Goal: Task Accomplishment & Management: Manage account settings

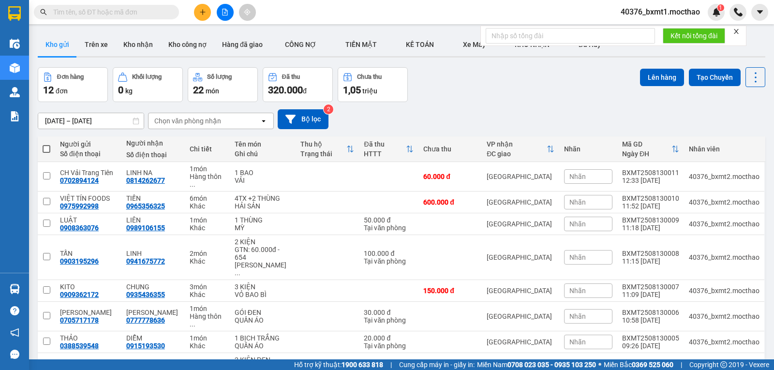
click at [736, 33] on icon "close" at bounding box center [736, 31] width 5 height 5
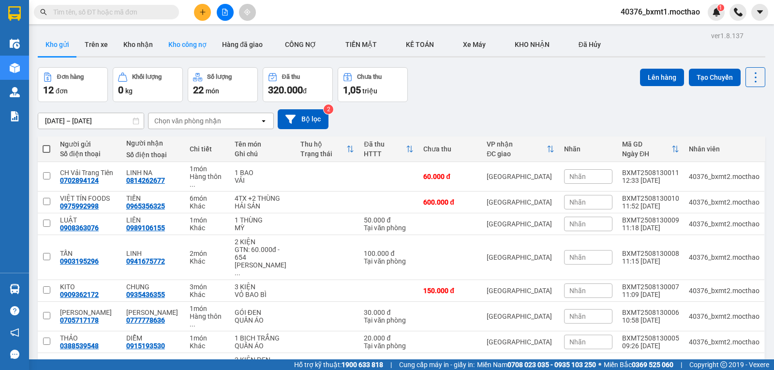
click at [173, 46] on button "Kho công nợ" at bounding box center [188, 44] width 54 height 23
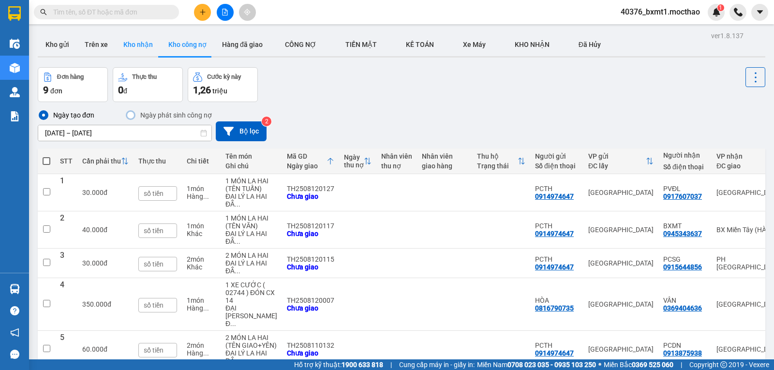
click at [125, 45] on button "Kho nhận" at bounding box center [138, 44] width 45 height 23
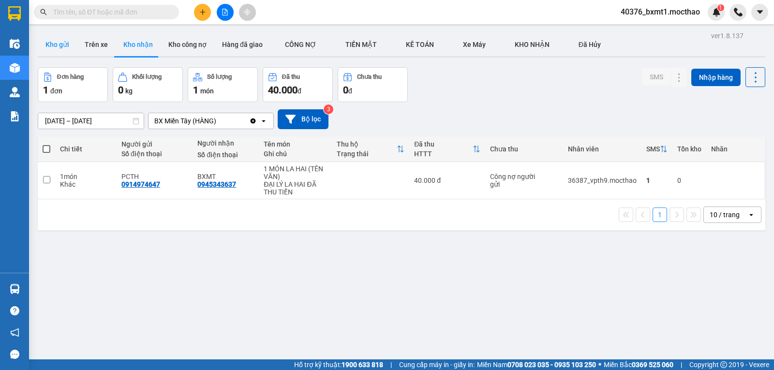
click at [40, 44] on button "Kho gửi" at bounding box center [57, 44] width 39 height 23
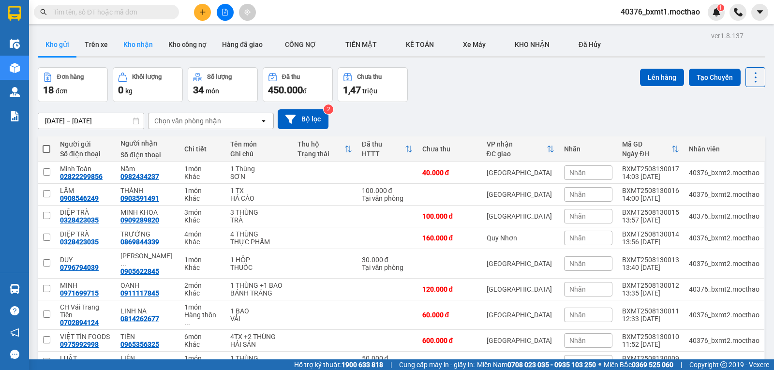
click at [131, 47] on button "Kho nhận" at bounding box center [138, 44] width 45 height 23
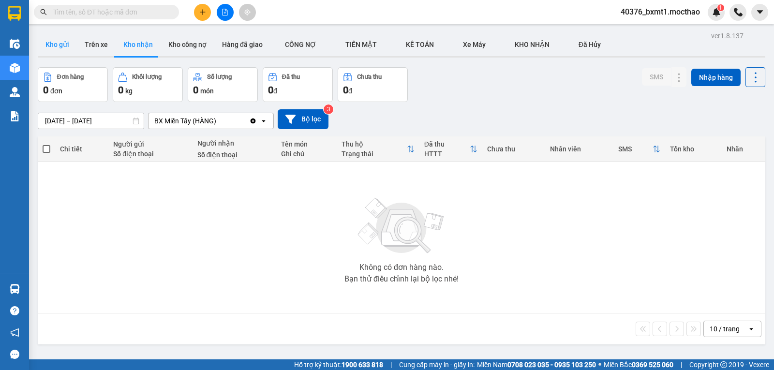
click at [58, 42] on button "Kho gửi" at bounding box center [57, 44] width 39 height 23
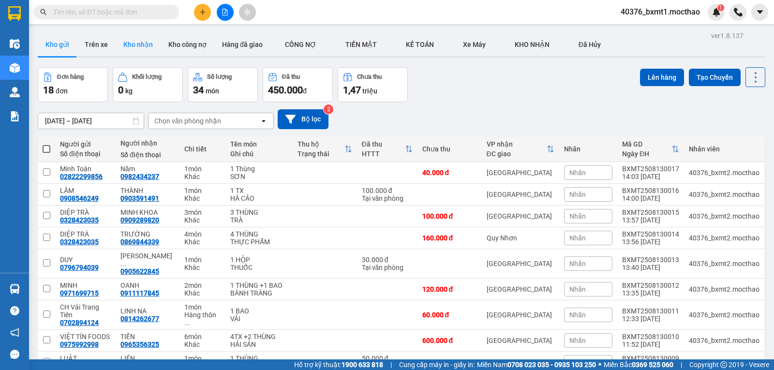
click at [141, 54] on button "Kho nhận" at bounding box center [138, 44] width 45 height 23
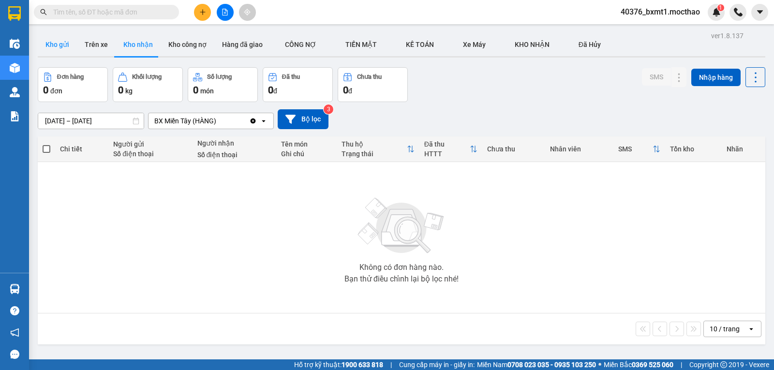
click at [68, 48] on button "Kho gửi" at bounding box center [57, 44] width 39 height 23
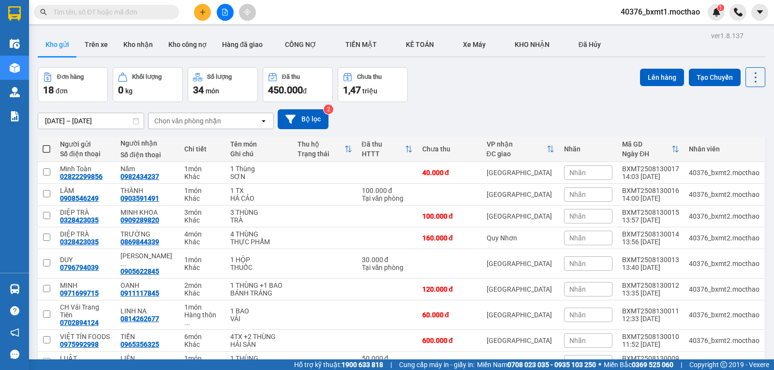
click at [199, 7] on button at bounding box center [202, 12] width 17 height 17
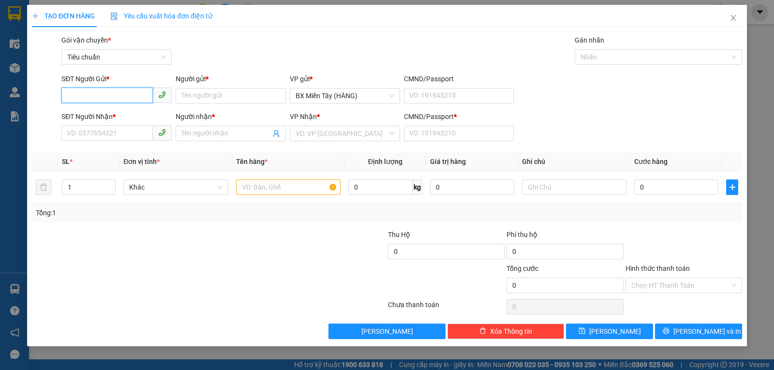
click at [130, 100] on input "SĐT Người Gửi *" at bounding box center [106, 95] width 91 height 15
click at [128, 98] on input "0898166940" at bounding box center [106, 95] width 91 height 15
drag, startPoint x: 121, startPoint y: 97, endPoint x: 92, endPoint y: 96, distance: 29.0
click at [92, 96] on input "0898166940" at bounding box center [106, 95] width 91 height 15
type input "0898166640"
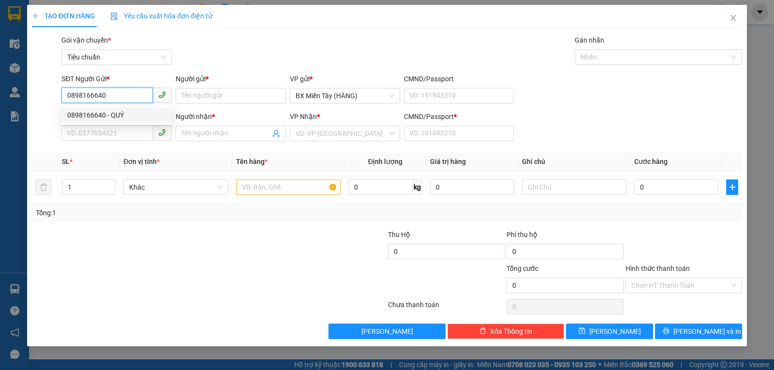
click at [107, 114] on div "0898166640 - QUÝ" at bounding box center [116, 115] width 99 height 11
type input "QUÝ"
type input "0774403244"
type input "CƯỜNG"
type input "0"
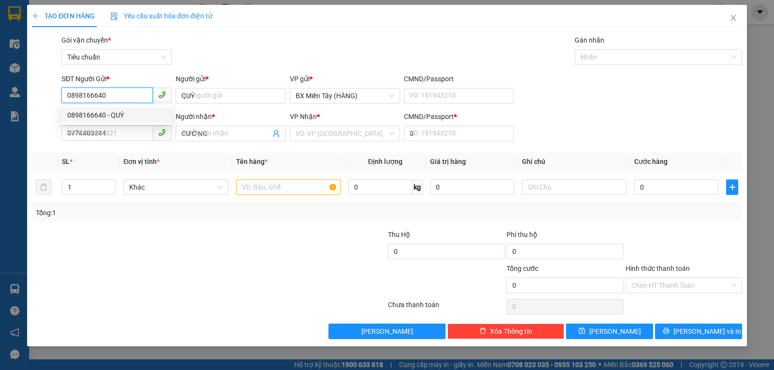
type input "300.000"
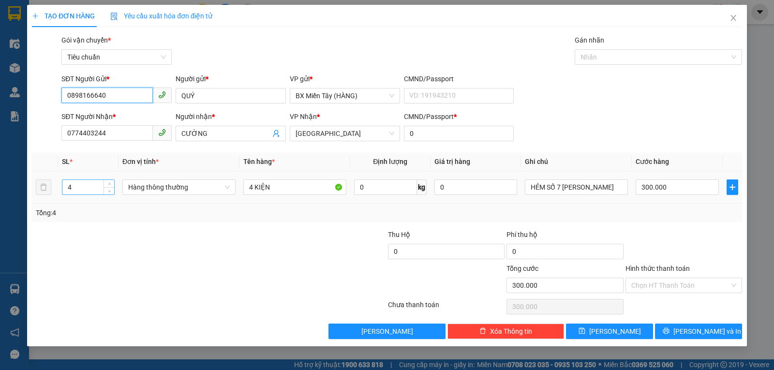
type input "0898166640"
drag, startPoint x: 75, startPoint y: 188, endPoint x: 62, endPoint y: 186, distance: 13.3
click at [62, 186] on div "4" at bounding box center [88, 186] width 53 height 15
click at [150, 186] on span "Hàng thông thường" at bounding box center [179, 187] width 102 height 15
type input "3"
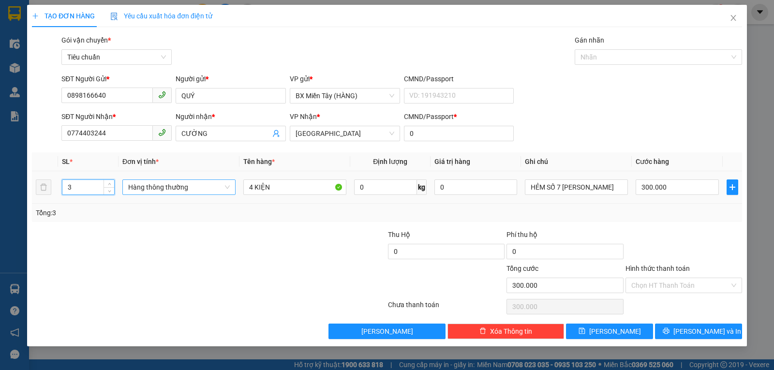
type input "0"
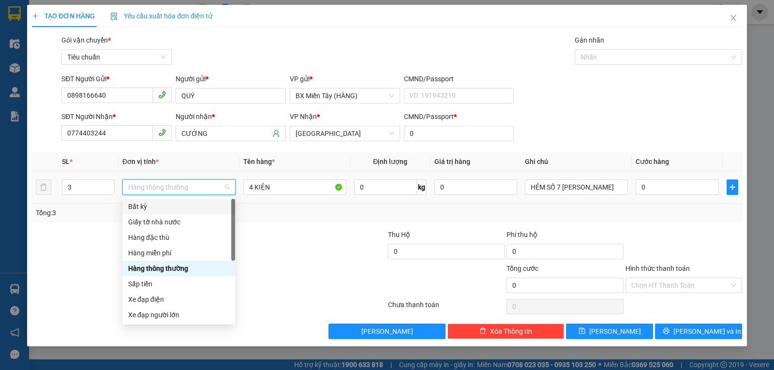
scroll to position [62, 0]
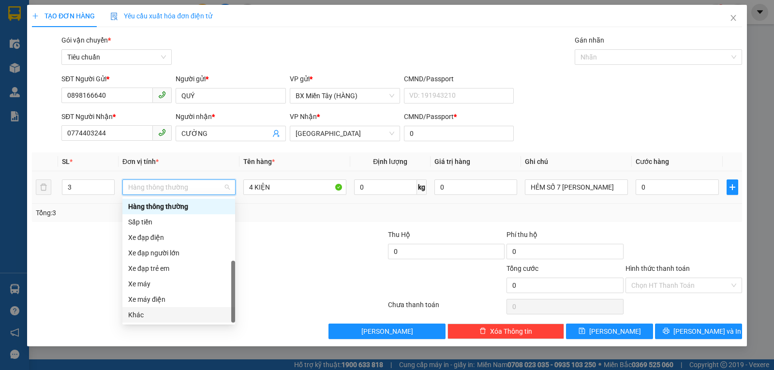
click at [158, 312] on div "Khác" at bounding box center [178, 315] width 101 height 11
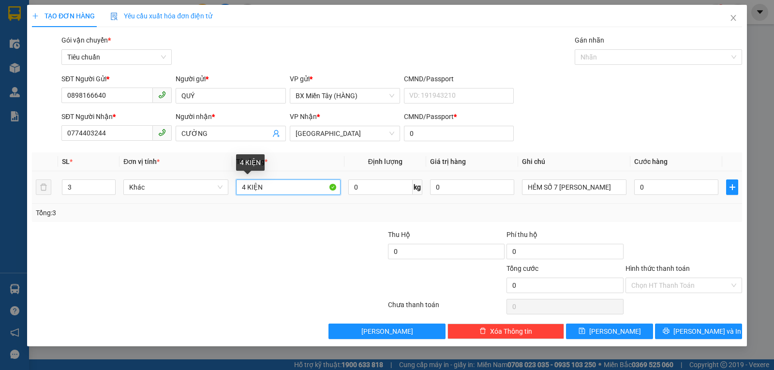
drag, startPoint x: 245, startPoint y: 188, endPoint x: 235, endPoint y: 188, distance: 10.2
click at [235, 188] on td "4 KIỆN" at bounding box center [288, 187] width 112 height 32
type input "3 KIỆN"
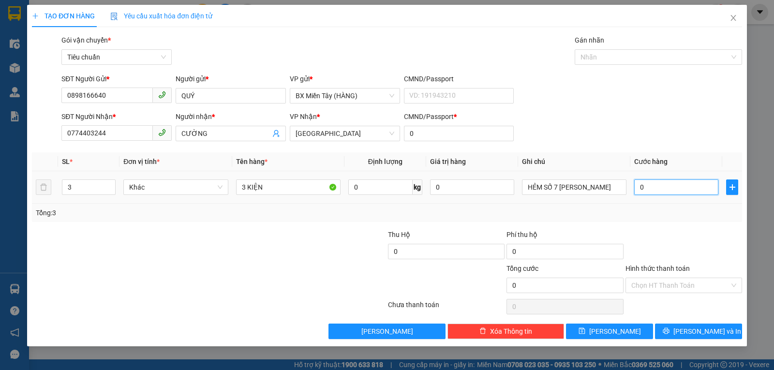
click at [645, 189] on input "0" at bounding box center [676, 186] width 84 height 15
type input "1"
type input "15"
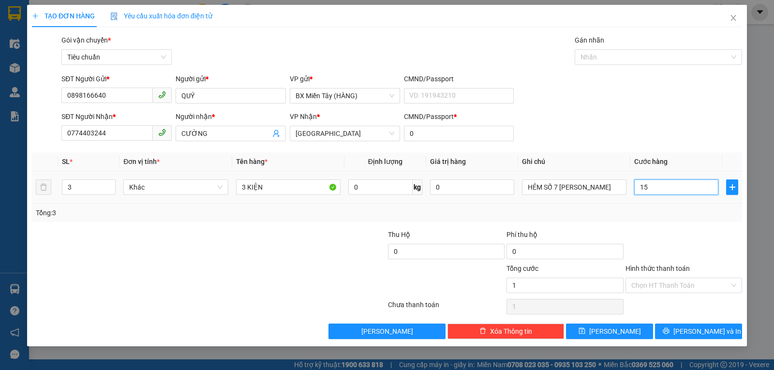
type input "15"
type input "150"
type input "150.000"
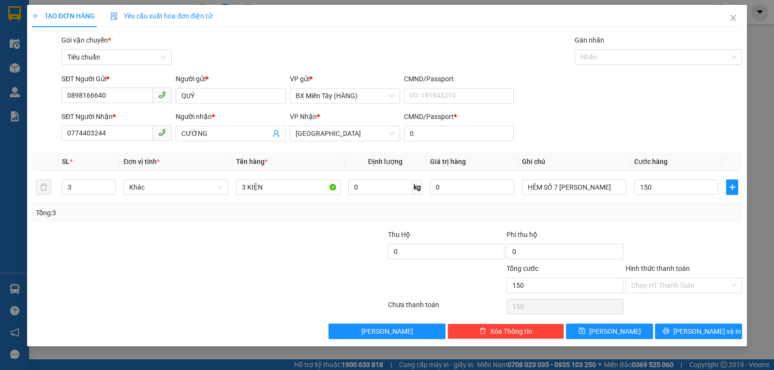
type input "150.000"
click at [647, 213] on div "Tổng: 3" at bounding box center [387, 213] width 702 height 11
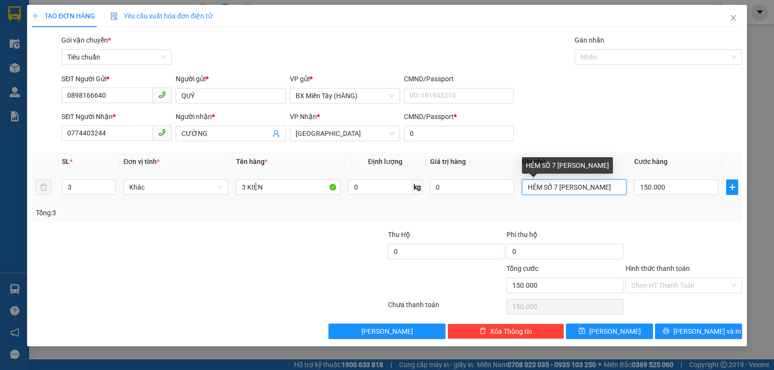
click at [527, 186] on input "HẺM SỐ 7 LÊ TRUNG KIÊN" at bounding box center [574, 186] width 104 height 15
drag, startPoint x: 619, startPoint y: 185, endPoint x: 497, endPoint y: 187, distance: 121.9
click at [497, 187] on tr "3 Khác 3 KIỆN 0 kg 0 HẺM SỐ 7 LÊ TRUNG KIÊN 150.000" at bounding box center [387, 187] width 710 height 32
type input "g"
type input "G"
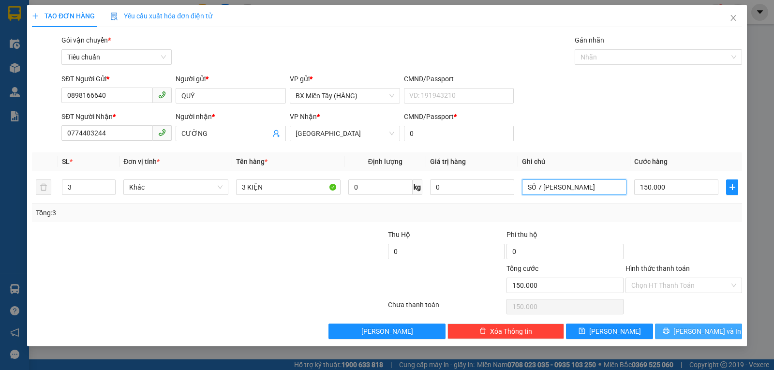
type input "SỐ 7 LÊ TRUNG KIÊN"
click at [669, 331] on icon "printer" at bounding box center [666, 330] width 7 height 7
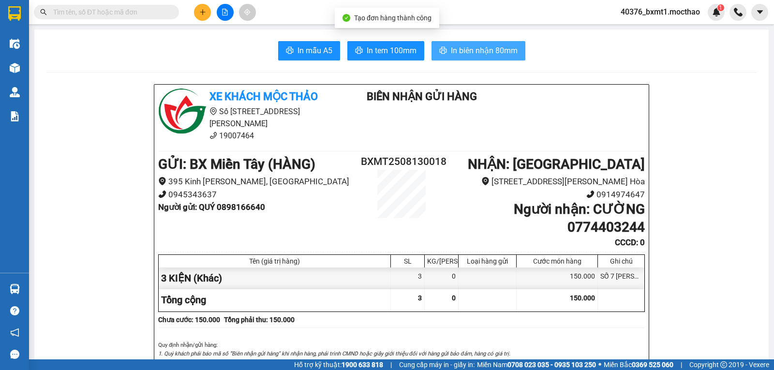
click at [488, 58] on button "In biên nhận 80mm" at bounding box center [478, 50] width 94 height 19
click at [465, 57] on span "In biên nhận 80mm" at bounding box center [484, 51] width 67 height 12
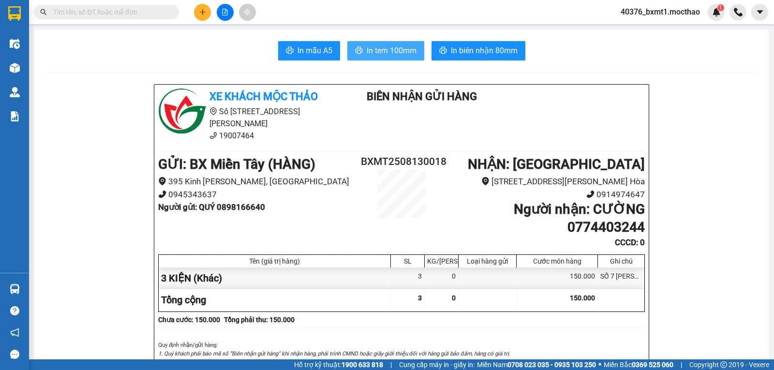
click at [381, 48] on span "In tem 100mm" at bounding box center [392, 51] width 50 height 12
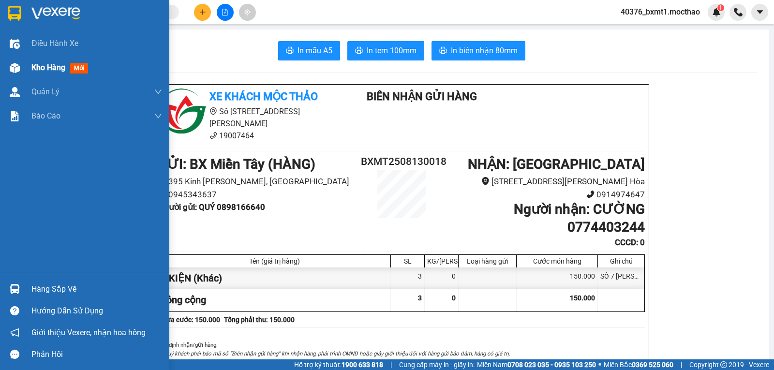
click at [15, 67] on img at bounding box center [15, 68] width 10 height 10
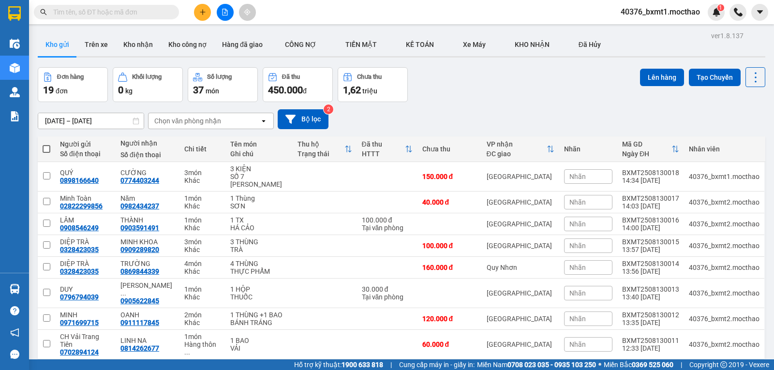
click at [452, 115] on div "11/08/2025 – 13/08/2025 Press the down arrow key to interact with the calendar …" at bounding box center [402, 119] width 728 height 20
click at [85, 179] on div "0898166640" at bounding box center [79, 181] width 39 height 8
copy div "0898166640"
click at [115, 11] on input "text" at bounding box center [110, 12] width 114 height 11
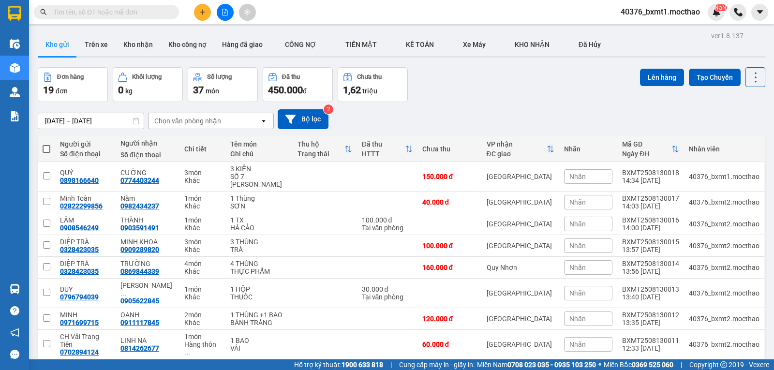
paste input "0898166640"
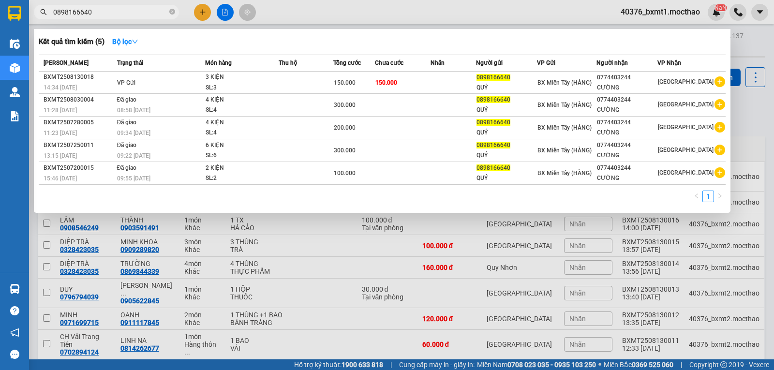
type input "0898166640"
click at [294, 12] on div at bounding box center [387, 185] width 774 height 370
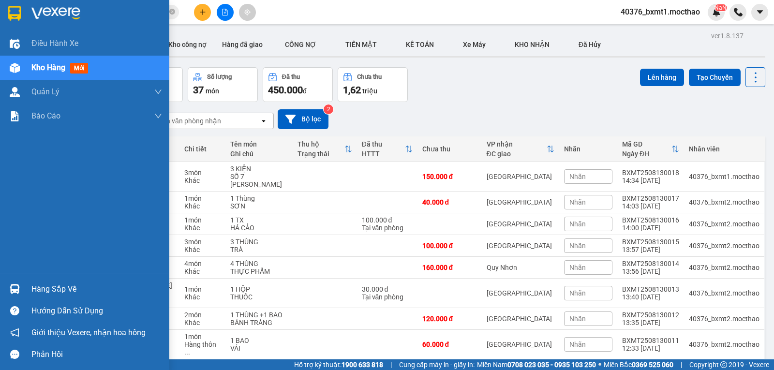
click at [25, 69] on div "Kho hàng mới" at bounding box center [84, 68] width 169 height 24
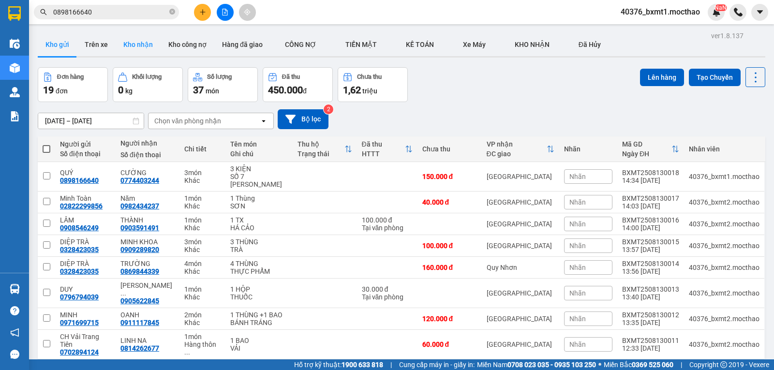
click at [148, 45] on button "Kho nhận" at bounding box center [138, 44] width 45 height 23
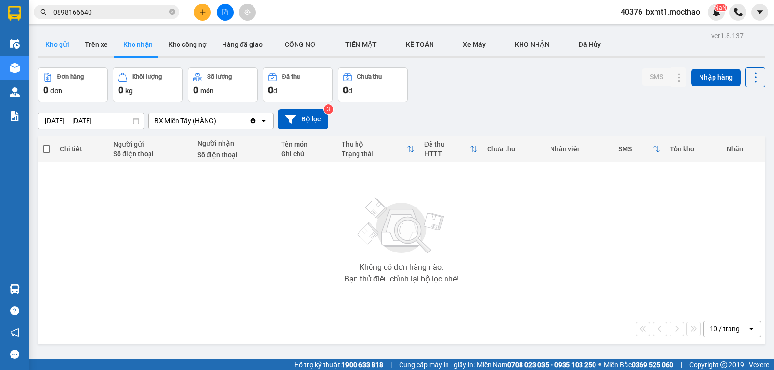
click at [58, 49] on button "Kho gửi" at bounding box center [57, 44] width 39 height 23
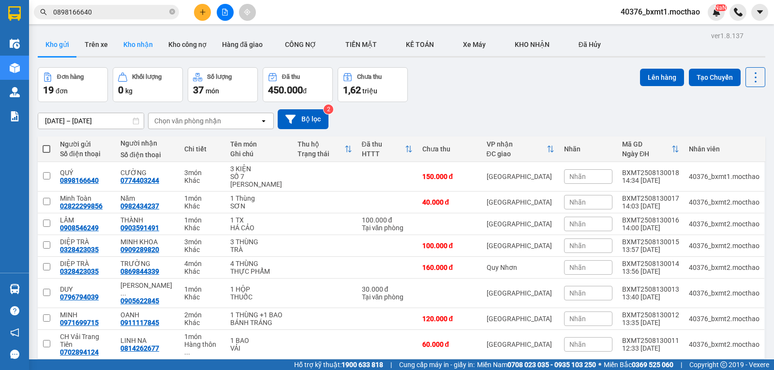
click at [126, 50] on button "Kho nhận" at bounding box center [138, 44] width 45 height 23
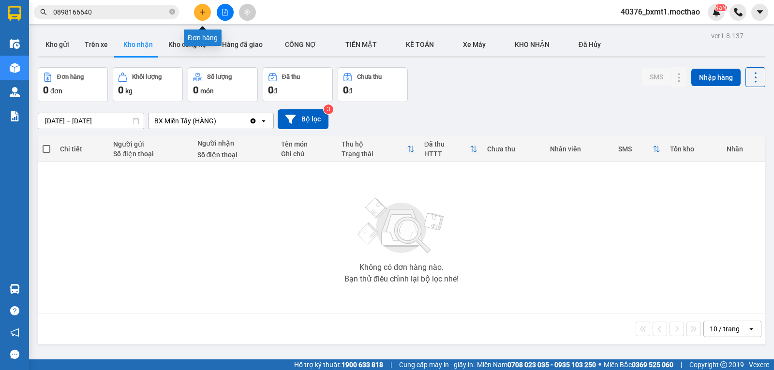
click at [197, 15] on button at bounding box center [202, 12] width 17 height 17
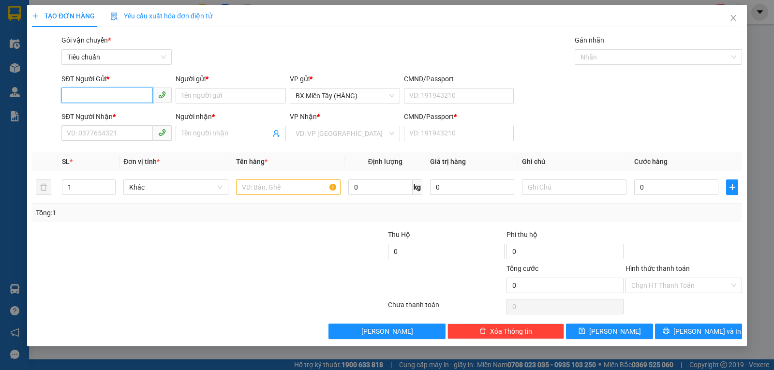
click at [98, 91] on input "SĐT Người Gửi *" at bounding box center [106, 95] width 91 height 15
click at [116, 114] on div "0909979964 - TRƯỞNG" at bounding box center [116, 115] width 99 height 11
type input "0909979964"
type input "TRƯỞNG"
type input "0788648356"
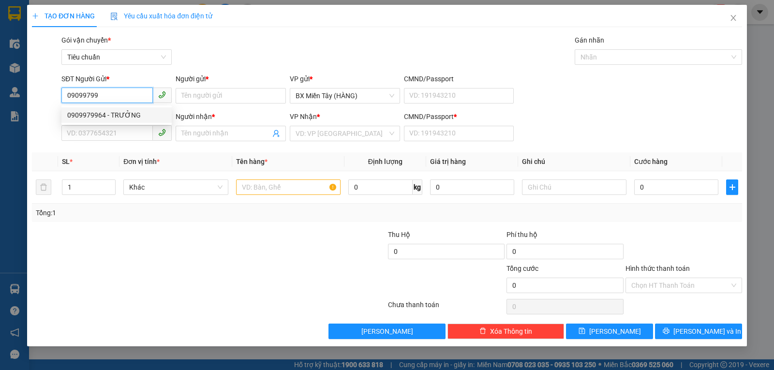
type input "HẰNG"
type input "0"
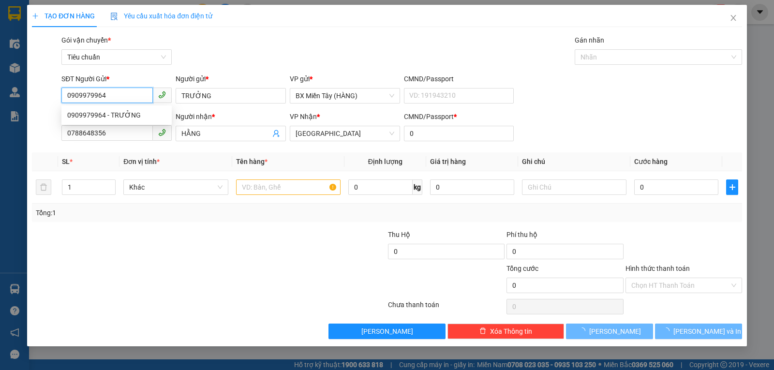
type input "20.000"
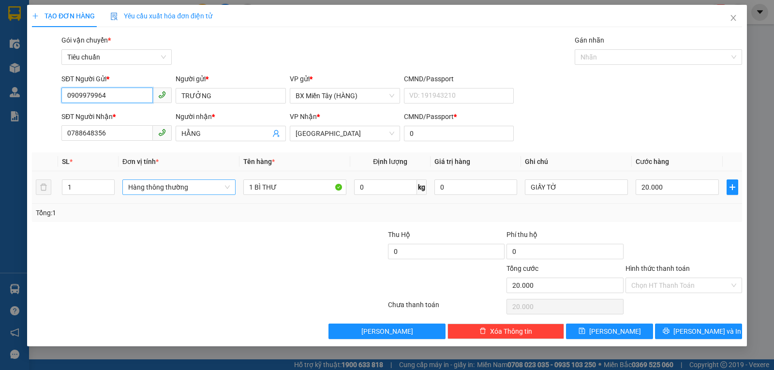
click at [176, 192] on span "Hàng thông thường" at bounding box center [179, 187] width 102 height 15
type input "0909979964"
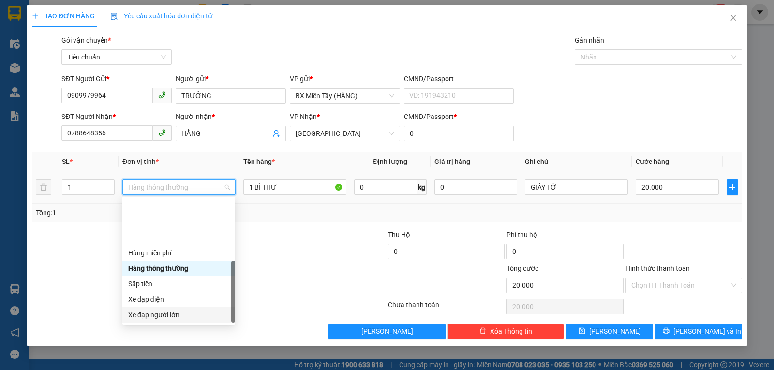
scroll to position [62, 0]
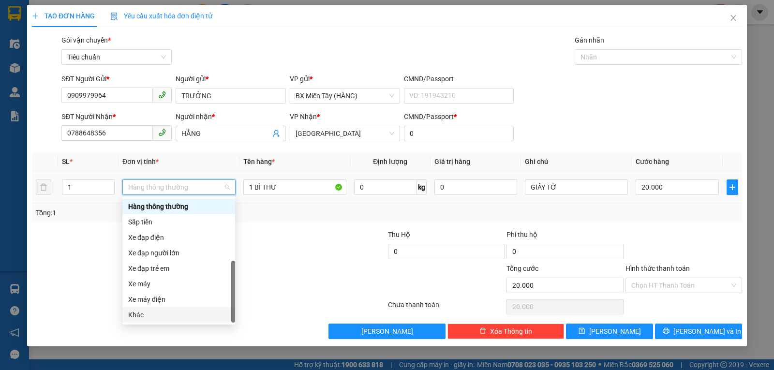
click at [167, 316] on div "Khác" at bounding box center [178, 315] width 101 height 11
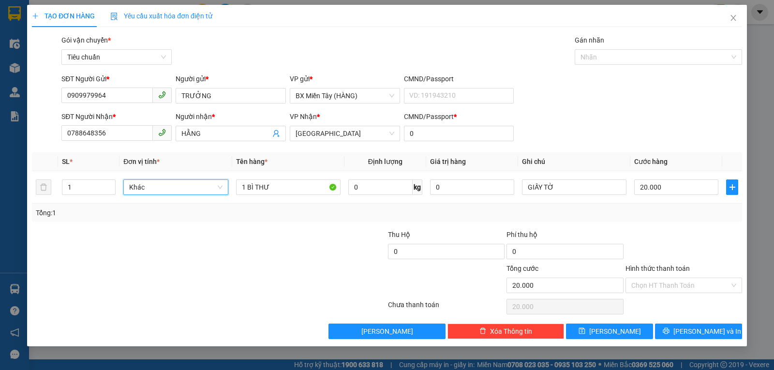
click at [623, 224] on div "Transit Pickup Surcharge Ids Transit Deliver Surcharge Ids Transit Deliver Surc…" at bounding box center [387, 187] width 710 height 304
click at [681, 337] on button "Lưu và In" at bounding box center [698, 331] width 87 height 15
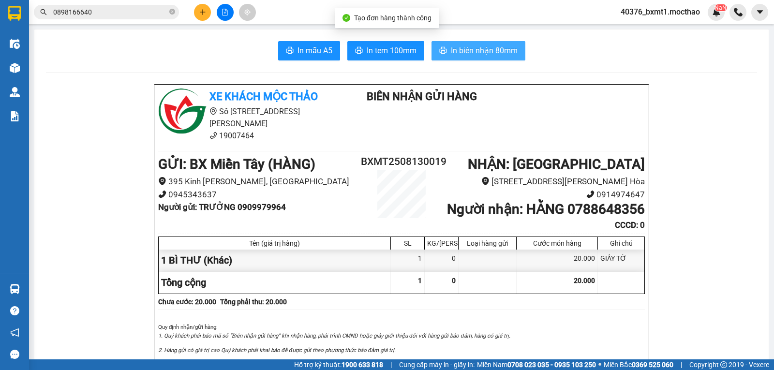
click at [476, 58] on button "In biên nhận 80mm" at bounding box center [478, 50] width 94 height 19
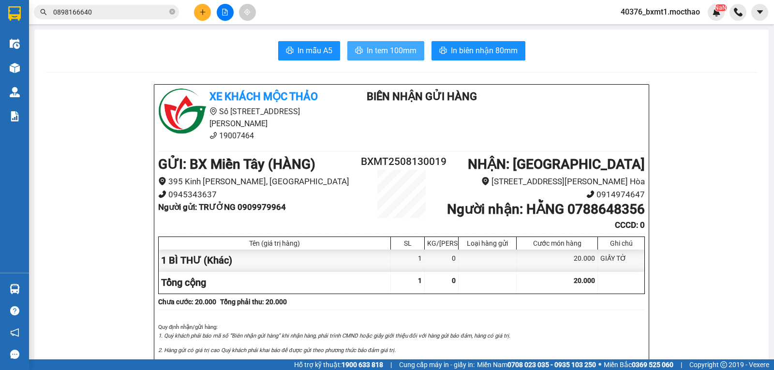
click at [382, 51] on span "In tem 100mm" at bounding box center [392, 51] width 50 height 12
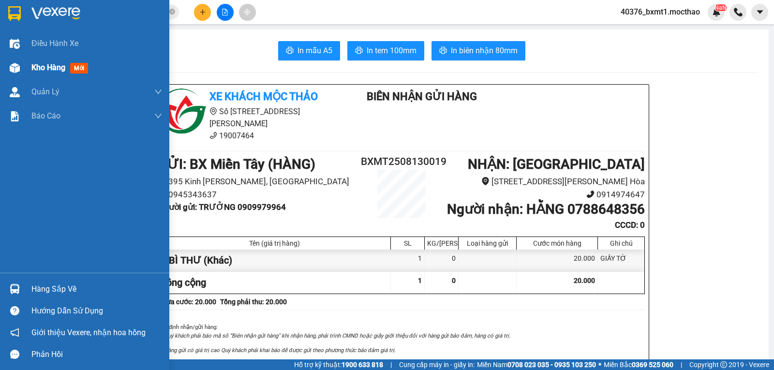
click at [23, 62] on div "Kho hàng mới" at bounding box center [84, 68] width 169 height 24
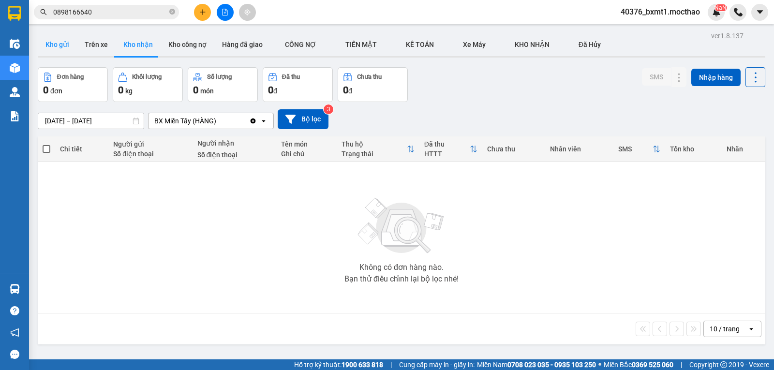
click at [61, 47] on button "Kho gửi" at bounding box center [57, 44] width 39 height 23
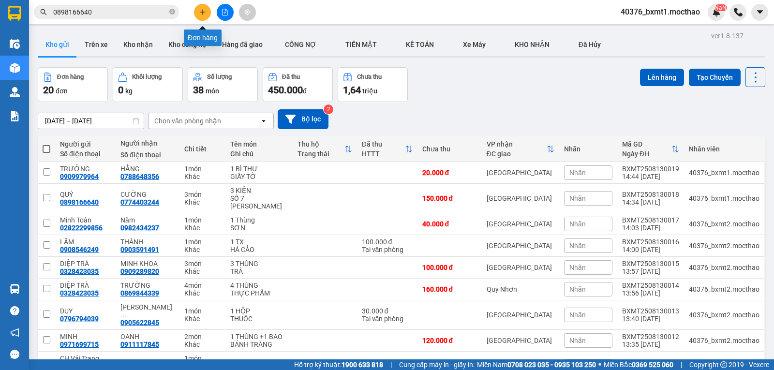
click at [200, 13] on icon "plus" at bounding box center [202, 12] width 7 height 7
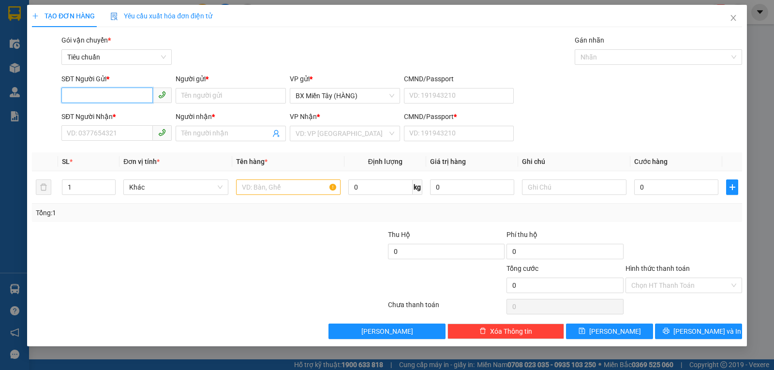
click at [93, 93] on input "SĐT Người Gửi *" at bounding box center [106, 95] width 91 height 15
type input "9000"
click at [91, 134] on input "SĐT Người Nhận *" at bounding box center [106, 132] width 91 height 15
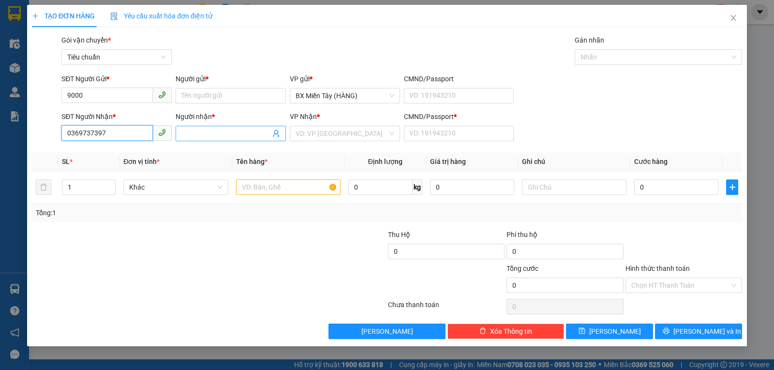
type input "0369737397"
click at [219, 135] on input "Người nhận *" at bounding box center [225, 133] width 89 height 11
type input "q"
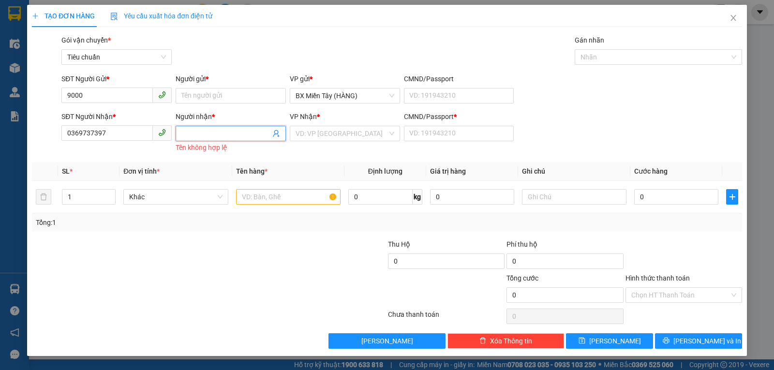
type input "U"
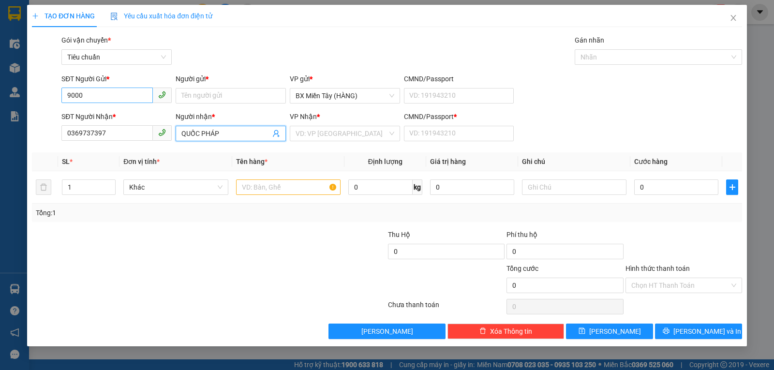
type input "QUỐC PHÁP"
click at [86, 93] on input "9000" at bounding box center [106, 95] width 91 height 15
click at [91, 94] on input "9000" at bounding box center [106, 95] width 91 height 15
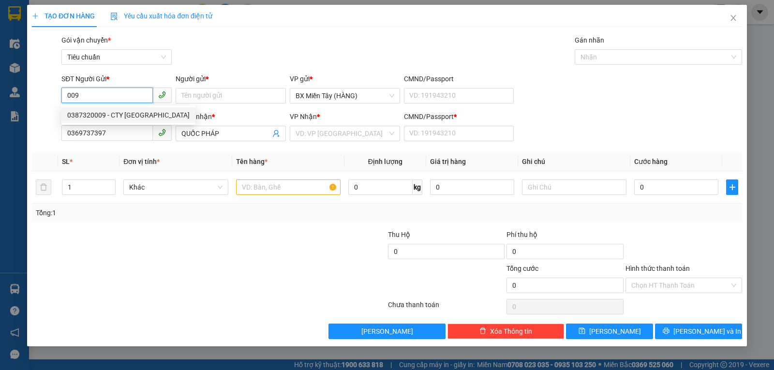
click at [89, 111] on div "0387320009 - CTY HƯNG VINH" at bounding box center [128, 115] width 122 height 11
type input "0387320009"
type input "CTY HƯNG VINH"
type input "80.000"
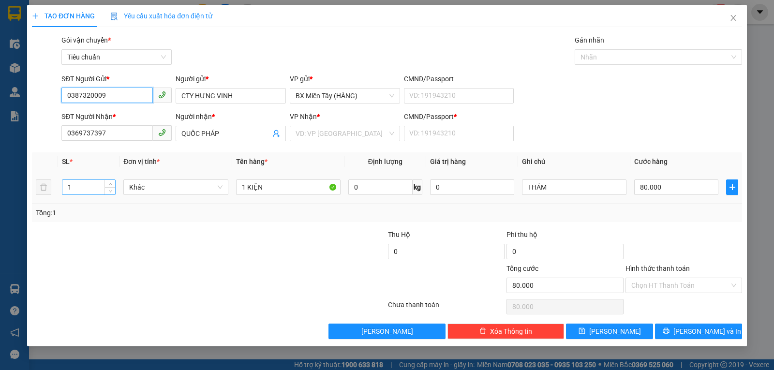
type input "0387320009"
click at [72, 191] on input "1" at bounding box center [88, 187] width 53 height 15
click at [73, 191] on input "1" at bounding box center [88, 187] width 53 height 15
type input "3"
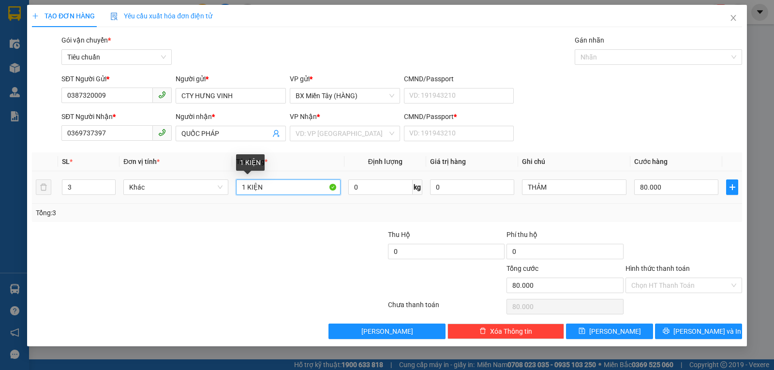
drag, startPoint x: 243, startPoint y: 188, endPoint x: 237, endPoint y: 188, distance: 5.8
click at [237, 188] on input "1 KIỆN" at bounding box center [288, 186] width 104 height 15
type input "3 KIỆN"
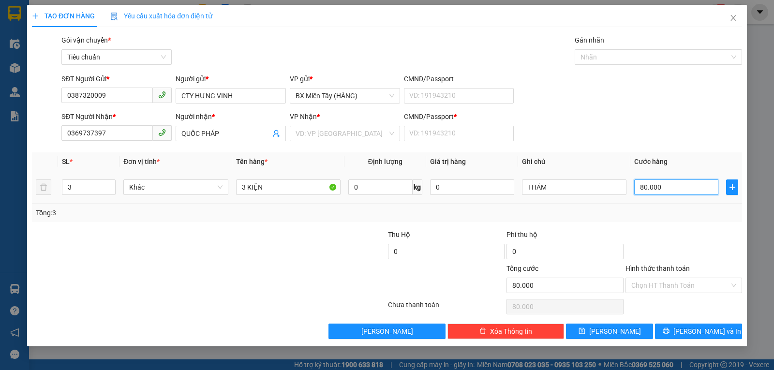
click at [646, 185] on input "80.000" at bounding box center [676, 186] width 84 height 15
type input "2"
type input "24"
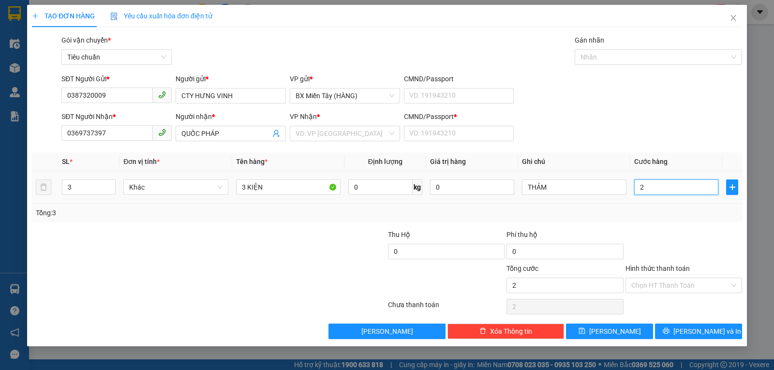
type input "24"
type input "240"
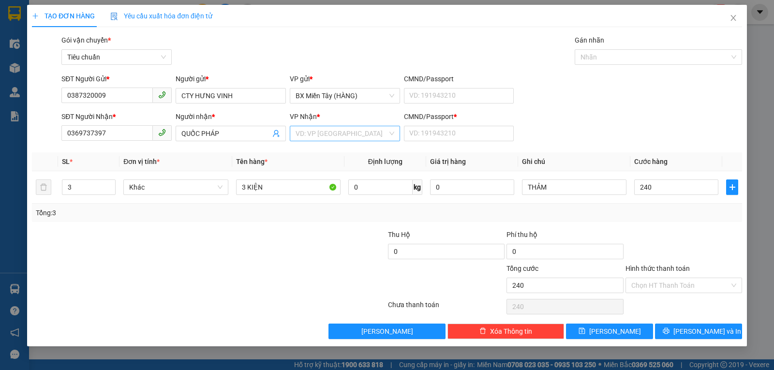
click at [321, 132] on input "search" at bounding box center [342, 133] width 92 height 15
type input "240.000"
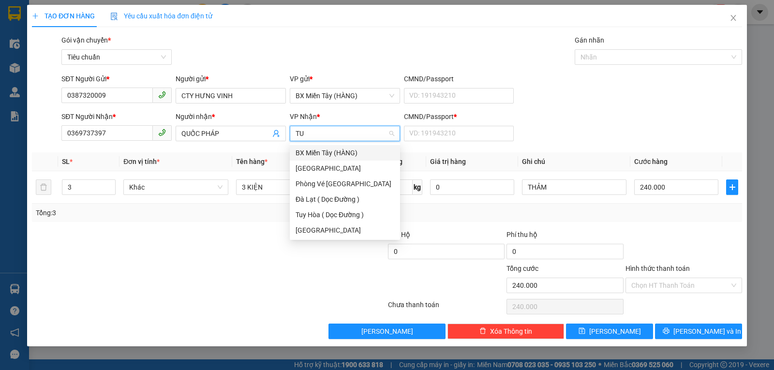
type input "TUY"
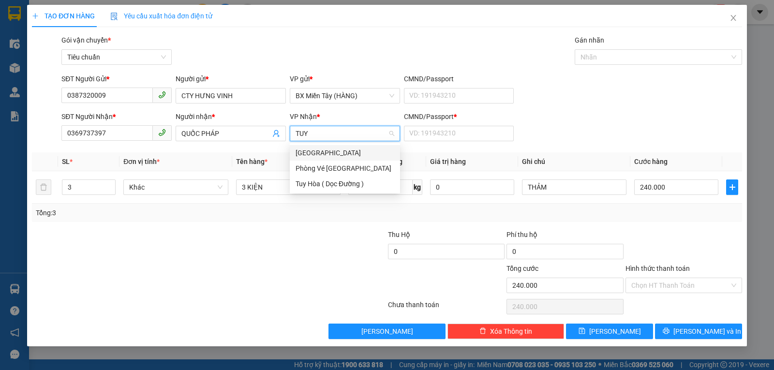
click at [333, 152] on div "[GEOGRAPHIC_DATA]" at bounding box center [345, 153] width 99 height 11
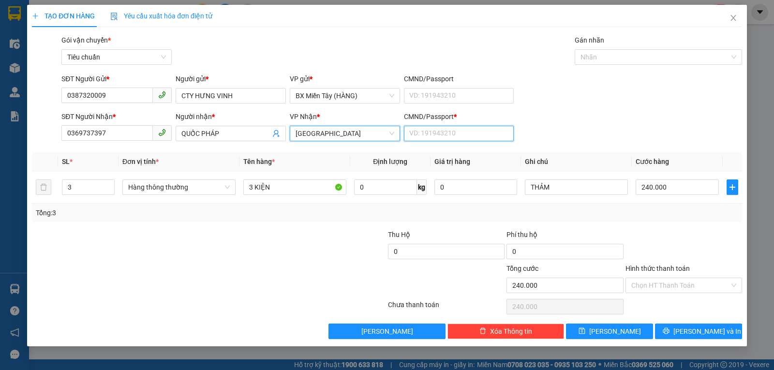
click at [442, 130] on input "CMND/Passport *" at bounding box center [459, 133] width 110 height 15
click at [188, 182] on span "Hàng thông thường" at bounding box center [179, 187] width 102 height 15
type input "0"
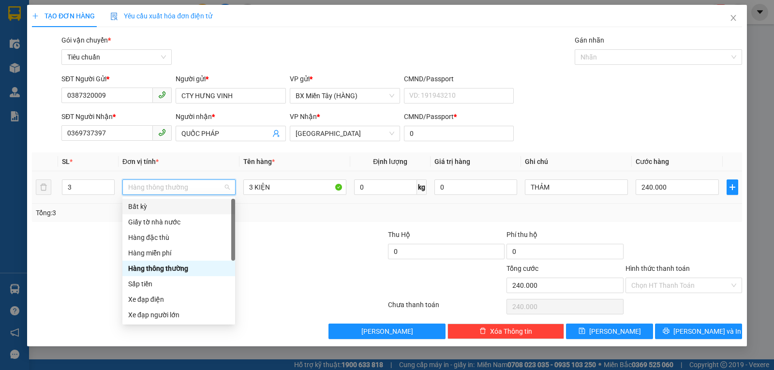
scroll to position [62, 0]
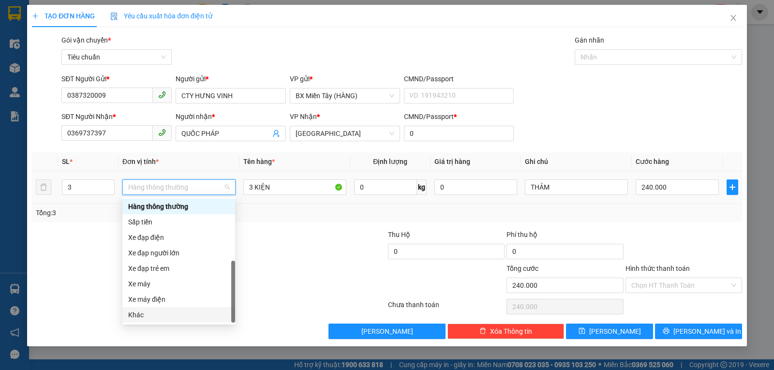
click at [161, 316] on div "Khác" at bounding box center [178, 315] width 101 height 11
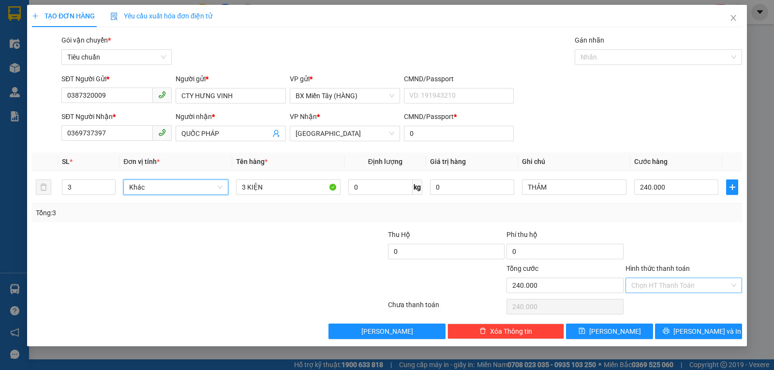
click at [648, 285] on input "Hình thức thanh toán" at bounding box center [680, 285] width 98 height 15
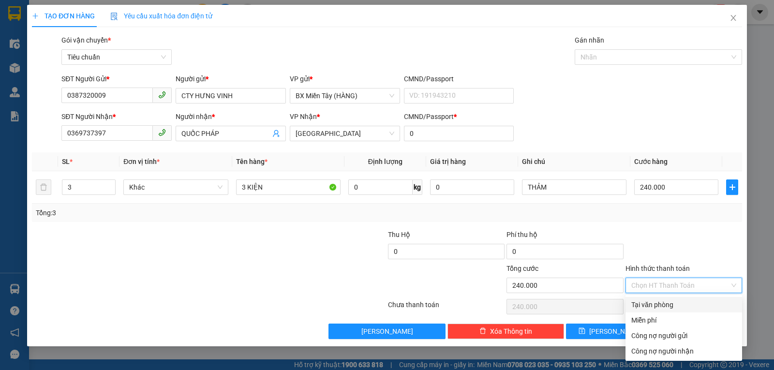
click at [649, 301] on div "Tại văn phòng" at bounding box center [683, 304] width 105 height 11
type input "0"
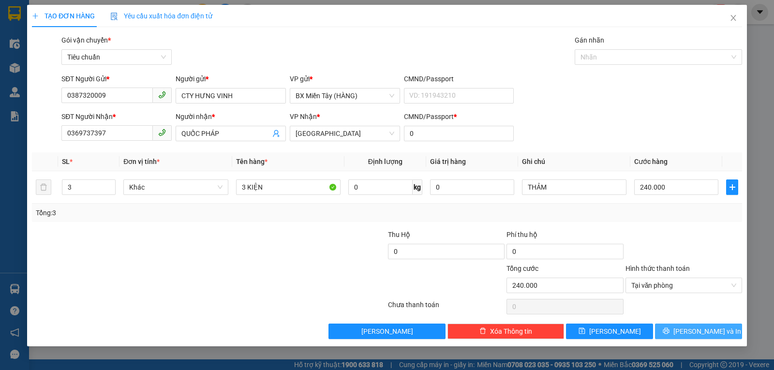
click at [669, 330] on icon "printer" at bounding box center [666, 331] width 6 height 6
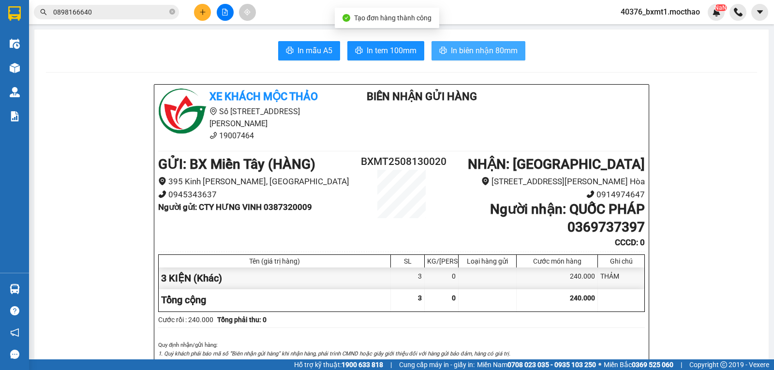
click at [454, 53] on span "In biên nhận 80mm" at bounding box center [484, 51] width 67 height 12
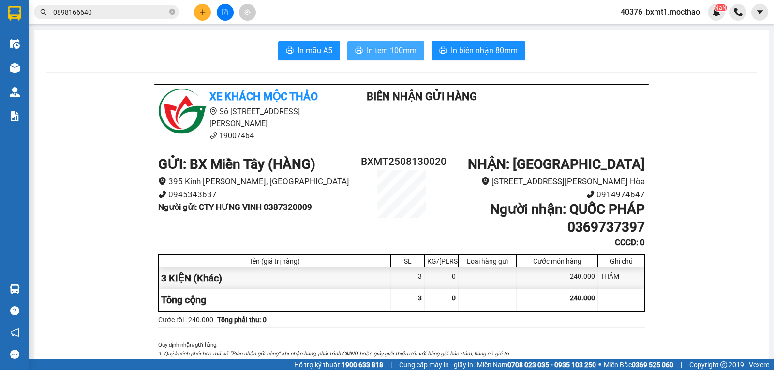
click at [379, 50] on span "In tem 100mm" at bounding box center [392, 51] width 50 height 12
click at [202, 10] on icon "plus" at bounding box center [202, 12] width 7 height 7
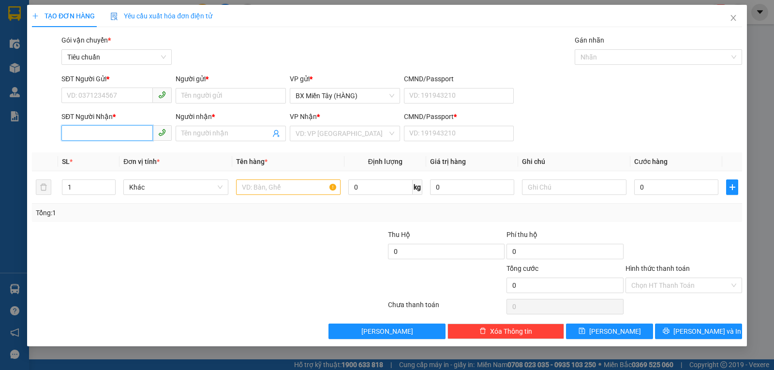
click at [97, 130] on input "SĐT Người Nhận *" at bounding box center [106, 132] width 91 height 15
click at [105, 155] on div "0977999788 - MỸ NHA" at bounding box center [121, 153] width 109 height 11
type input "0977999788"
type input "MỸ NHA"
type input "0"
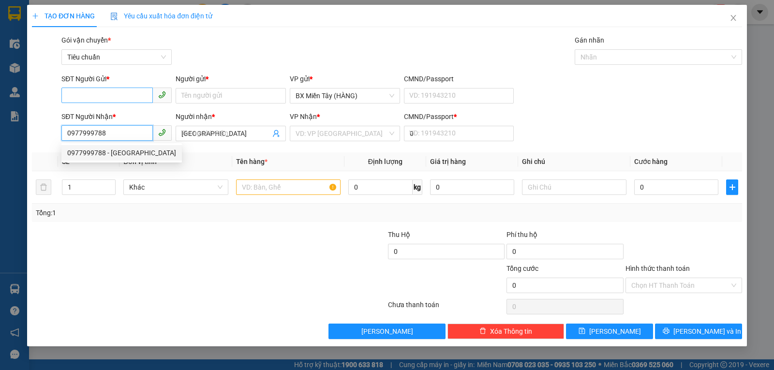
type input "30.000"
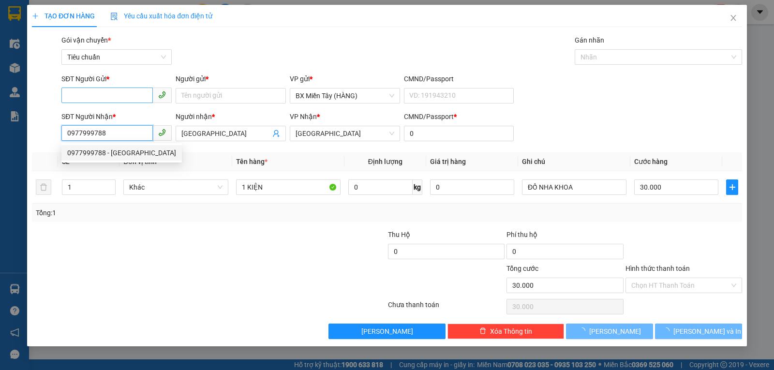
type input "0977999788"
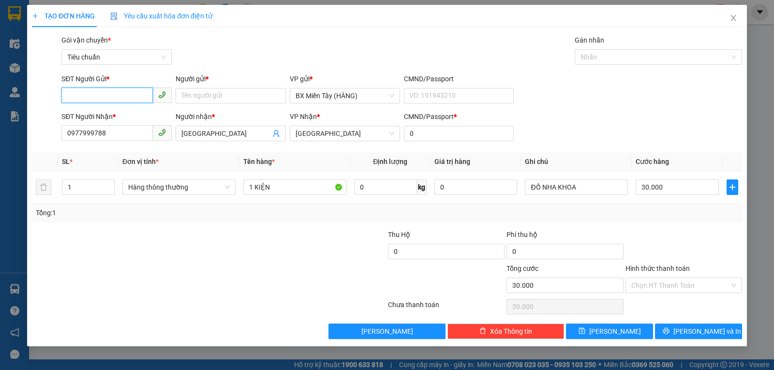
click at [117, 97] on input "SĐT Người Gửi *" at bounding box center [106, 95] width 91 height 15
click at [119, 114] on div "0909489168 - THẢO" at bounding box center [124, 115] width 114 height 11
type input "0909489168"
type input "THẢO"
click at [165, 192] on span "Hàng thông thường" at bounding box center [179, 187] width 102 height 15
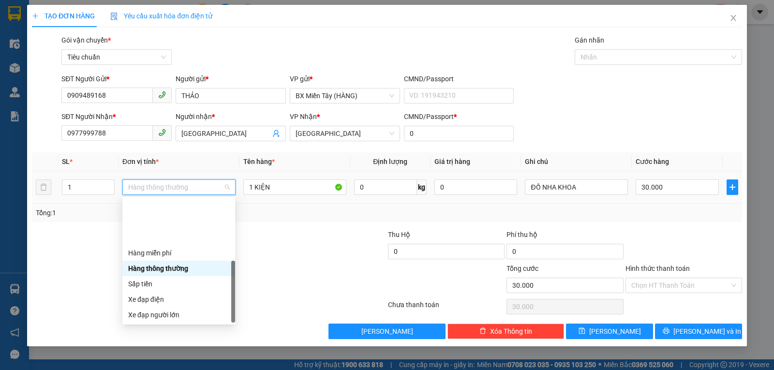
scroll to position [62, 0]
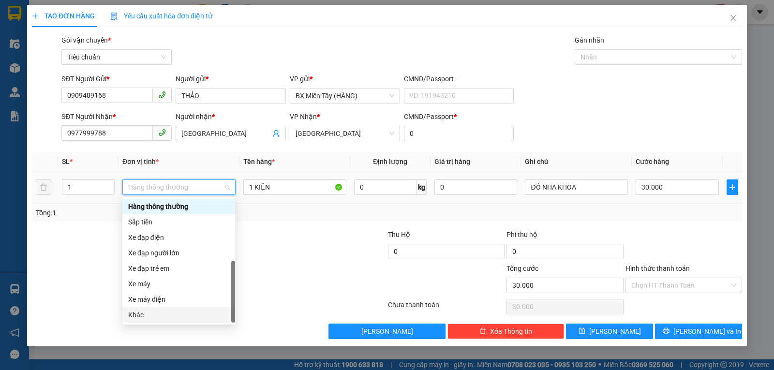
click at [164, 318] on div "Khác" at bounding box center [178, 315] width 101 height 11
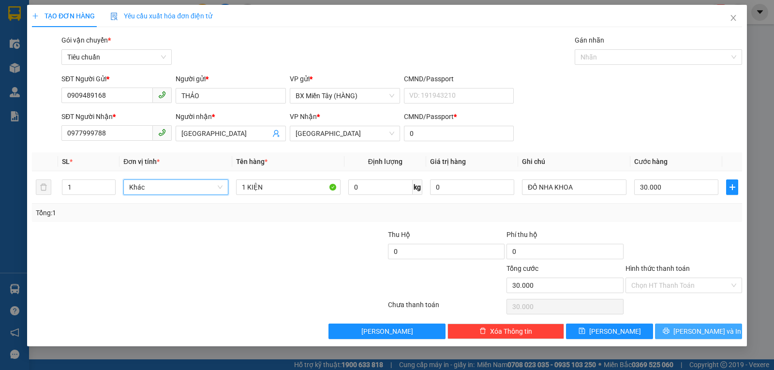
drag, startPoint x: 712, startPoint y: 333, endPoint x: 679, endPoint y: 316, distance: 37.6
click at [711, 334] on span "Lưu và In" at bounding box center [707, 331] width 68 height 11
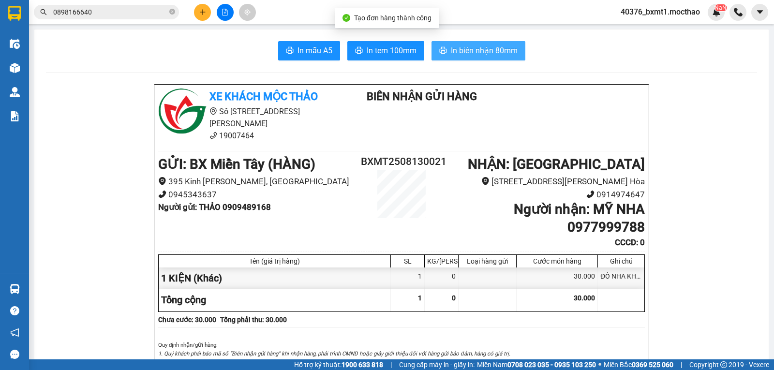
drag, startPoint x: 470, startPoint y: 50, endPoint x: 463, endPoint y: 76, distance: 26.6
click at [470, 50] on span "In biên nhận 80mm" at bounding box center [484, 51] width 67 height 12
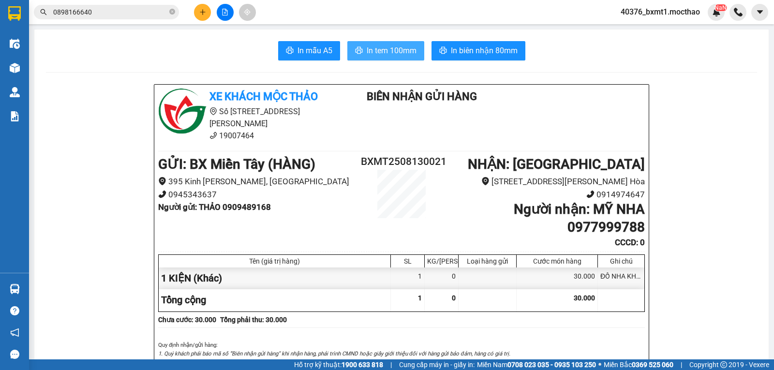
click at [383, 55] on span "In tem 100mm" at bounding box center [392, 51] width 50 height 12
click at [198, 13] on button at bounding box center [202, 12] width 17 height 17
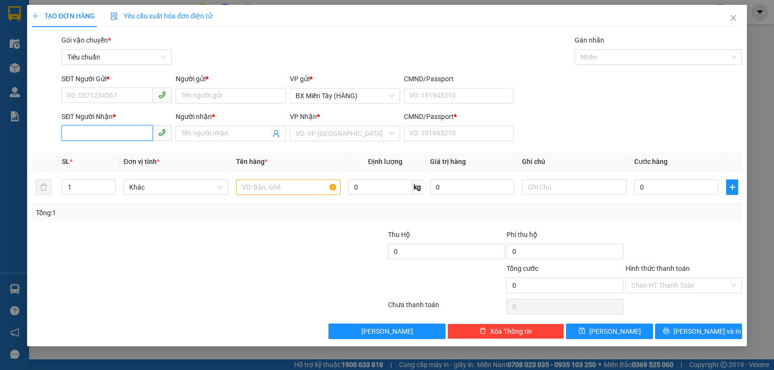
click at [126, 135] on input "SĐT Người Nhận *" at bounding box center [106, 132] width 91 height 15
click at [103, 156] on div "0979369469 - QUẾ THÔNG" at bounding box center [116, 153] width 99 height 11
type input "0979369469"
type input "QUẾ THÔNG"
type input "0"
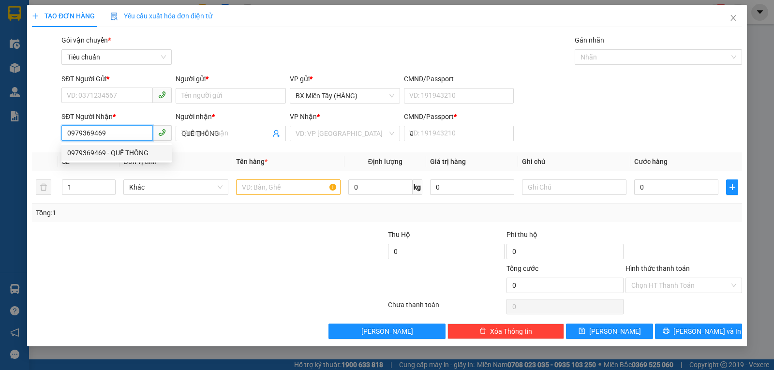
type input "40.000"
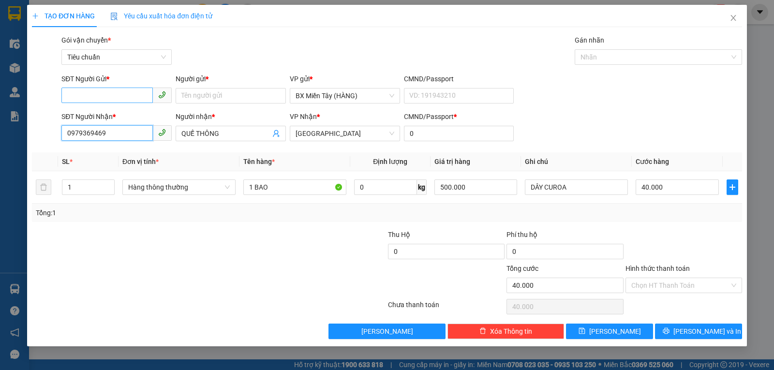
type input "0979369469"
click at [118, 95] on input "SĐT Người Gửi *" at bounding box center [106, 95] width 91 height 15
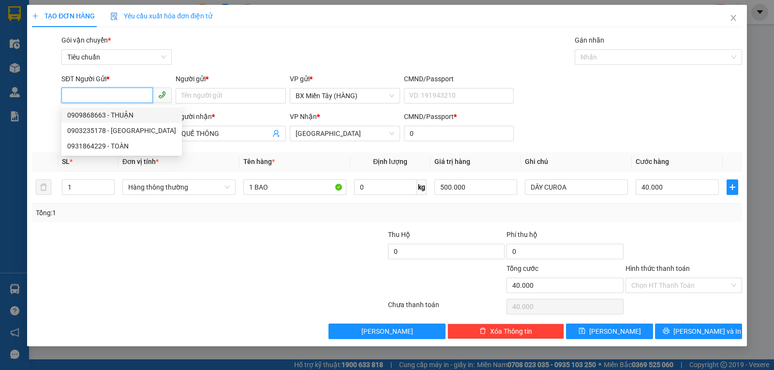
click at [115, 94] on input "SĐT Người Gửi *" at bounding box center [106, 95] width 91 height 15
click at [101, 113] on div "0909645446 - THÀNH CÔNG" at bounding box center [116, 115] width 99 height 11
type input "0909645446"
type input "THÀNH CÔNG"
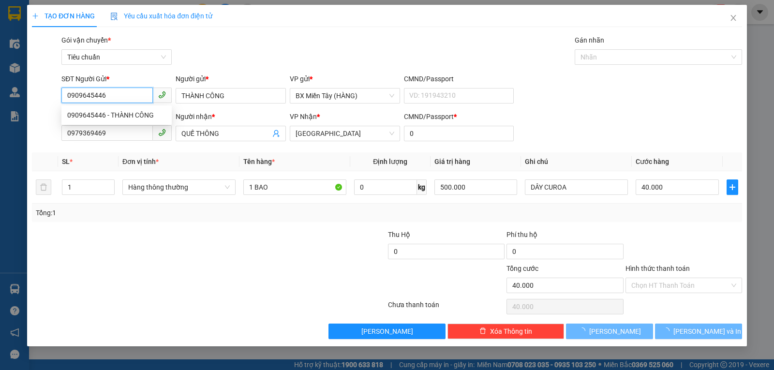
type input "200.000"
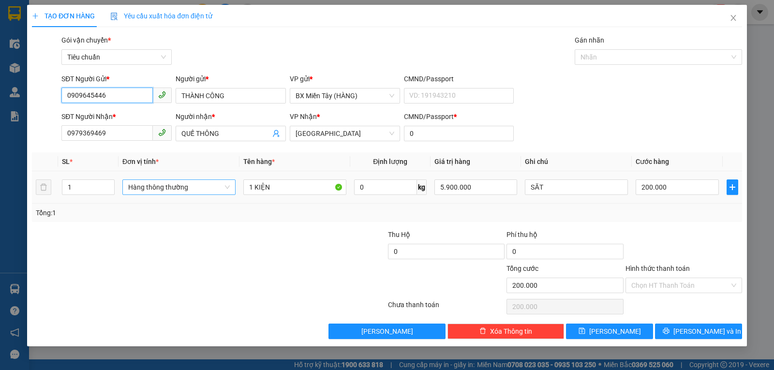
click at [174, 189] on span "Hàng thông thường" at bounding box center [179, 187] width 102 height 15
type input "0909645446"
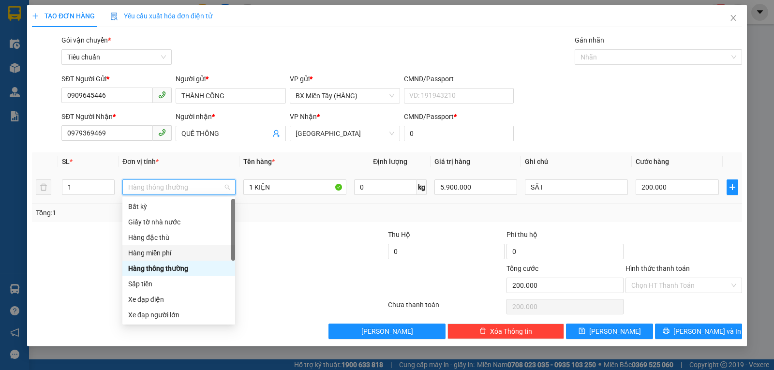
scroll to position [62, 0]
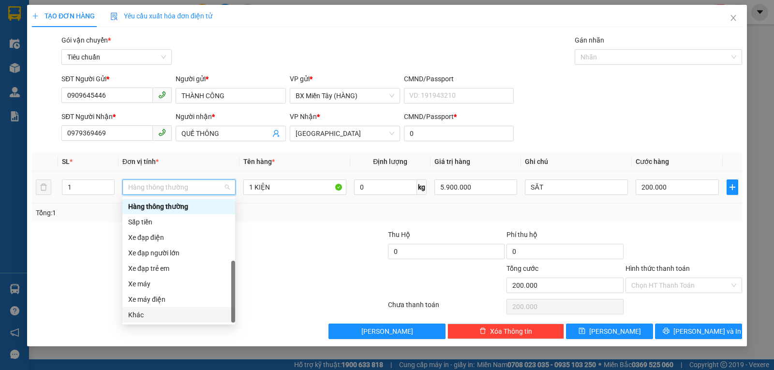
click at [151, 312] on div "Khác" at bounding box center [178, 315] width 101 height 11
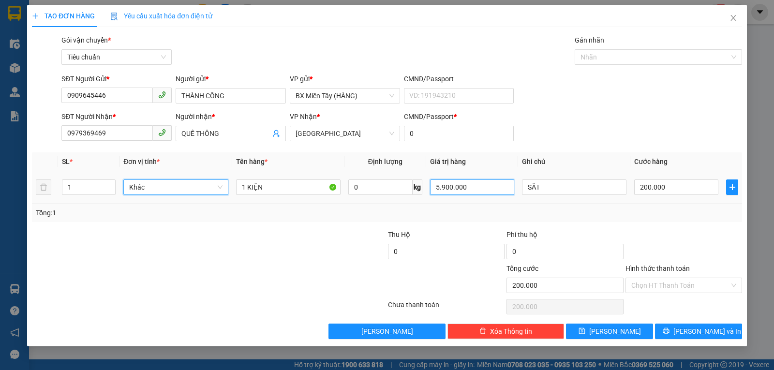
click at [469, 190] on input "5.900.000" at bounding box center [472, 186] width 84 height 15
type input "200.000"
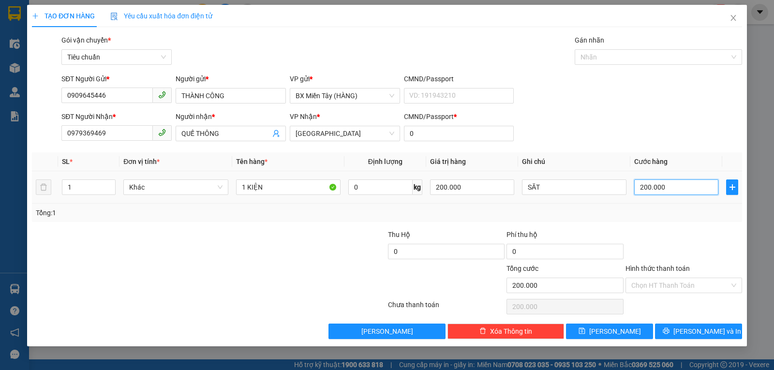
click at [668, 185] on input "200.000" at bounding box center [676, 186] width 84 height 15
type input "0"
type input "03"
type input "3"
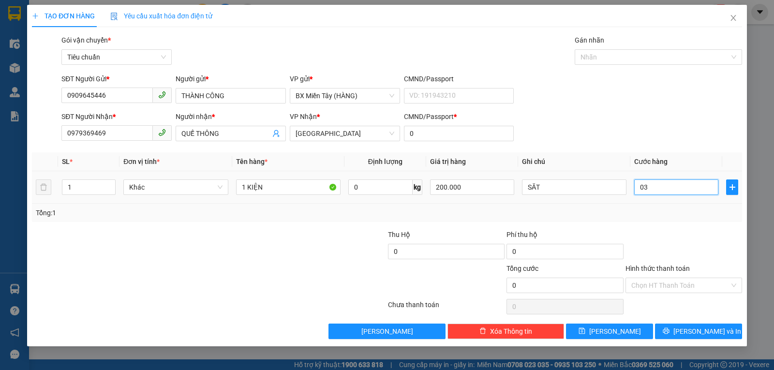
type input "3"
type input "30"
type input "030"
click at [670, 204] on div "Tổng: 1" at bounding box center [387, 213] width 710 height 18
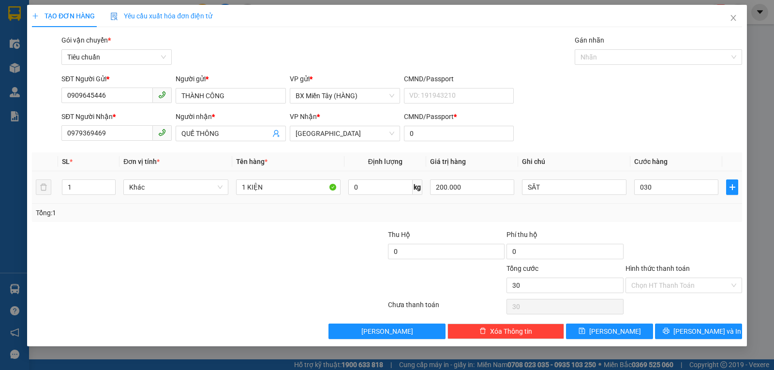
type input "30.000"
click at [687, 333] on button "Lưu và In" at bounding box center [698, 331] width 87 height 15
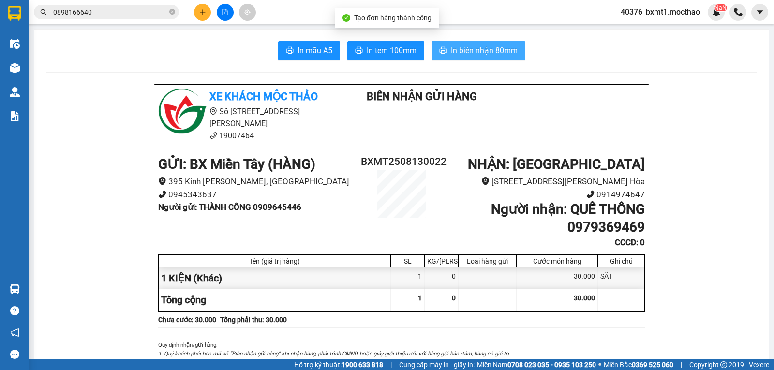
click at [482, 49] on span "In biên nhận 80mm" at bounding box center [484, 51] width 67 height 12
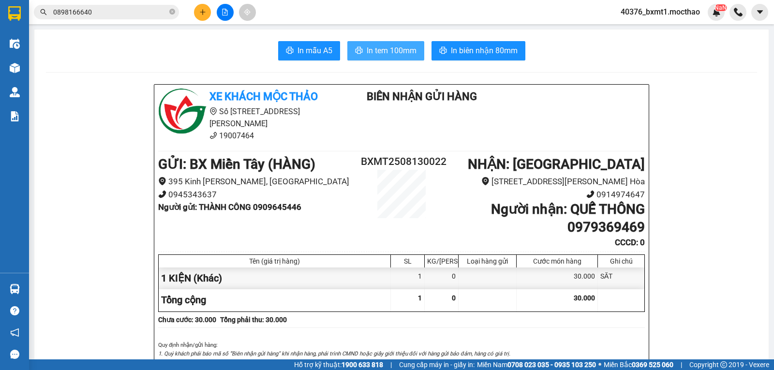
click at [373, 54] on span "In tem 100mm" at bounding box center [392, 51] width 50 height 12
click at [206, 12] on button at bounding box center [202, 12] width 17 height 17
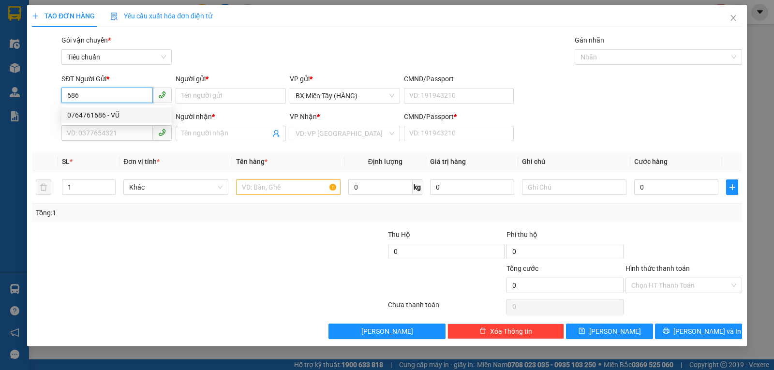
click at [89, 118] on div "0764761686 - VŨ" at bounding box center [116, 115] width 99 height 11
type input "0764761686"
type input "VŨ"
type input "0818174133"
type input "TỰ TÂN"
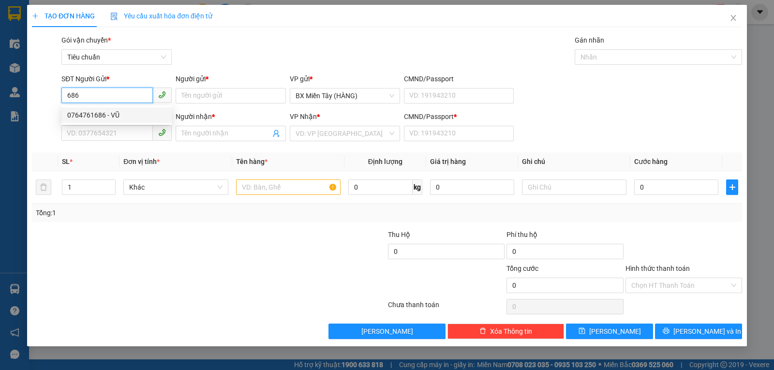
type input "0"
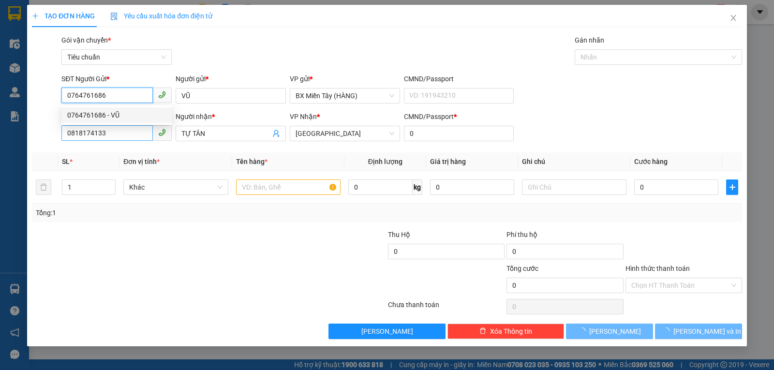
type input "50.000"
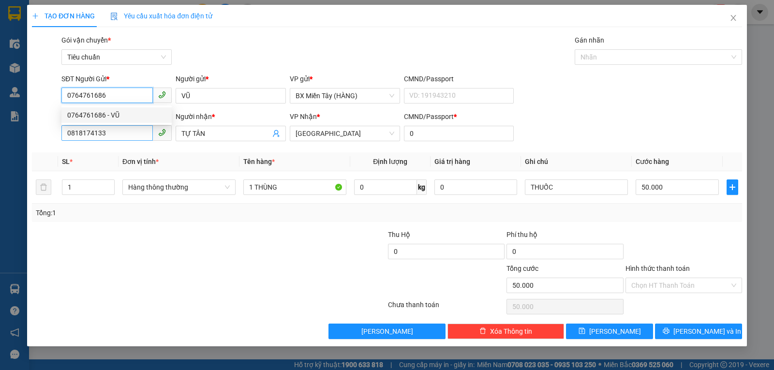
type input "0764761686"
click at [131, 134] on input "0818174133" at bounding box center [106, 132] width 91 height 15
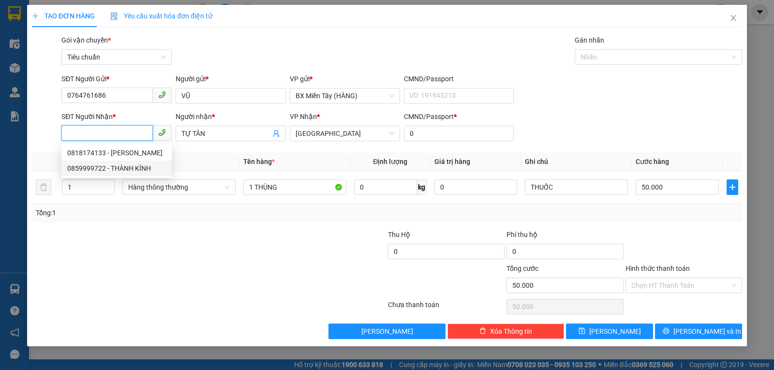
click at [124, 170] on div "0859999722 - THÀNH KÍNH" at bounding box center [116, 168] width 99 height 11
type input "0859999722"
type input "THÀNH KÍNH"
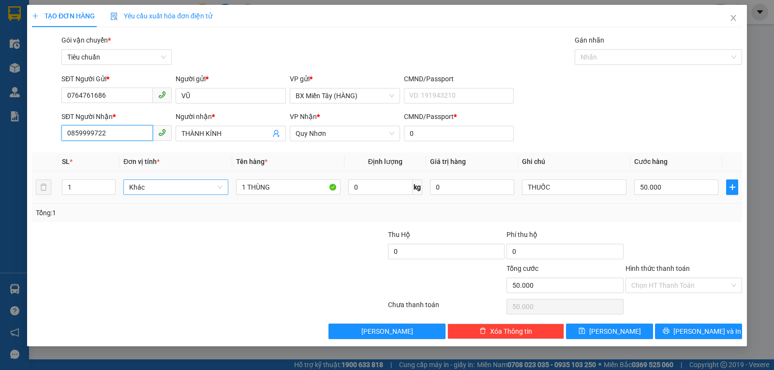
click at [195, 188] on span "Khác" at bounding box center [175, 187] width 93 height 15
type input "0859999722"
click at [225, 275] on div at bounding box center [150, 280] width 238 height 34
click at [655, 290] on input "Hình thức thanh toán" at bounding box center [680, 285] width 98 height 15
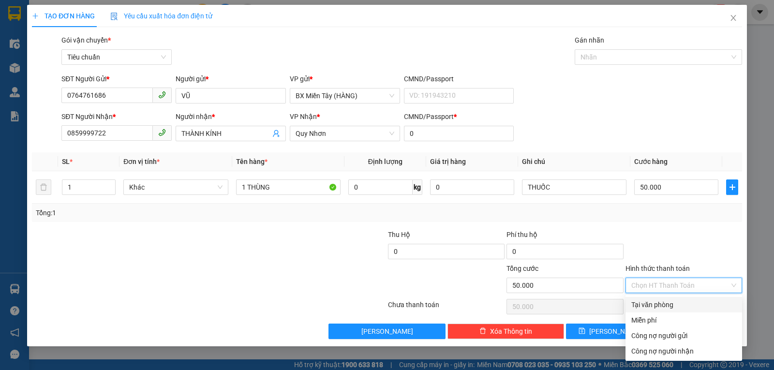
click at [657, 306] on div "Tại văn phòng" at bounding box center [683, 304] width 105 height 11
type input "0"
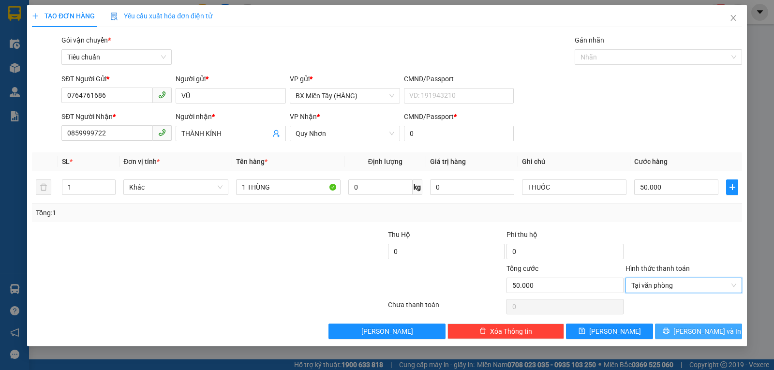
click at [682, 327] on button "Lưu và In" at bounding box center [698, 331] width 87 height 15
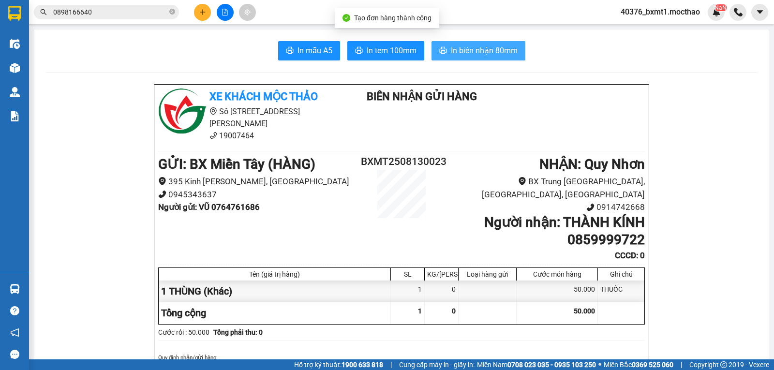
click at [445, 43] on button "In biên nhận 80mm" at bounding box center [478, 50] width 94 height 19
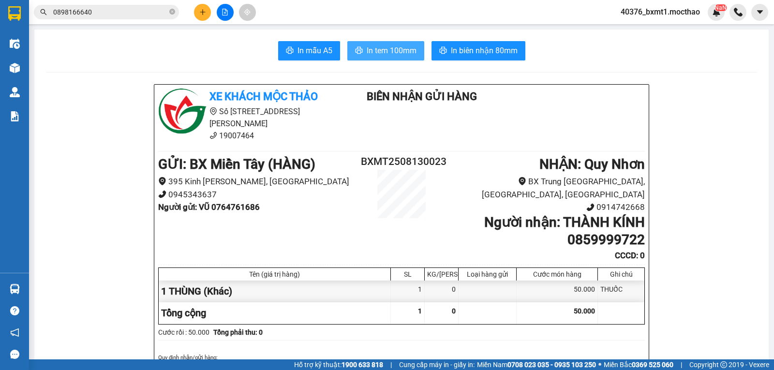
click at [386, 45] on span "In tem 100mm" at bounding box center [392, 51] width 50 height 12
click at [202, 13] on icon "plus" at bounding box center [202, 12] width 7 height 7
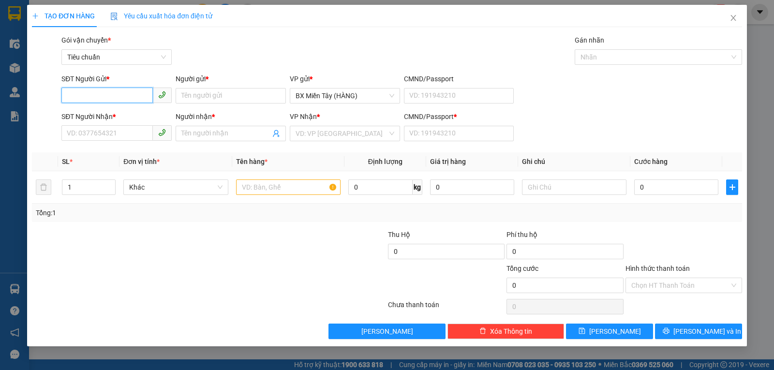
click at [133, 89] on input "SĐT Người Gửi *" at bounding box center [106, 95] width 91 height 15
click at [87, 117] on div "02839500411 - DŨ HƯNG" at bounding box center [116, 115] width 99 height 11
type input "02839500411"
type input "DŨ HƯNG"
type input "0903523698"
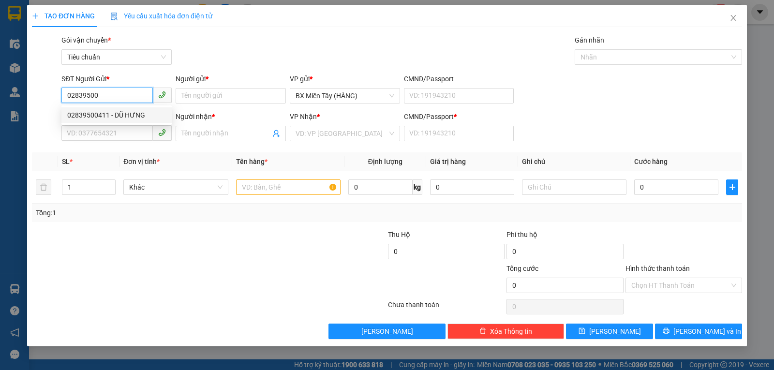
type input "ĐÔNG HƯNG"
type input "0"
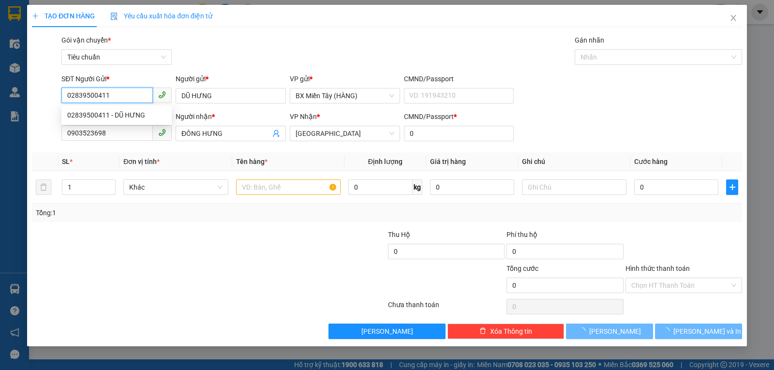
type input "60.000"
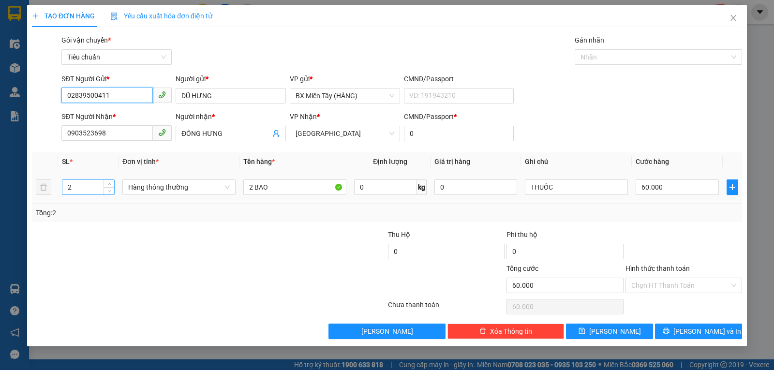
type input "02839500411"
drag, startPoint x: 82, startPoint y: 186, endPoint x: 55, endPoint y: 189, distance: 27.7
click at [55, 189] on tr "2 Hàng thông thường 2 BAO 0 kg 0 THUỐC 60.000" at bounding box center [387, 187] width 710 height 32
click at [181, 182] on span "Hàng thông thường" at bounding box center [179, 187] width 102 height 15
type input "1"
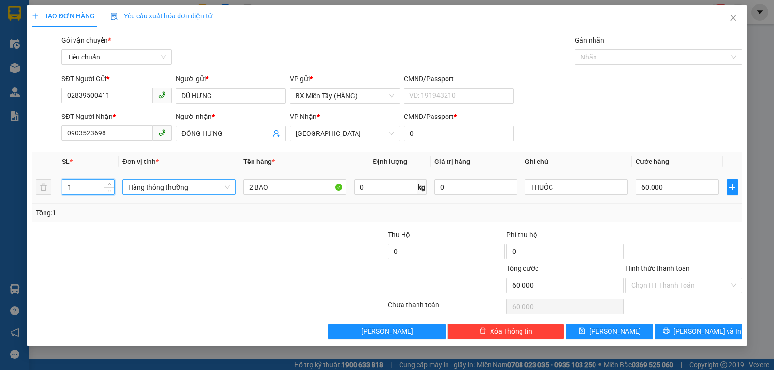
type input "0"
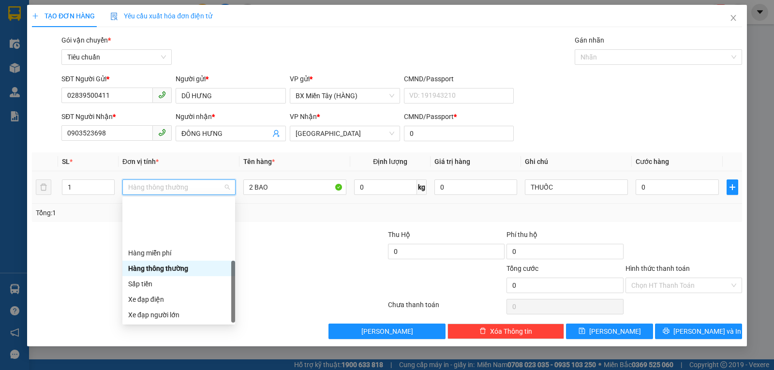
drag, startPoint x: 149, startPoint y: 312, endPoint x: 162, endPoint y: 296, distance: 21.1
click at [149, 370] on div "Khác" at bounding box center [178, 376] width 101 height 11
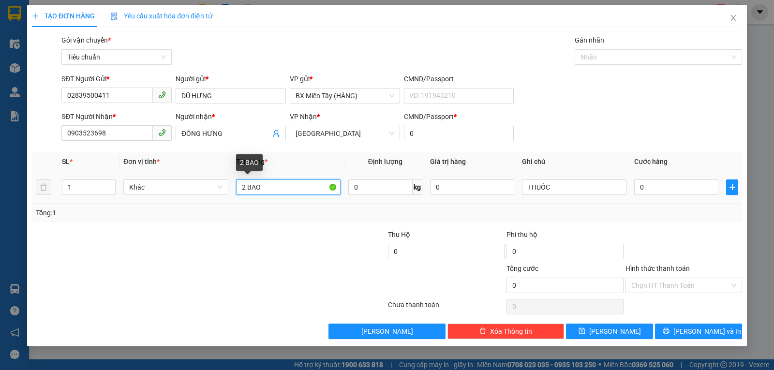
drag, startPoint x: 244, startPoint y: 188, endPoint x: 238, endPoint y: 188, distance: 6.3
click at [238, 188] on input "2 BAO" at bounding box center [288, 186] width 104 height 15
type input "1 BAO"
click at [683, 190] on input "0" at bounding box center [676, 186] width 84 height 15
type input "3"
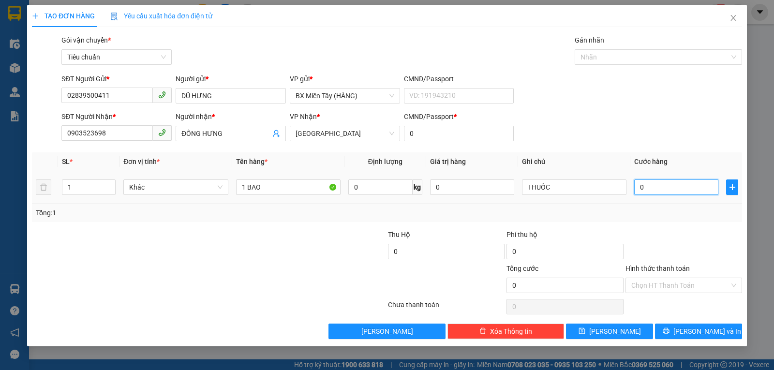
type input "3"
type input "30"
click at [688, 232] on div at bounding box center [683, 246] width 119 height 34
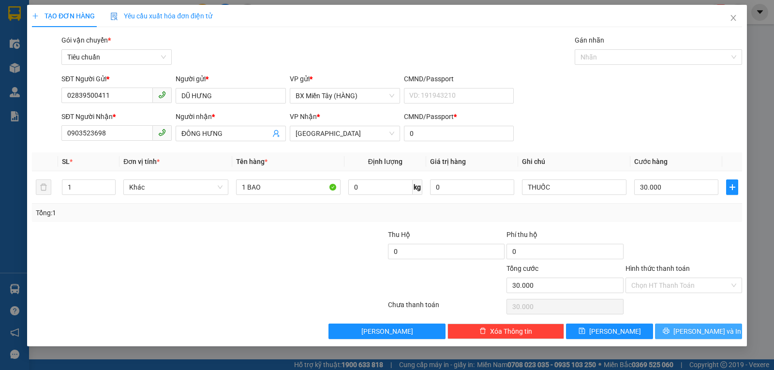
click at [722, 332] on button "Lưu và In" at bounding box center [698, 331] width 87 height 15
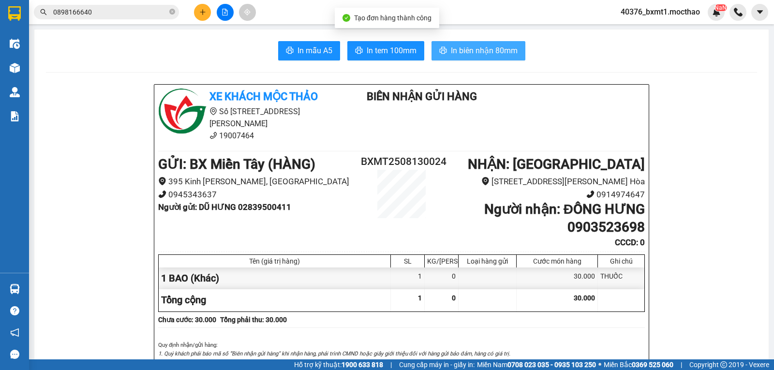
click at [500, 55] on span "In biên nhận 80mm" at bounding box center [484, 51] width 67 height 12
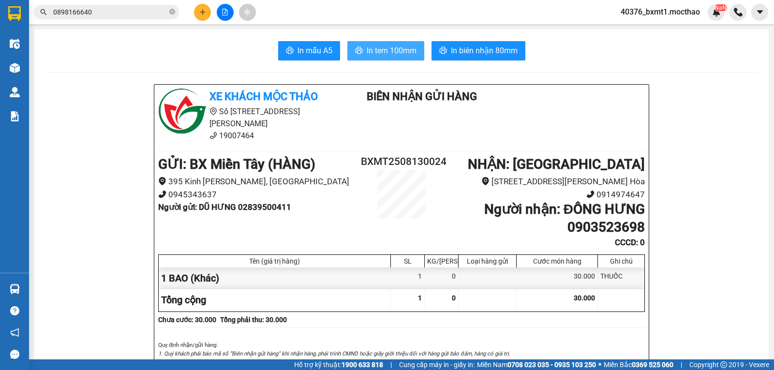
click at [383, 48] on span "In tem 100mm" at bounding box center [392, 51] width 50 height 12
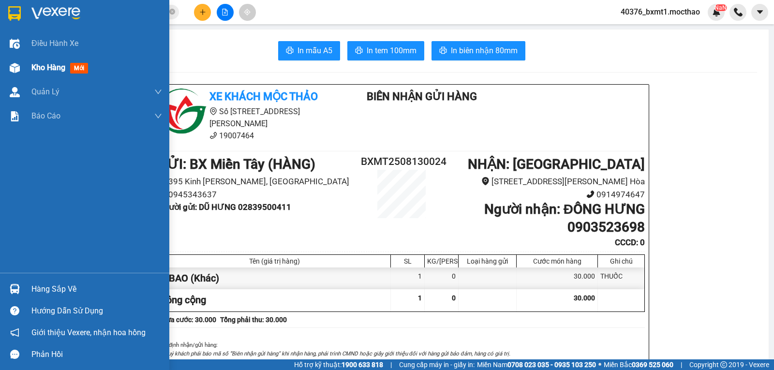
click at [11, 63] on img at bounding box center [15, 68] width 10 height 10
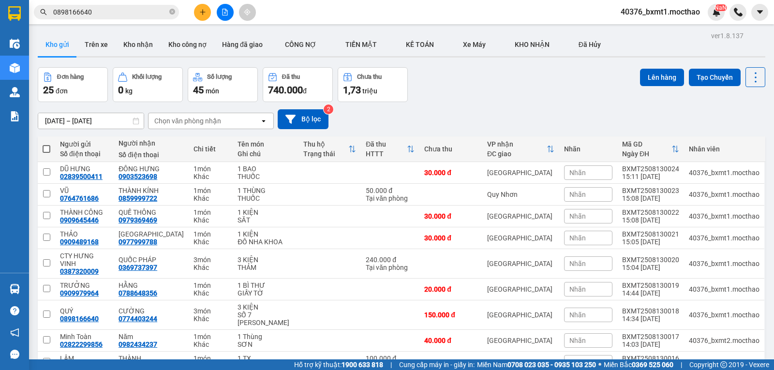
click at [460, 102] on div "11/08/2025 – 13/08/2025 Press the down arrow key to interact with the calendar …" at bounding box center [402, 119] width 728 height 34
click at [131, 44] on button "Kho nhận" at bounding box center [138, 44] width 45 height 23
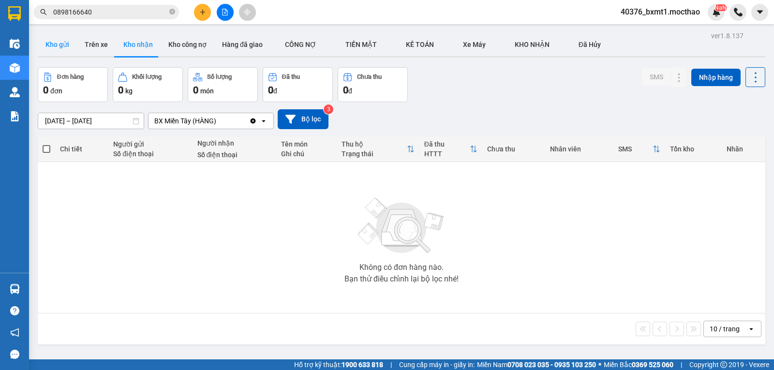
click at [61, 46] on button "Kho gửi" at bounding box center [57, 44] width 39 height 23
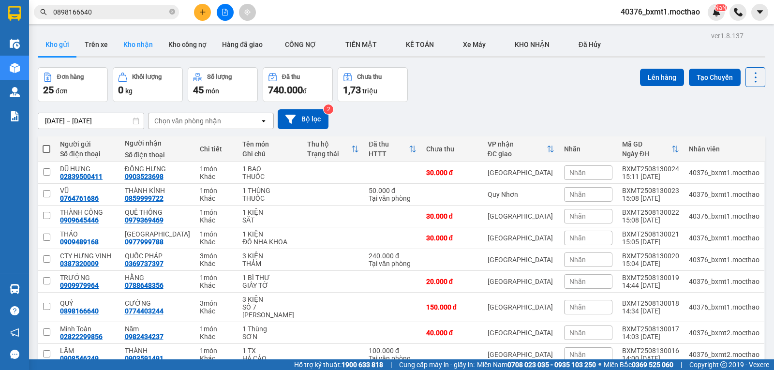
click at [144, 50] on button "Kho nhận" at bounding box center [138, 44] width 45 height 23
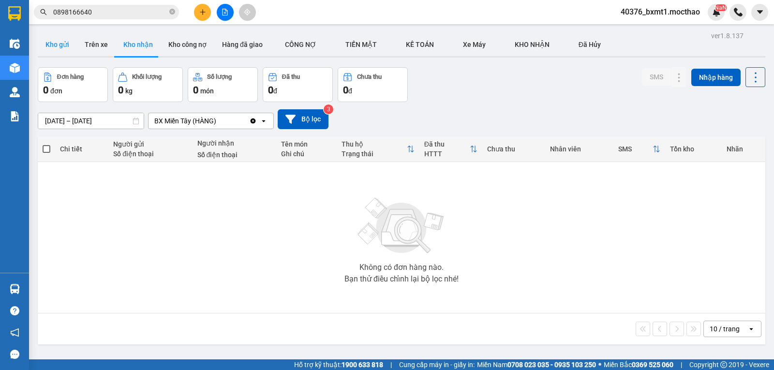
click at [54, 49] on button "Kho gửi" at bounding box center [57, 44] width 39 height 23
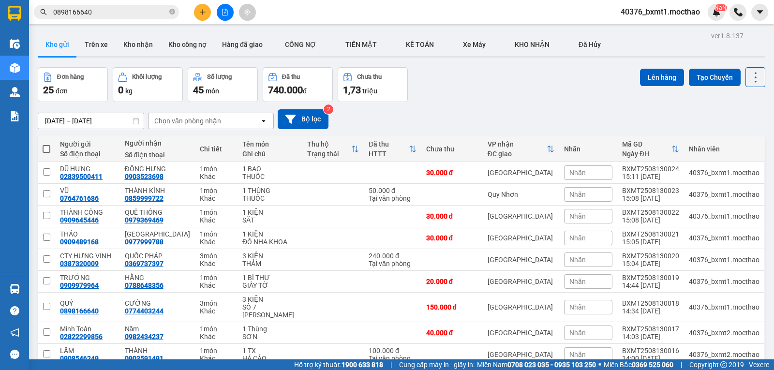
click at [202, 11] on icon "plus" at bounding box center [202, 12] width 7 height 7
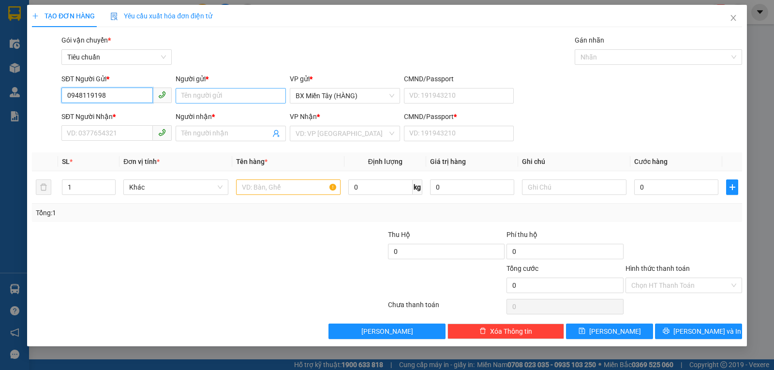
type input "0948119198"
click at [223, 99] on input "Người gửi *" at bounding box center [231, 95] width 110 height 15
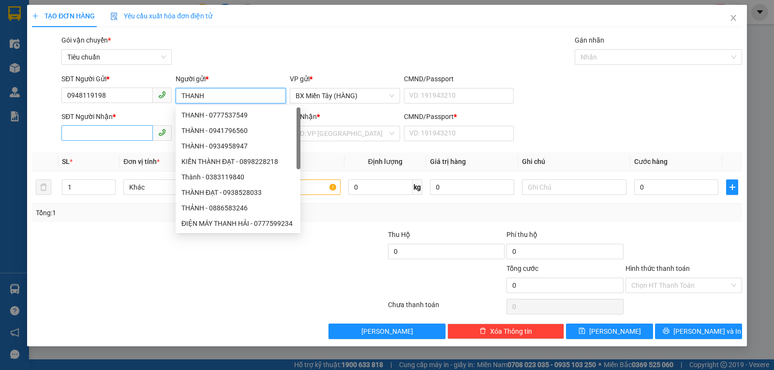
type input "THANH"
click at [125, 134] on input "SĐT Người Nhận *" at bounding box center [106, 132] width 91 height 15
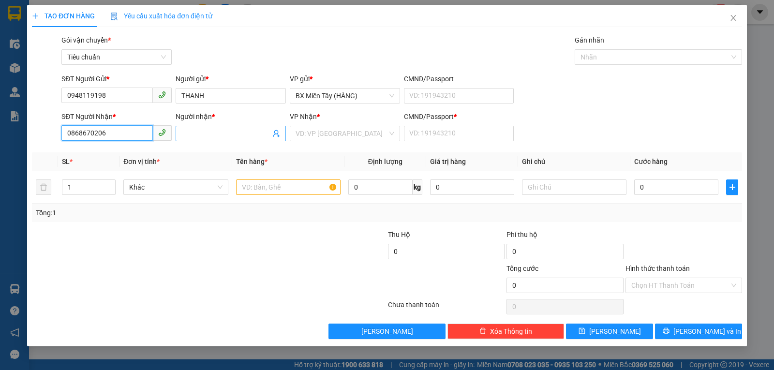
type input "0868670206"
click at [222, 134] on input "Người nhận *" at bounding box center [225, 133] width 89 height 11
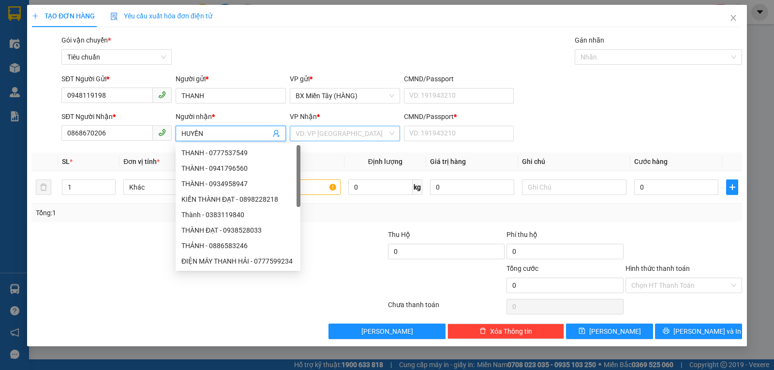
type input "HUYỀN"
click at [348, 135] on input "search" at bounding box center [342, 133] width 92 height 15
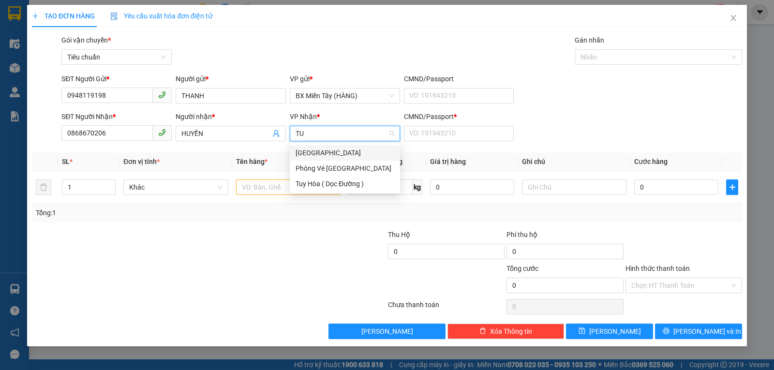
type input "TUY"
click at [322, 150] on div "[GEOGRAPHIC_DATA]" at bounding box center [345, 153] width 99 height 11
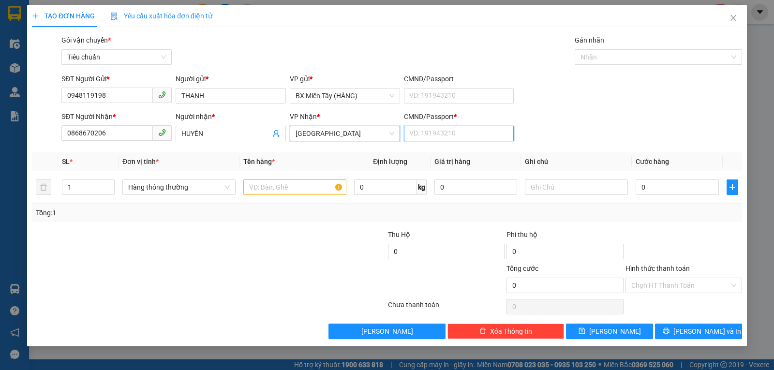
click at [435, 134] on input "CMND/Passport *" at bounding box center [459, 133] width 110 height 15
click at [152, 188] on span "Hàng thông thường" at bounding box center [179, 187] width 102 height 15
type input "0"
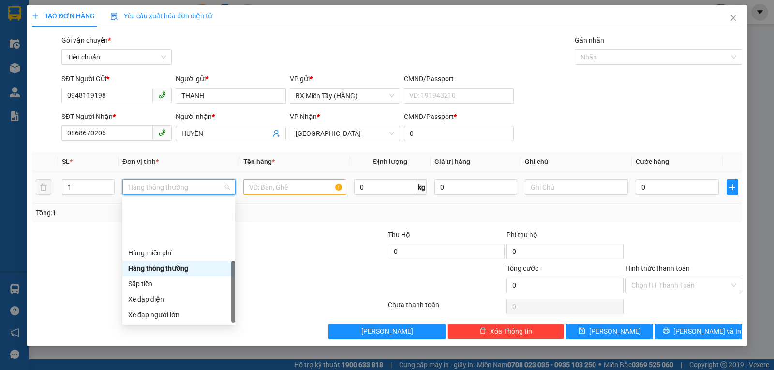
click at [161, 370] on div "Khác" at bounding box center [178, 376] width 101 height 11
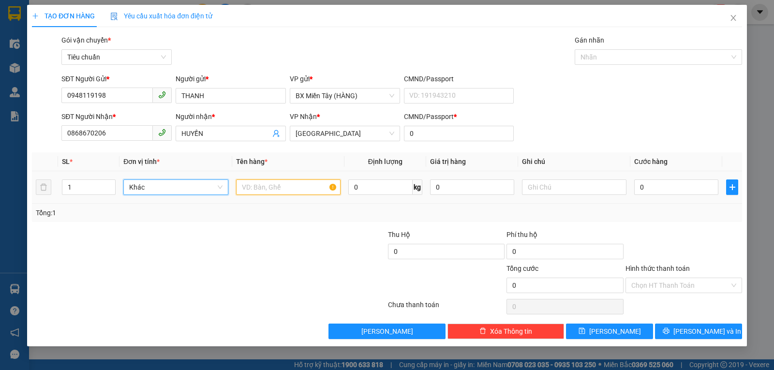
click at [253, 186] on input "text" at bounding box center [288, 186] width 104 height 15
type input "1 KIỆN"
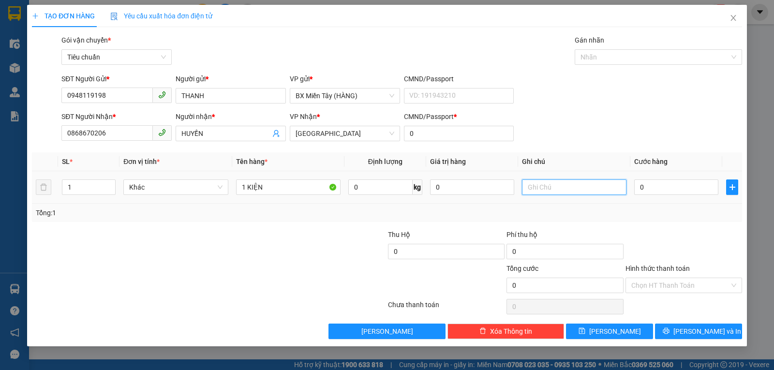
click at [556, 184] on input "text" at bounding box center [574, 186] width 104 height 15
type input "BỘ SEN TẮM"
click at [461, 190] on input "0" at bounding box center [472, 186] width 84 height 15
type input "500.000"
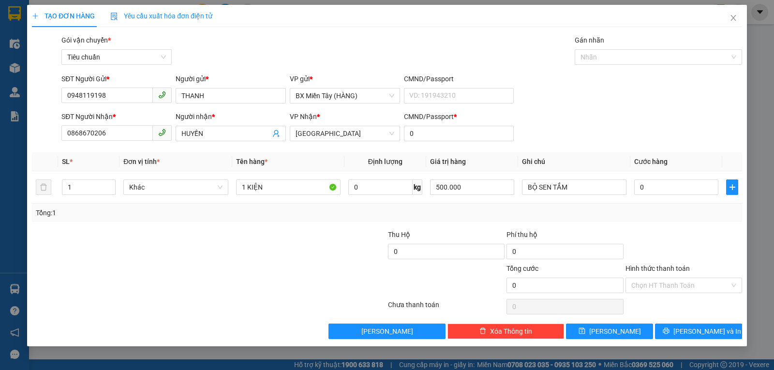
click at [599, 133] on div "SĐT Người Nhận * 0868670206 Người nhận * HUYỀN VP Nhận * Tuy Hòa CMND/Passport …" at bounding box center [401, 128] width 684 height 34
click at [658, 189] on input "0" at bounding box center [676, 186] width 84 height 15
click at [669, 228] on div "Transit Pickup Surcharge Ids Transit Deliver Surcharge Ids Transit Deliver Surc…" at bounding box center [387, 187] width 710 height 304
click at [687, 328] on button "Lưu và In" at bounding box center [698, 331] width 87 height 15
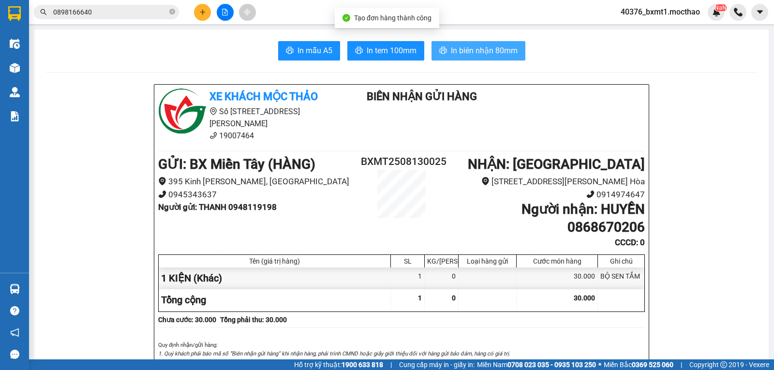
click at [458, 46] on span "In biên nhận 80mm" at bounding box center [484, 51] width 67 height 12
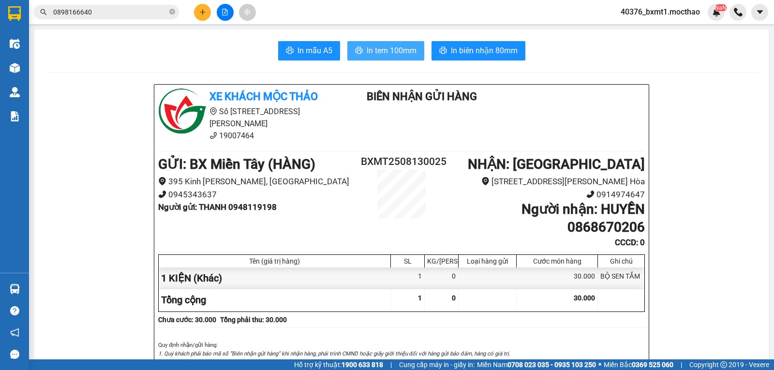
click at [379, 47] on span "In tem 100mm" at bounding box center [392, 51] width 50 height 12
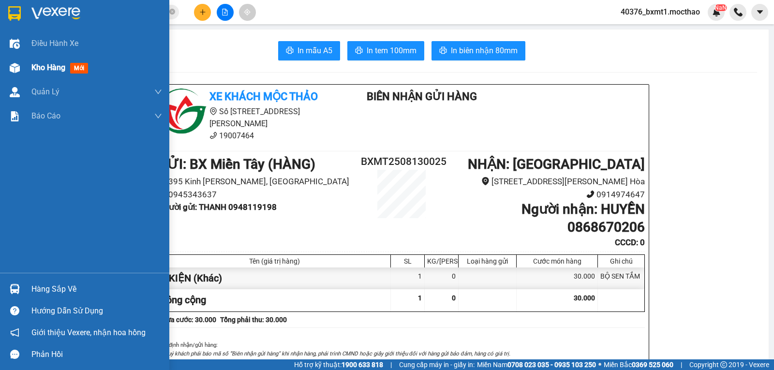
click at [23, 64] on div "Kho hàng mới" at bounding box center [84, 68] width 169 height 24
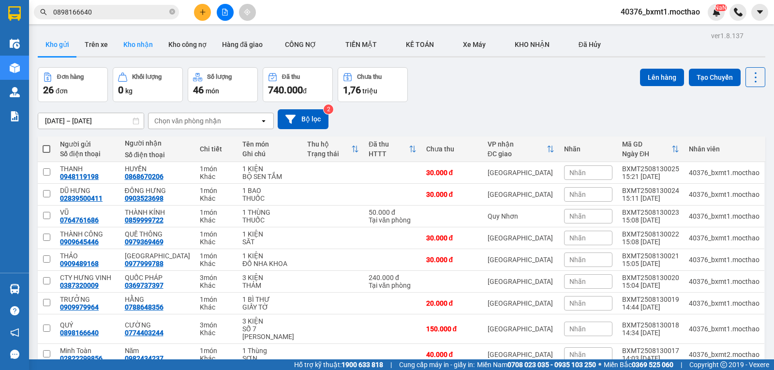
click at [134, 44] on button "Kho nhận" at bounding box center [138, 44] width 45 height 23
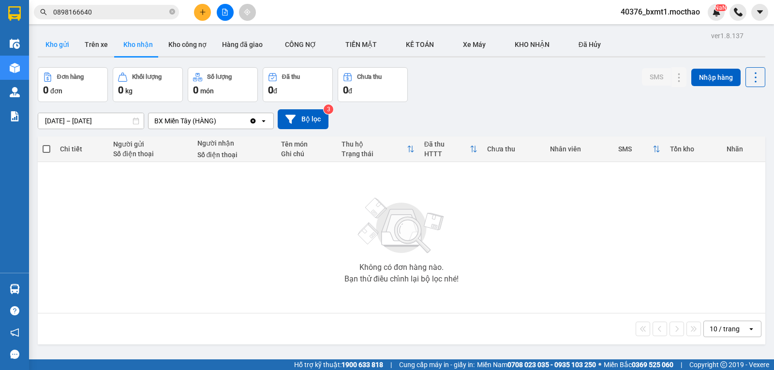
click at [56, 51] on button "Kho gửi" at bounding box center [57, 44] width 39 height 23
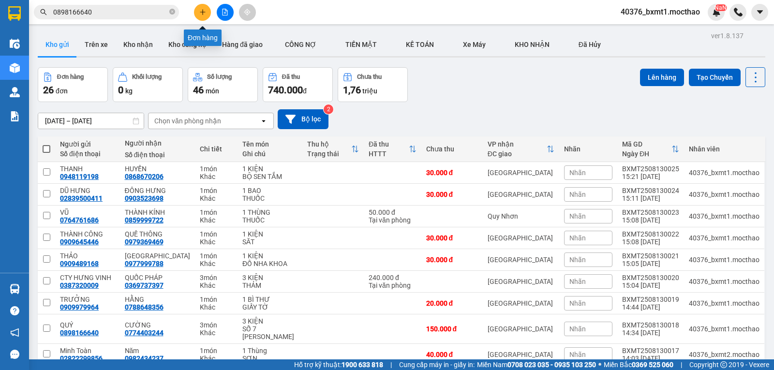
click at [206, 12] on button at bounding box center [202, 12] width 17 height 17
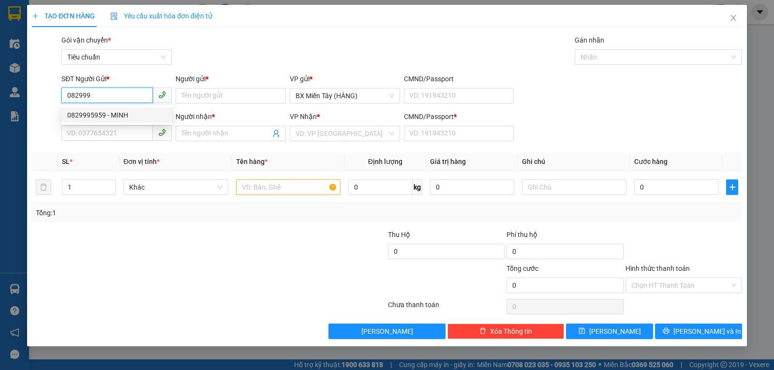
click at [140, 113] on div "0829995959 - MINH" at bounding box center [116, 115] width 99 height 11
type input "0829995959"
type input "MINH"
type input "0349763262"
type input "HƯƠNG"
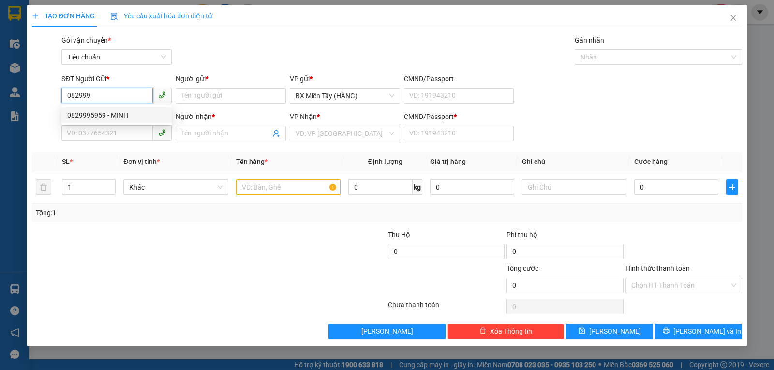
type input "0"
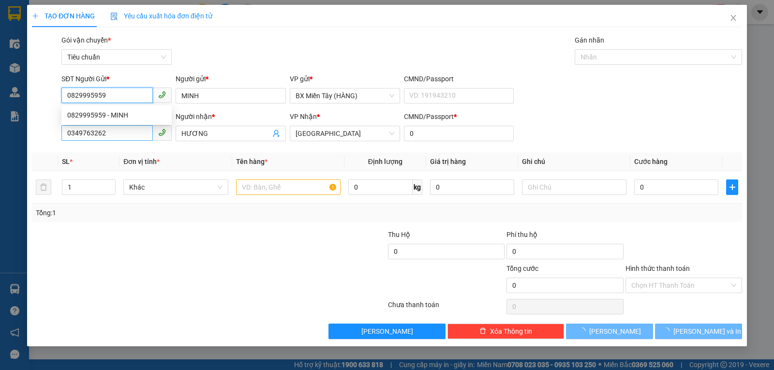
type input "60.000"
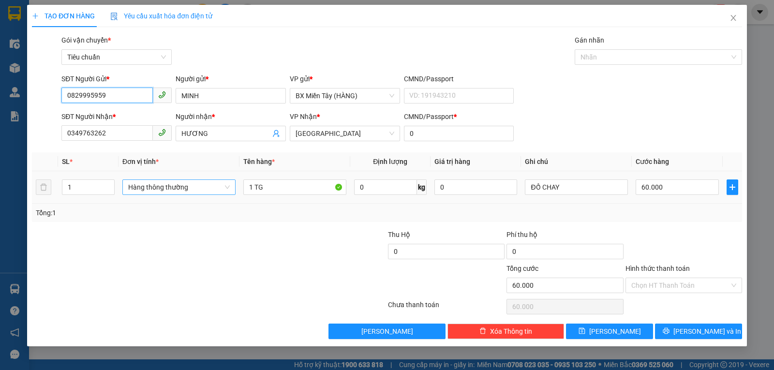
click at [180, 185] on span "Hàng thông thường" at bounding box center [179, 187] width 102 height 15
type input "0829995959"
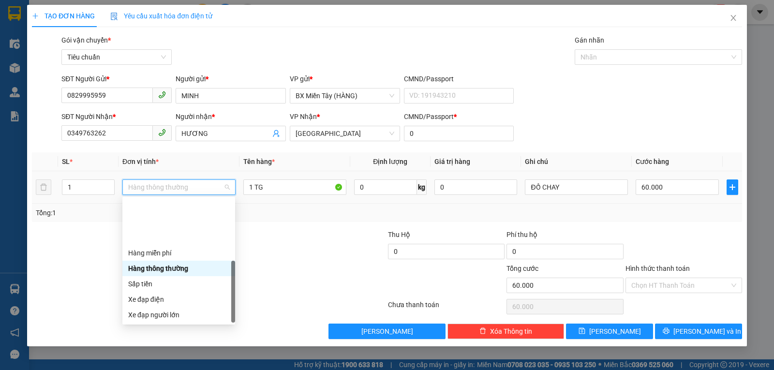
click at [157, 370] on div "Khác" at bounding box center [178, 376] width 101 height 11
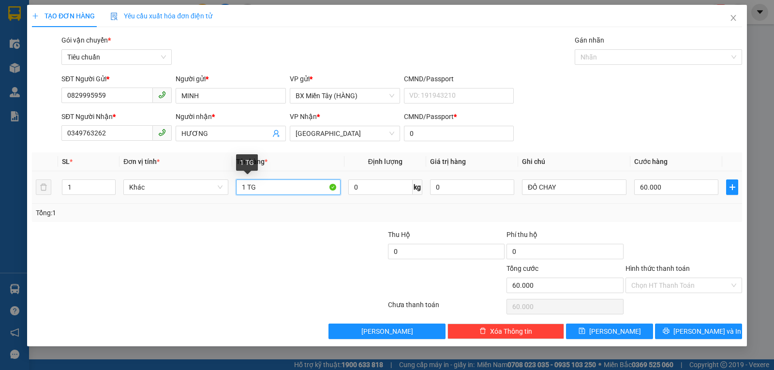
click at [275, 188] on input "1 TG" at bounding box center [288, 186] width 104 height 15
type input "1 THÙNG"
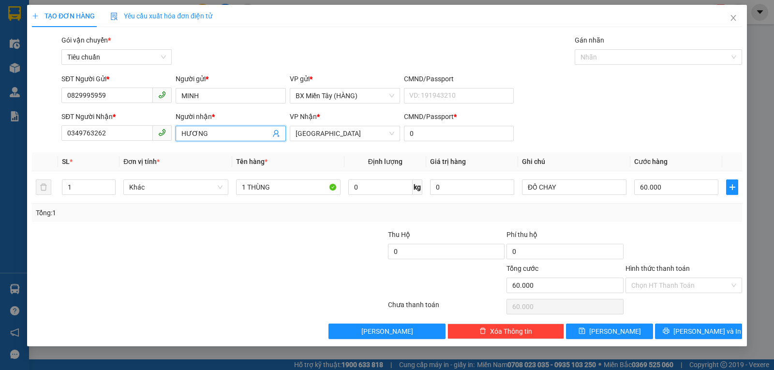
click at [181, 134] on span "HƯƠNG" at bounding box center [231, 133] width 110 height 15
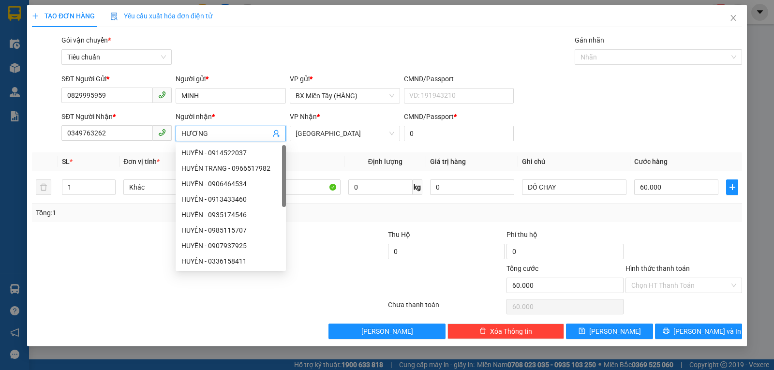
click at [183, 132] on input "HƯƠNG" at bounding box center [225, 133] width 89 height 11
type input "THƯƠNG"
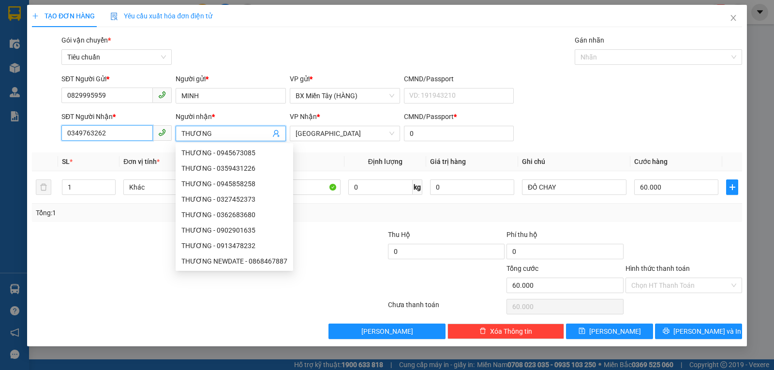
click at [129, 139] on input "0349763262" at bounding box center [106, 132] width 91 height 15
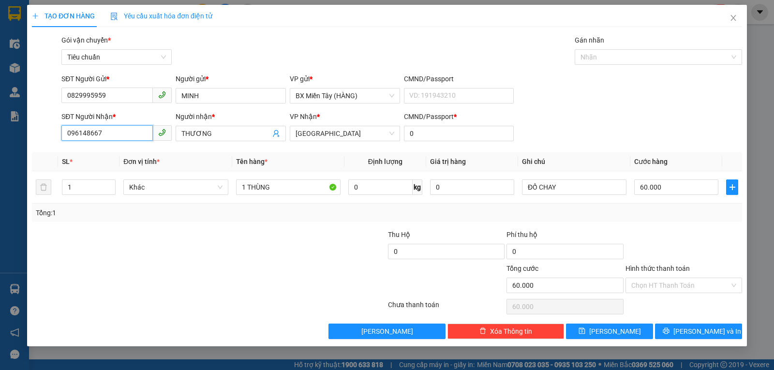
type input "0961486679"
click at [668, 189] on input "60.000" at bounding box center [676, 186] width 84 height 15
click at [671, 220] on div "Tổng: 1" at bounding box center [387, 213] width 710 height 18
click at [669, 330] on icon "printer" at bounding box center [666, 331] width 6 height 6
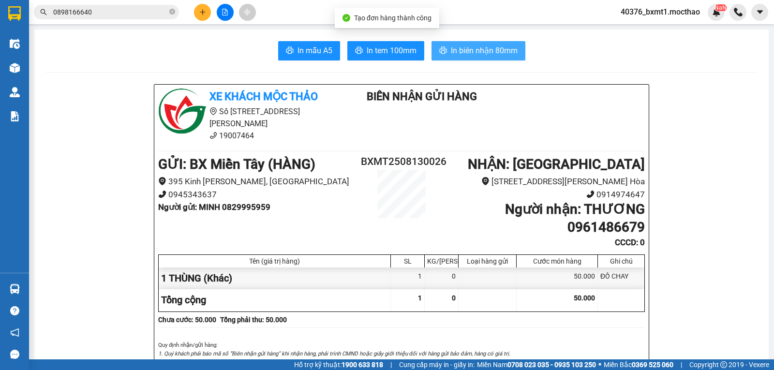
click at [495, 50] on span "In biên nhận 80mm" at bounding box center [484, 51] width 67 height 12
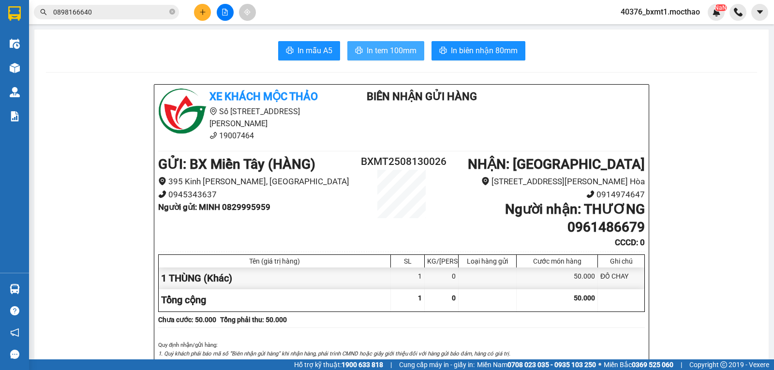
drag, startPoint x: 388, startPoint y: 46, endPoint x: 396, endPoint y: 52, distance: 9.7
click at [389, 46] on span "In tem 100mm" at bounding box center [392, 51] width 50 height 12
click at [228, 14] on button at bounding box center [225, 12] width 17 height 17
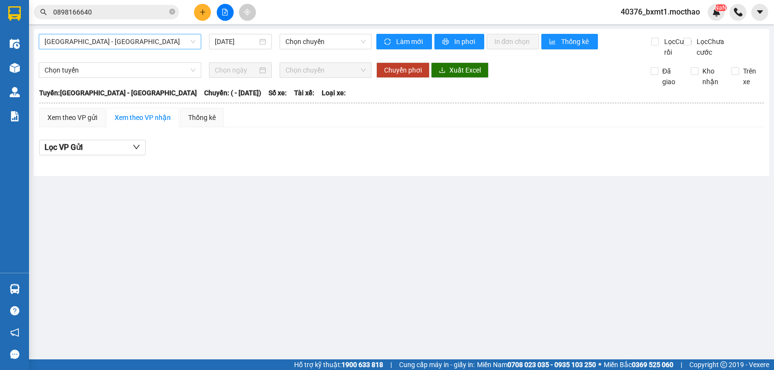
click at [91, 41] on span "[GEOGRAPHIC_DATA] - [GEOGRAPHIC_DATA]" at bounding box center [120, 41] width 151 height 15
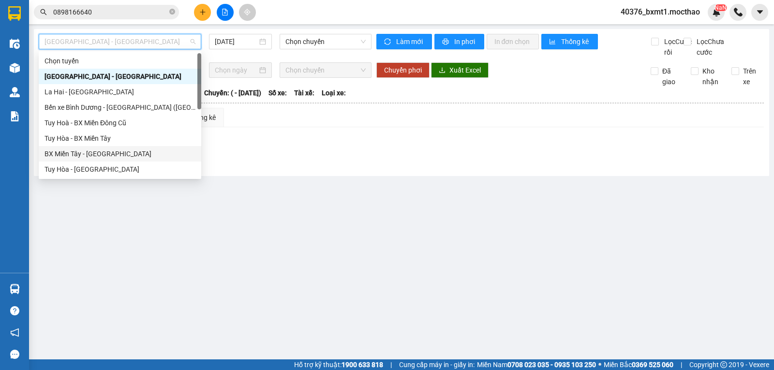
click at [80, 150] on div "BX Miền Tây - [GEOGRAPHIC_DATA]" at bounding box center [120, 154] width 151 height 11
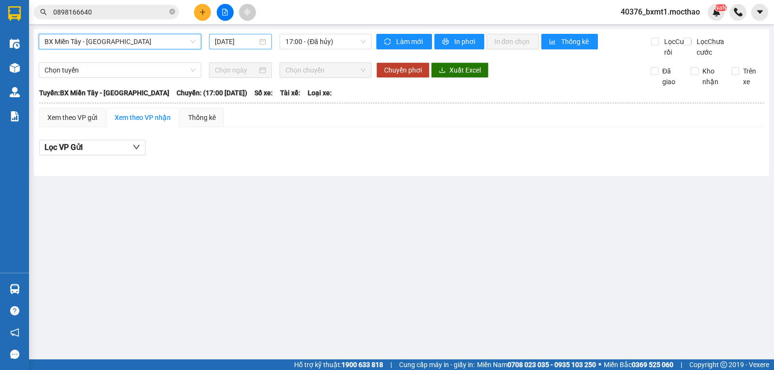
click at [249, 42] on input "[DATE]" at bounding box center [236, 41] width 43 height 11
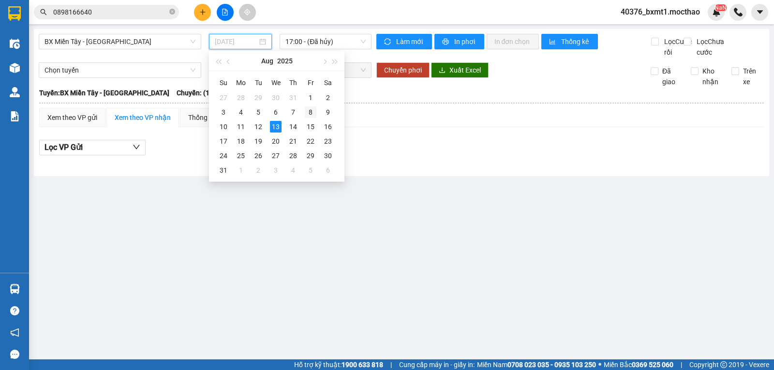
click at [309, 112] on div "8" at bounding box center [311, 112] width 12 height 12
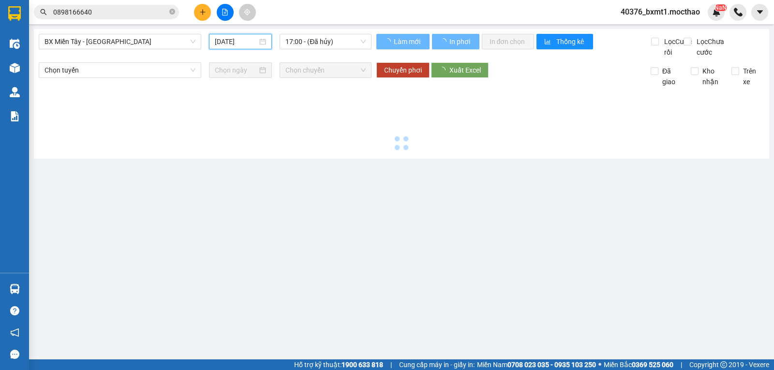
type input "08/08/2025"
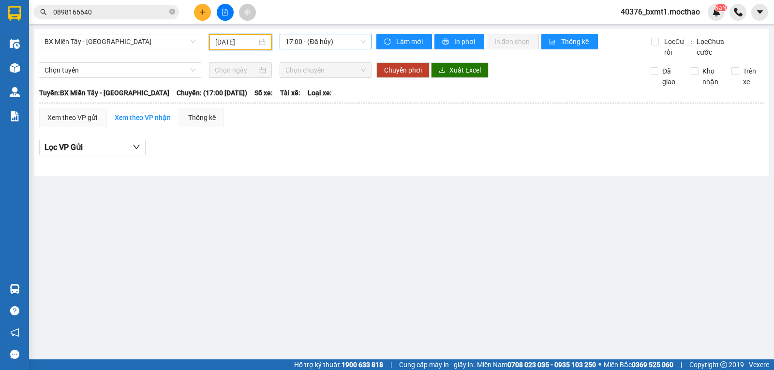
click at [323, 42] on span "17:00 - (Đã hủy)" at bounding box center [325, 41] width 80 height 15
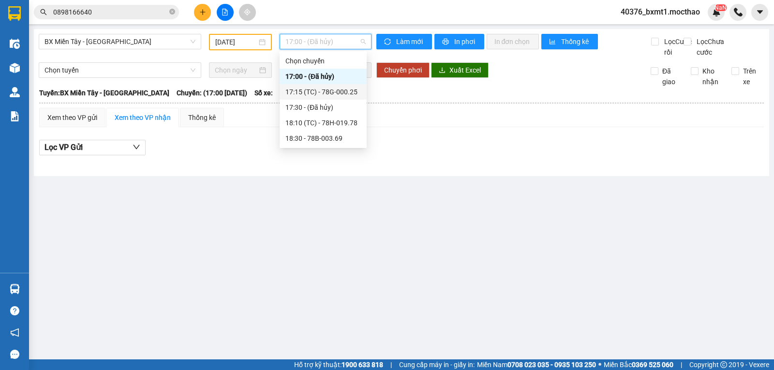
click at [346, 88] on div "17:15 (TC) - 78G-000.25" at bounding box center [322, 92] width 75 height 11
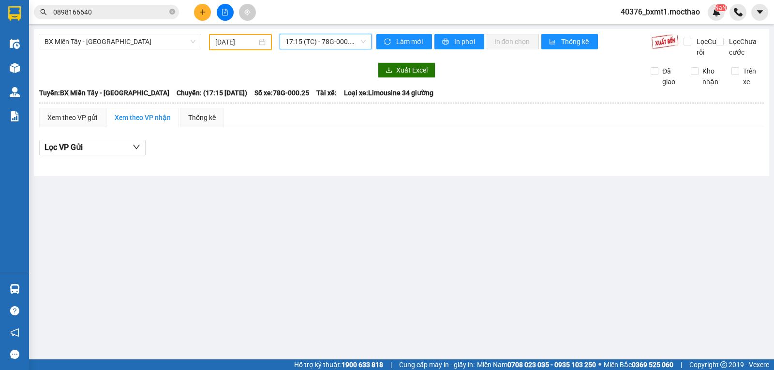
click at [315, 30] on div "BX Miền Tây - Tuy Hòa 08/08/2025 17:15 17:15 (TC) - 78G-000.25 Làm mới In phơi …" at bounding box center [401, 102] width 735 height 147
click at [320, 40] on span "17:15 (TC) - 78G-000.25" at bounding box center [325, 41] width 80 height 15
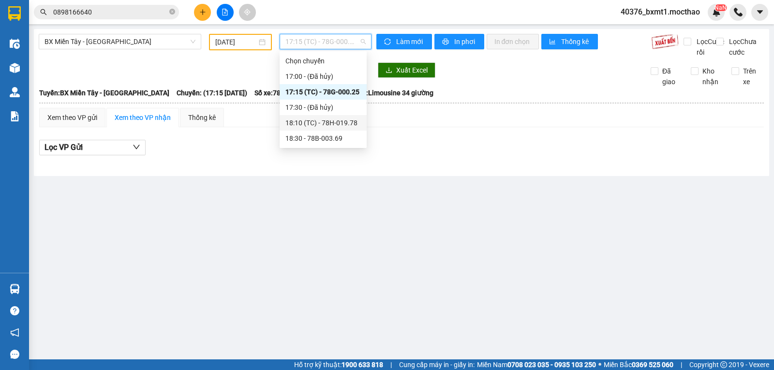
click at [328, 119] on div "18:10 (TC) - 78H-019.78" at bounding box center [322, 123] width 75 height 11
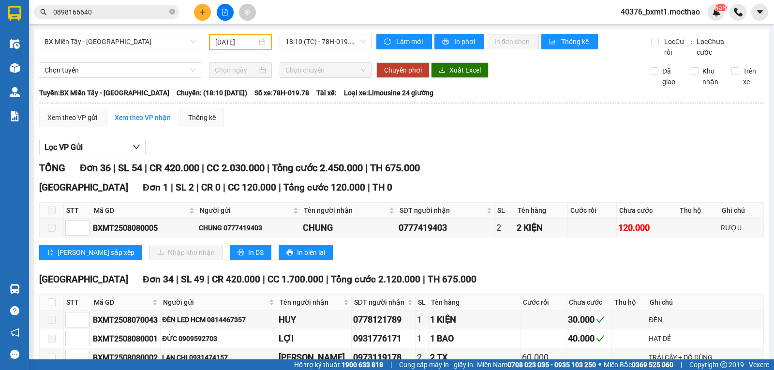
drag, startPoint x: 498, startPoint y: 164, endPoint x: 712, endPoint y: 162, distance: 214.3
click at [196, 13] on button at bounding box center [202, 12] width 17 height 17
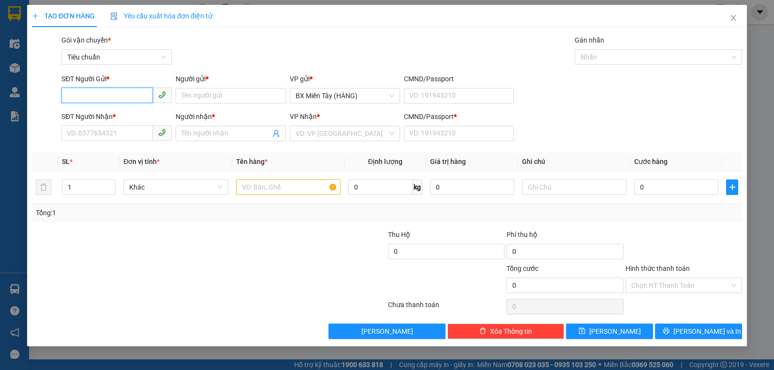
click at [118, 92] on input "SĐT Người Gửi *" at bounding box center [106, 95] width 91 height 15
click at [127, 111] on div "0903335895 - MẪN" at bounding box center [116, 115] width 99 height 11
type input "0903335895"
type input "MẪN"
type input "0942002975"
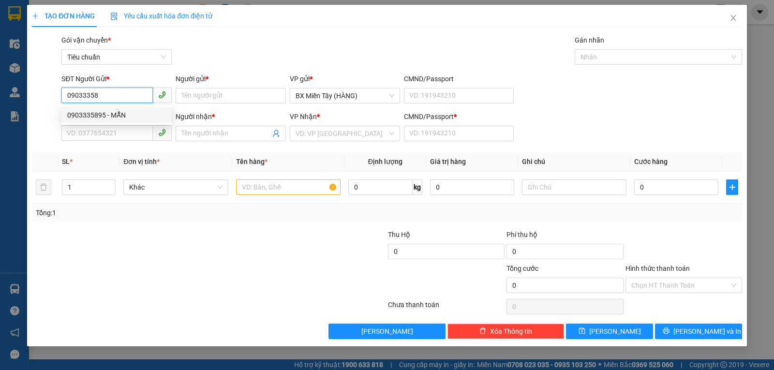
type input "ÂN"
type input "0"
type input "20.000"
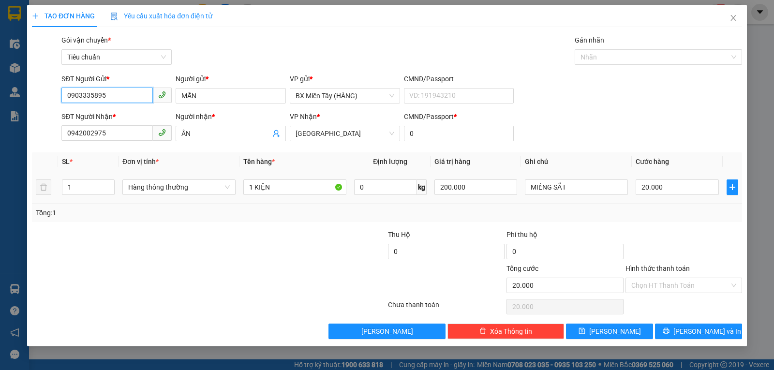
type input "0903335895"
click at [176, 195] on div "Hàng thông thường" at bounding box center [178, 187] width 113 height 19
click at [180, 186] on span "Hàng thông thường" at bounding box center [179, 187] width 102 height 15
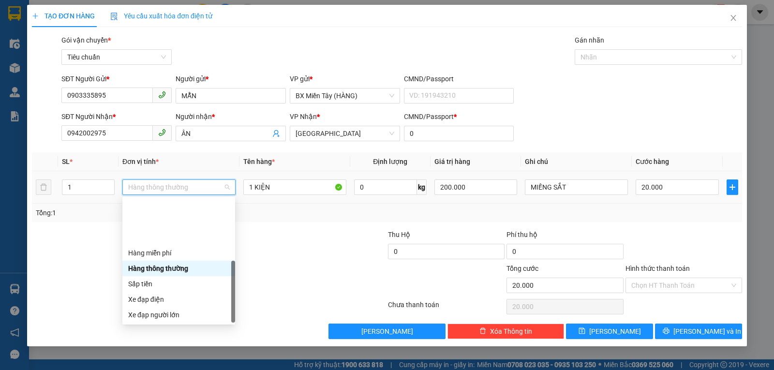
click at [180, 370] on div "Khác" at bounding box center [178, 376] width 101 height 11
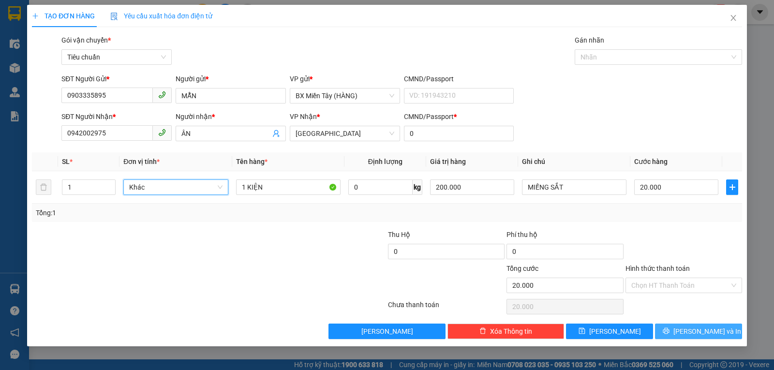
click at [691, 332] on span "Lưu và In" at bounding box center [707, 331] width 68 height 11
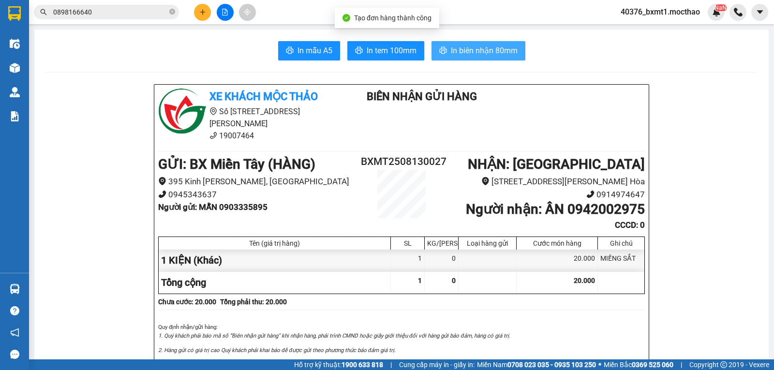
click at [488, 55] on span "In biên nhận 80mm" at bounding box center [484, 51] width 67 height 12
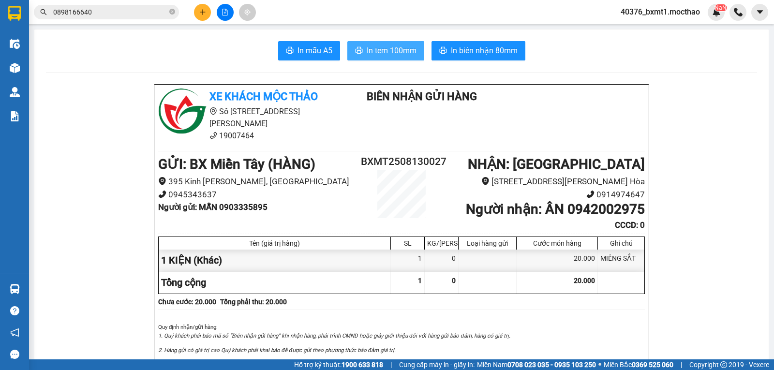
click at [384, 54] on span "In tem 100mm" at bounding box center [392, 51] width 50 height 12
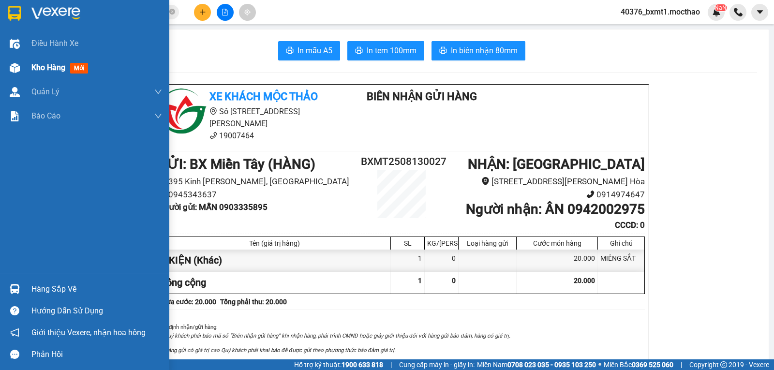
click at [23, 64] on div at bounding box center [14, 67] width 17 height 17
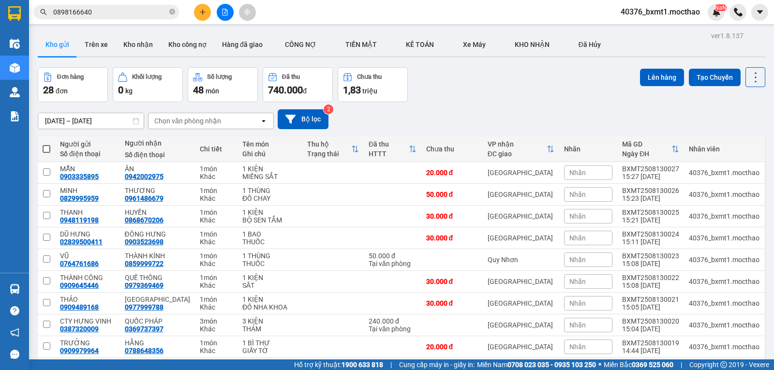
click at [504, 86] on div "Đơn hàng 28 đơn Khối lượng 0 kg Số lượng 48 món Đã thu 740.000 đ Chưa thu 1,83 …" at bounding box center [402, 84] width 728 height 35
click at [717, 13] on img at bounding box center [716, 12] width 9 height 9
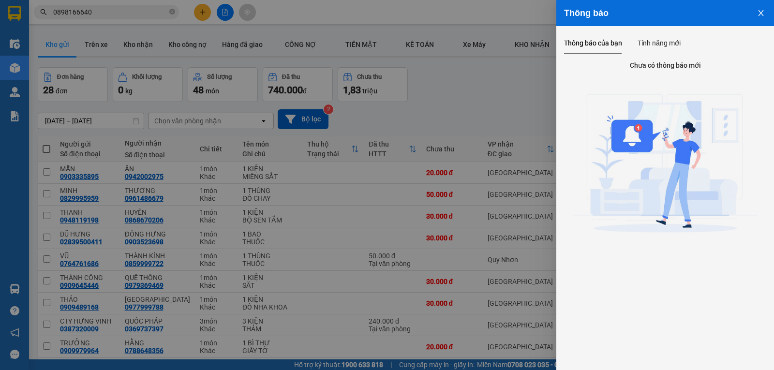
click at [762, 13] on icon "close" at bounding box center [761, 13] width 8 height 8
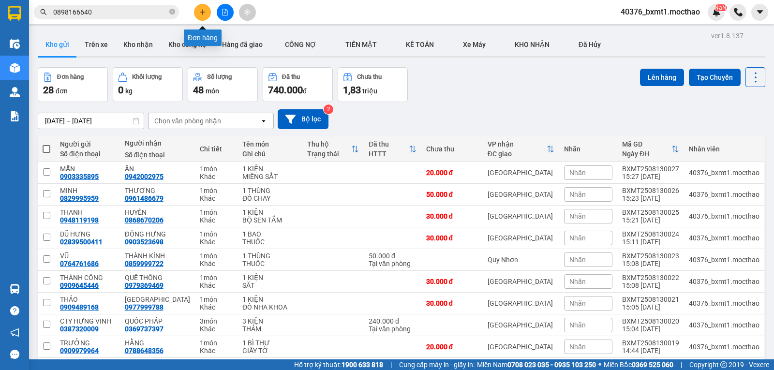
click at [203, 15] on button at bounding box center [202, 12] width 17 height 17
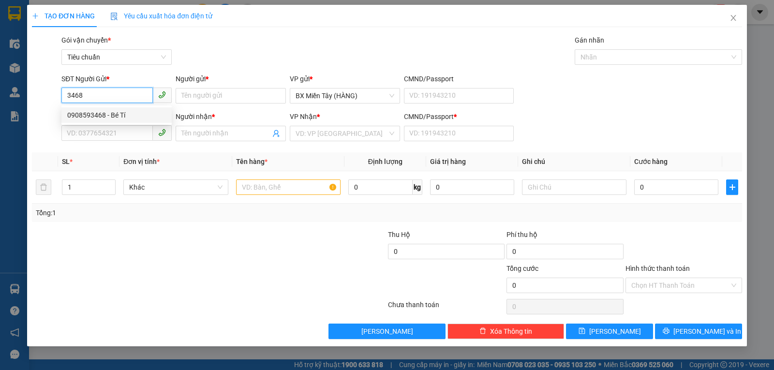
click at [119, 114] on div "0908593468 - Bé Tí" at bounding box center [116, 115] width 99 height 11
type input "0908593468"
type input "Bé Tí"
type input "0973608761"
type input "Vị Thuỷ"
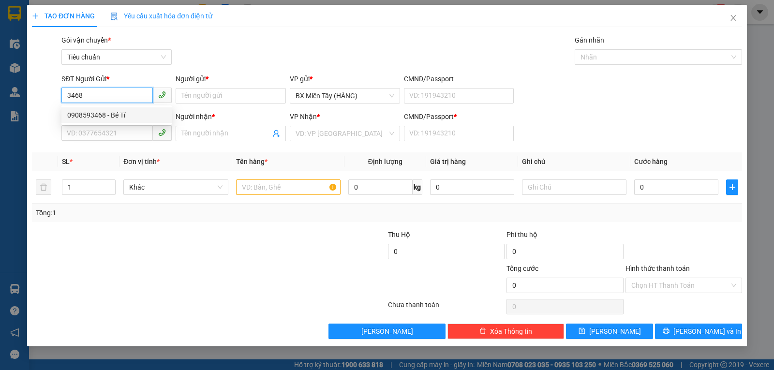
type input "0"
type input "70.000"
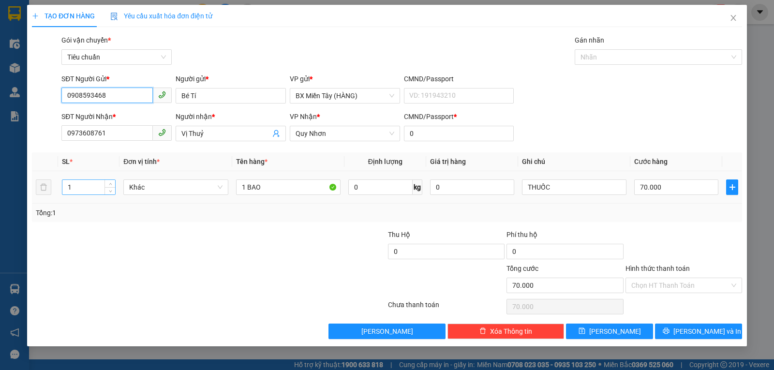
type input "0908593468"
drag, startPoint x: 79, startPoint y: 189, endPoint x: 59, endPoint y: 190, distance: 20.3
click at [59, 190] on td "1" at bounding box center [88, 187] width 61 height 32
type input "2"
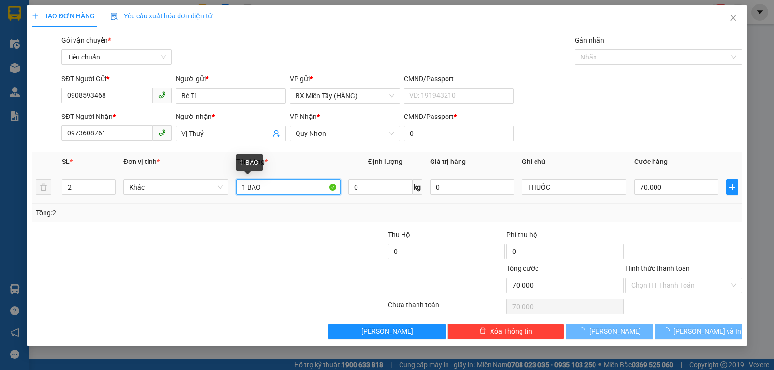
type input "0"
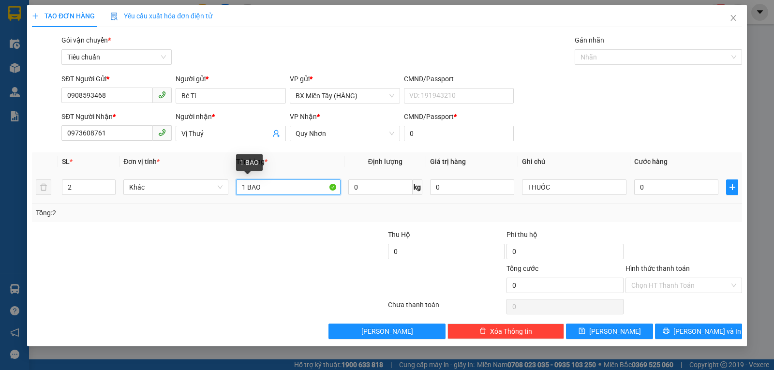
drag, startPoint x: 243, startPoint y: 187, endPoint x: 271, endPoint y: 190, distance: 28.6
click at [271, 190] on input "1 BAO" at bounding box center [288, 186] width 104 height 15
type input "2 THÙNG"
click at [655, 187] on input "0" at bounding box center [676, 186] width 84 height 15
click at [668, 235] on div at bounding box center [683, 246] width 119 height 34
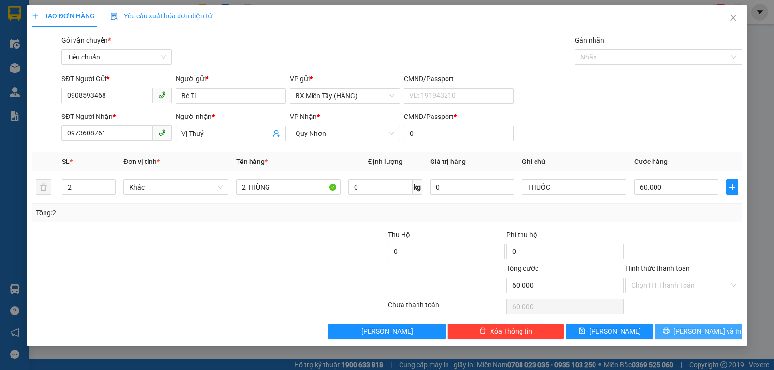
click at [692, 332] on span "Lưu và In" at bounding box center [707, 331] width 68 height 11
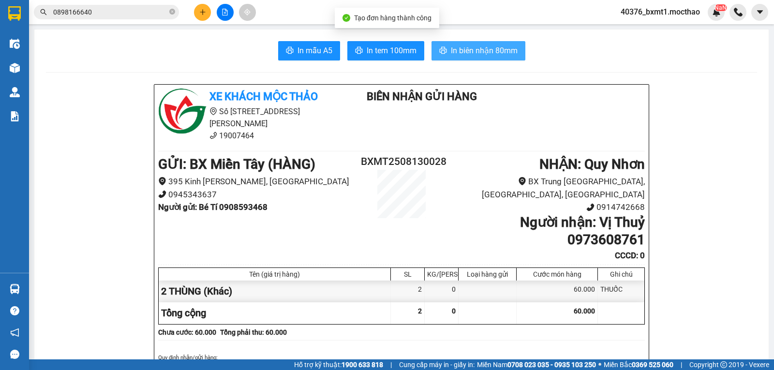
click at [468, 48] on span "In biên nhận 80mm" at bounding box center [484, 51] width 67 height 12
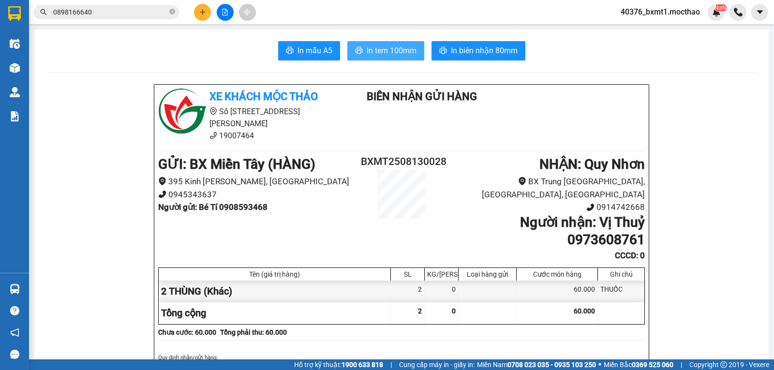
click at [397, 50] on span "In tem 100mm" at bounding box center [392, 51] width 50 height 12
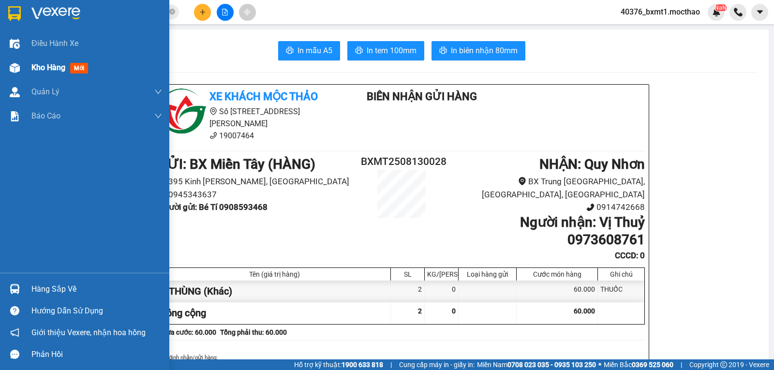
click at [30, 68] on div "Kho hàng mới" at bounding box center [84, 68] width 169 height 24
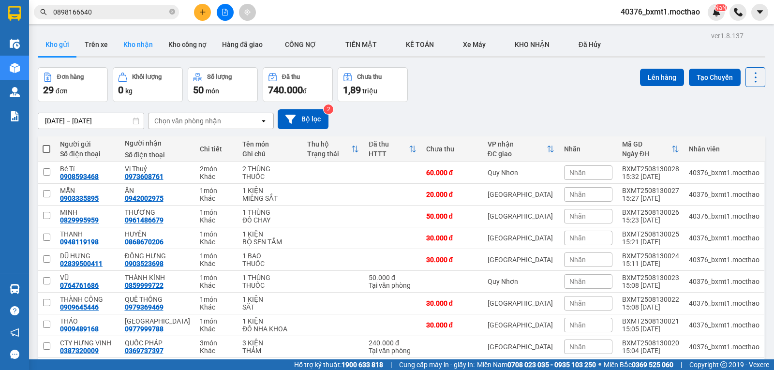
click at [135, 41] on button "Kho nhận" at bounding box center [138, 44] width 45 height 23
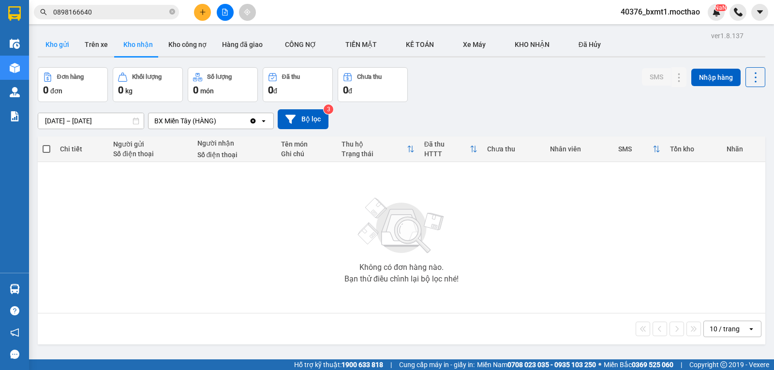
click at [64, 44] on button "Kho gửi" at bounding box center [57, 44] width 39 height 23
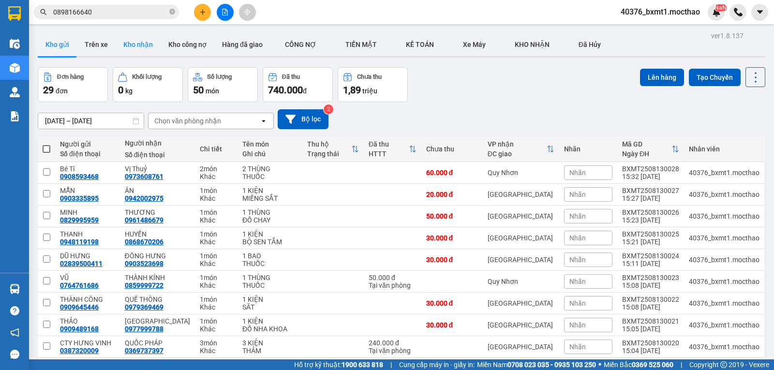
click at [123, 43] on button "Kho nhận" at bounding box center [138, 44] width 45 height 23
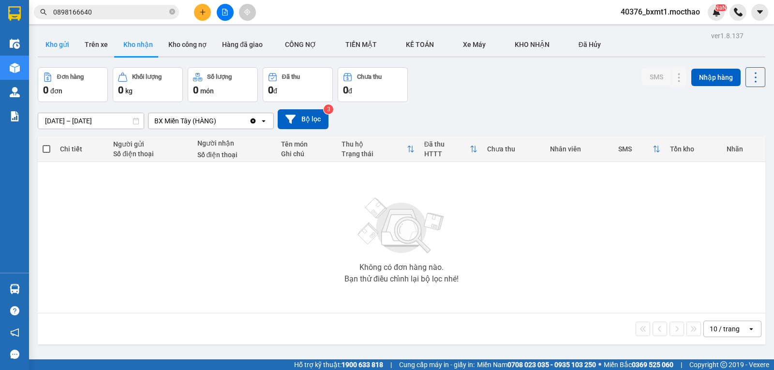
click at [48, 47] on button "Kho gửi" at bounding box center [57, 44] width 39 height 23
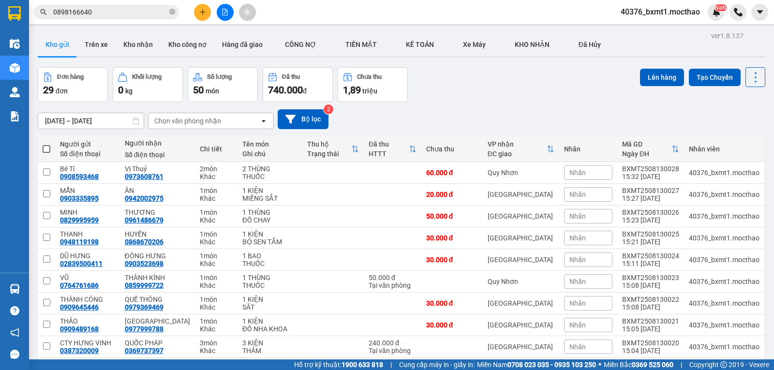
click at [202, 11] on icon "plus" at bounding box center [202, 12] width 7 height 7
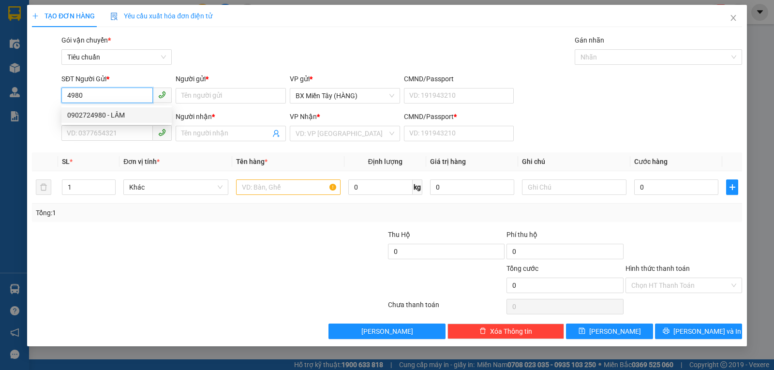
click at [104, 112] on div "0902724980 - LÂM" at bounding box center [116, 115] width 99 height 11
type input "0902724980"
type input "LÂM"
type input "0976414665"
type input "HẠNH"
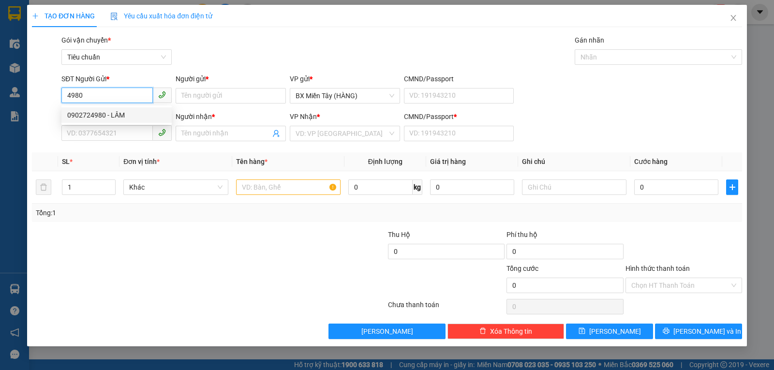
type input "0"
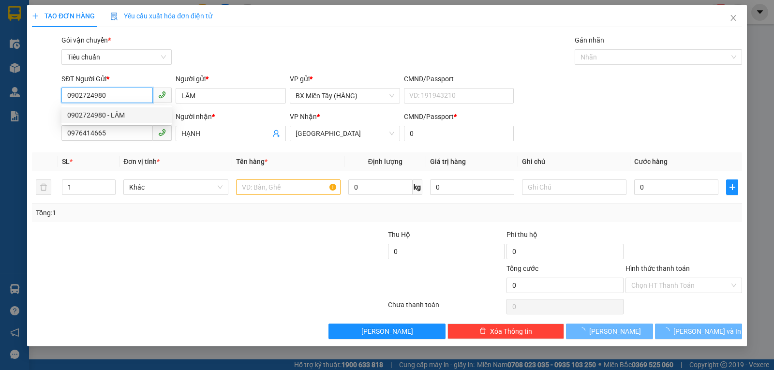
type input "160.000"
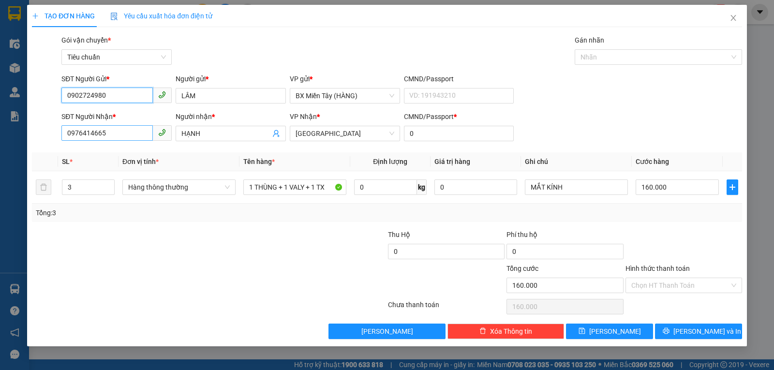
type input "0902724980"
click at [110, 135] on input "0976414665" at bounding box center [106, 132] width 91 height 15
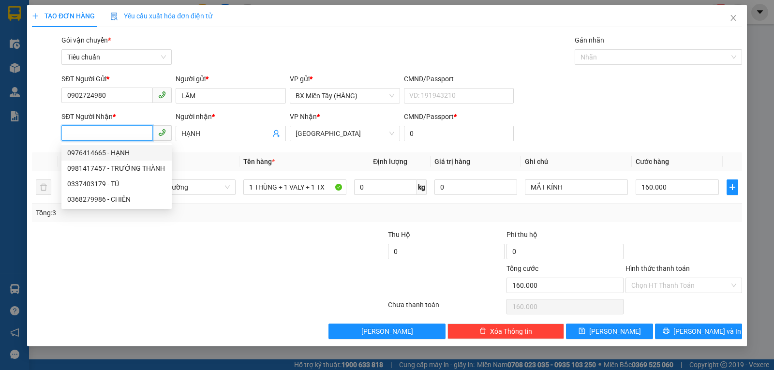
click at [118, 160] on div "0976414665 - HẠNH" at bounding box center [116, 152] width 110 height 15
type input "0976414665"
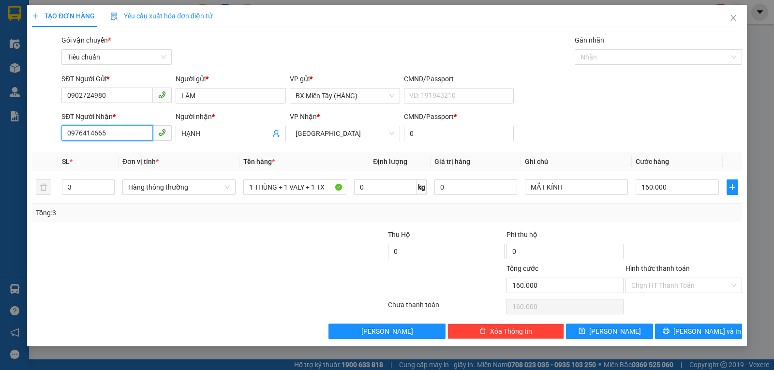
click at [119, 130] on input "0976414665" at bounding box center [106, 132] width 91 height 15
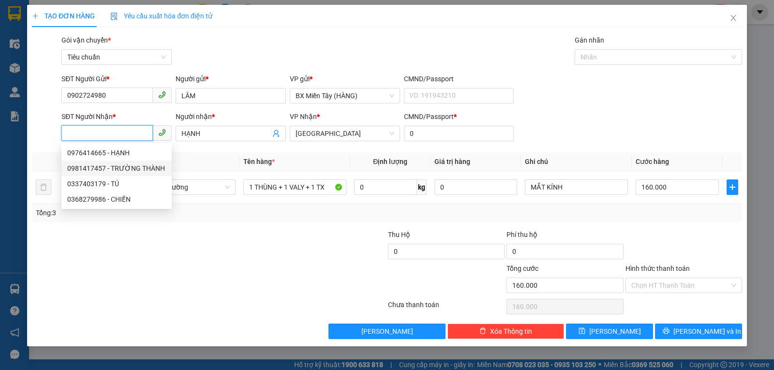
click at [121, 164] on div "0981417457 - TRƯỜNG THÀNH" at bounding box center [116, 168] width 99 height 11
type input "0981417457"
type input "TRƯỜNG THÀNH"
type input "60.000"
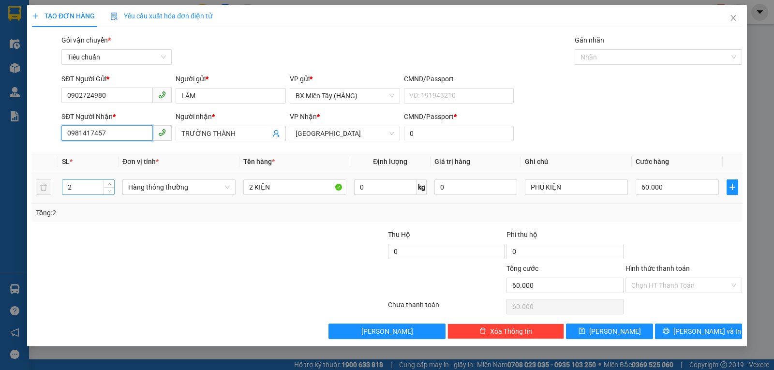
type input "0981417457"
click at [48, 188] on tr "2 Hàng thông thường 2 KIỆN 0 kg 0 PHỤ KIỆN 60.000" at bounding box center [387, 187] width 710 height 32
click at [181, 188] on span "Hàng thông thường" at bounding box center [179, 187] width 102 height 15
type input "1"
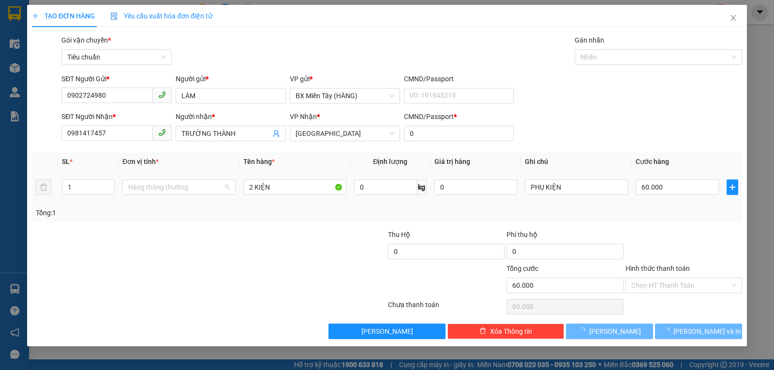
type input "0"
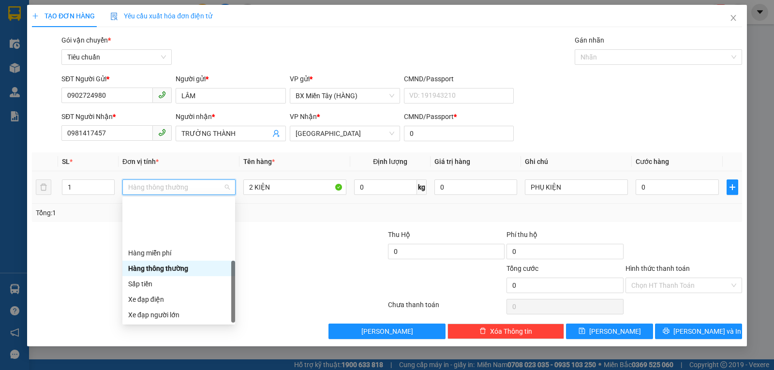
click at [139, 370] on div "Khác" at bounding box center [178, 376] width 101 height 11
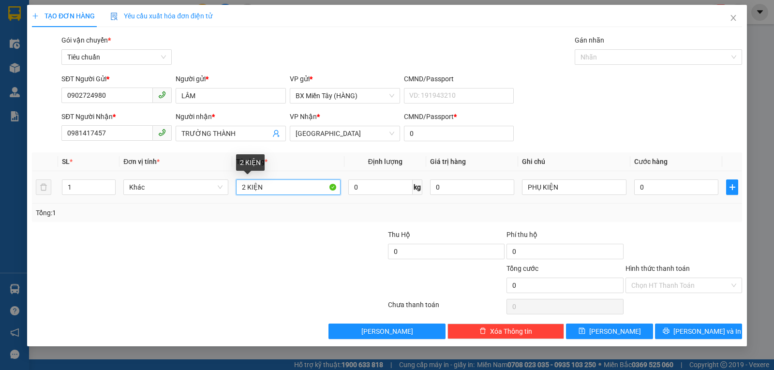
drag, startPoint x: 247, startPoint y: 187, endPoint x: 235, endPoint y: 187, distance: 11.6
click at [235, 187] on td "2 KIỆN" at bounding box center [288, 187] width 112 height 32
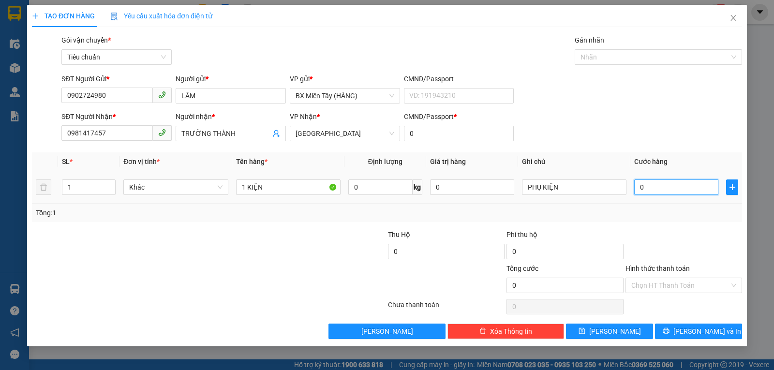
click at [650, 185] on input "0" at bounding box center [676, 186] width 84 height 15
click at [668, 232] on div at bounding box center [683, 246] width 119 height 34
click at [686, 288] on input "Hình thức thanh toán" at bounding box center [680, 285] width 98 height 15
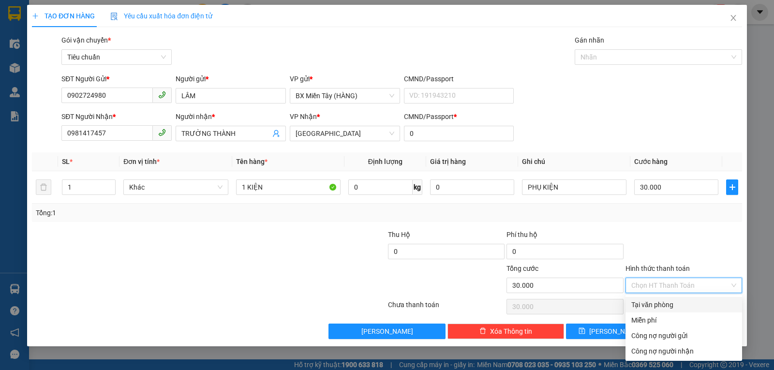
click at [685, 303] on div "Tại văn phòng" at bounding box center [683, 304] width 105 height 11
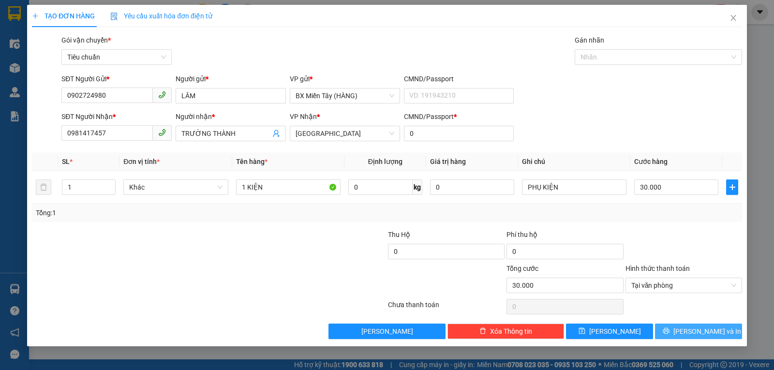
click at [695, 327] on span "Lưu và In" at bounding box center [707, 331] width 68 height 11
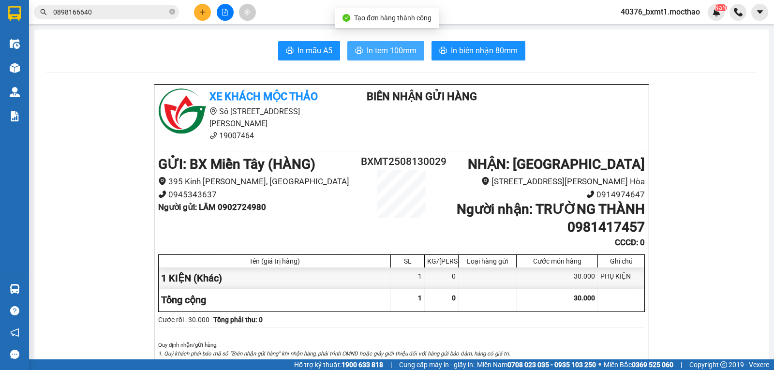
click at [400, 50] on span "In tem 100mm" at bounding box center [392, 51] width 50 height 12
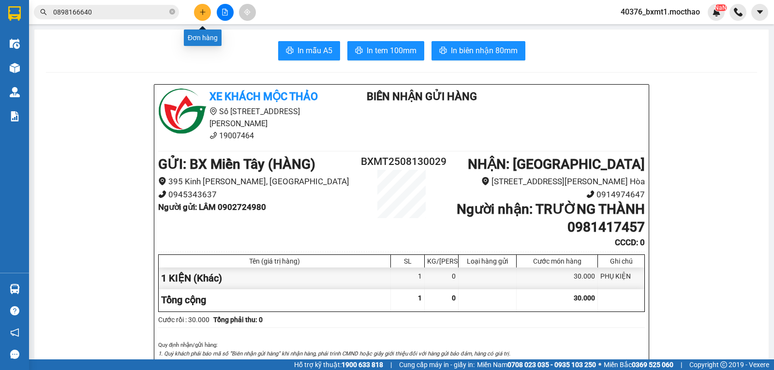
click at [204, 14] on icon "plus" at bounding box center [202, 12] width 7 height 7
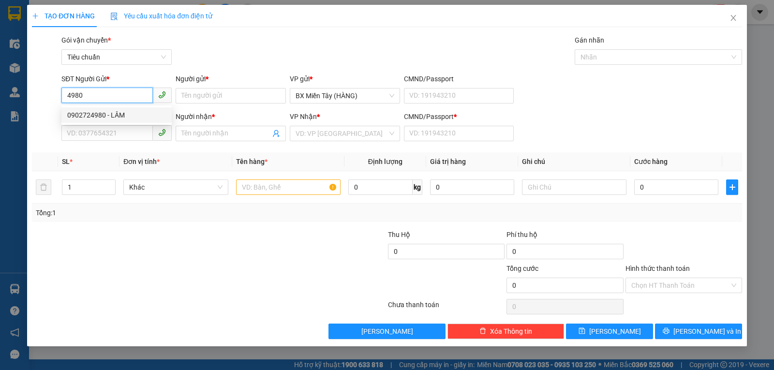
drag, startPoint x: 126, startPoint y: 113, endPoint x: 124, endPoint y: 119, distance: 6.6
click at [126, 114] on div "0902724980 - LÂM" at bounding box center [116, 115] width 99 height 11
type input "0902724980"
type input "LÂM"
type input "0981417457"
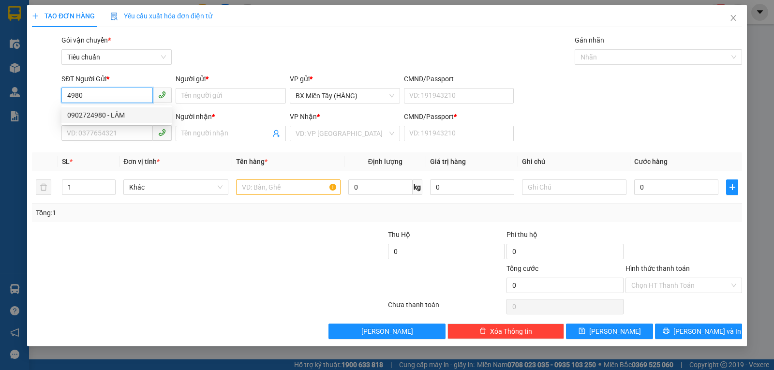
type input "TRƯỜNG THÀNH"
type input "0"
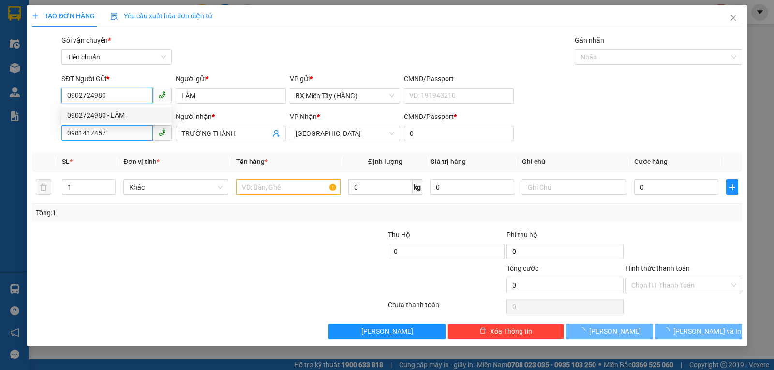
type input "30.000"
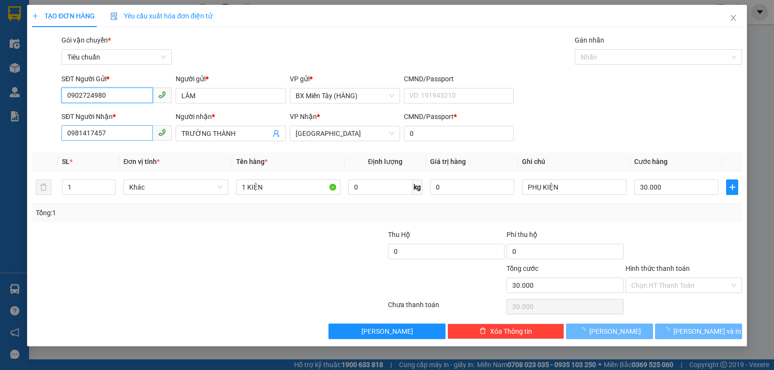
type input "0902724980"
click at [124, 132] on input "0981417457" at bounding box center [106, 132] width 91 height 15
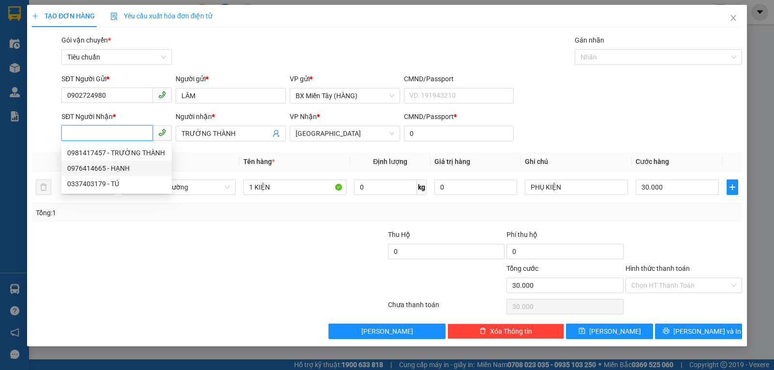
click at [122, 165] on div "0976414665 - HẠNH" at bounding box center [116, 168] width 99 height 11
type input "0976414665"
type input "HẠNH"
type input "160.000"
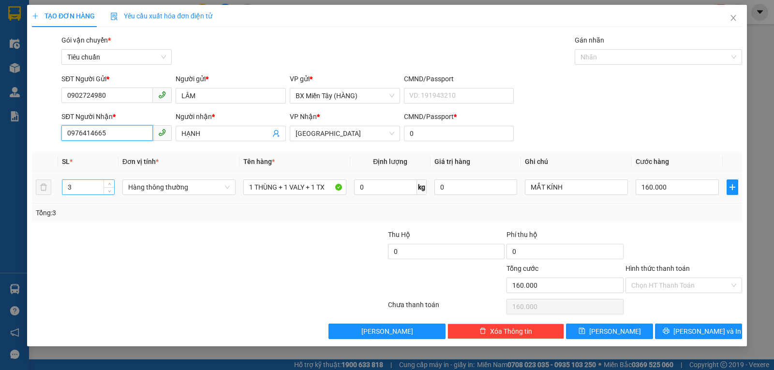
type input "0976414665"
click at [79, 191] on input "3" at bounding box center [88, 187] width 52 height 15
click at [196, 194] on div "Hàng thông thường" at bounding box center [178, 186] width 113 height 15
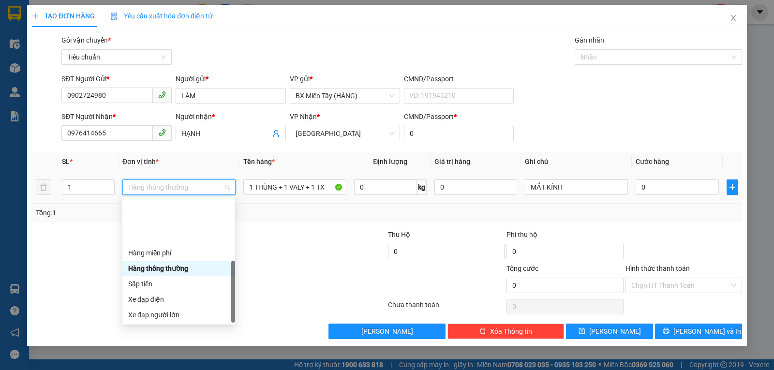
click at [158, 370] on div "Khác" at bounding box center [178, 376] width 101 height 11
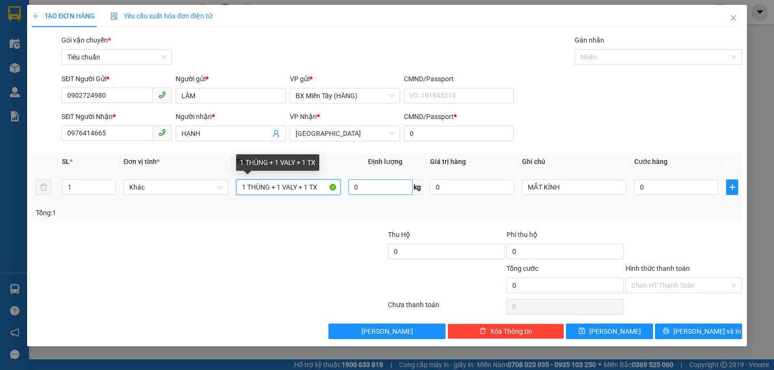
drag, startPoint x: 240, startPoint y: 183, endPoint x: 381, endPoint y: 187, distance: 140.8
click at [381, 187] on tr "1 Khác 1 THÙNG + 1 VALY + 1 TX 0 kg 0 MẮT KÍNH 0" at bounding box center [387, 187] width 710 height 32
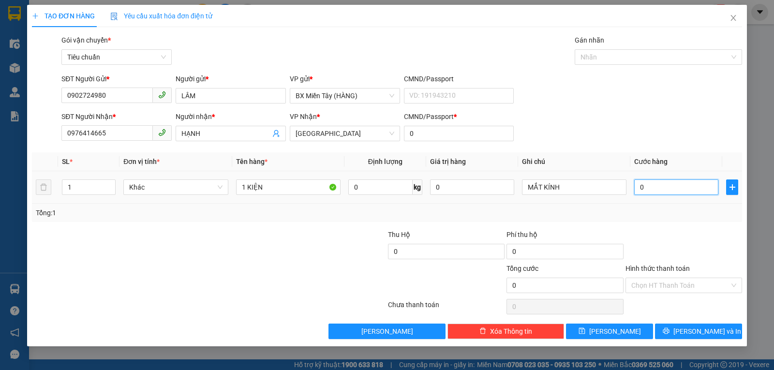
click at [661, 185] on input "0" at bounding box center [676, 186] width 84 height 15
click at [713, 331] on span "Lưu và In" at bounding box center [707, 331] width 68 height 11
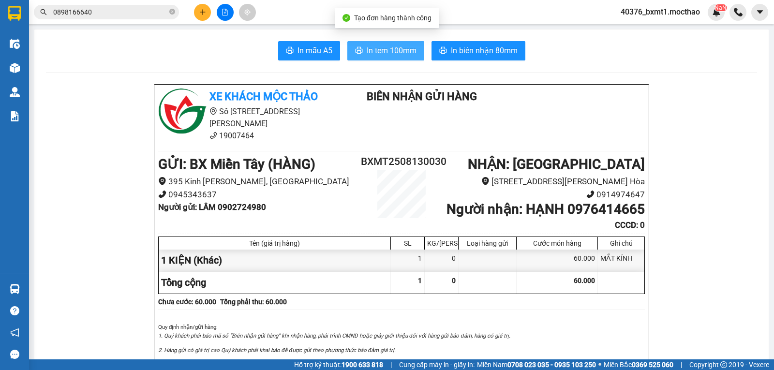
click at [384, 51] on span "In tem 100mm" at bounding box center [392, 51] width 50 height 12
click at [204, 15] on icon "plus" at bounding box center [202, 12] width 7 height 7
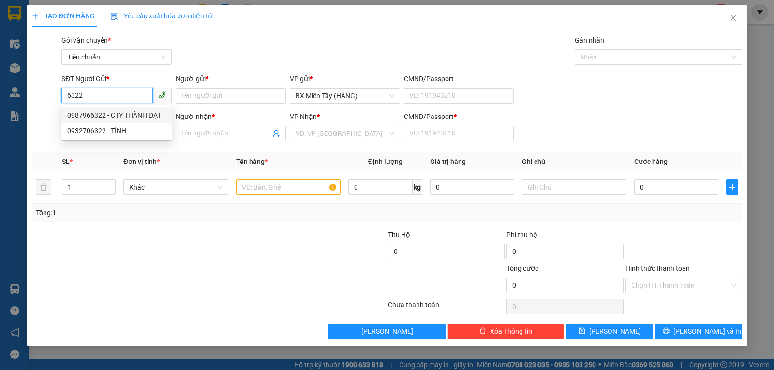
click at [122, 113] on div "0987966322 - CTY THÀNH ĐẠT" at bounding box center [116, 115] width 99 height 11
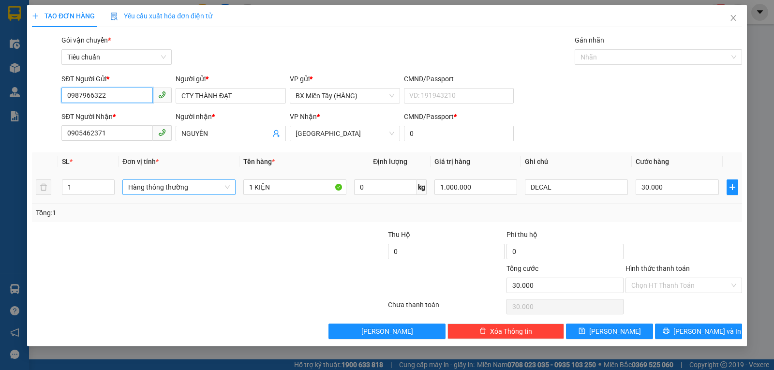
click at [167, 191] on span "Hàng thông thường" at bounding box center [179, 187] width 102 height 15
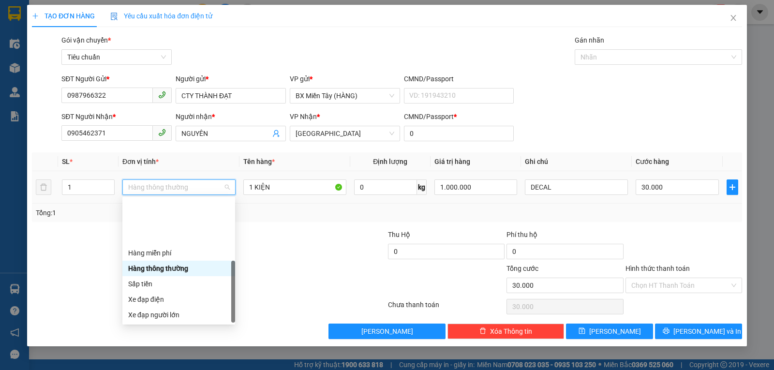
drag, startPoint x: 170, startPoint y: 314, endPoint x: 400, endPoint y: 313, distance: 229.8
click at [170, 370] on div "Khác" at bounding box center [178, 376] width 101 height 11
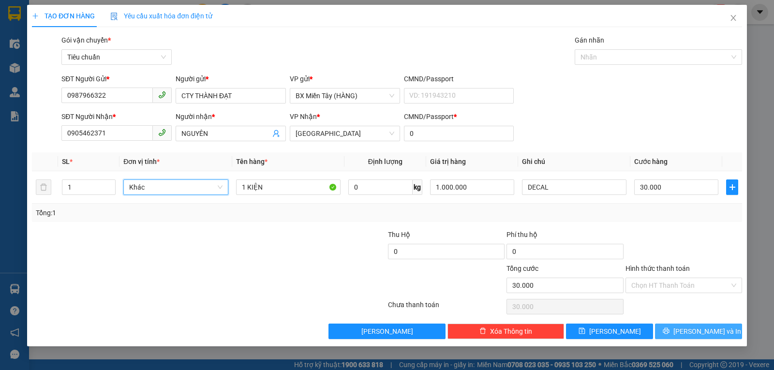
click at [675, 334] on button "Lưu và In" at bounding box center [698, 331] width 87 height 15
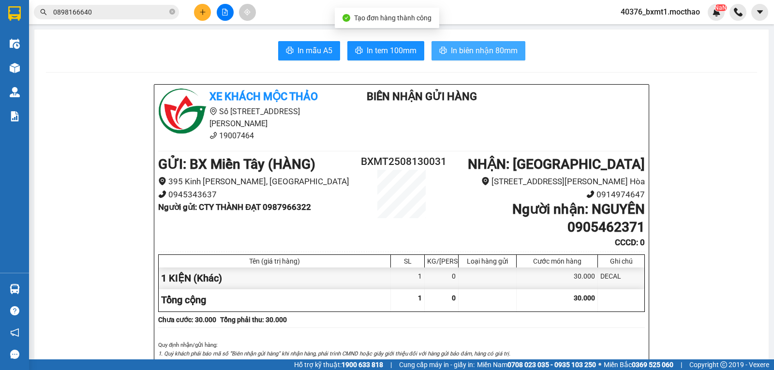
click at [489, 51] on span "In biên nhận 80mm" at bounding box center [484, 51] width 67 height 12
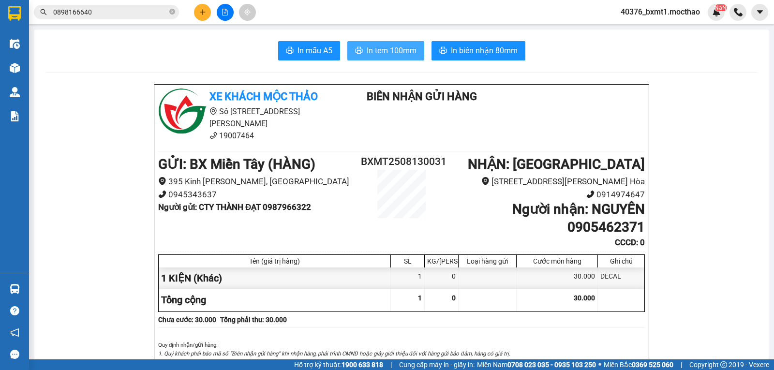
click at [375, 48] on span "In tem 100mm" at bounding box center [392, 51] width 50 height 12
click at [202, 14] on icon "plus" at bounding box center [202, 12] width 7 height 7
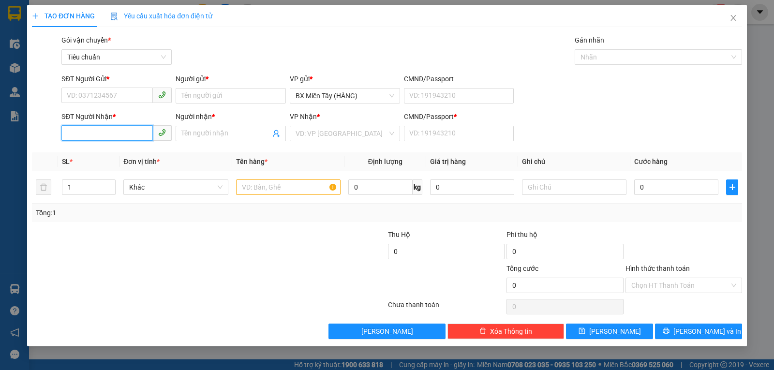
click at [112, 128] on input "SĐT Người Nhận *" at bounding box center [106, 132] width 91 height 15
click at [102, 153] on div "0973863838 - GIA PHÚC" at bounding box center [116, 153] width 99 height 11
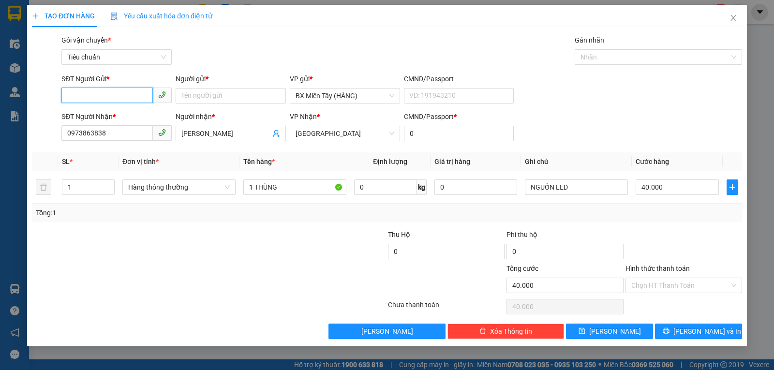
click at [123, 101] on input "SĐT Người Gửi *" at bounding box center [106, 95] width 91 height 15
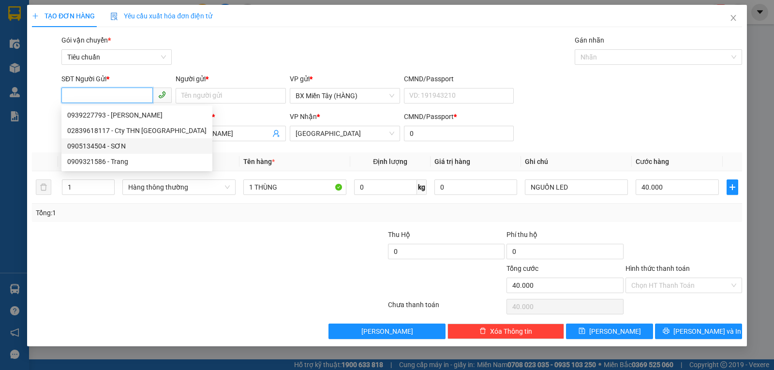
click at [114, 142] on div "0905134504 - SƠN" at bounding box center [136, 146] width 139 height 11
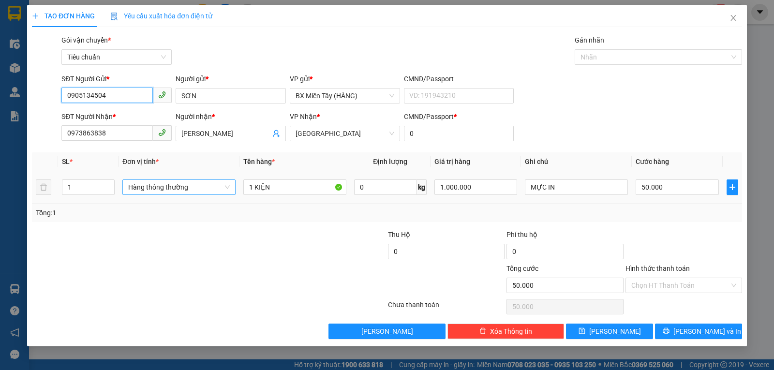
click at [174, 188] on span "Hàng thông thường" at bounding box center [179, 187] width 102 height 15
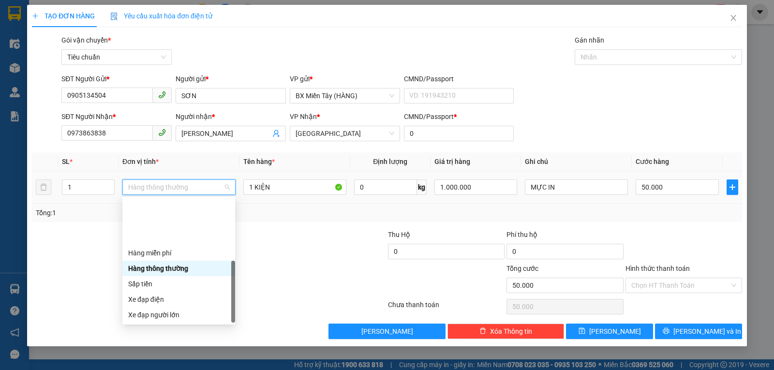
click at [166, 370] on div "Khác" at bounding box center [178, 376] width 101 height 11
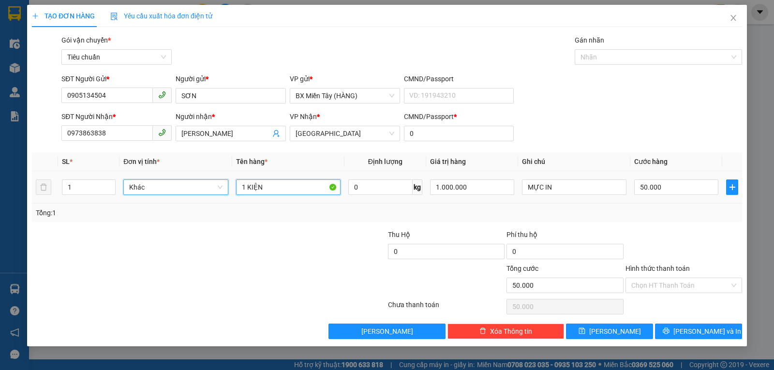
click at [271, 184] on input "1 KIỆN" at bounding box center [288, 186] width 104 height 15
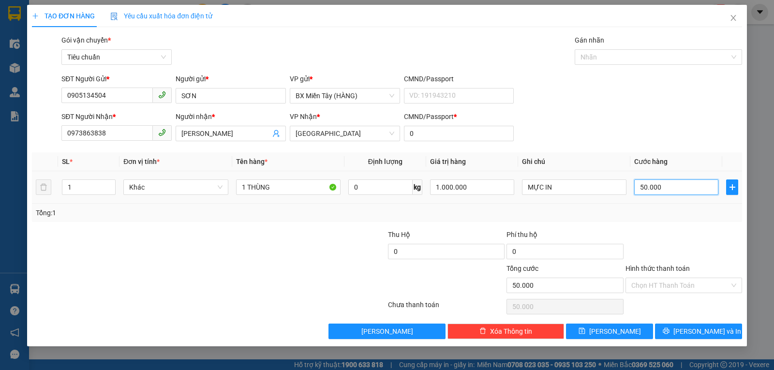
click at [649, 182] on input "50.000" at bounding box center [676, 186] width 84 height 15
click at [669, 215] on div "Tổng: 1" at bounding box center [387, 213] width 702 height 11
click at [694, 333] on span "Lưu và In" at bounding box center [707, 331] width 68 height 11
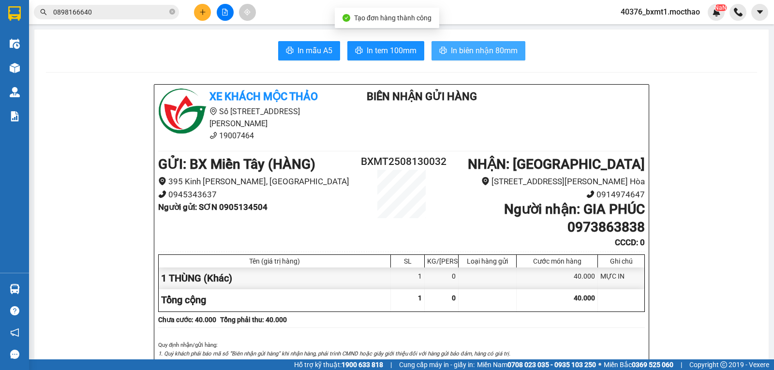
click at [496, 55] on span "In biên nhận 80mm" at bounding box center [484, 51] width 67 height 12
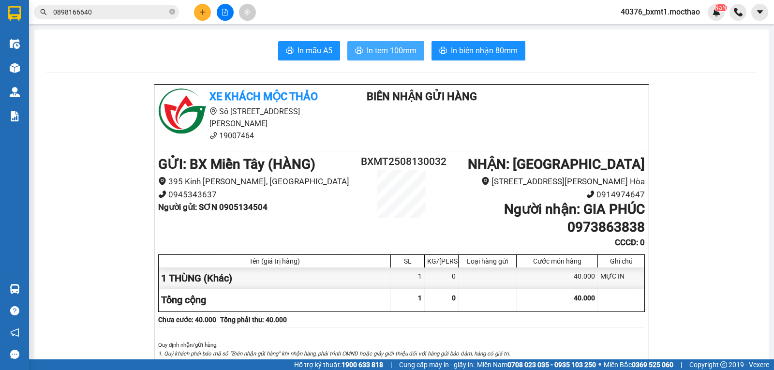
click at [390, 51] on span "In tem 100mm" at bounding box center [392, 51] width 50 height 12
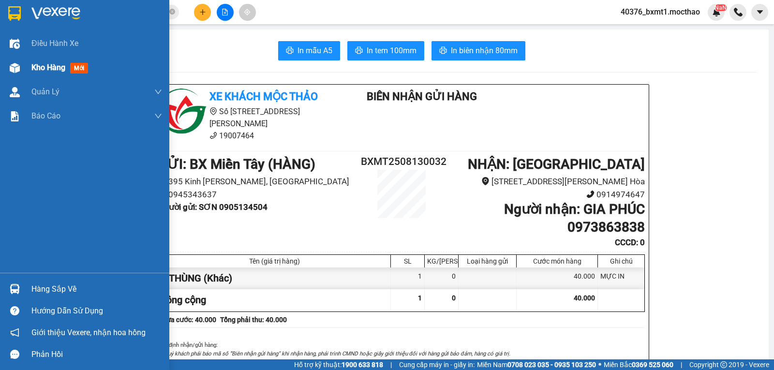
drag, startPoint x: 46, startPoint y: 72, endPoint x: 415, endPoint y: 3, distance: 374.5
click at [46, 72] on span "Kho hàng" at bounding box center [48, 67] width 34 height 9
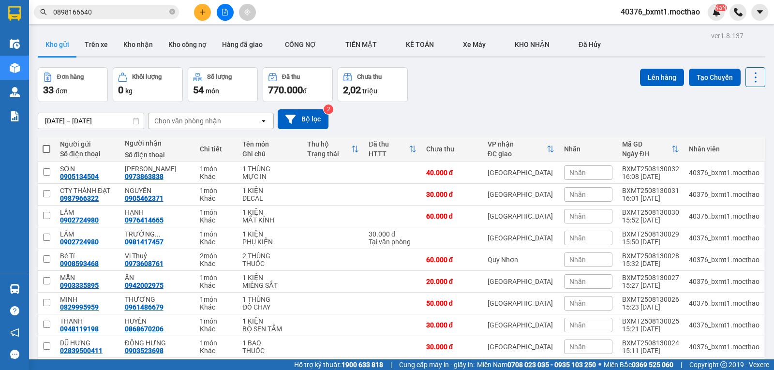
click at [203, 10] on icon "plus" at bounding box center [202, 12] width 7 height 7
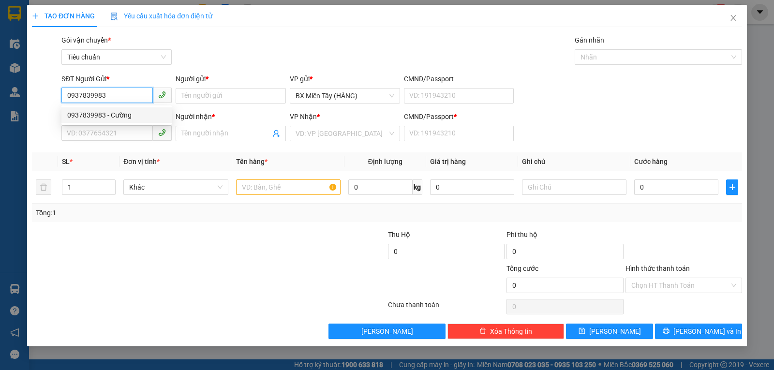
click at [95, 116] on div "0937839983 - Cường" at bounding box center [116, 115] width 99 height 11
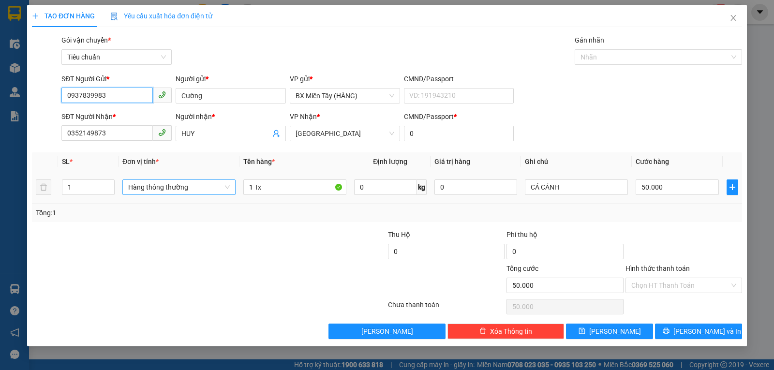
click at [155, 191] on span "Hàng thông thường" at bounding box center [179, 187] width 102 height 15
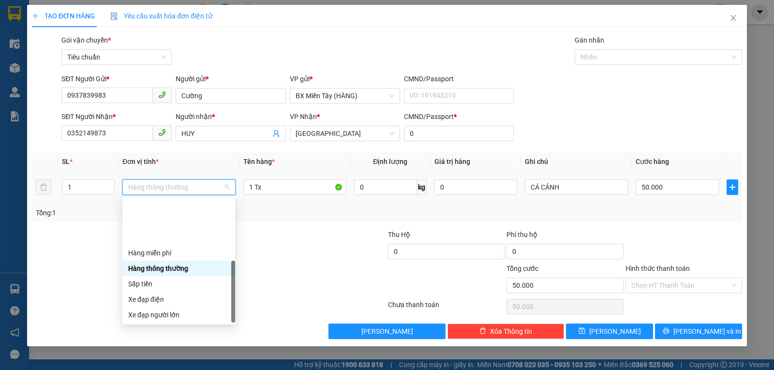
click at [150, 323] on body "Kết quả tìm kiếm ( 5 ) Bộ lọc Mã ĐH Trạng thái Món hàng Thu hộ Tổng cước Chưa c…" at bounding box center [387, 185] width 774 height 370
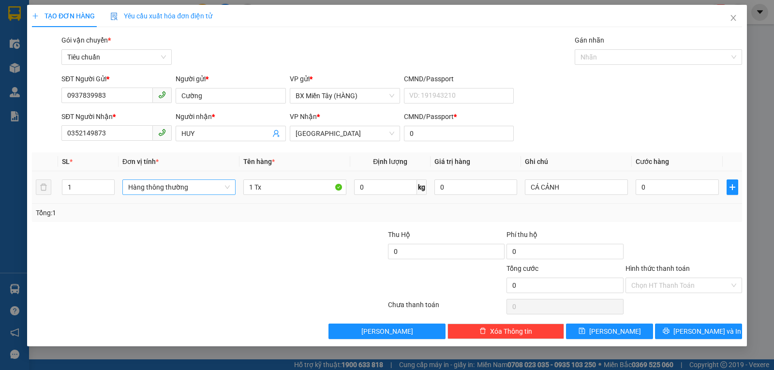
click at [169, 186] on span "Hàng thông thường" at bounding box center [179, 187] width 102 height 15
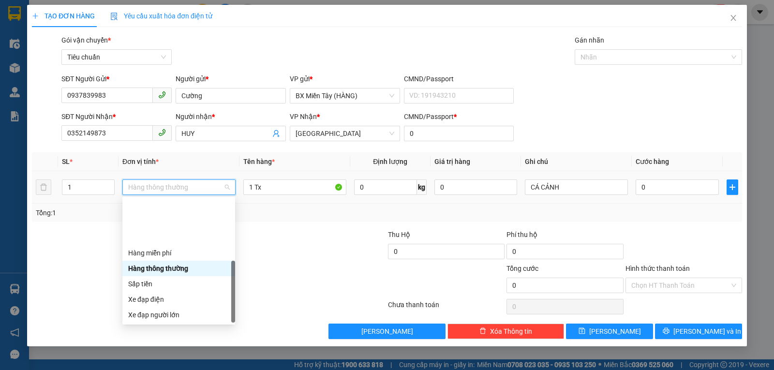
click at [158, 370] on div "Khác" at bounding box center [178, 376] width 101 height 11
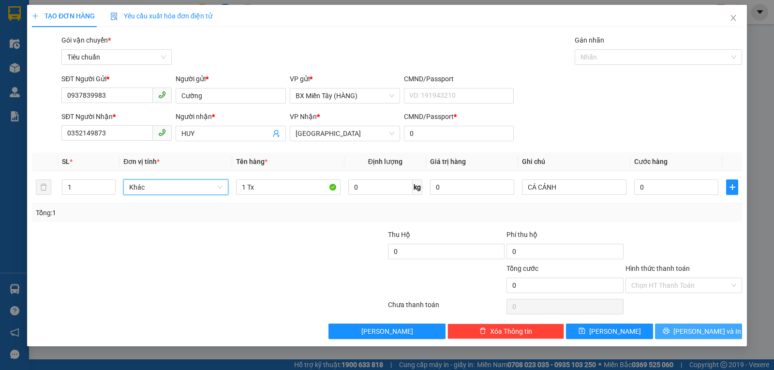
click at [697, 332] on span "Lưu và In" at bounding box center [707, 331] width 68 height 11
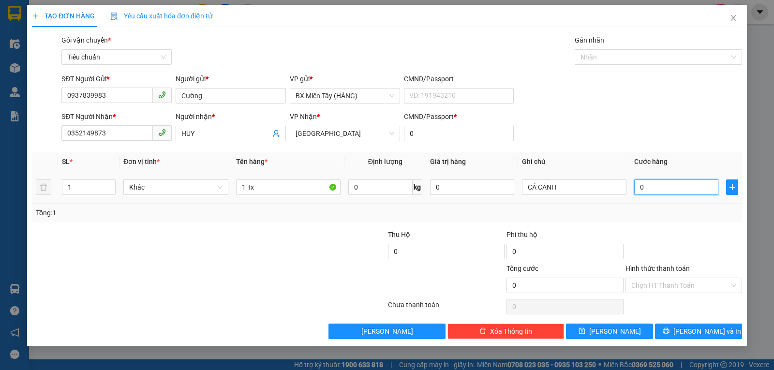
click at [661, 188] on input "0" at bounding box center [676, 186] width 84 height 15
drag, startPoint x: 676, startPoint y: 207, endPoint x: 678, endPoint y: 218, distance: 11.4
click at [676, 207] on div "Tổng: 1" at bounding box center [387, 213] width 710 height 18
click at [693, 332] on span "Lưu và In" at bounding box center [707, 331] width 68 height 11
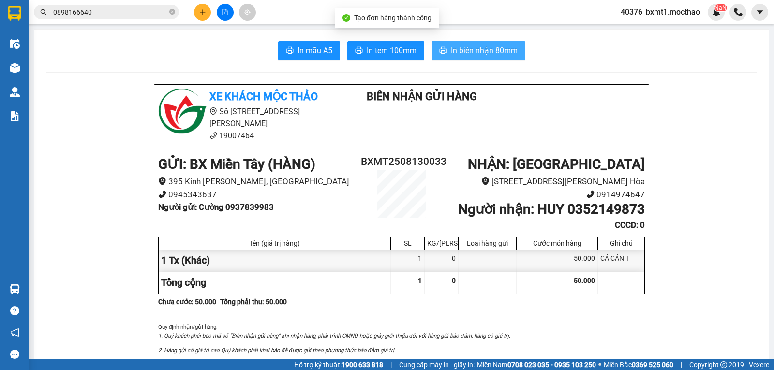
click at [482, 49] on span "In biên nhận 80mm" at bounding box center [484, 51] width 67 height 12
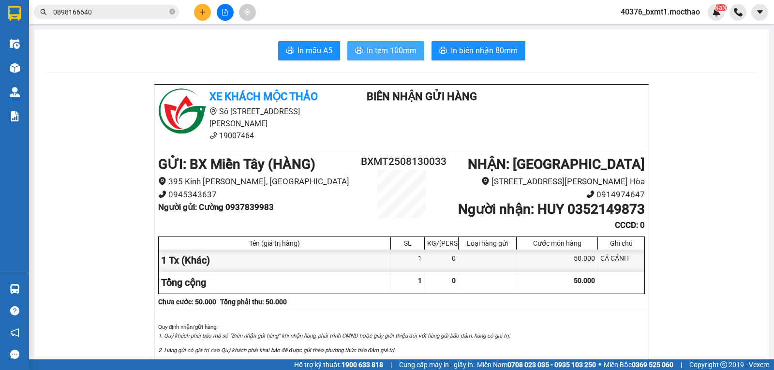
click at [367, 53] on span "In tem 100mm" at bounding box center [392, 51] width 50 height 12
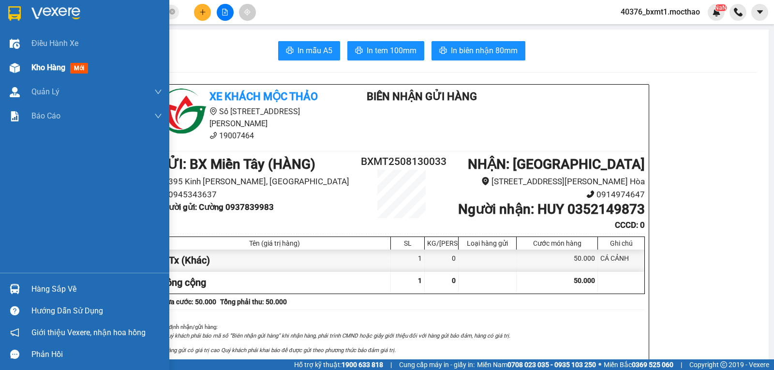
click at [30, 66] on div "Kho hàng mới" at bounding box center [84, 68] width 169 height 24
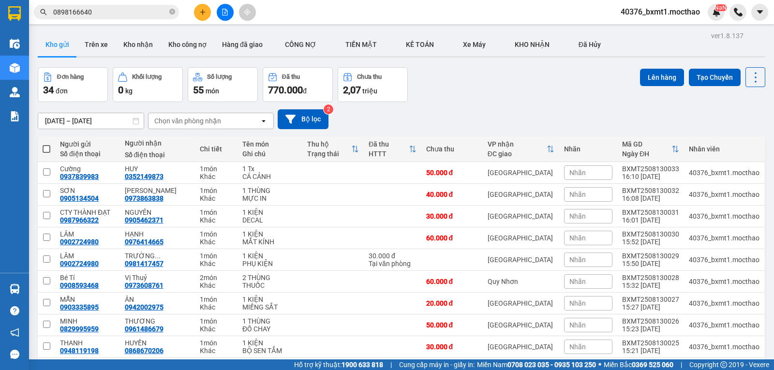
click at [45, 149] on span at bounding box center [47, 149] width 8 height 8
click at [46, 144] on input "checkbox" at bounding box center [46, 144] width 0 height 0
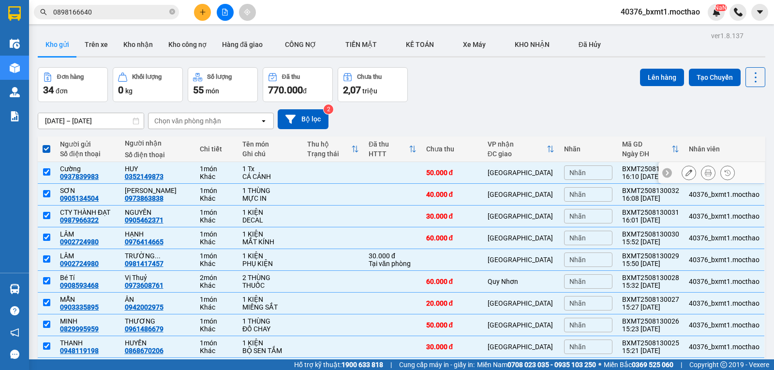
click at [50, 172] on td at bounding box center [46, 173] width 17 height 22
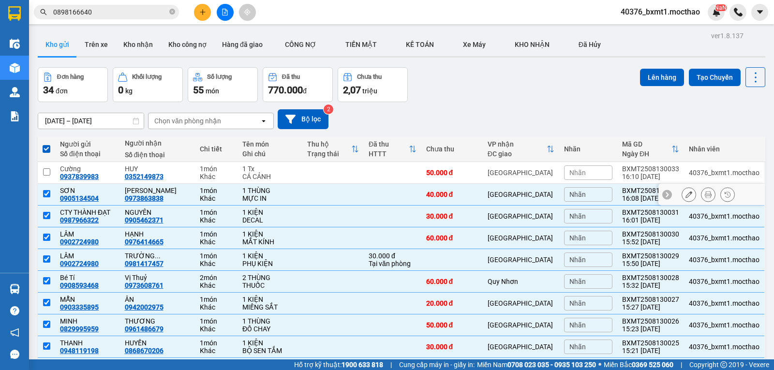
click at [48, 193] on input "checkbox" at bounding box center [46, 193] width 7 height 7
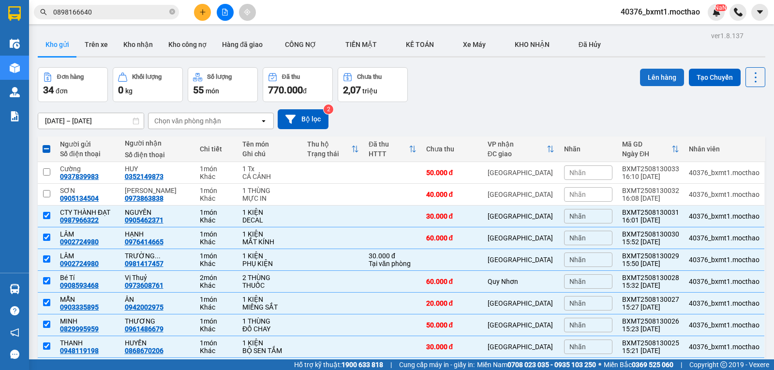
click at [654, 75] on button "Lên hàng" at bounding box center [662, 77] width 44 height 17
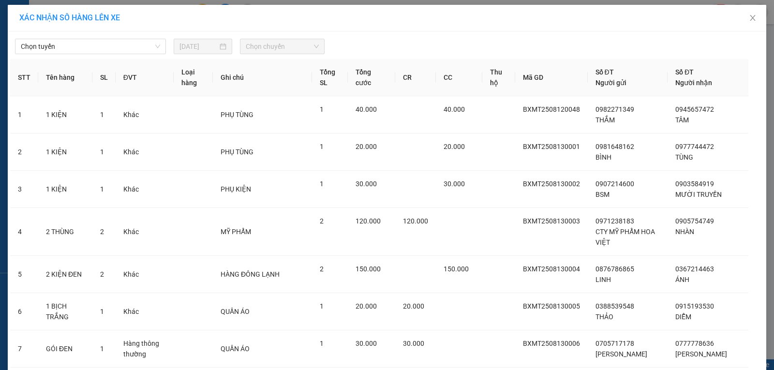
click at [92, 50] on span "Chọn tuyến" at bounding box center [90, 46] width 139 height 15
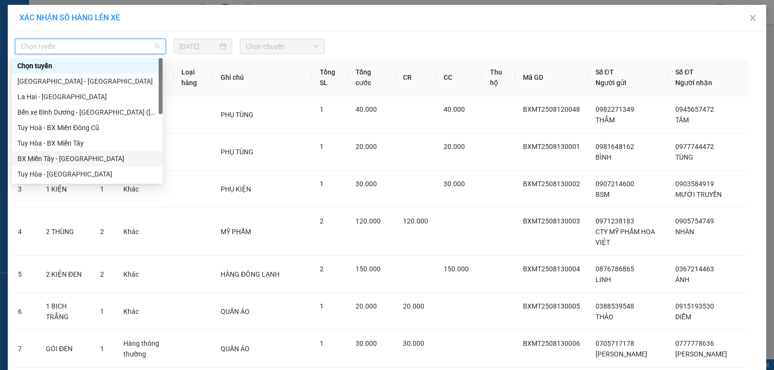
click at [83, 155] on div "BX Miền Tây - [GEOGRAPHIC_DATA]" at bounding box center [86, 158] width 139 height 11
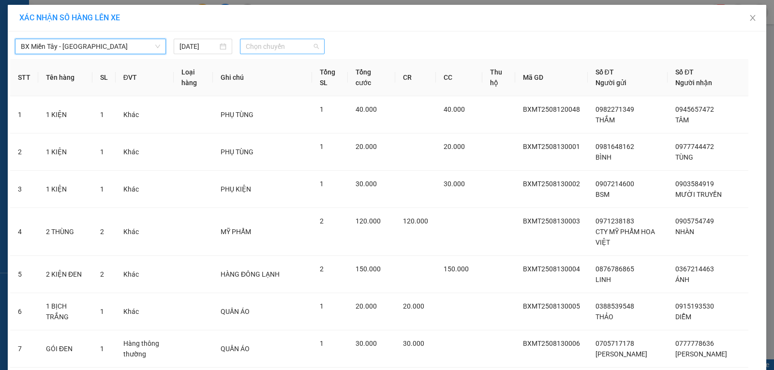
click at [258, 49] on span "Chọn chuyến" at bounding box center [282, 46] width 73 height 15
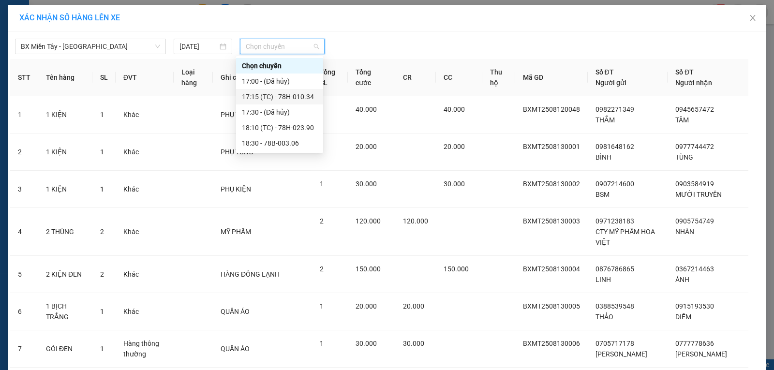
click at [300, 99] on div "17:15 (TC) - 78H-010.34" at bounding box center [279, 96] width 75 height 11
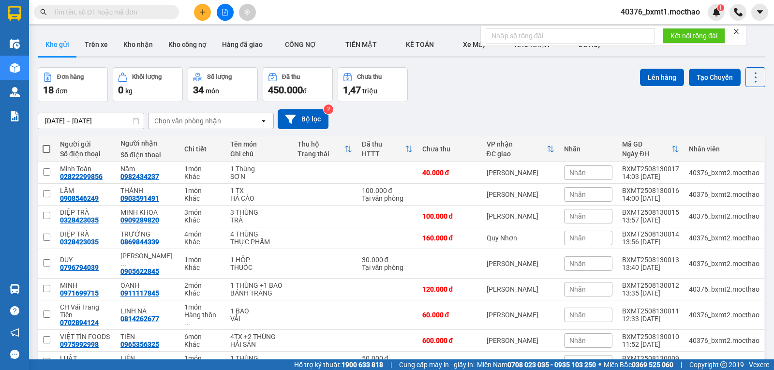
click at [736, 32] on icon "close" at bounding box center [736, 31] width 7 height 7
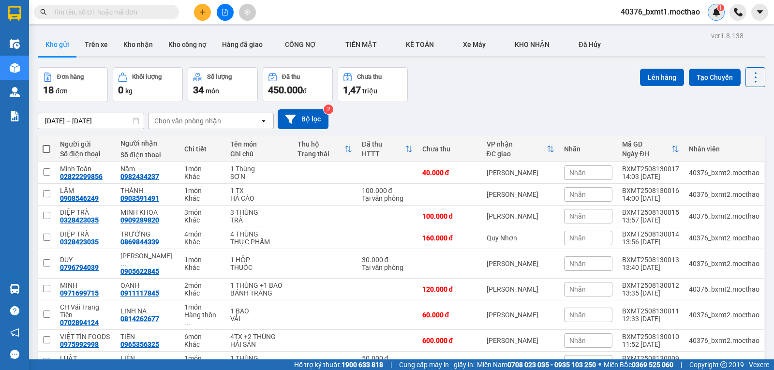
click at [718, 11] on img at bounding box center [716, 12] width 9 height 9
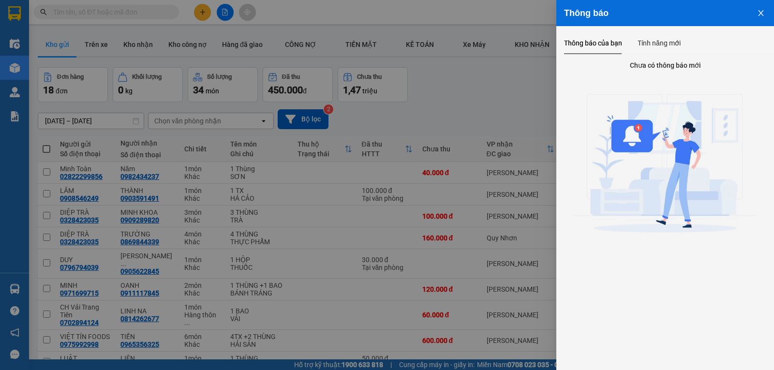
click at [758, 11] on icon "close" at bounding box center [761, 13] width 8 height 8
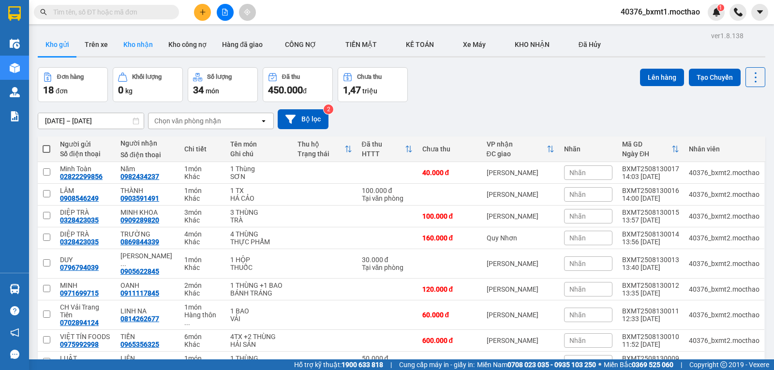
click at [131, 36] on button "Kho nhận" at bounding box center [138, 44] width 45 height 23
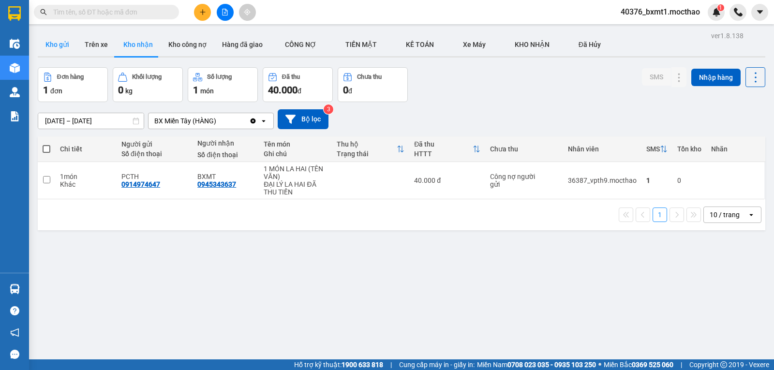
click at [49, 47] on button "Kho gửi" at bounding box center [57, 44] width 39 height 23
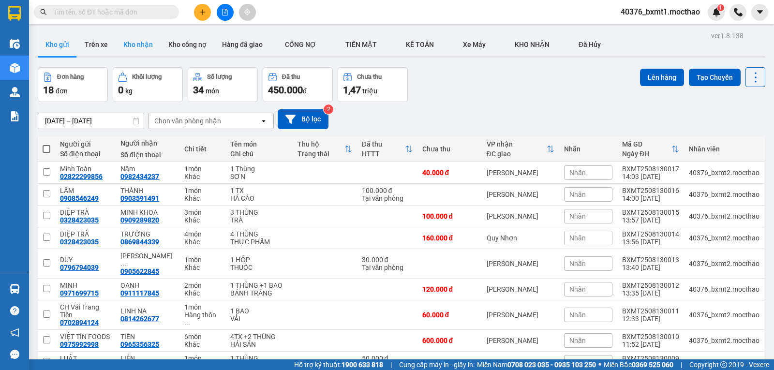
click at [139, 43] on button "Kho nhận" at bounding box center [138, 44] width 45 height 23
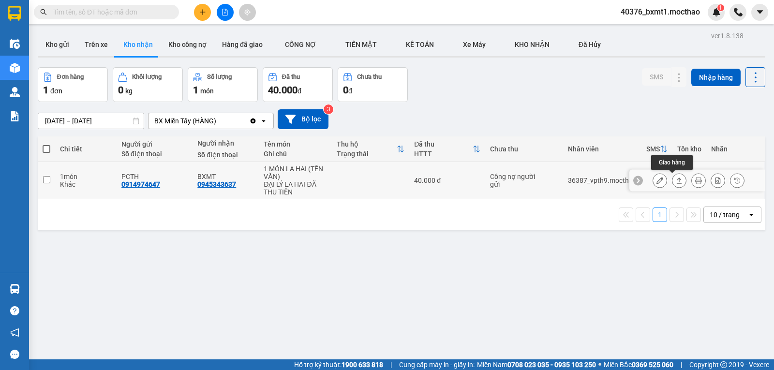
click at [677, 183] on icon at bounding box center [679, 181] width 5 height 6
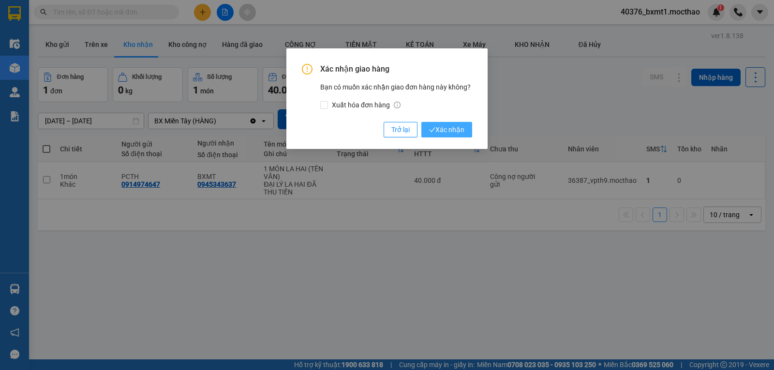
click at [464, 127] on span "Xác nhận" at bounding box center [446, 129] width 35 height 11
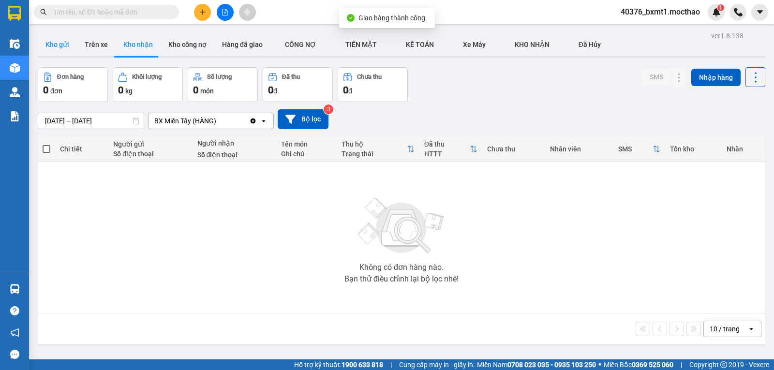
click at [64, 46] on button "Kho gửi" at bounding box center [57, 44] width 39 height 23
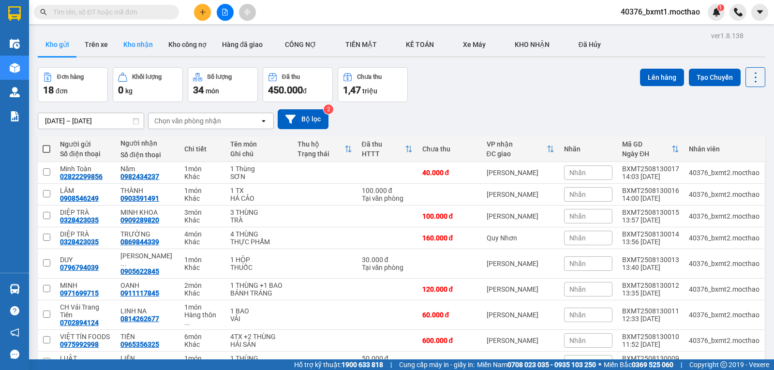
click at [127, 38] on button "Kho nhận" at bounding box center [138, 44] width 45 height 23
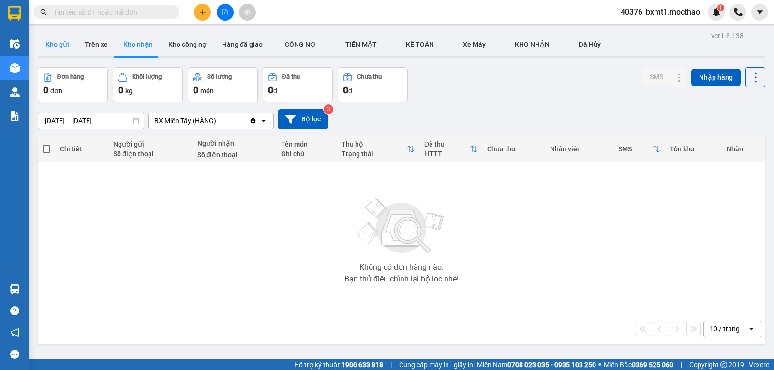
click at [54, 46] on button "Kho gửi" at bounding box center [57, 44] width 39 height 23
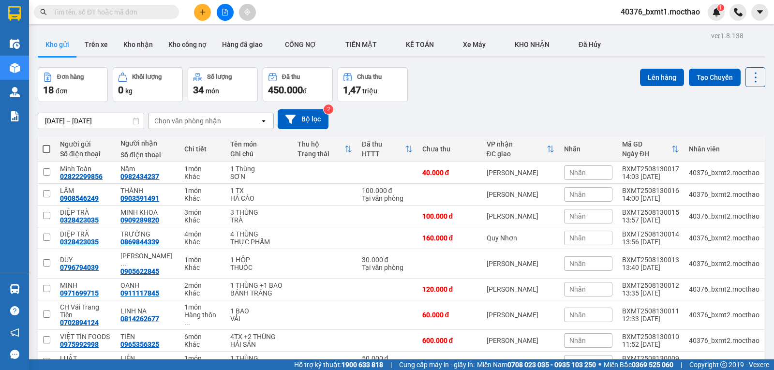
click at [437, 94] on div "Đơn hàng 18 đơn Khối lượng 0 kg Số lượng 34 món Đã thu 450.000 đ Chưa thu 1,47 …" at bounding box center [402, 84] width 728 height 35
click at [143, 39] on button "Kho nhận" at bounding box center [138, 44] width 45 height 23
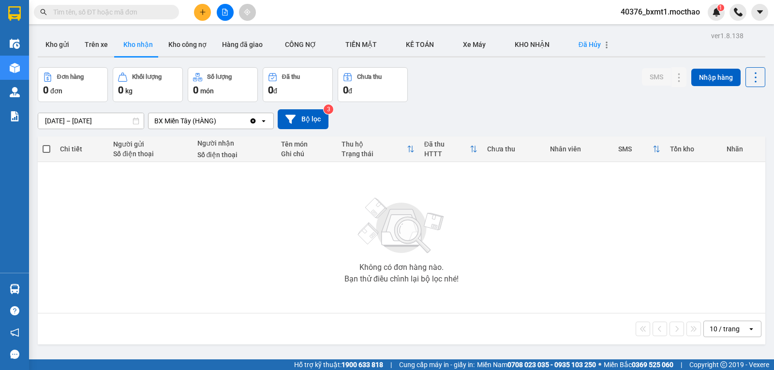
click at [579, 41] on span "Đã Hủy" at bounding box center [590, 45] width 22 height 8
type input "06/08/2025 – 13/08/2025"
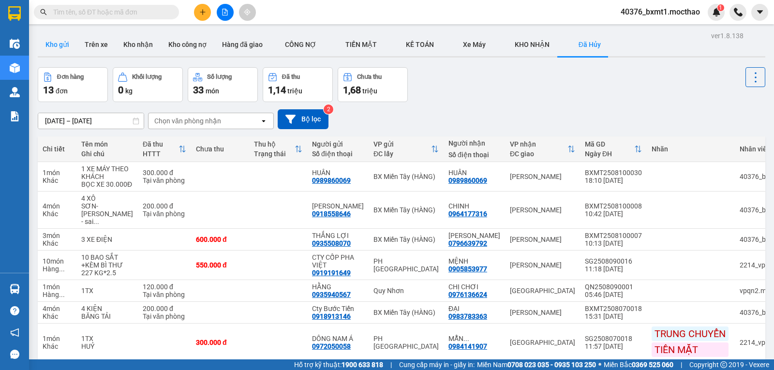
click at [47, 43] on button "Kho gửi" at bounding box center [57, 44] width 39 height 23
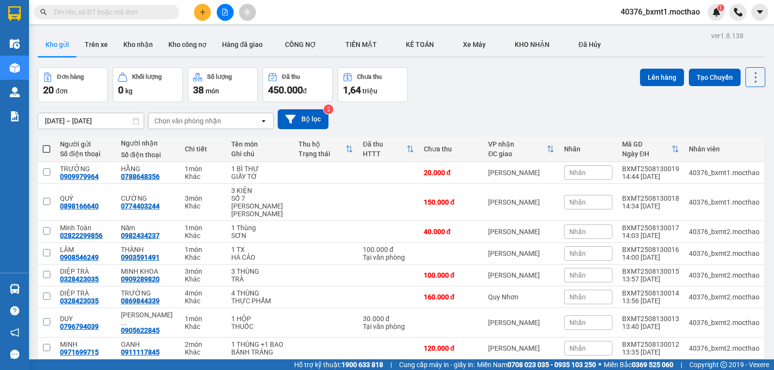
scroll to position [75, 0]
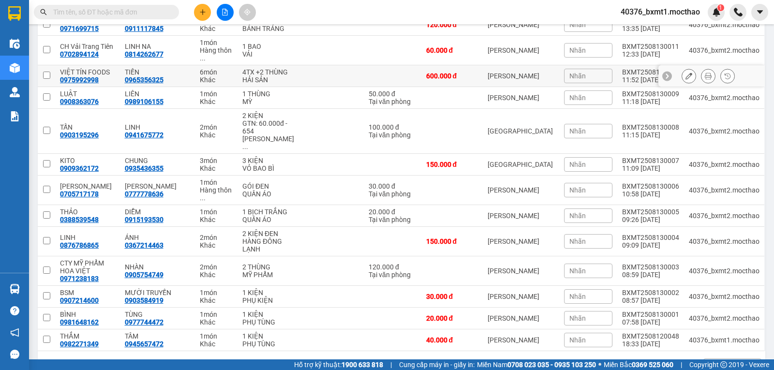
scroll to position [447, 0]
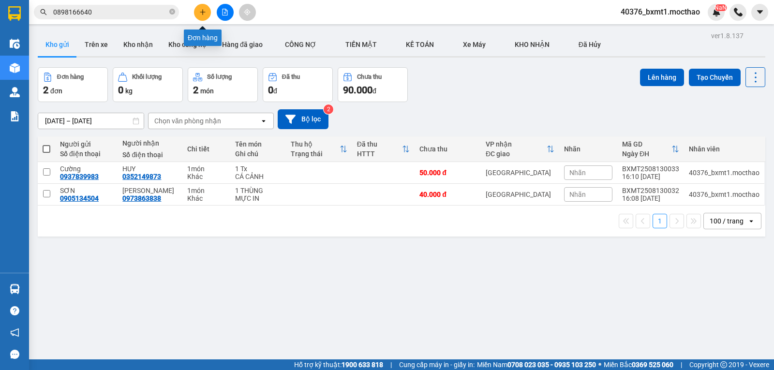
click at [204, 11] on icon "plus" at bounding box center [202, 12] width 7 height 7
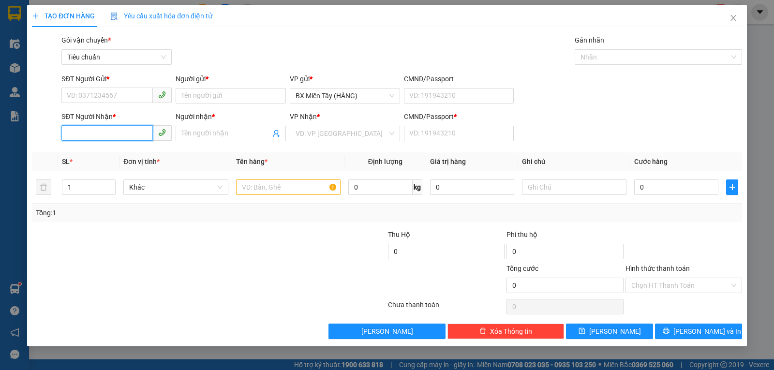
click at [124, 134] on input "SĐT Người Nhận *" at bounding box center [106, 132] width 91 height 15
type input "0903569179"
click at [133, 149] on div "0903569179 - AN LONG" at bounding box center [116, 153] width 99 height 11
type input "AN LONG"
type input "0"
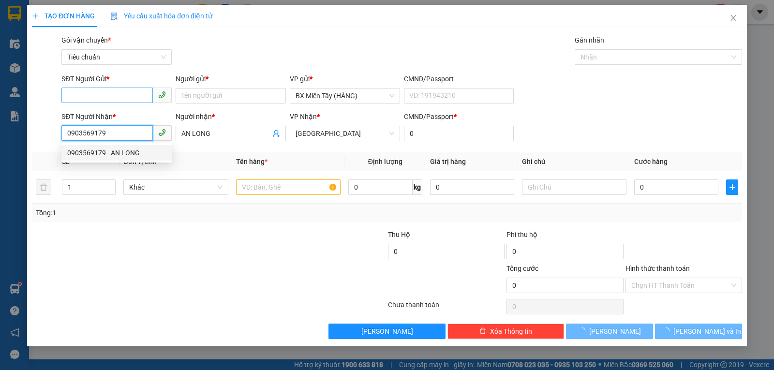
type input "50.000"
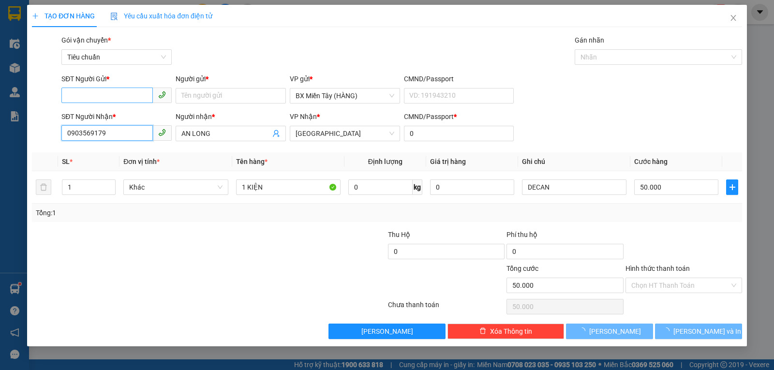
type input "0903569179"
click at [127, 96] on input "SĐT Người Gửi *" at bounding box center [106, 95] width 91 height 15
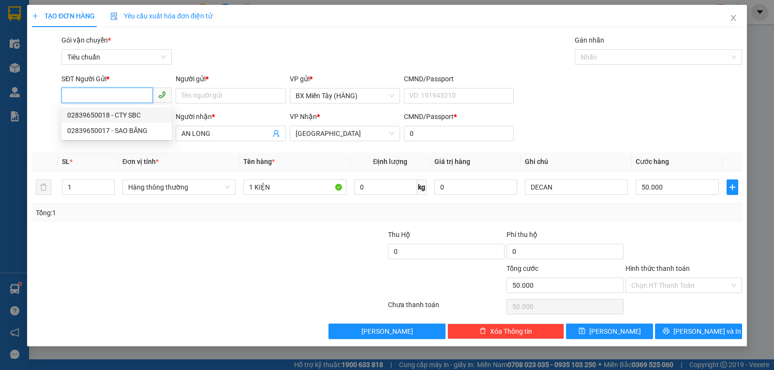
click at [131, 116] on div "02839650018 - CTY SBC" at bounding box center [116, 115] width 99 height 11
type input "02839650018"
type input "CTY SBC"
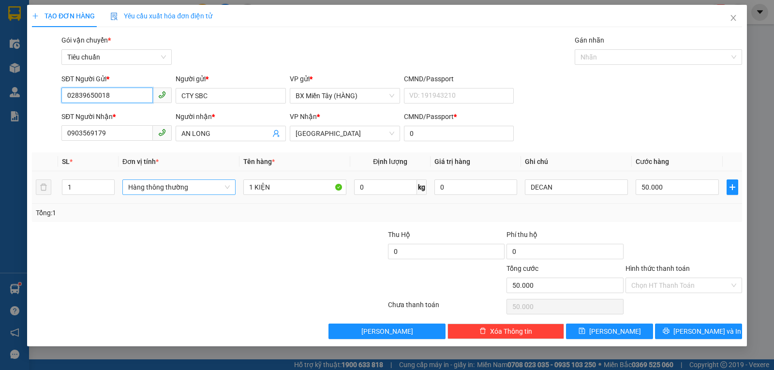
click at [177, 181] on span "Hàng thông thường" at bounding box center [179, 187] width 102 height 15
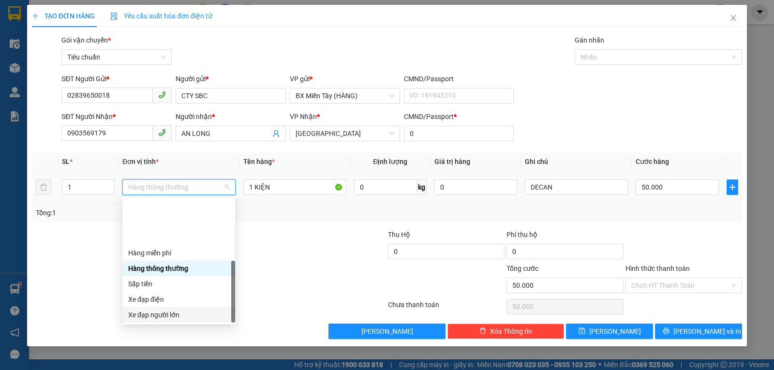
scroll to position [62, 0]
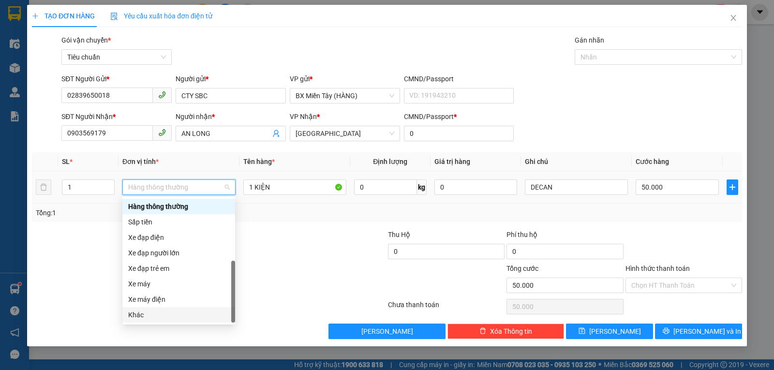
click at [168, 312] on div "Khác" at bounding box center [178, 315] width 101 height 11
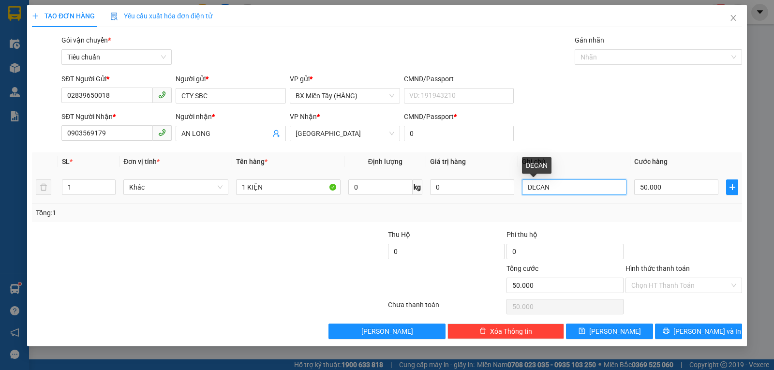
drag, startPoint x: 562, startPoint y: 181, endPoint x: 516, endPoint y: 189, distance: 46.6
click at [516, 189] on tr "1 Khác 1 KIỆN 0 kg 0 DECAN 50.000" at bounding box center [387, 187] width 710 height 32
type input "m"
type input "MỰC"
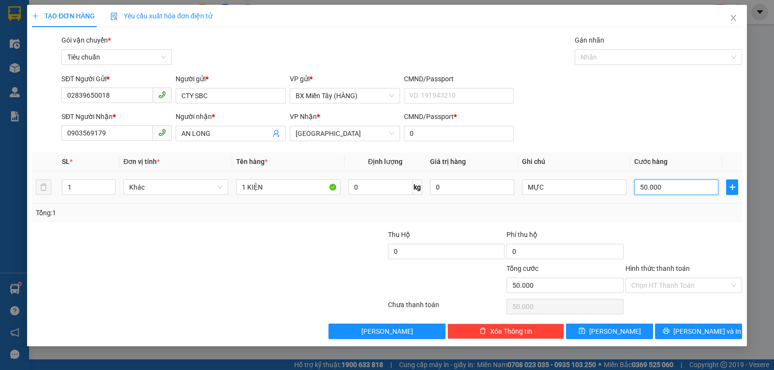
click at [654, 184] on input "50.000" at bounding box center [676, 186] width 84 height 15
type input "3"
type input "30"
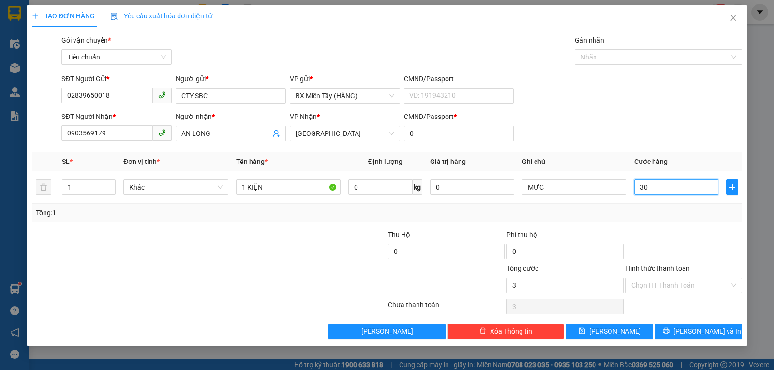
type input "30"
click at [695, 225] on div "Transit Pickup Surcharge Ids Transit Deliver Surcharge Ids Transit Deliver Surc…" at bounding box center [387, 187] width 710 height 304
type input "30.000"
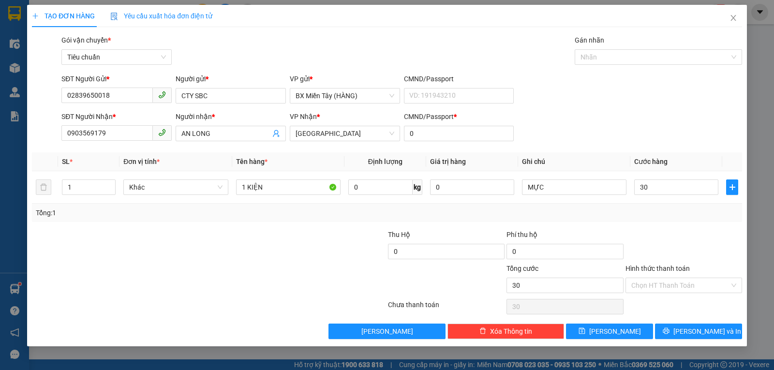
type input "30.000"
click at [702, 329] on span "Lưu và In" at bounding box center [707, 331] width 68 height 11
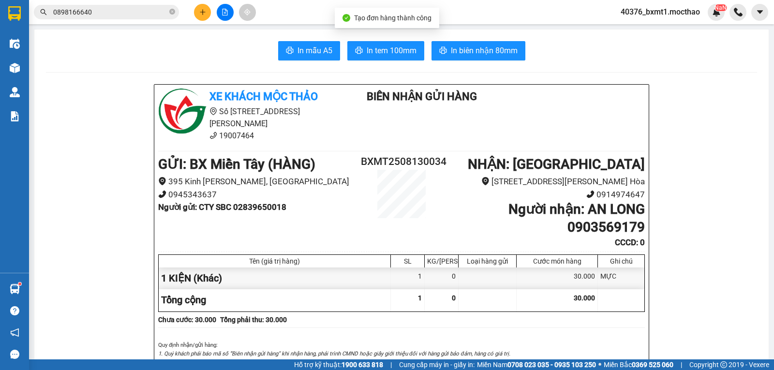
click at [455, 44] on button "In biên nhận 80mm" at bounding box center [478, 50] width 94 height 19
click at [402, 57] on span "In tem 100mm" at bounding box center [392, 51] width 50 height 12
click at [202, 9] on icon "plus" at bounding box center [202, 12] width 7 height 7
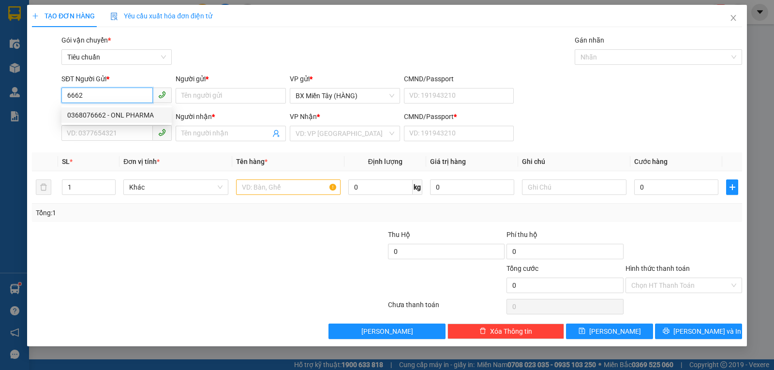
click at [99, 115] on div "0368076662 - ONL PHARMA" at bounding box center [116, 115] width 99 height 11
type input "0368076662"
type input "ONL PHARMA"
type input "0949626676"
type input "[PERSON_NAME]"
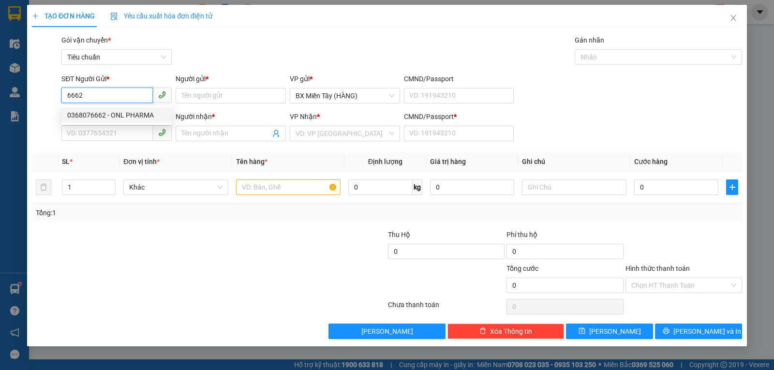
type input "0"
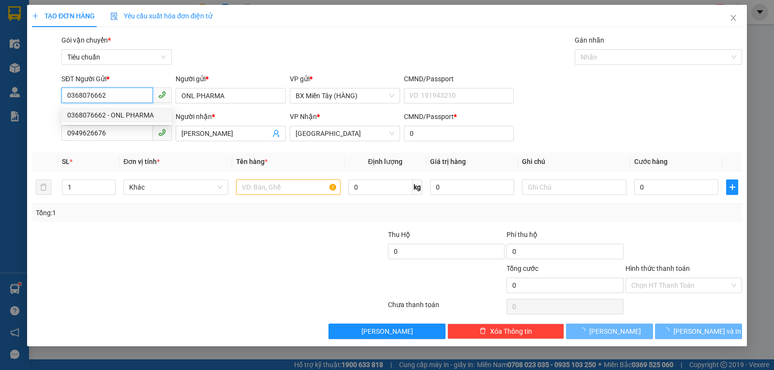
type input "100.000"
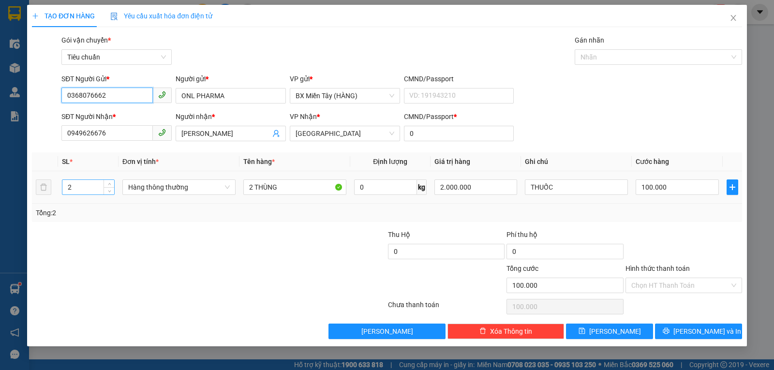
type input "0368076662"
click at [45, 194] on tr "2 Hàng thông thường 2 THÙNG 0 kg 2.000.000 THUỐC 100.000" at bounding box center [387, 187] width 710 height 32
click at [161, 182] on span "Hàng thông thường" at bounding box center [179, 187] width 102 height 15
type input "1"
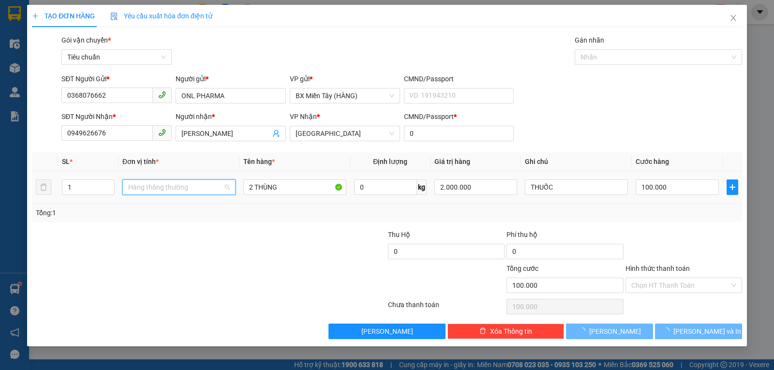
type input "0"
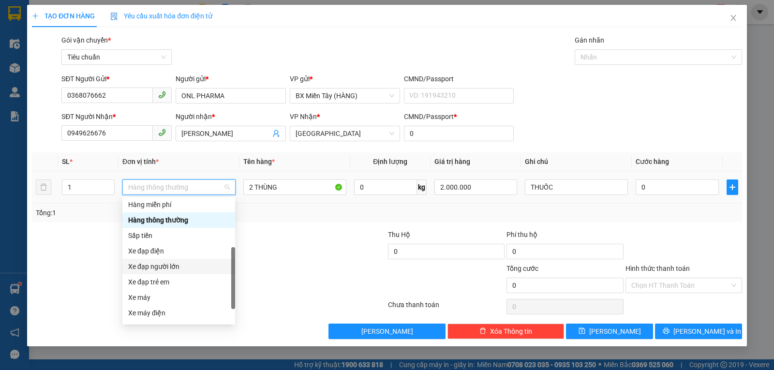
scroll to position [62, 0]
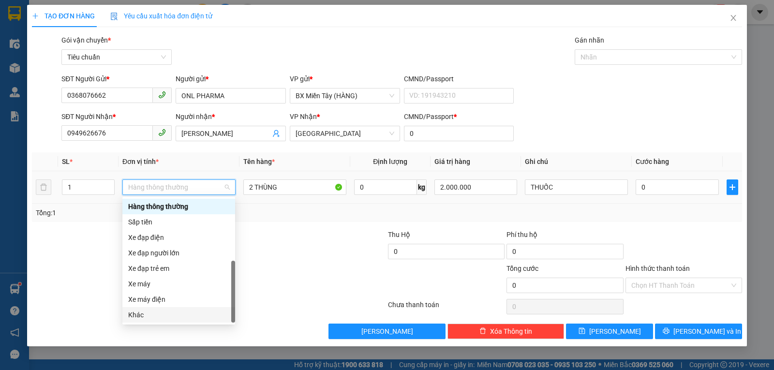
click at [156, 315] on div "Khác" at bounding box center [178, 315] width 101 height 11
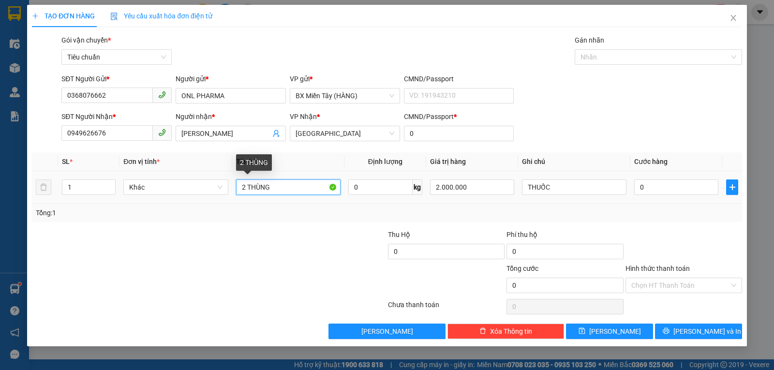
drag, startPoint x: 246, startPoint y: 193, endPoint x: 236, endPoint y: 192, distance: 9.7
click at [236, 192] on input "2 THÙNG" at bounding box center [288, 186] width 104 height 15
type input "1 THÙNG"
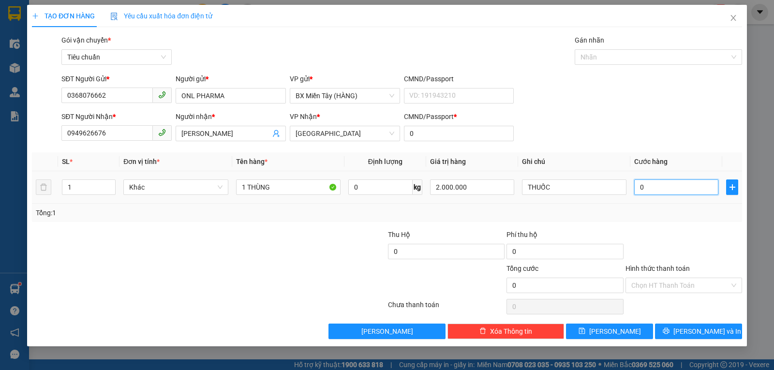
click at [661, 189] on input "0" at bounding box center [676, 186] width 84 height 15
type input "1"
type input "0"
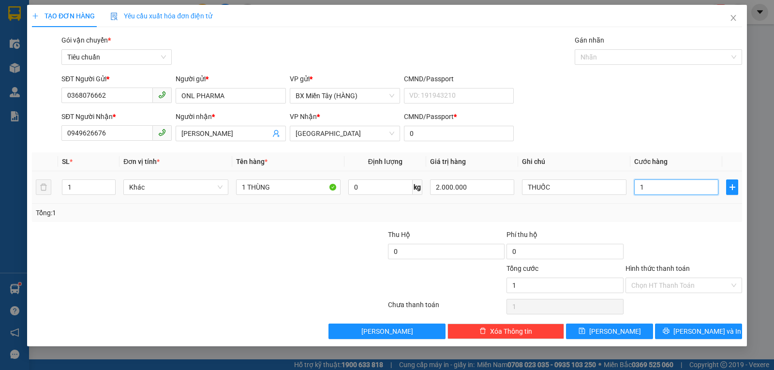
type input "0"
type input "5"
type input "050"
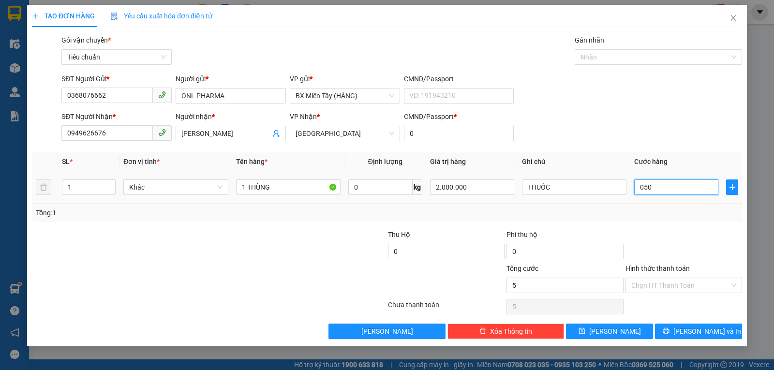
type input "50"
type input "050"
type input "50.000"
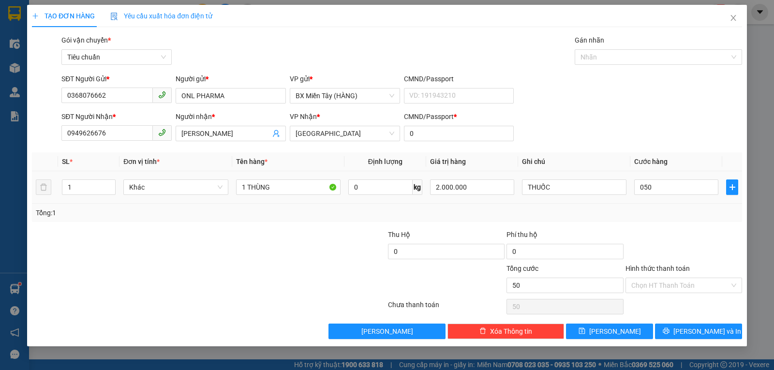
type input "50.000"
click at [666, 212] on div "Tổng: 1" at bounding box center [387, 213] width 702 height 11
click at [661, 286] on input "Hình thức thanh toán" at bounding box center [680, 285] width 98 height 15
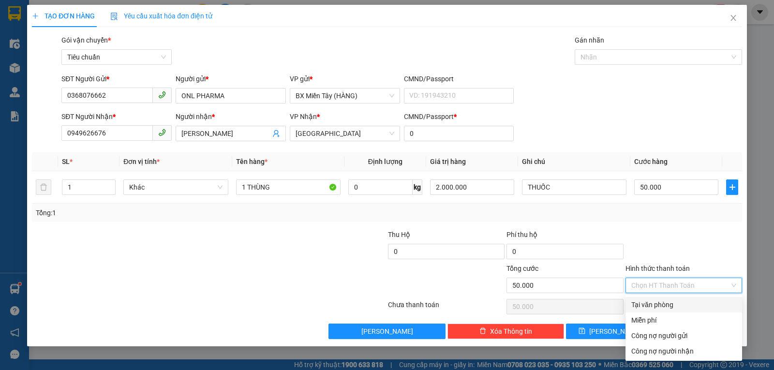
click at [659, 304] on div "Tại văn phòng" at bounding box center [683, 304] width 105 height 11
type input "0"
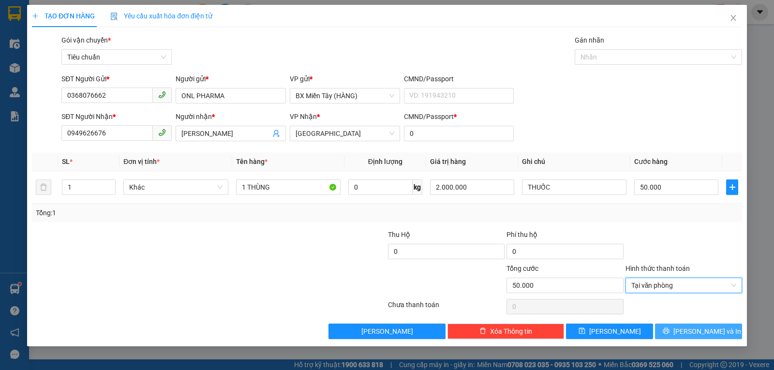
click at [696, 332] on span "Lưu và In" at bounding box center [707, 331] width 68 height 11
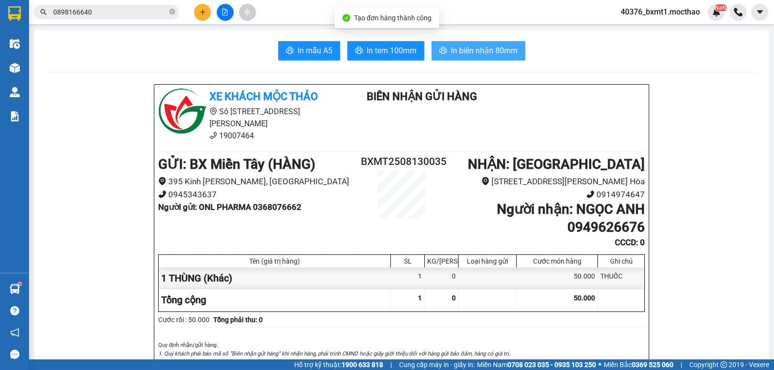
drag, startPoint x: 504, startPoint y: 51, endPoint x: 476, endPoint y: 59, distance: 28.8
click at [503, 51] on span "In biên nhận 80mm" at bounding box center [484, 51] width 67 height 12
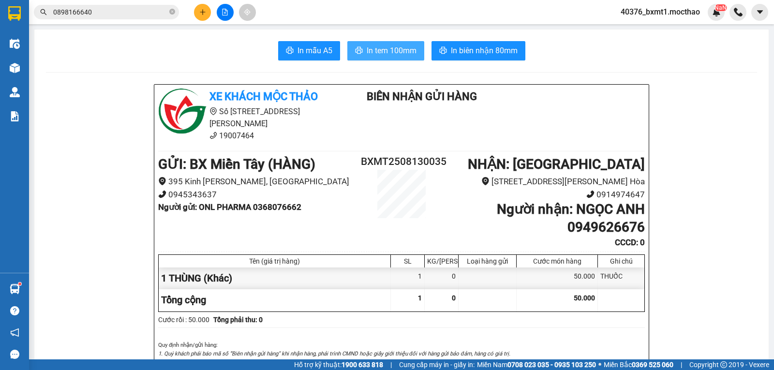
click at [396, 49] on span "In tem 100mm" at bounding box center [392, 51] width 50 height 12
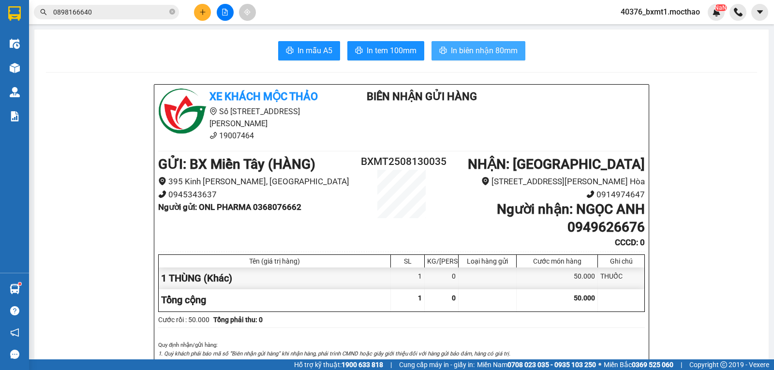
click at [451, 50] on span "In biên nhận 80mm" at bounding box center [484, 51] width 67 height 12
click at [206, 14] on icon "plus" at bounding box center [202, 12] width 7 height 7
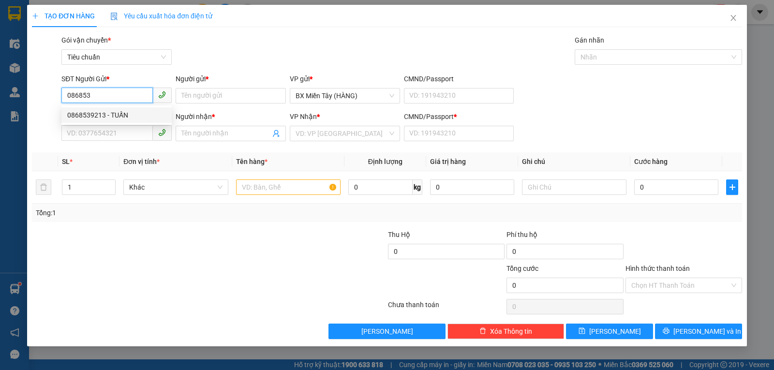
click at [133, 110] on div "0868539213 - TUẤN" at bounding box center [116, 115] width 99 height 11
type input "0868539213"
type input "TUẤN"
type input "0399420410"
type input "TÌNH"
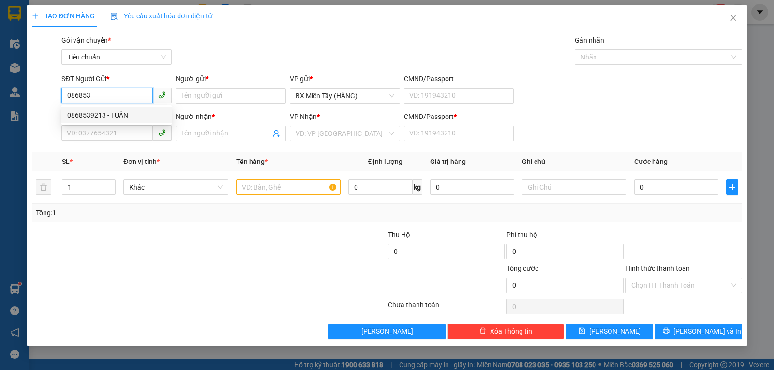
type input "0"
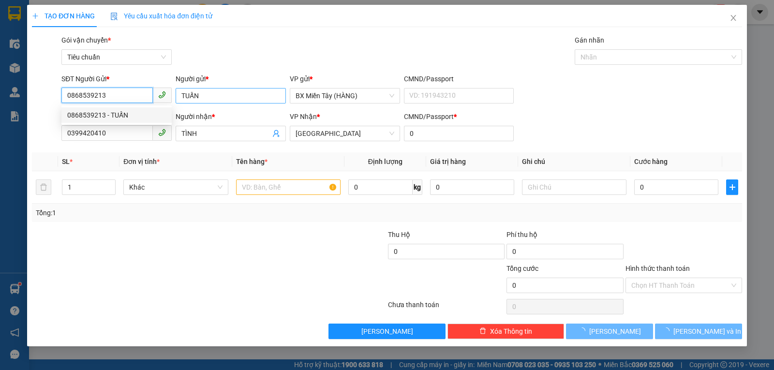
type input "30.000"
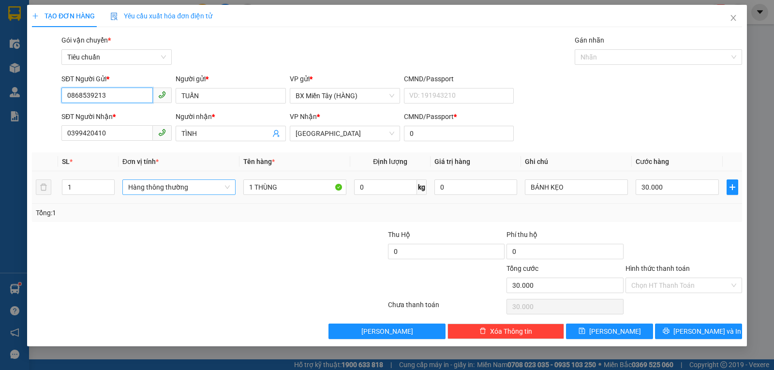
click at [190, 191] on span "Hàng thông thường" at bounding box center [179, 187] width 102 height 15
type input "0868539213"
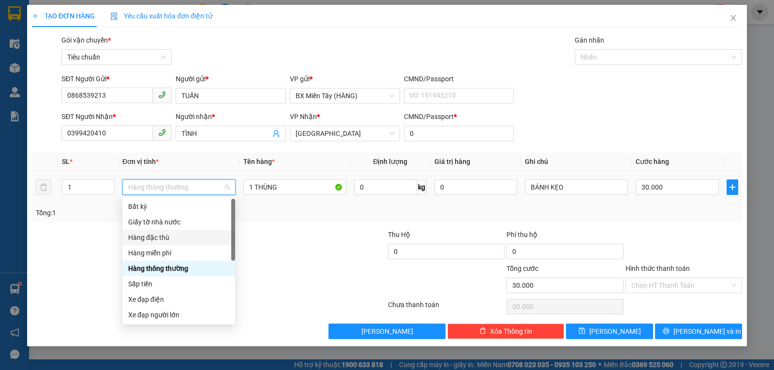
scroll to position [62, 0]
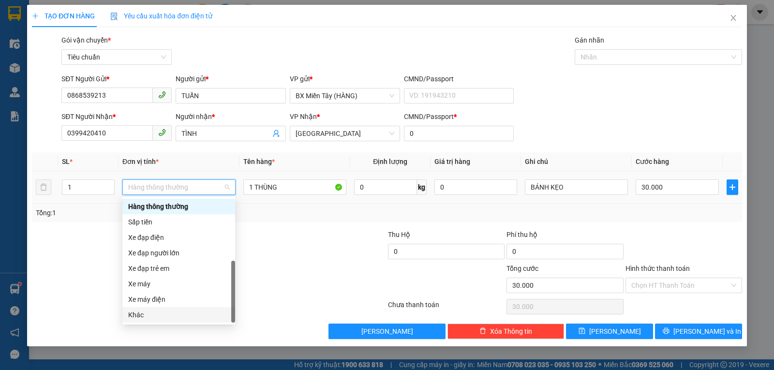
click at [147, 313] on div "Khác" at bounding box center [178, 315] width 101 height 11
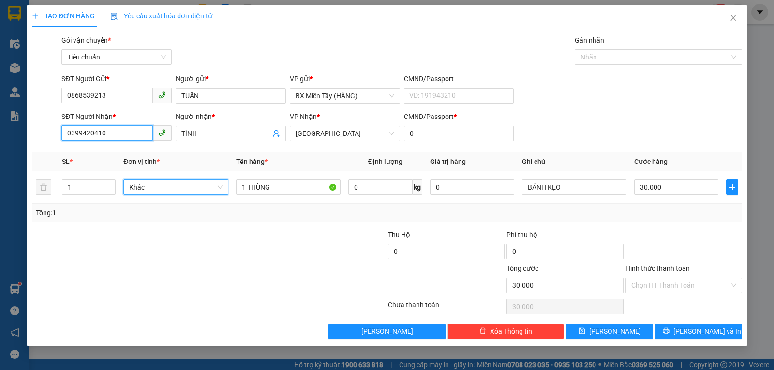
click at [128, 134] on input "0399420410" at bounding box center [106, 132] width 91 height 15
type input "0375435737"
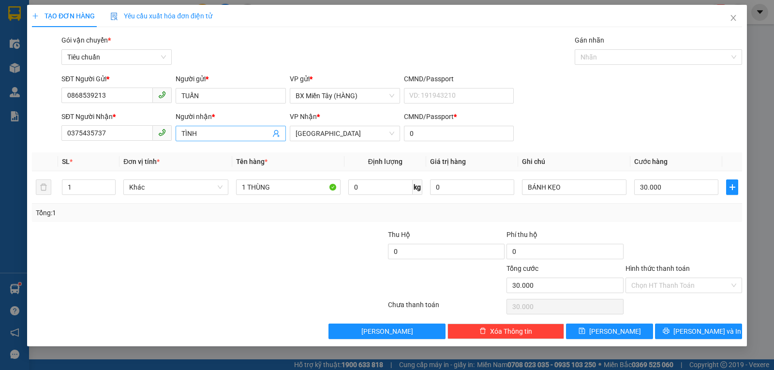
click at [216, 135] on input "TÌNH" at bounding box center [225, 133] width 89 height 11
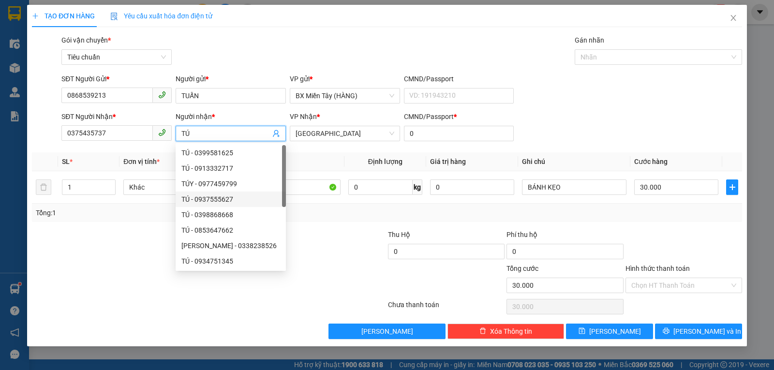
type input "TÚ"
click at [127, 222] on div "Transit Pickup Surcharge Ids Transit Deliver Surcharge Ids Transit Deliver Surc…" at bounding box center [387, 187] width 710 height 304
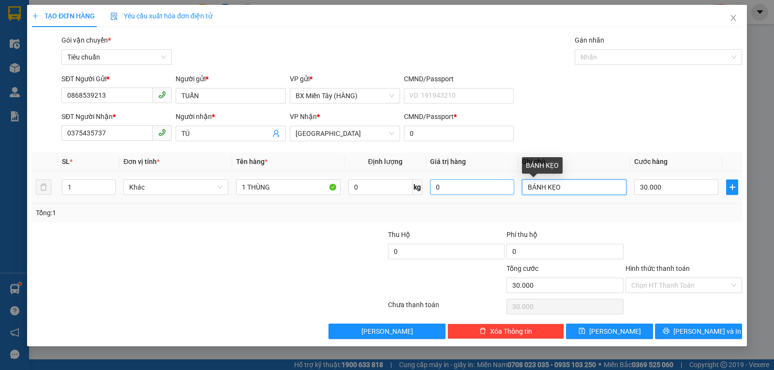
drag, startPoint x: 578, startPoint y: 184, endPoint x: 514, endPoint y: 181, distance: 63.9
click at [517, 192] on tr "1 Khác 1 THÙNG 0 kg 0 BÁNH KẸO 30.000" at bounding box center [387, 187] width 710 height 32
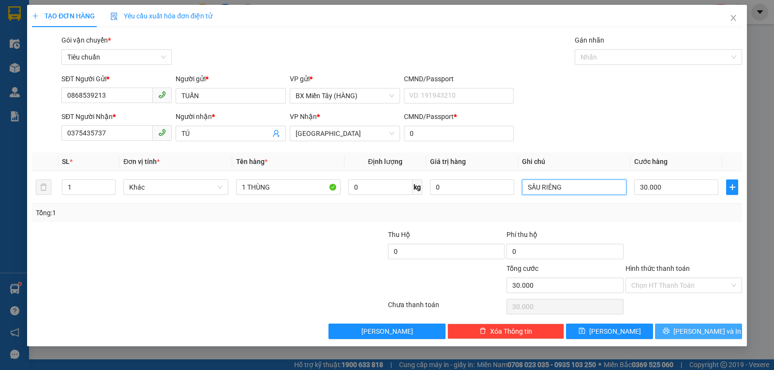
type input "SẦU RIÊNG"
click at [669, 334] on icon "printer" at bounding box center [666, 330] width 7 height 7
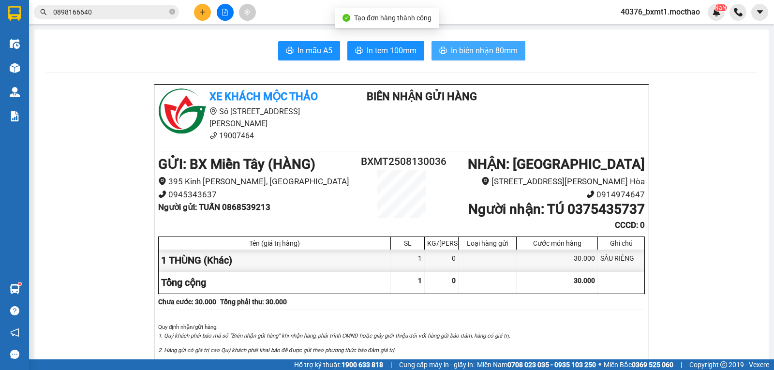
click at [485, 48] on span "In biên nhận 80mm" at bounding box center [484, 51] width 67 height 12
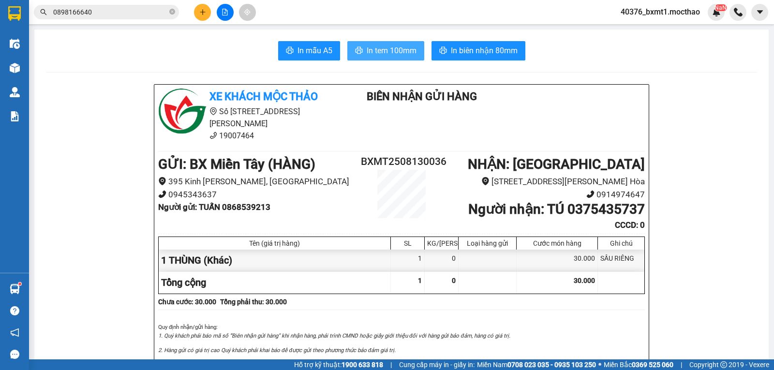
click at [381, 57] on span "In tem 100mm" at bounding box center [392, 51] width 50 height 12
click at [198, 12] on button at bounding box center [202, 12] width 17 height 17
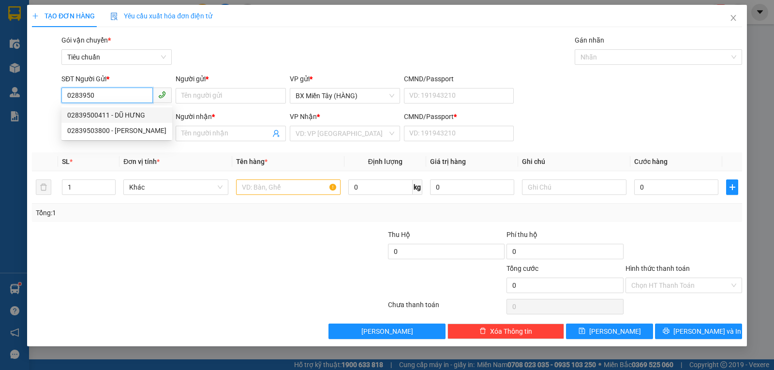
click at [113, 112] on div "02839500411 - DŨ HƯNG" at bounding box center [116, 115] width 99 height 11
type input "02839500411"
type input "DŨ HƯNG"
type input "0903523698"
type input "ĐÔNG HƯNG"
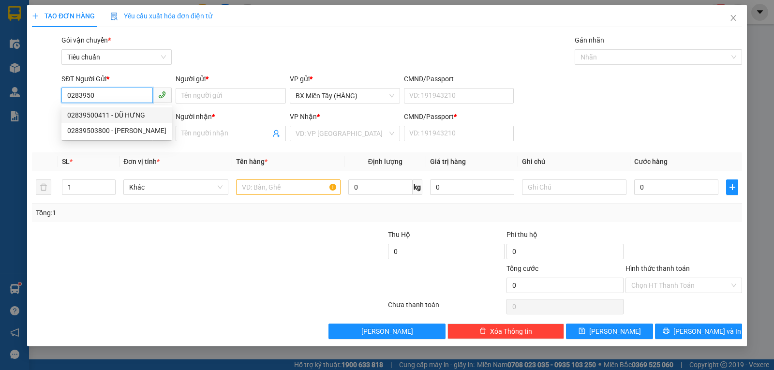
type input "0"
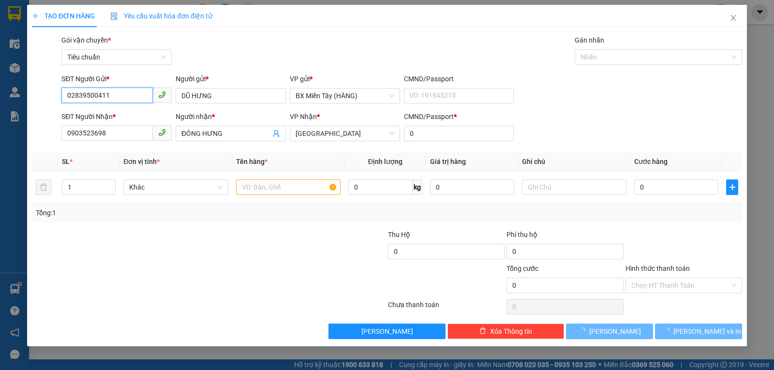
type input "30.000"
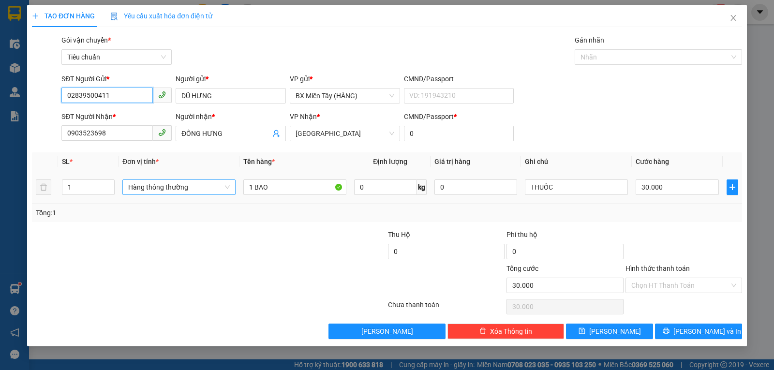
click at [161, 194] on div "Hàng thông thường" at bounding box center [178, 186] width 113 height 15
type input "02839500411"
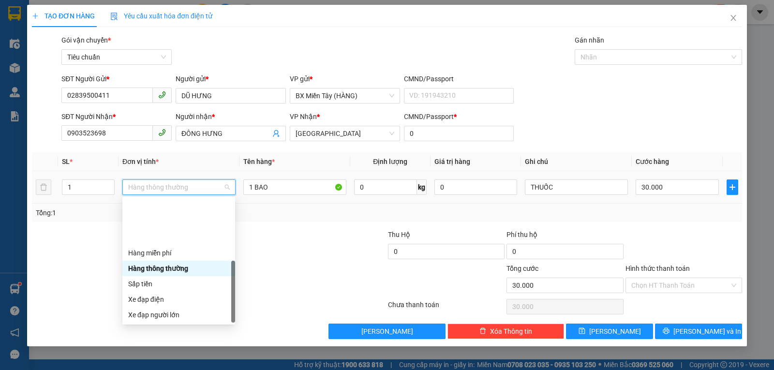
scroll to position [62, 0]
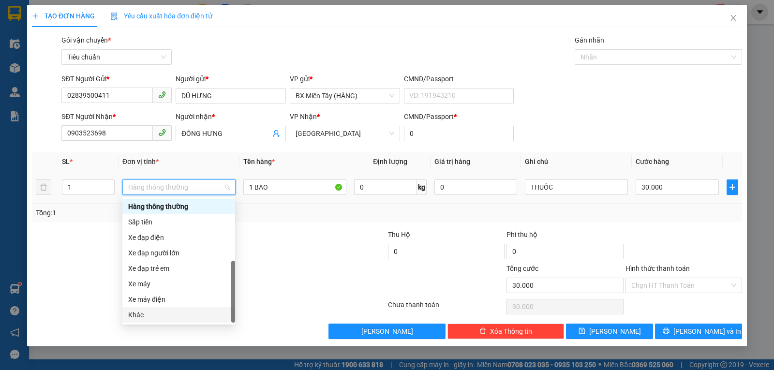
click at [140, 310] on div "Khác" at bounding box center [178, 315] width 101 height 11
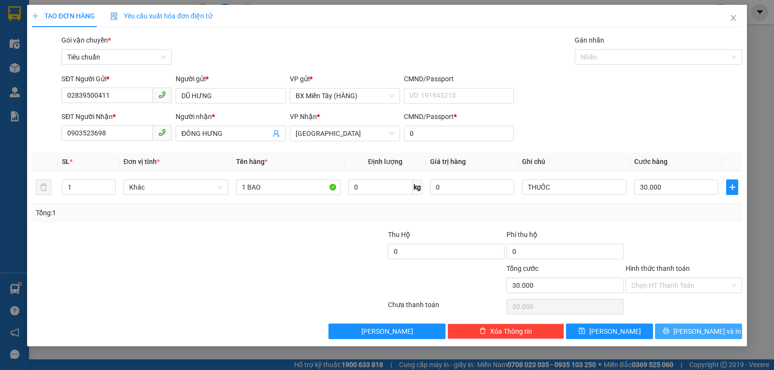
click at [668, 330] on button "Lưu và In" at bounding box center [698, 331] width 87 height 15
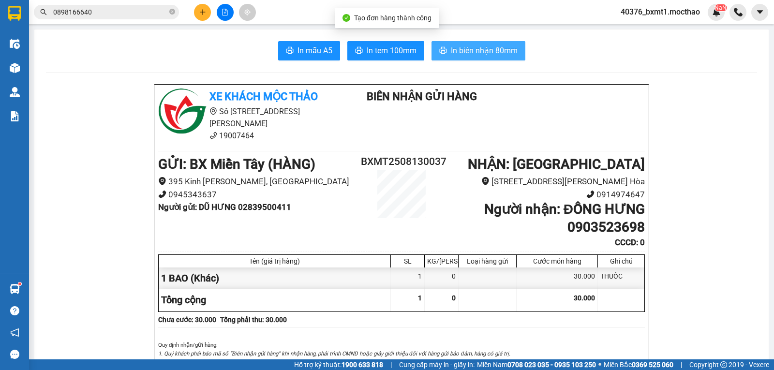
click at [483, 45] on span "In biên nhận 80mm" at bounding box center [484, 51] width 67 height 12
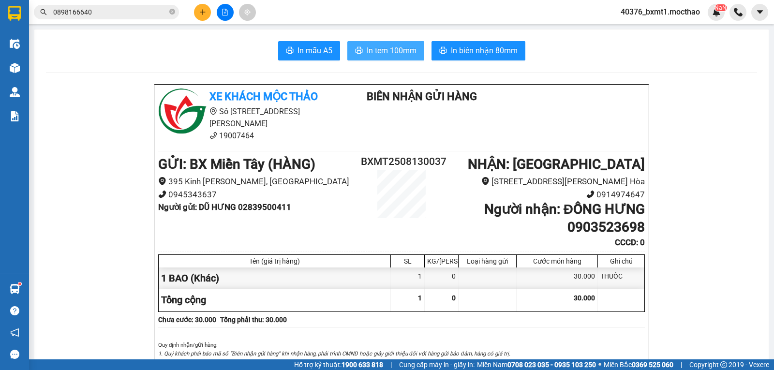
click at [367, 52] on span "In tem 100mm" at bounding box center [392, 51] width 50 height 12
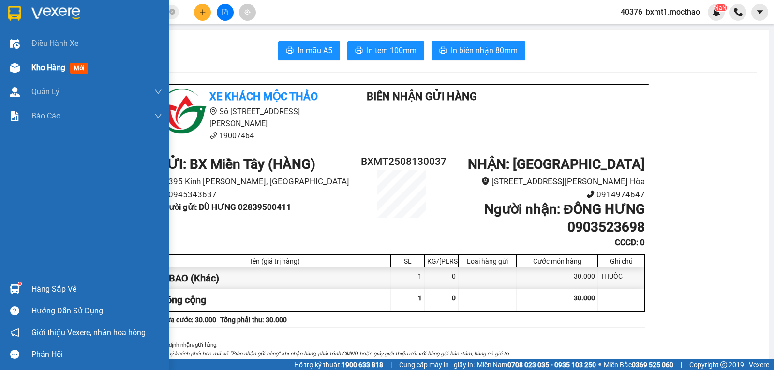
click at [59, 67] on span "Kho hàng" at bounding box center [48, 67] width 34 height 9
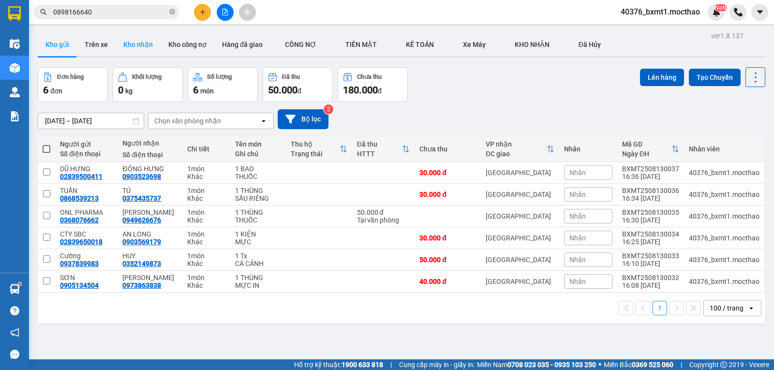
click at [140, 46] on button "Kho nhận" at bounding box center [138, 44] width 45 height 23
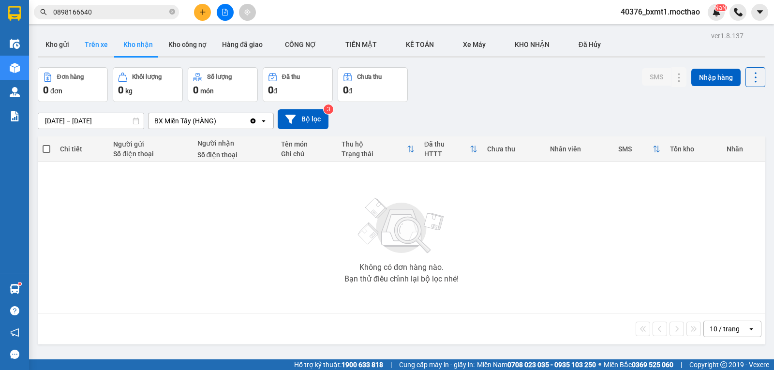
drag, startPoint x: 44, startPoint y: 45, endPoint x: 76, endPoint y: 39, distance: 33.5
click at [44, 45] on button "Kho gửi" at bounding box center [57, 44] width 39 height 23
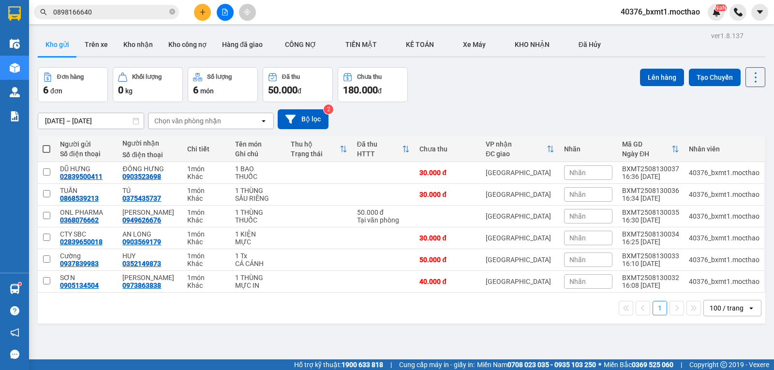
click at [226, 14] on icon "file-add" at bounding box center [225, 12] width 7 height 7
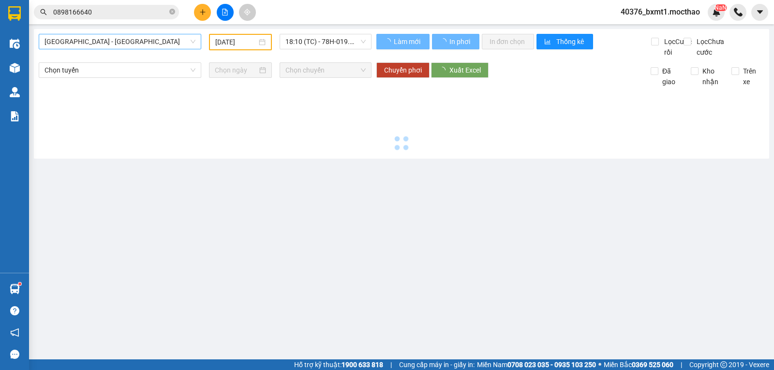
type input "[DATE]"
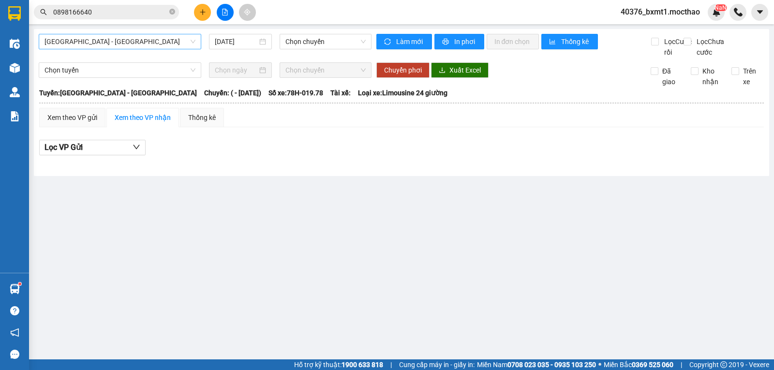
click at [109, 45] on span "[GEOGRAPHIC_DATA] - [GEOGRAPHIC_DATA]" at bounding box center [120, 41] width 151 height 15
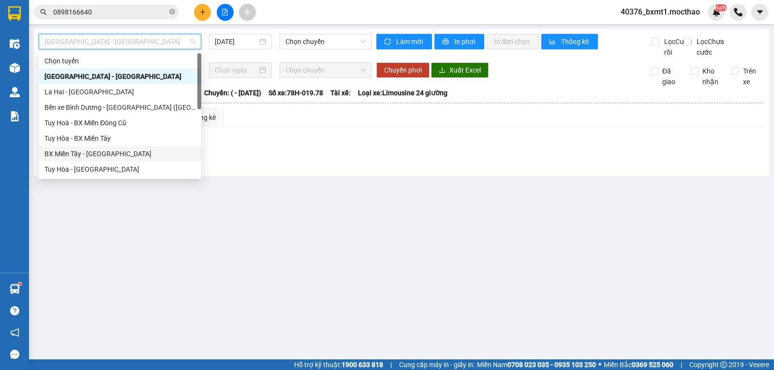
click at [115, 152] on div "BX Miền Tây - [GEOGRAPHIC_DATA]" at bounding box center [120, 154] width 151 height 11
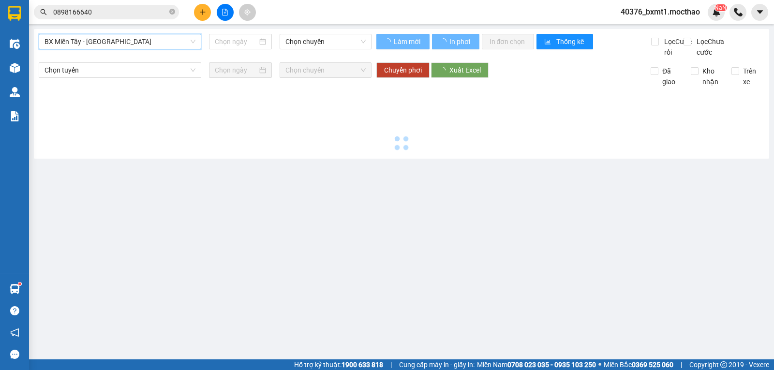
type input "[DATE]"
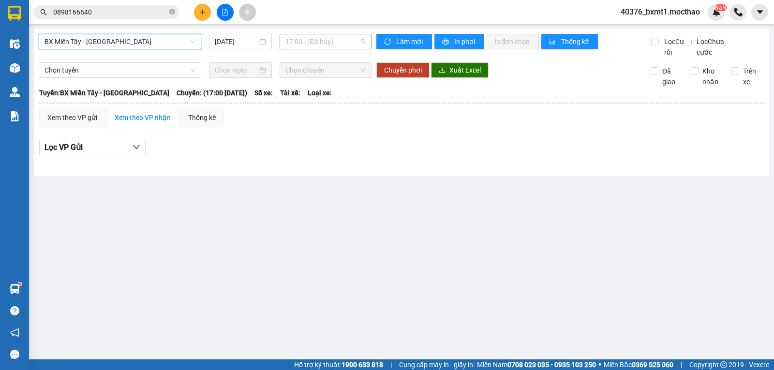
click at [312, 45] on span "17:00 - (Đã hủy)" at bounding box center [325, 41] width 80 height 15
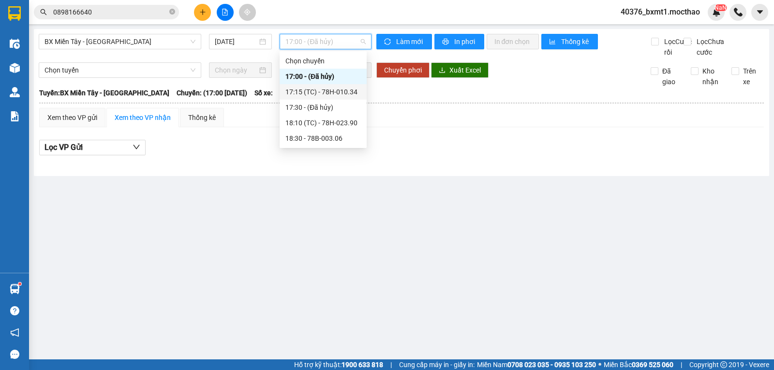
click at [335, 90] on div "17:15 (TC) - 78H-010.34" at bounding box center [322, 92] width 75 height 11
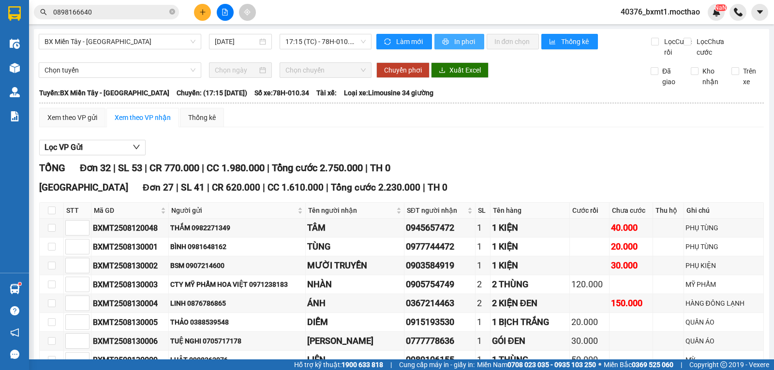
click at [454, 39] on span "In phơi" at bounding box center [465, 41] width 22 height 11
click at [85, 155] on button "Lọc VP Gửi" at bounding box center [92, 147] width 106 height 15
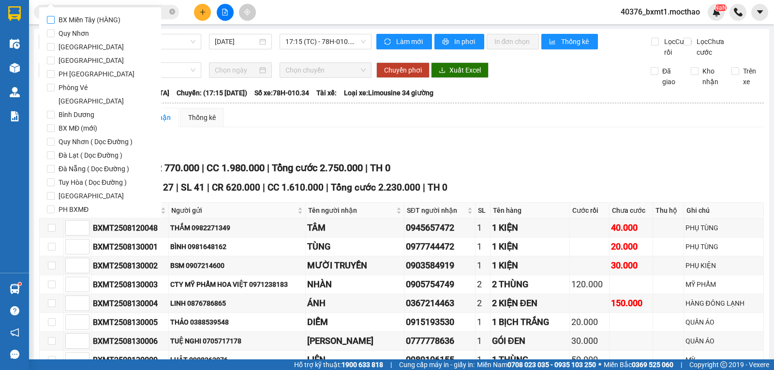
click at [99, 23] on span "BX Miền Tây (HÀNG)" at bounding box center [90, 20] width 70 height 14
click at [55, 23] on input "BX Miền Tây (HÀNG)" at bounding box center [51, 20] width 8 height 8
checkbox input "true"
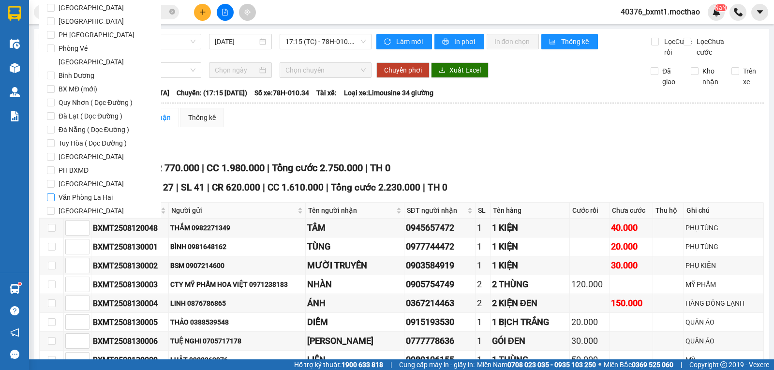
scroll to position [47, 0]
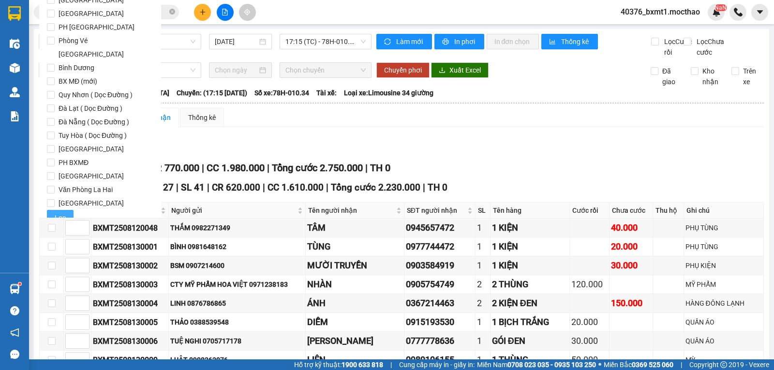
click at [61, 212] on span "Lọc" at bounding box center [60, 217] width 11 height 11
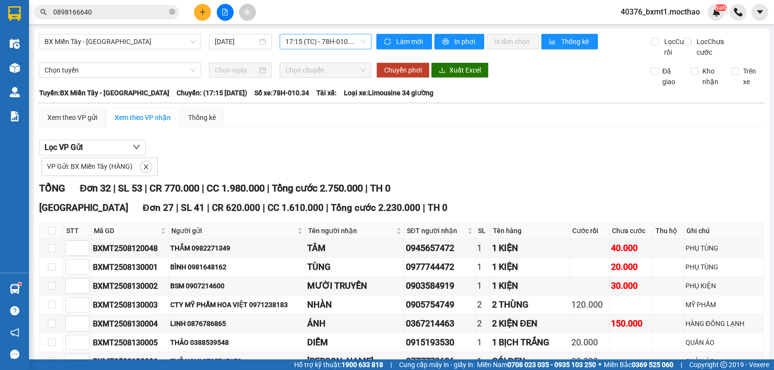
click at [320, 44] on span "17:15 (TC) - 78H-010.34" at bounding box center [325, 41] width 80 height 15
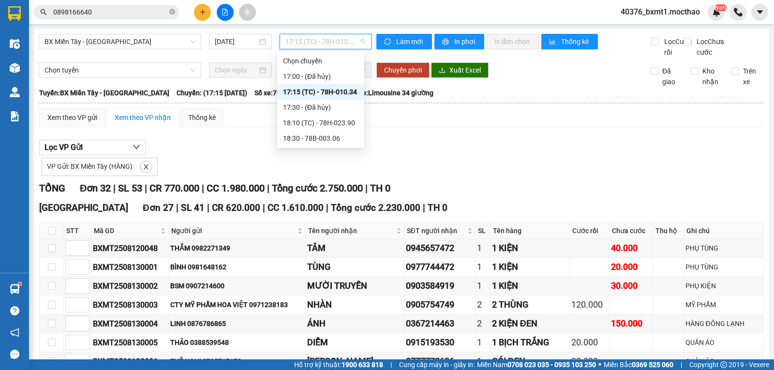
click at [343, 89] on div "17:15 (TC) - 78H-010.34" at bounding box center [320, 92] width 75 height 11
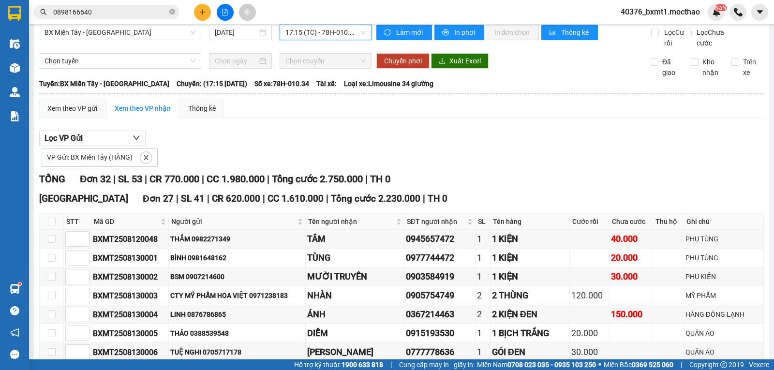
scroll to position [0, 0]
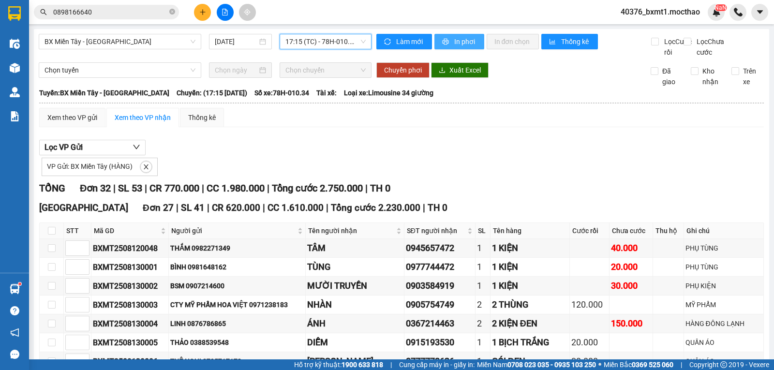
click at [454, 37] on span "In phơi" at bounding box center [465, 41] width 22 height 11
click at [544, 163] on div "Lọc VP Gửi VP Gửi: BX Miền Tây (HÀNG)" at bounding box center [401, 158] width 725 height 36
click at [459, 36] on button "In phơi" at bounding box center [459, 41] width 50 height 15
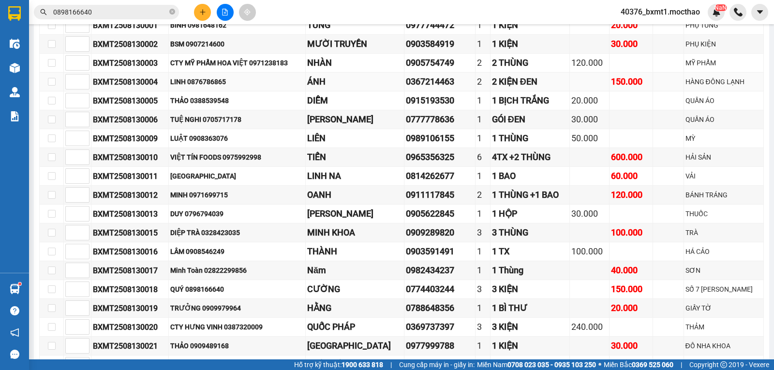
click at [247, 91] on td "LINH 0876786865" at bounding box center [237, 82] width 137 height 19
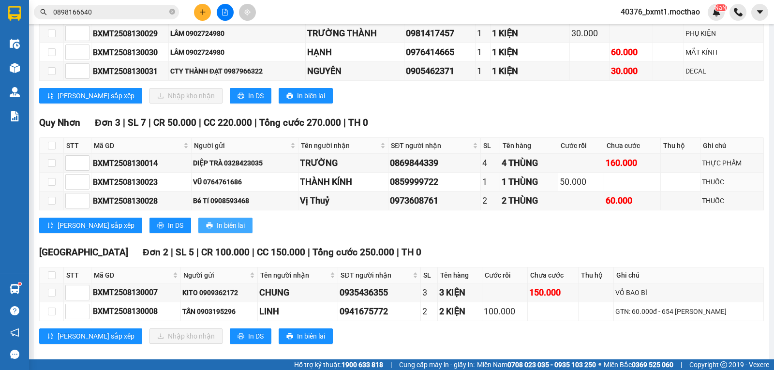
scroll to position [690, 0]
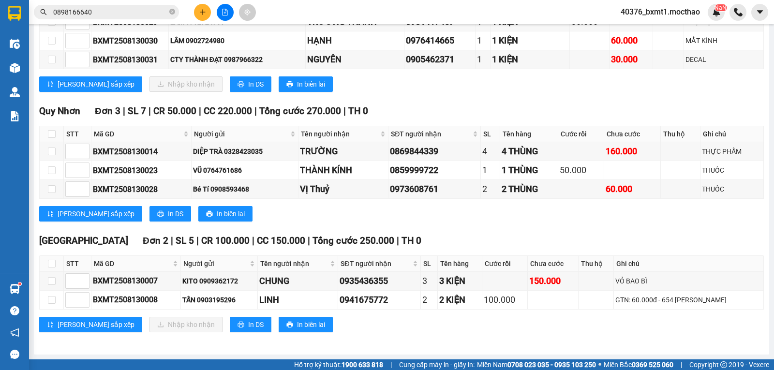
click at [319, 213] on div "Lưu sắp xếp In DS In biên lai" at bounding box center [401, 213] width 725 height 15
click at [202, 13] on icon "plus" at bounding box center [202, 12] width 7 height 7
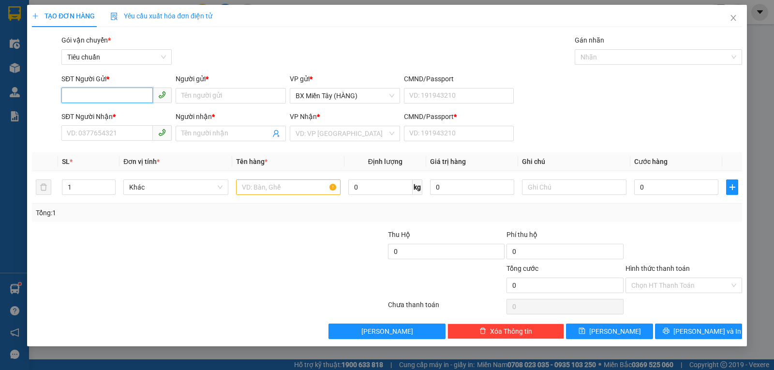
click at [107, 97] on input "SĐT Người Gửi *" at bounding box center [106, 95] width 91 height 15
click at [125, 114] on div "02866756267 - VISON" at bounding box center [116, 115] width 99 height 11
type input "02866756267"
type input "VISON"
type input "0977664624"
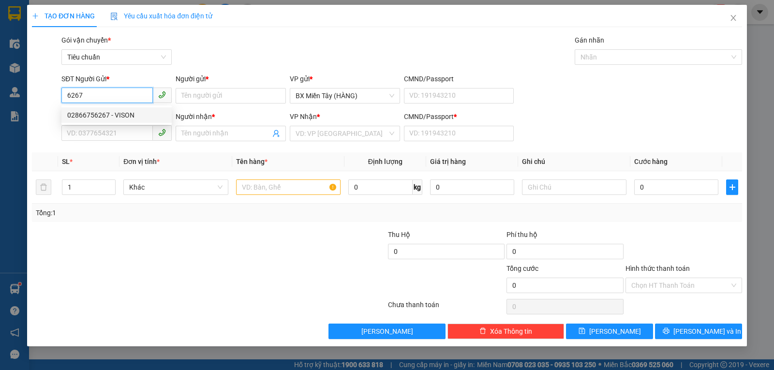
type input "LINH"
type input "0"
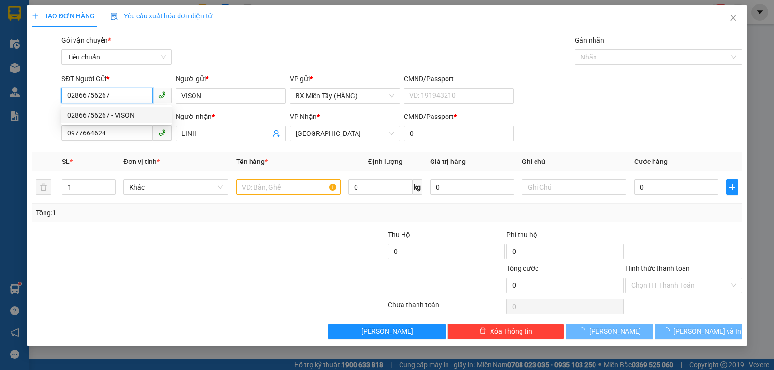
type input "80.000"
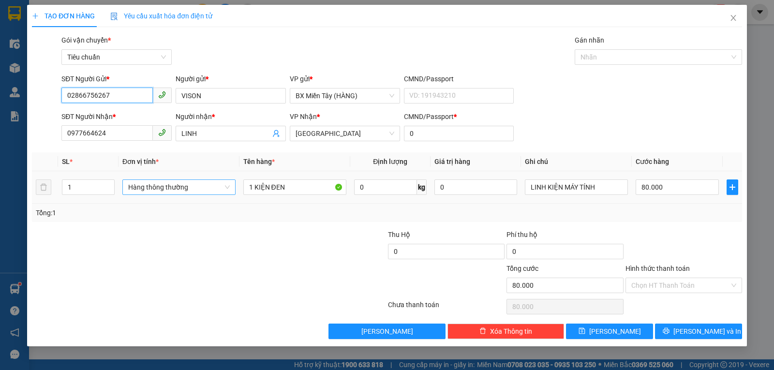
click at [191, 186] on span "Hàng thông thường" at bounding box center [179, 187] width 102 height 15
type input "02866756267"
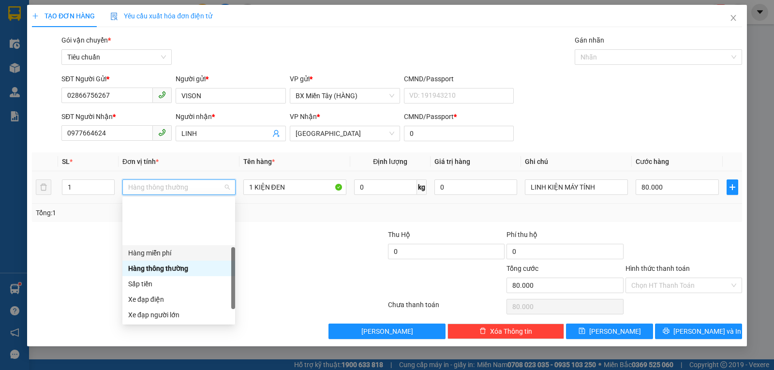
scroll to position [62, 0]
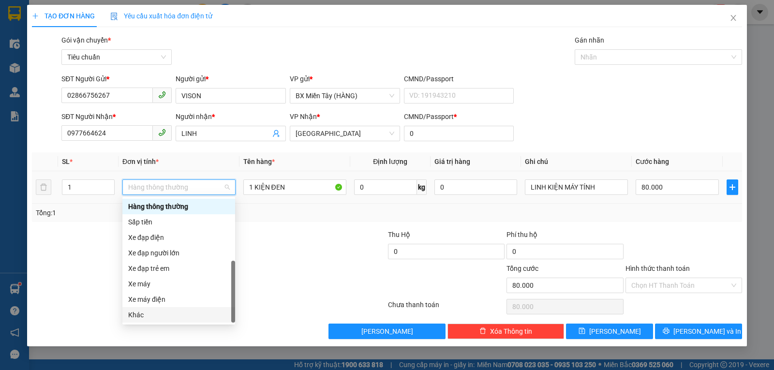
click at [149, 312] on div "Khác" at bounding box center [178, 315] width 101 height 11
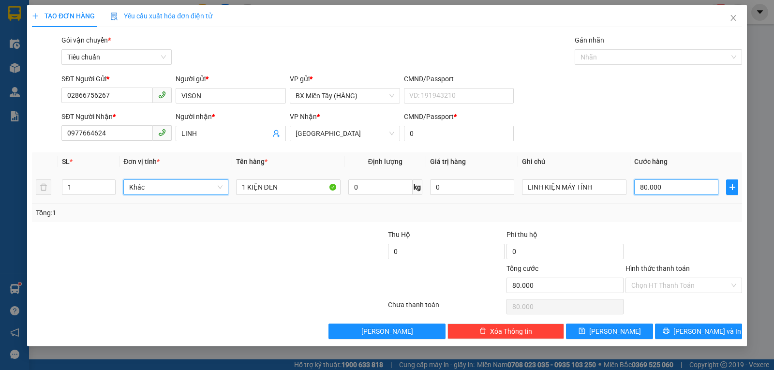
click at [660, 190] on input "80.000" at bounding box center [676, 186] width 84 height 15
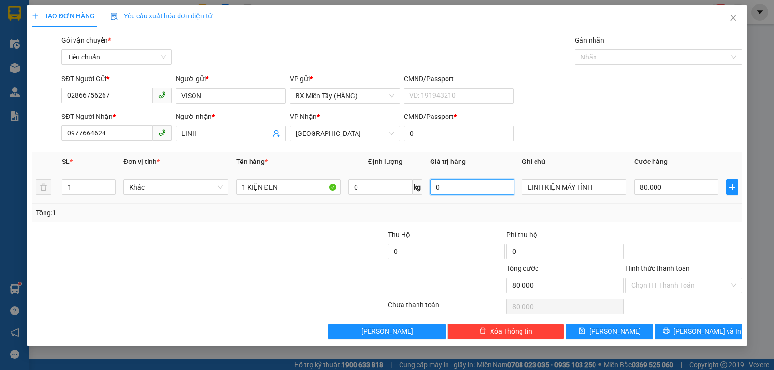
click at [445, 185] on input "0" at bounding box center [472, 186] width 84 height 15
type input "3.000.000"
click at [693, 149] on div "Transit Pickup Surcharge Ids Transit Deliver Surcharge Ids Transit Deliver Surc…" at bounding box center [387, 187] width 710 height 304
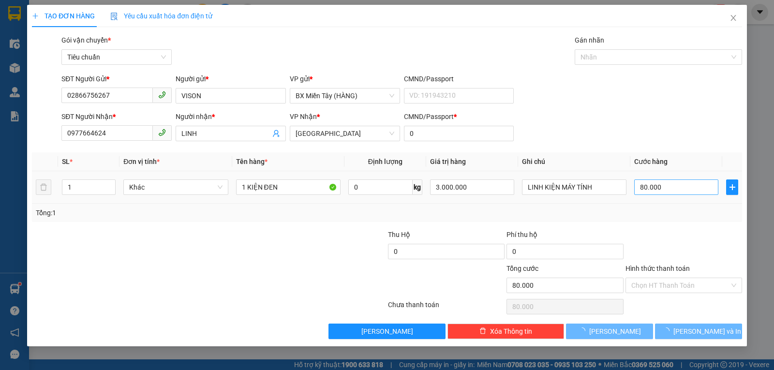
type input "0"
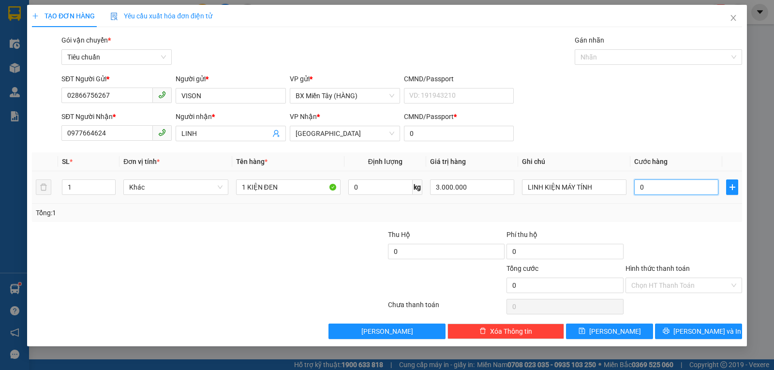
click at [676, 186] on input "0" at bounding box center [676, 186] width 84 height 15
type input "60"
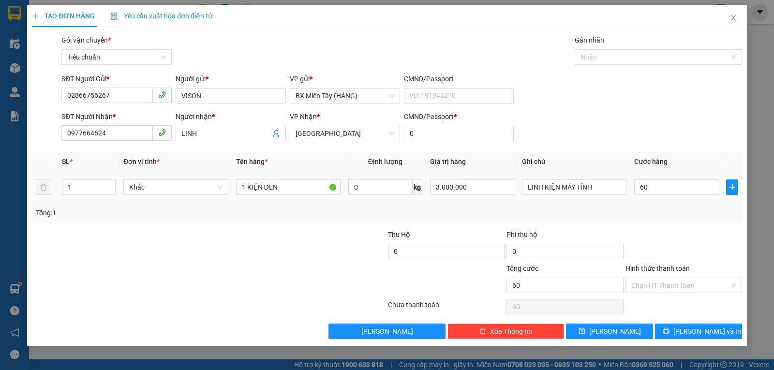
type input "60.000"
click at [666, 221] on div "Tổng: 1" at bounding box center [387, 213] width 710 height 18
click at [680, 285] on input "Hình thức thanh toán" at bounding box center [680, 285] width 98 height 15
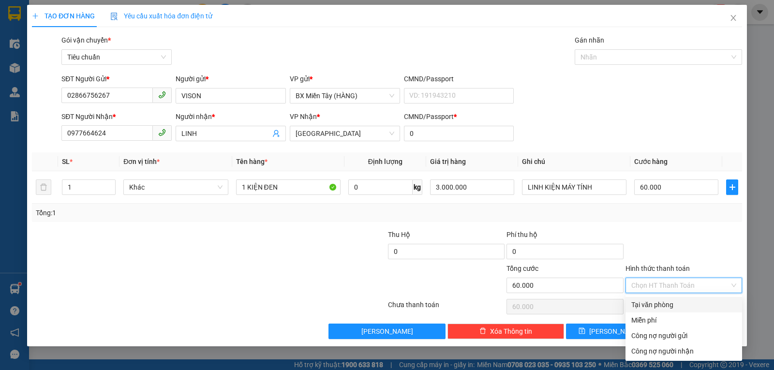
click at [671, 301] on div "Tại văn phòng" at bounding box center [683, 304] width 105 height 11
type input "0"
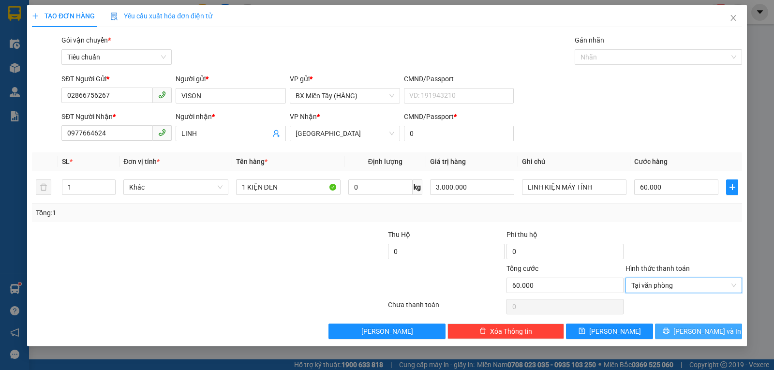
click at [692, 330] on span "Lưu và In" at bounding box center [707, 331] width 68 height 11
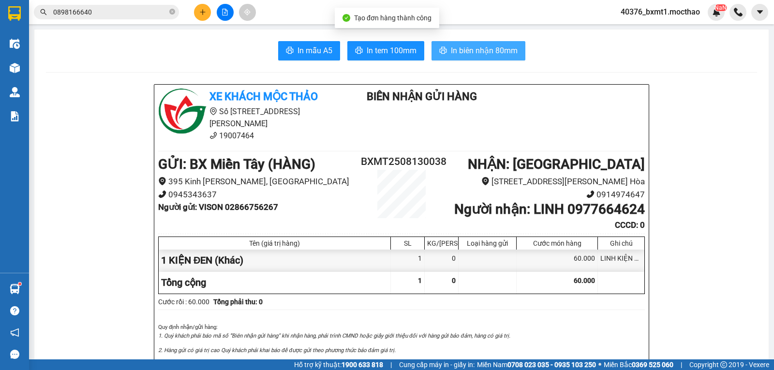
click at [484, 58] on button "In biên nhận 80mm" at bounding box center [478, 50] width 94 height 19
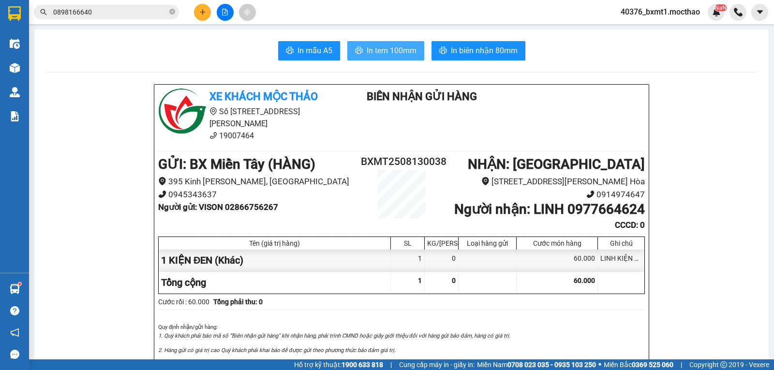
click at [395, 54] on span "In tem 100mm" at bounding box center [392, 51] width 50 height 12
click at [204, 11] on icon "plus" at bounding box center [202, 12] width 7 height 7
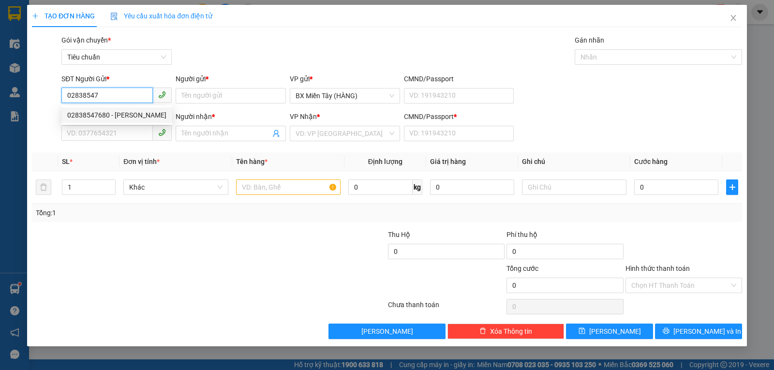
click at [107, 115] on div "02838547680 - BẢO ANH" at bounding box center [116, 115] width 99 height 11
type input "02838547680"
type input "BẢO ANH"
type input "0903523698"
type input "ĐÔNG HƯNG"
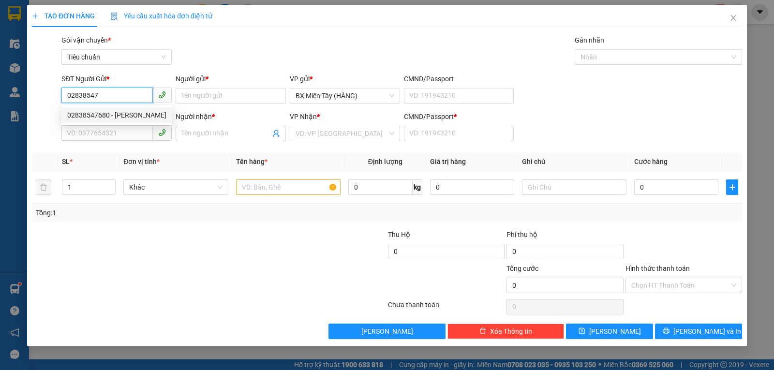
type input "0"
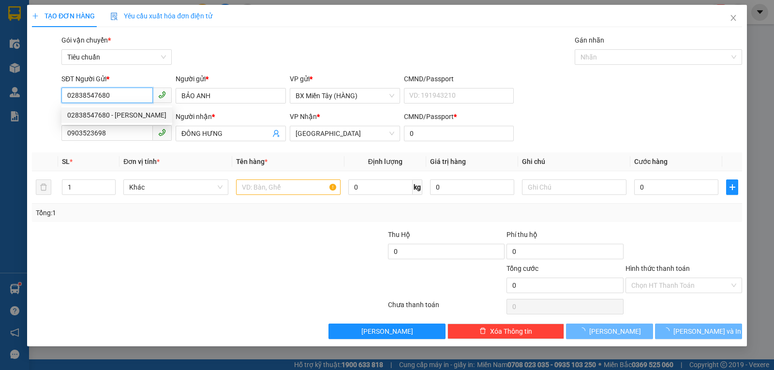
type input "30.000"
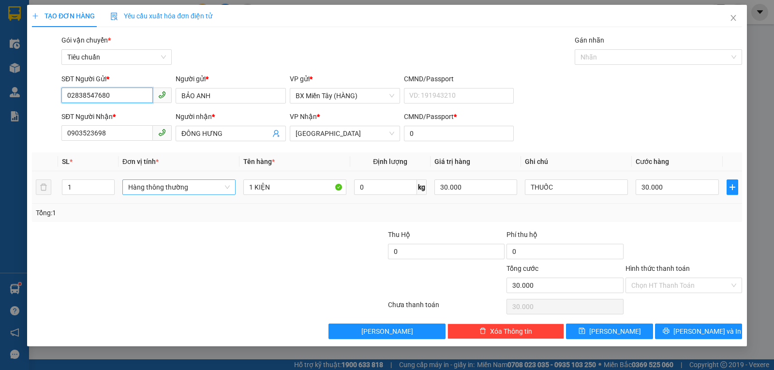
click at [169, 184] on span "Hàng thông thường" at bounding box center [179, 187] width 102 height 15
type input "02838547680"
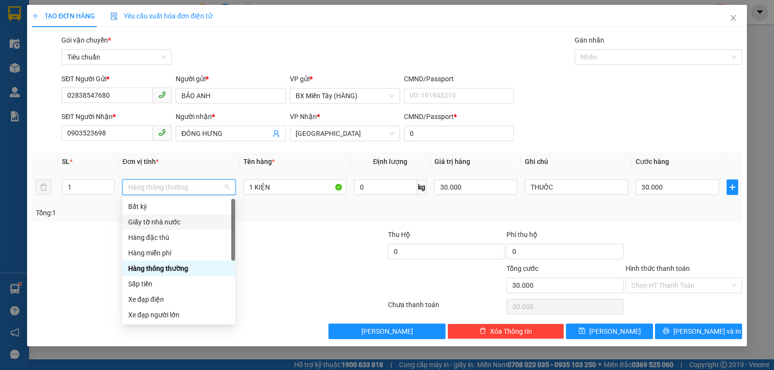
scroll to position [62, 0]
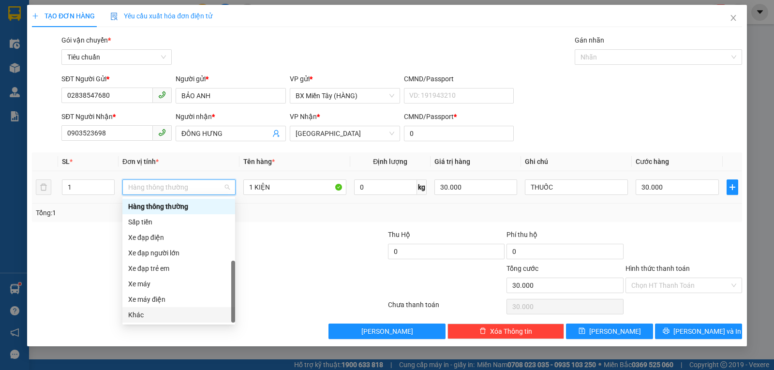
click at [164, 313] on div "Khác" at bounding box center [178, 315] width 101 height 11
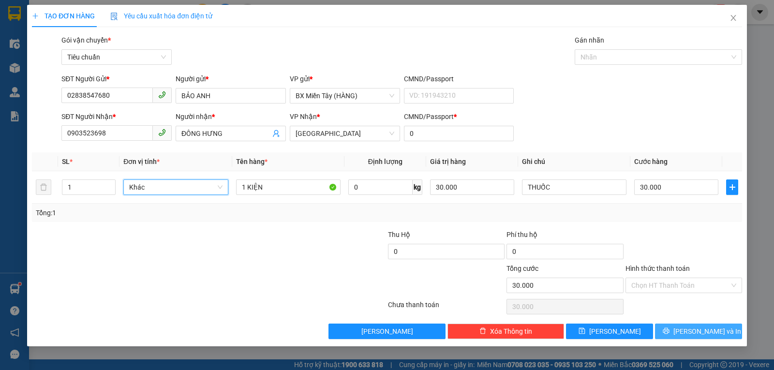
drag, startPoint x: 705, startPoint y: 328, endPoint x: 678, endPoint y: 312, distance: 31.2
click at [705, 329] on span "Lưu và In" at bounding box center [707, 331] width 68 height 11
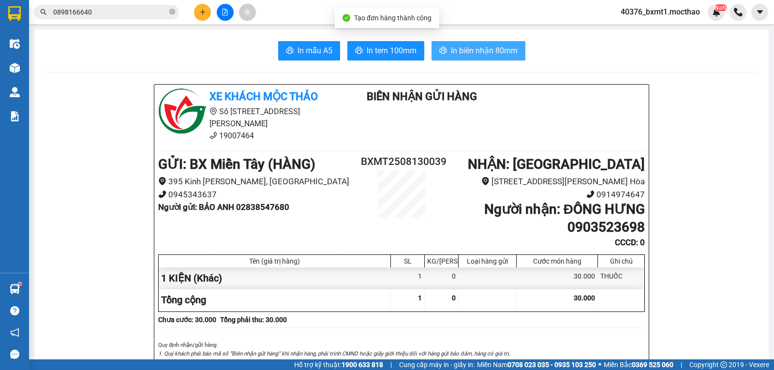
click at [484, 55] on span "In biên nhận 80mm" at bounding box center [484, 51] width 67 height 12
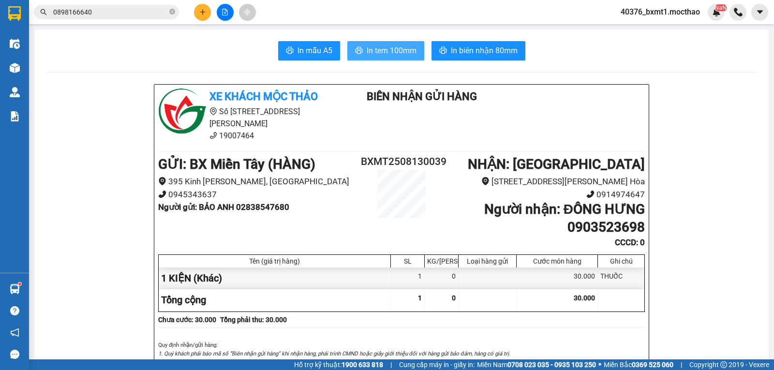
click at [380, 43] on button "In tem 100mm" at bounding box center [385, 50] width 77 height 19
click at [203, 11] on icon "plus" at bounding box center [202, 12] width 7 height 7
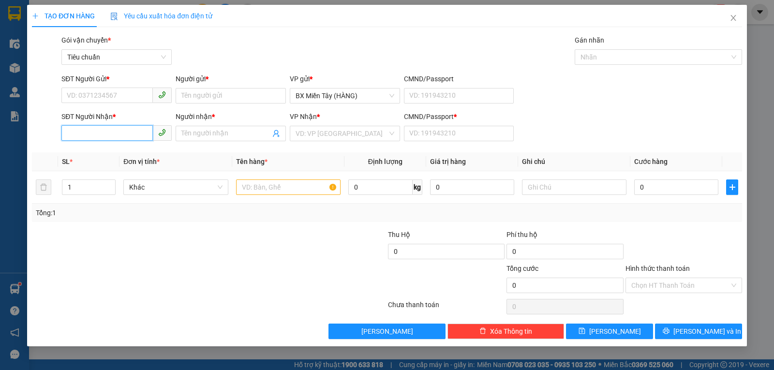
click at [100, 131] on input "SĐT Người Nhận *" at bounding box center [106, 132] width 91 height 15
click at [99, 152] on div "0979794655 - TUẤN" at bounding box center [116, 153] width 99 height 11
type input "0979794655"
type input "TUẤN"
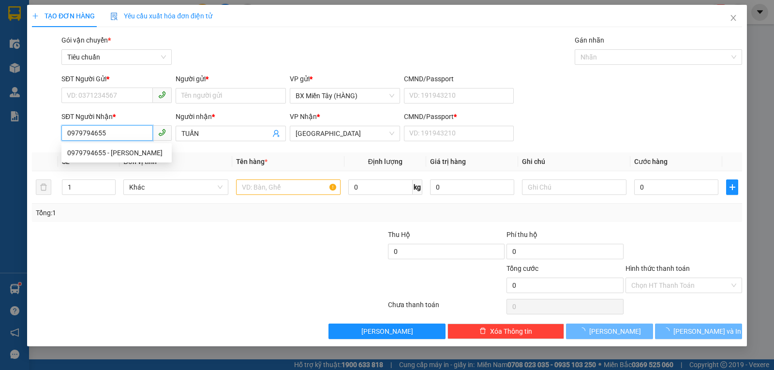
type input "80.000"
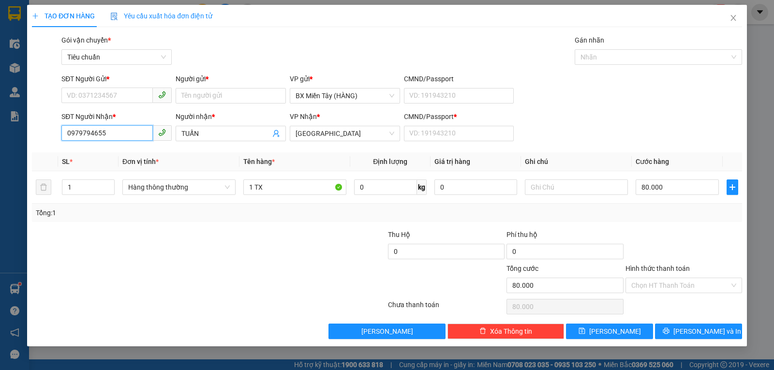
click at [104, 134] on input "0979794655" at bounding box center [106, 132] width 91 height 15
click at [105, 149] on div "0976414665 - HẠNH" at bounding box center [116, 153] width 99 height 11
type input "0976414665"
type input "HẠNH"
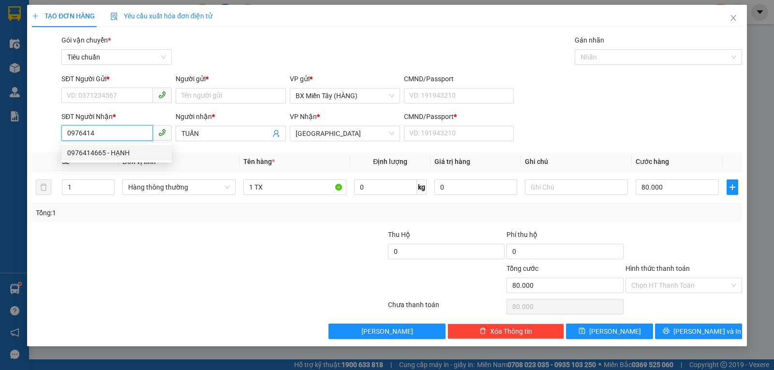
type input "0"
type input "60.000"
type input "0976414665"
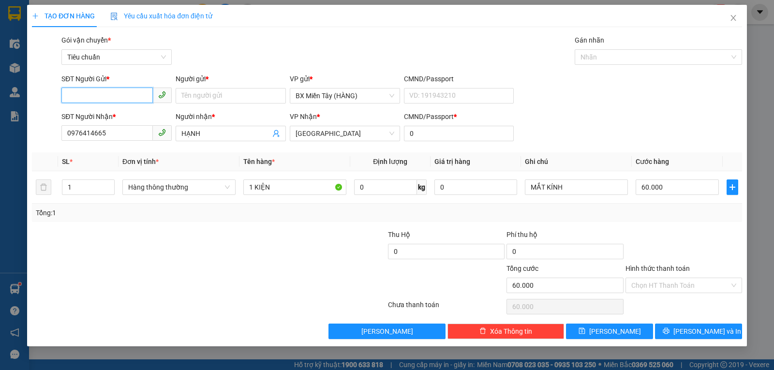
click at [123, 94] on input "SĐT Người Gửi *" at bounding box center [106, 95] width 91 height 15
click at [122, 126] on div "0938279888 - TUẤN ANH" at bounding box center [116, 130] width 99 height 11
type input "0938279888"
type input "TUẤN ANH"
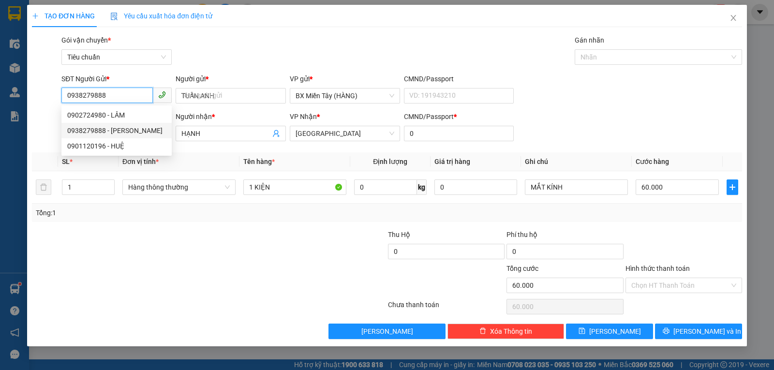
type input "30.000"
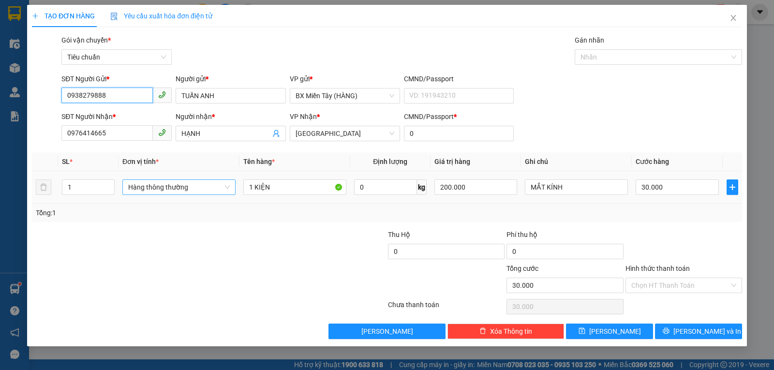
click at [177, 191] on span "Hàng thông thường" at bounding box center [179, 187] width 102 height 15
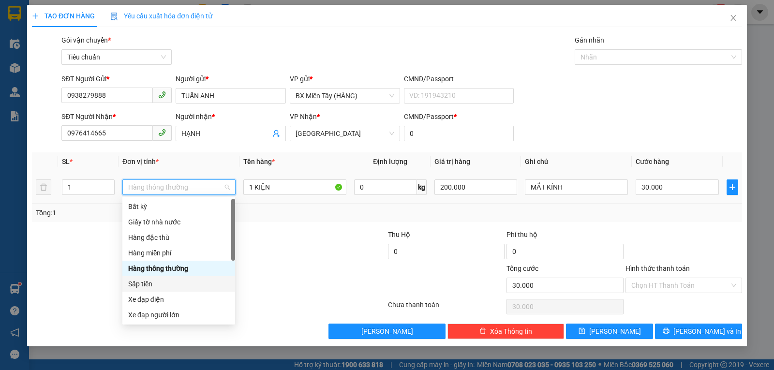
scroll to position [62, 0]
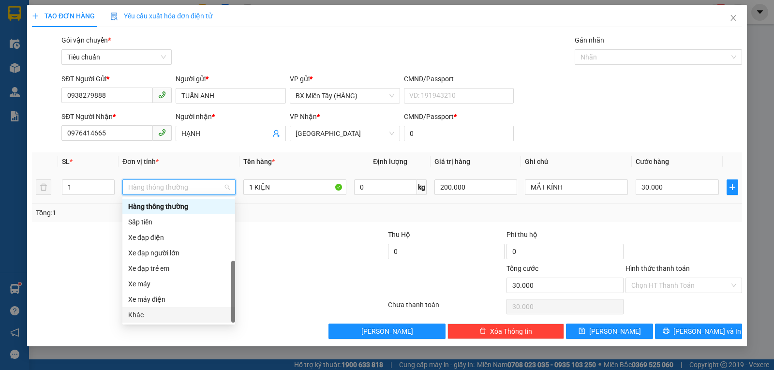
click at [156, 313] on div "Khác" at bounding box center [178, 315] width 101 height 11
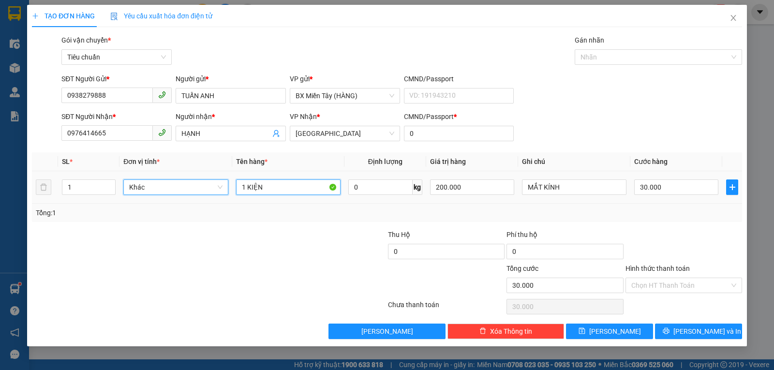
click at [260, 188] on input "1 KIỆN" at bounding box center [288, 186] width 104 height 15
type input "1 HỘP"
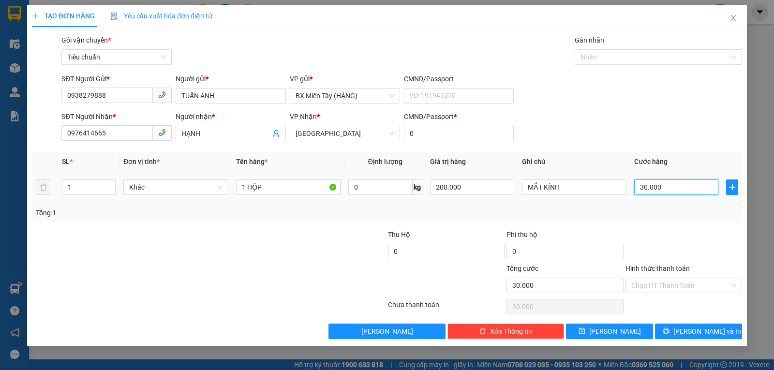
click at [668, 187] on input "30.000" at bounding box center [676, 186] width 84 height 15
type input "2"
type input "20"
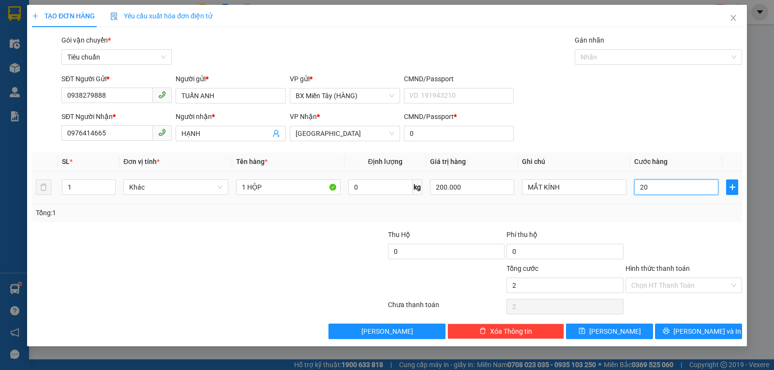
type input "20"
type input "20.000"
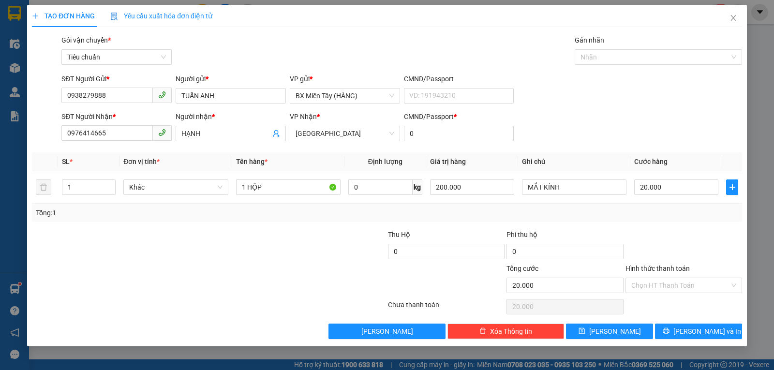
click at [675, 214] on div "Tổng: 1" at bounding box center [387, 213] width 702 height 11
click at [679, 327] on button "Lưu và In" at bounding box center [698, 331] width 87 height 15
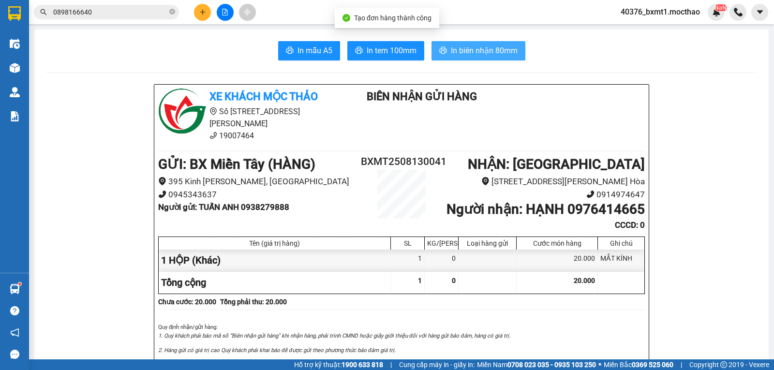
click at [495, 47] on span "In biên nhận 80mm" at bounding box center [484, 51] width 67 height 12
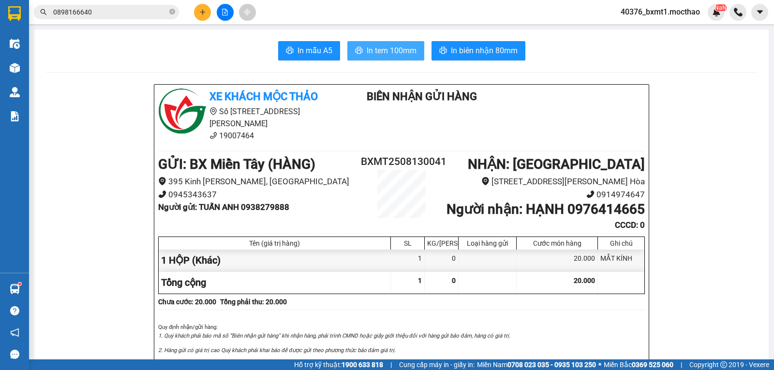
click at [367, 57] on span "In tem 100mm" at bounding box center [392, 51] width 50 height 12
click at [202, 12] on icon "plus" at bounding box center [202, 12] width 5 height 0
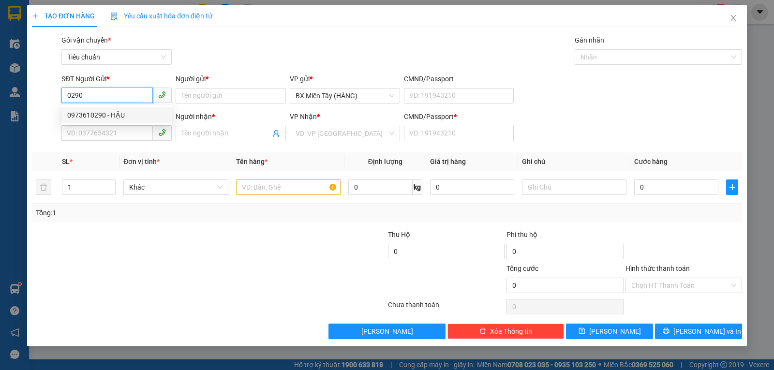
click at [127, 111] on div "0973610290 - HẬU" at bounding box center [116, 115] width 99 height 11
type input "0973610290"
type input "HẬU"
type input "0984040066"
type input "Mạnh Tuấn"
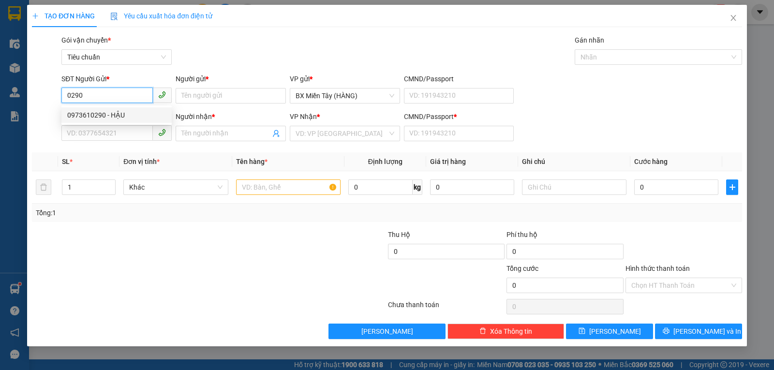
type input "0"
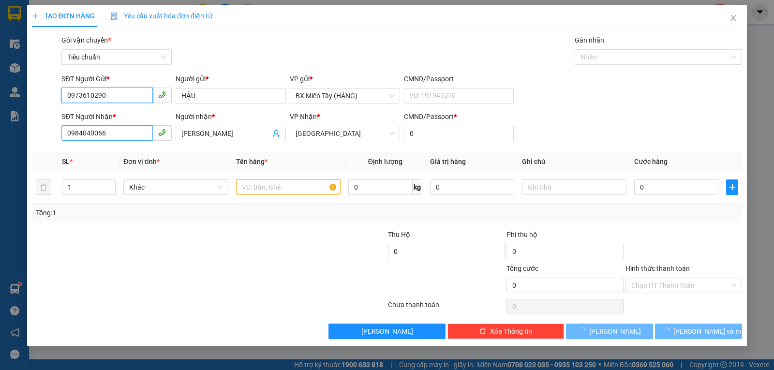
type input "30.000"
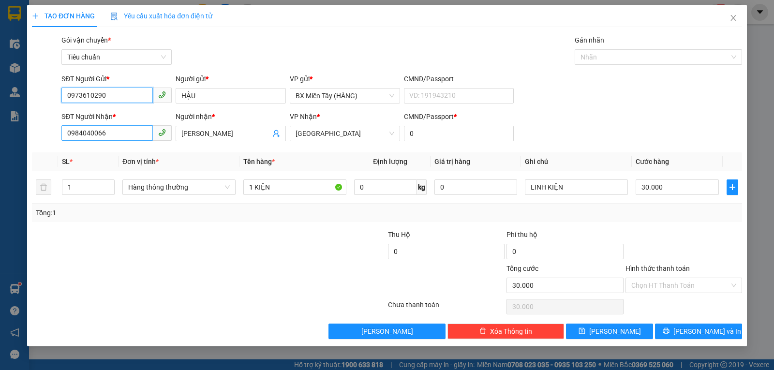
type input "0973610290"
click at [127, 137] on input "0984040066" at bounding box center [106, 132] width 91 height 15
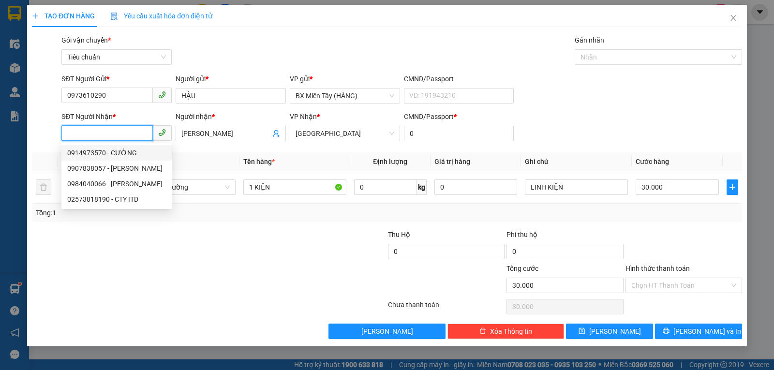
click at [128, 149] on div "0914973570 - CƯỜNG" at bounding box center [116, 153] width 99 height 11
type input "0914973570"
type input "CƯỜNG"
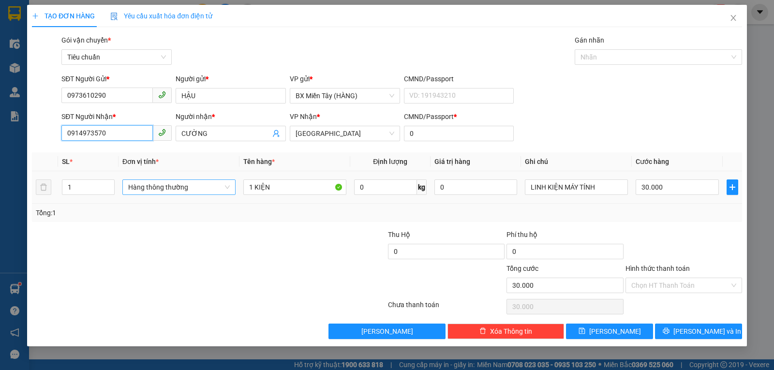
click at [182, 190] on span "Hàng thông thường" at bounding box center [179, 187] width 102 height 15
type input "0914973570"
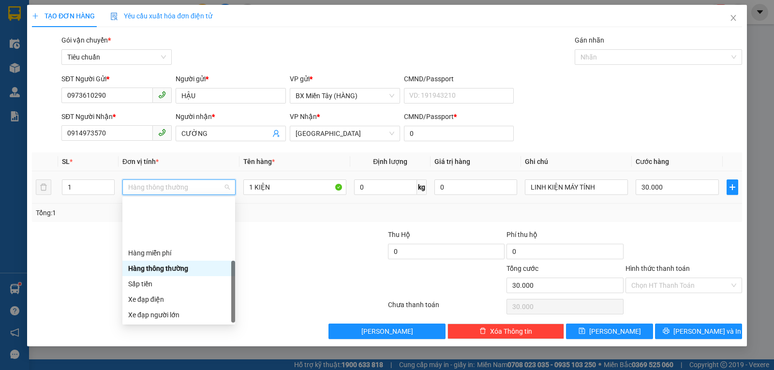
scroll to position [62, 0]
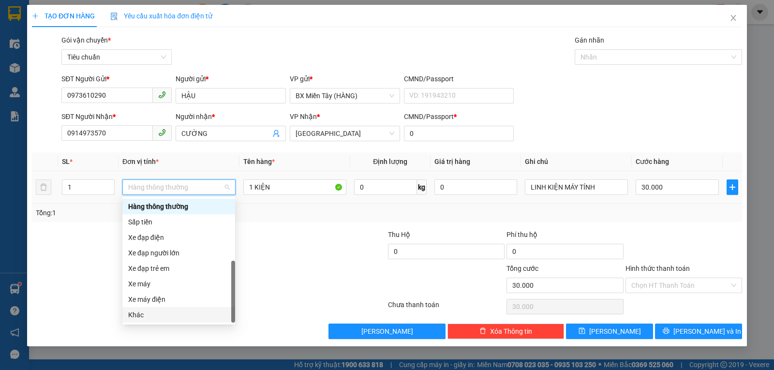
click at [156, 314] on div "Khác" at bounding box center [178, 315] width 101 height 11
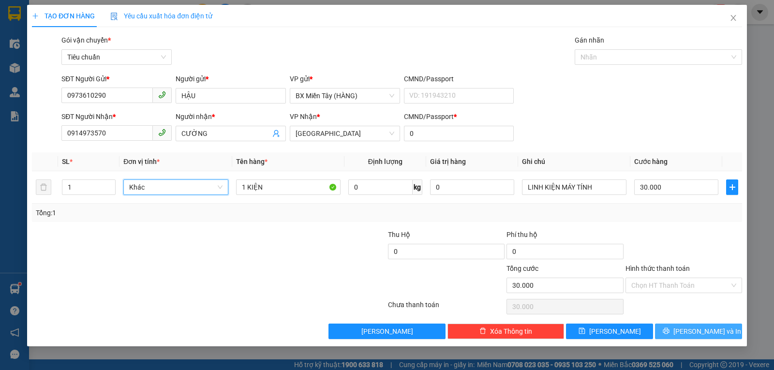
click at [712, 334] on span "Lưu và In" at bounding box center [707, 331] width 68 height 11
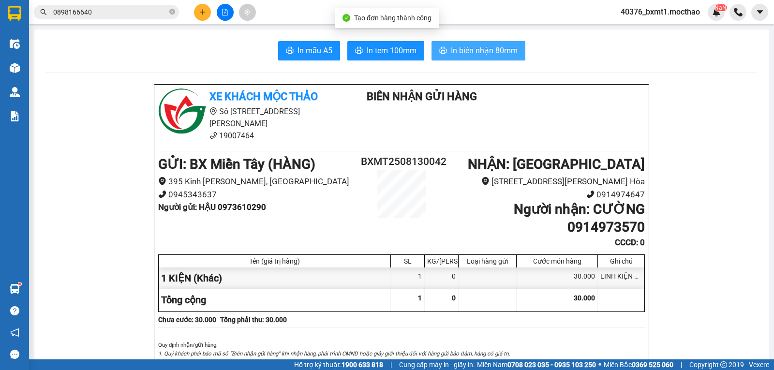
click at [477, 59] on button "In biên nhận 80mm" at bounding box center [478, 50] width 94 height 19
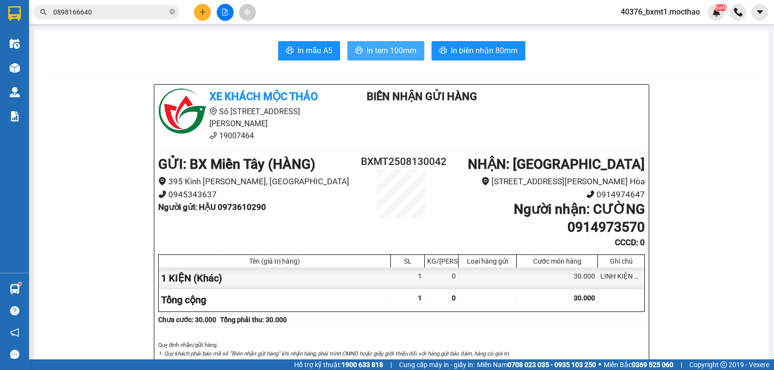
click at [387, 52] on span "In tem 100mm" at bounding box center [392, 51] width 50 height 12
click at [201, 9] on icon "plus" at bounding box center [202, 12] width 7 height 7
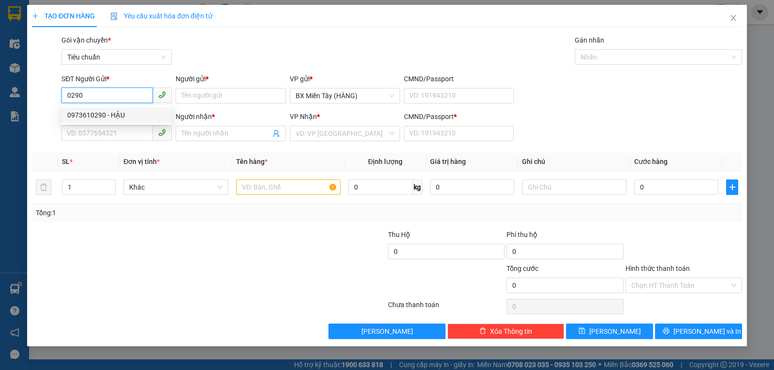
drag, startPoint x: 123, startPoint y: 112, endPoint x: 130, endPoint y: 124, distance: 13.4
click at [123, 112] on div "0973610290 - HẬU" at bounding box center [116, 115] width 99 height 11
type input "0973610290"
type input "HẬU"
type input "0914973570"
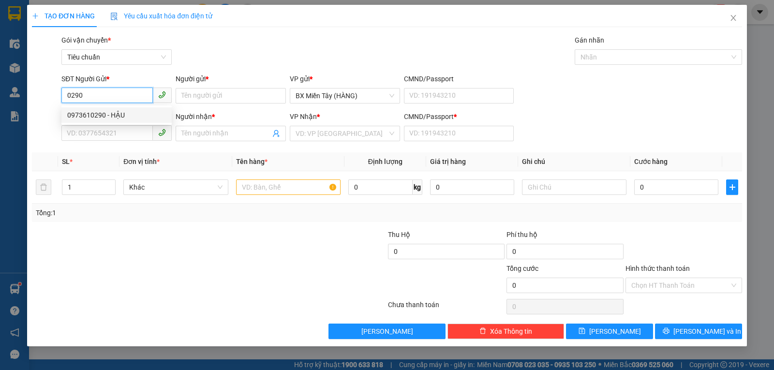
type input "CƯỜNG"
type input "0"
type input "30.000"
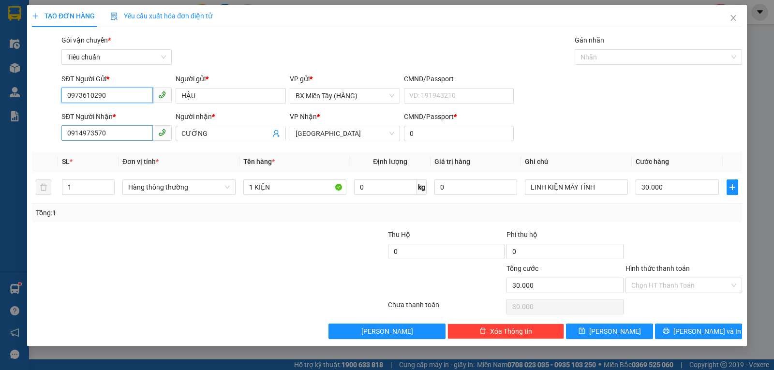
type input "0973610290"
click at [131, 129] on input "0914973570" at bounding box center [106, 132] width 91 height 15
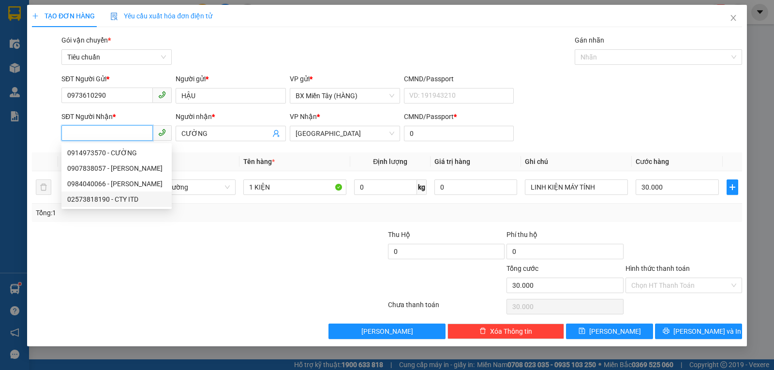
click at [114, 198] on div "02573818190 - CTY ITD" at bounding box center [116, 199] width 99 height 11
type input "02573818190"
type input "CTY ITD"
type input "40.000"
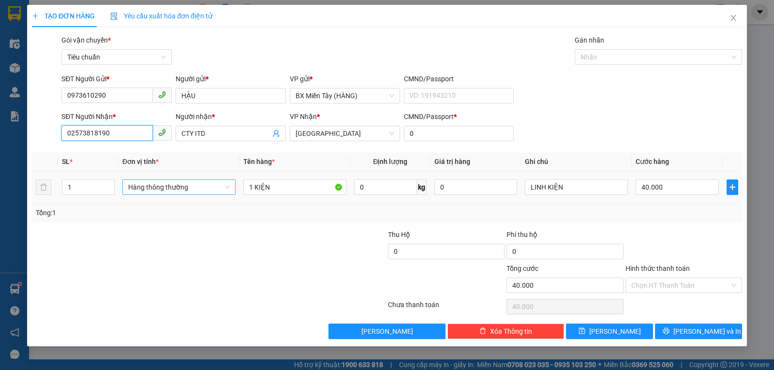
click at [176, 185] on span "Hàng thông thường" at bounding box center [179, 187] width 102 height 15
type input "02573818190"
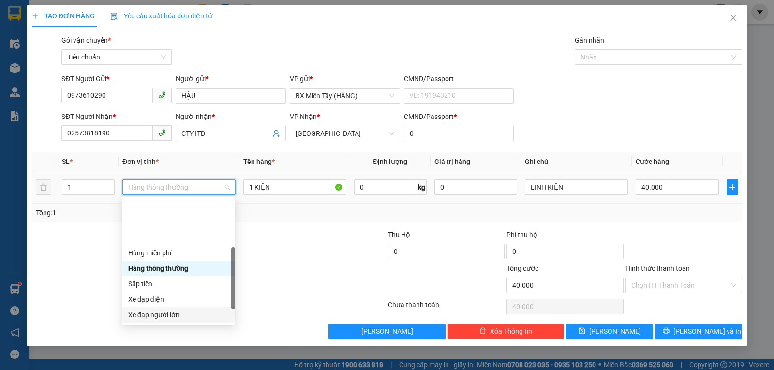
scroll to position [62, 0]
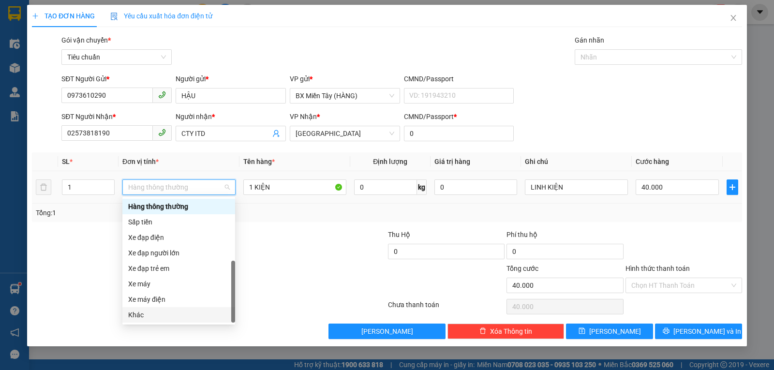
click at [155, 312] on div "Khác" at bounding box center [178, 315] width 101 height 11
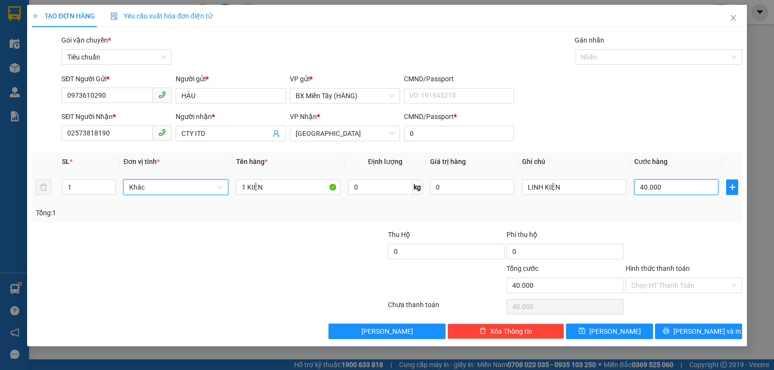
click at [654, 183] on input "40.000" at bounding box center [676, 186] width 84 height 15
type input "3"
type input "30"
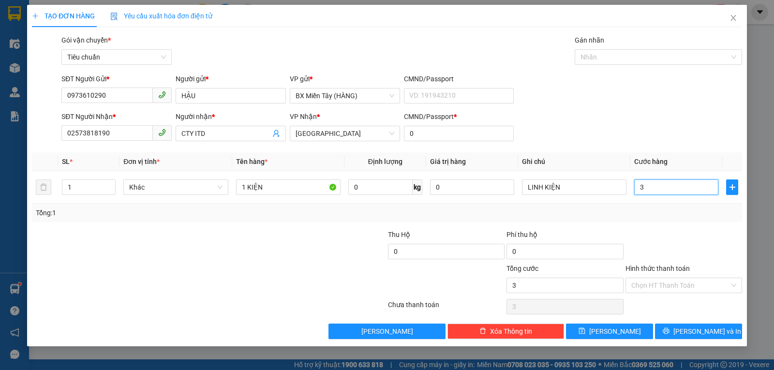
type input "30"
type input "30.000"
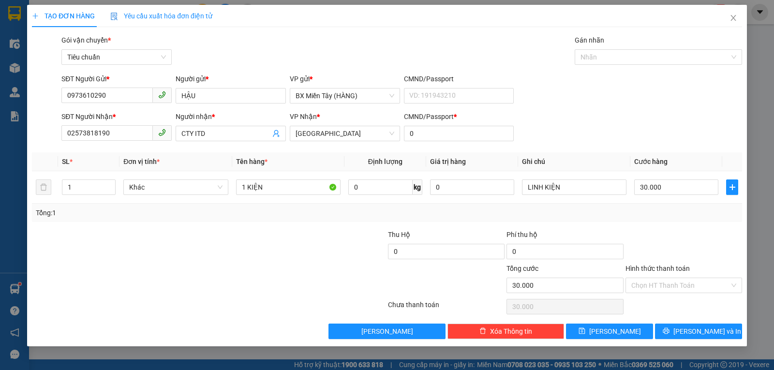
click at [672, 215] on div "Tổng: 1" at bounding box center [387, 213] width 702 height 11
click at [691, 338] on button "Lưu và In" at bounding box center [698, 331] width 87 height 15
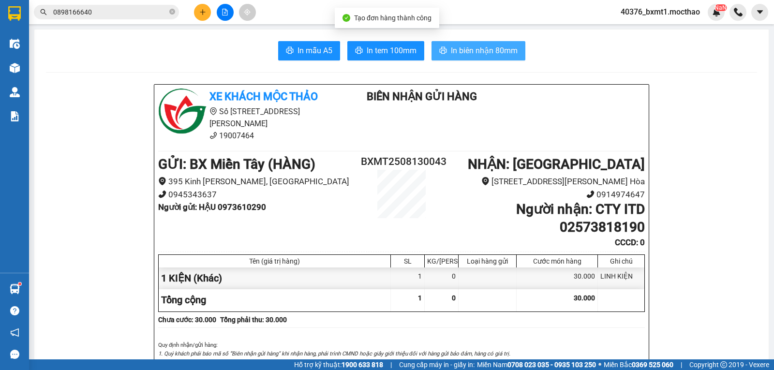
drag, startPoint x: 473, startPoint y: 54, endPoint x: 461, endPoint y: 73, distance: 22.7
click at [473, 53] on span "In biên nhận 80mm" at bounding box center [484, 51] width 67 height 12
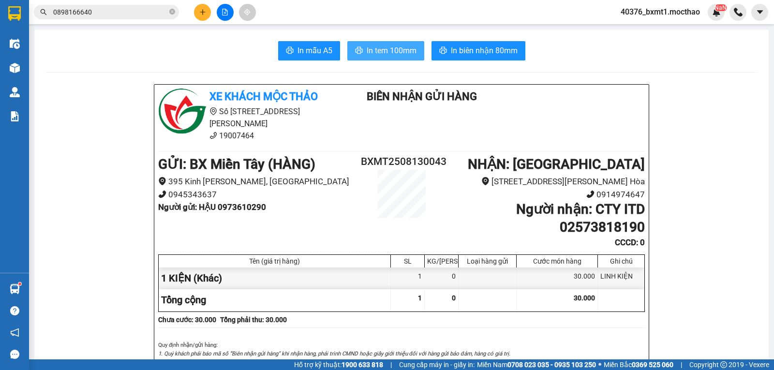
click at [385, 55] on span "In tem 100mm" at bounding box center [392, 51] width 50 height 12
click at [200, 9] on icon "plus" at bounding box center [202, 12] width 7 height 7
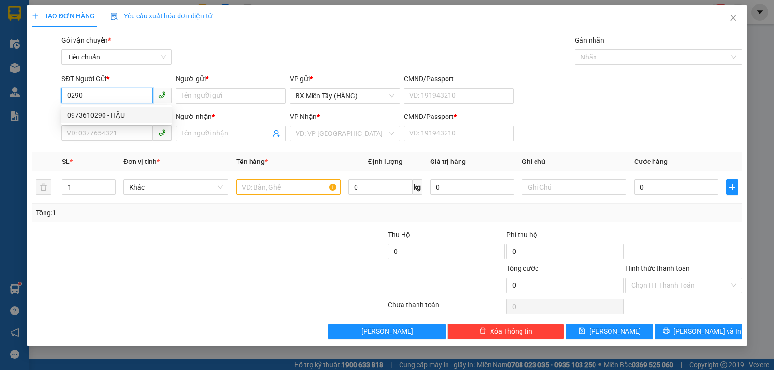
click at [83, 111] on div "0973610290 - HẬU" at bounding box center [116, 115] width 99 height 11
type input "0973610290"
type input "HẬU"
type input "02573818190"
type input "CTY ITD"
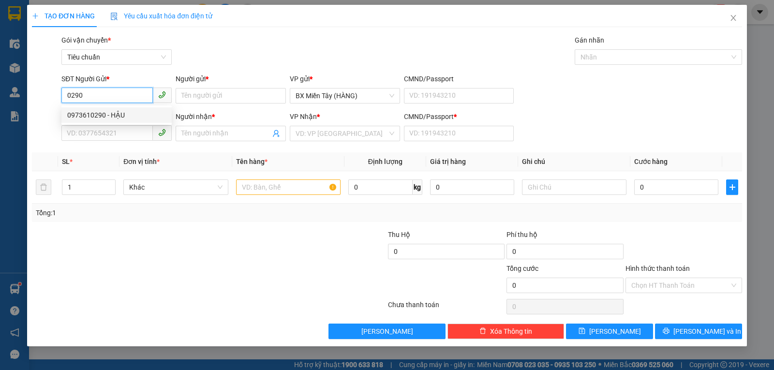
type input "0"
type input "30.000"
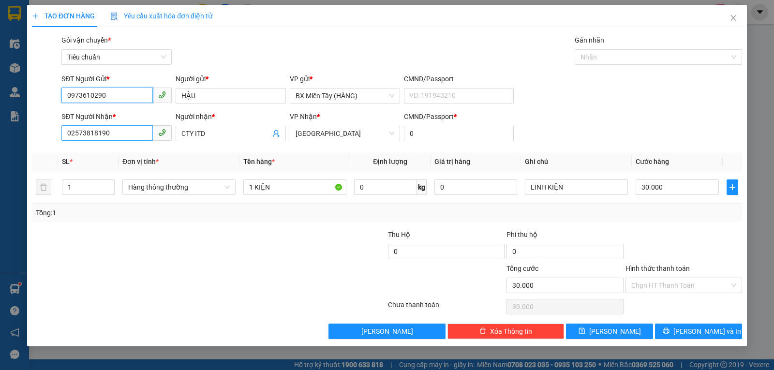
type input "0973610290"
click at [115, 130] on input "02573818190" at bounding box center [106, 132] width 91 height 15
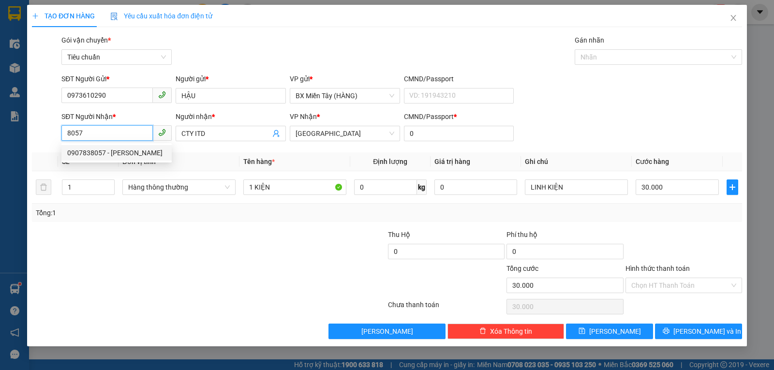
click at [112, 150] on div "0907838057 - CTY HOÀNG VŨ" at bounding box center [116, 153] width 99 height 11
type input "0907838057"
type input "CTY [PERSON_NAME]"
type input "20.000"
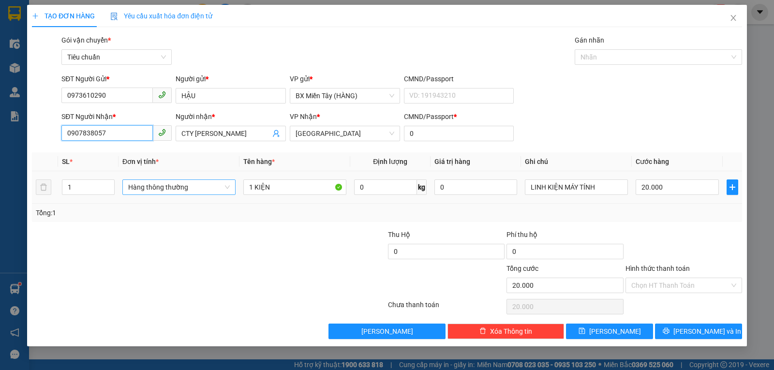
click at [199, 191] on span "Hàng thông thường" at bounding box center [179, 187] width 102 height 15
type input "0907838057"
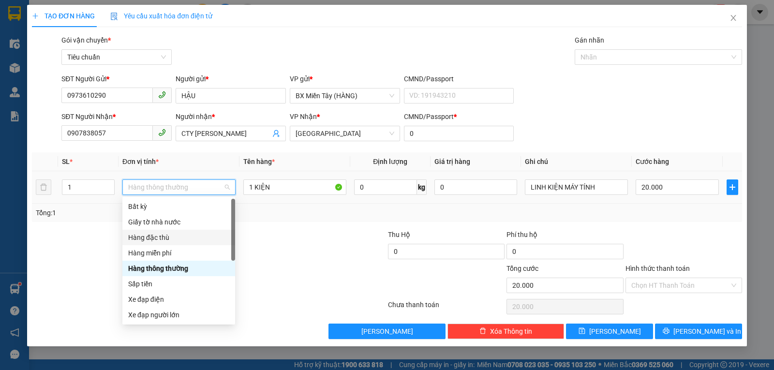
scroll to position [62, 0]
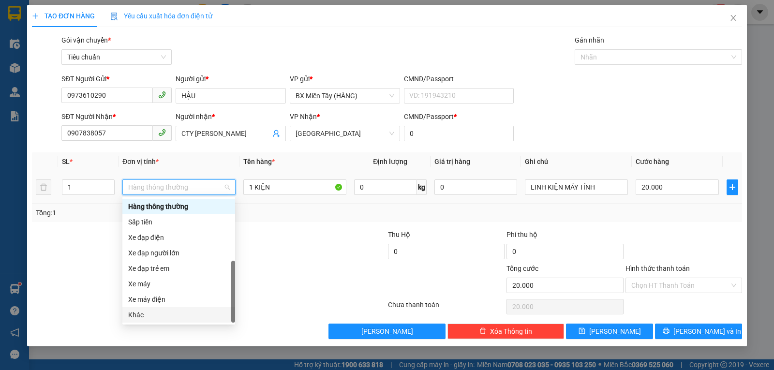
click at [158, 312] on div "Khác" at bounding box center [178, 315] width 101 height 11
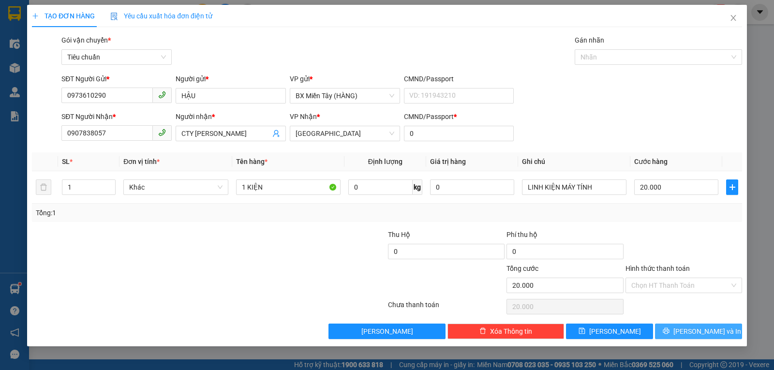
click at [669, 331] on icon "printer" at bounding box center [666, 331] width 6 height 6
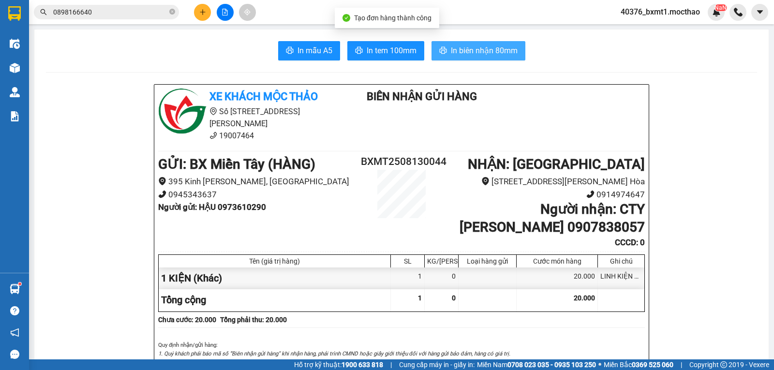
click at [488, 58] on button "In biên nhận 80mm" at bounding box center [478, 50] width 94 height 19
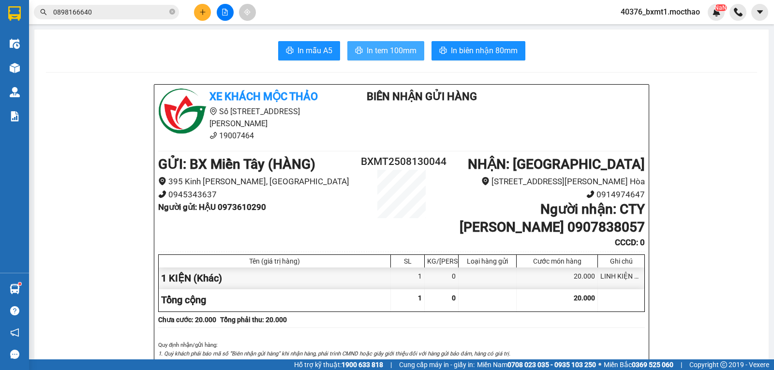
click at [395, 50] on span "In tem 100mm" at bounding box center [392, 51] width 50 height 12
click at [207, 14] on button at bounding box center [202, 12] width 17 height 17
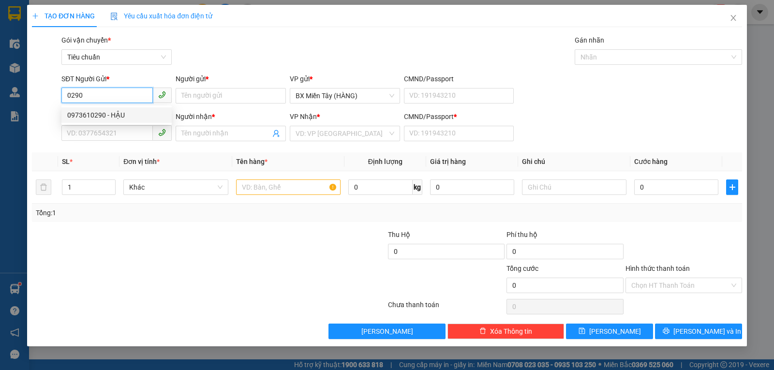
click at [118, 119] on div "0973610290 - HẬU" at bounding box center [116, 115] width 99 height 11
type input "0973610290"
type input "HẬU"
type input "0907838057"
type input "CTY [PERSON_NAME]"
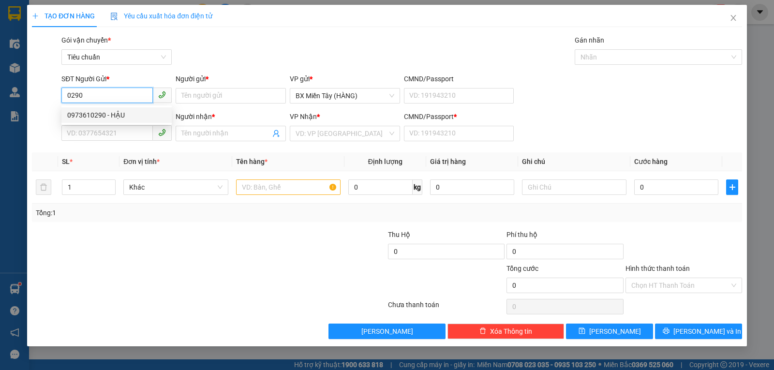
type input "0"
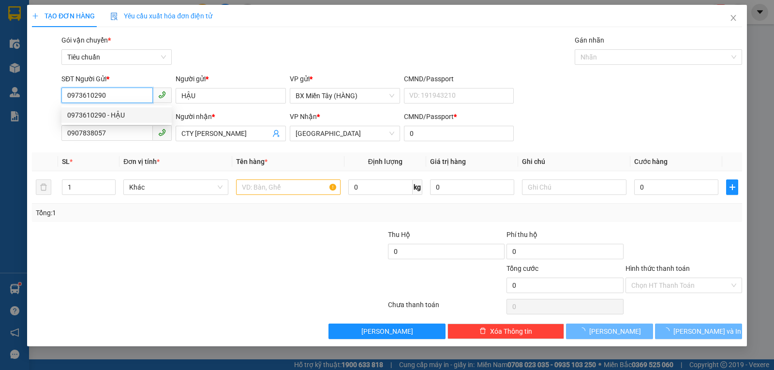
type input "20.000"
type input "0973610290"
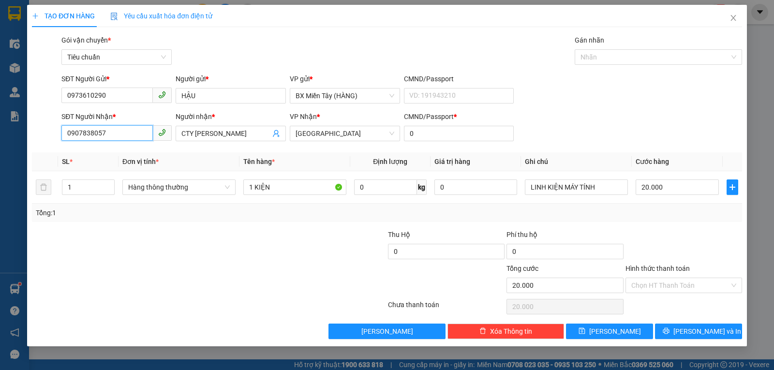
click at [134, 130] on input "0907838057" at bounding box center [106, 132] width 91 height 15
click at [119, 164] on div "0979555442 - TÀI" at bounding box center [116, 168] width 99 height 11
type input "0979555442"
type input "TÀI"
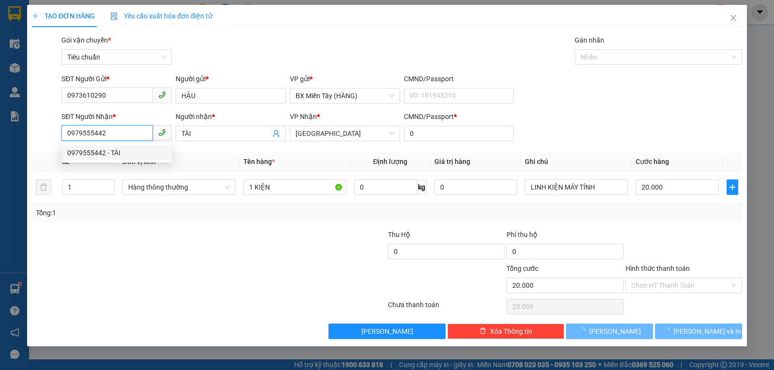
type input "30.000"
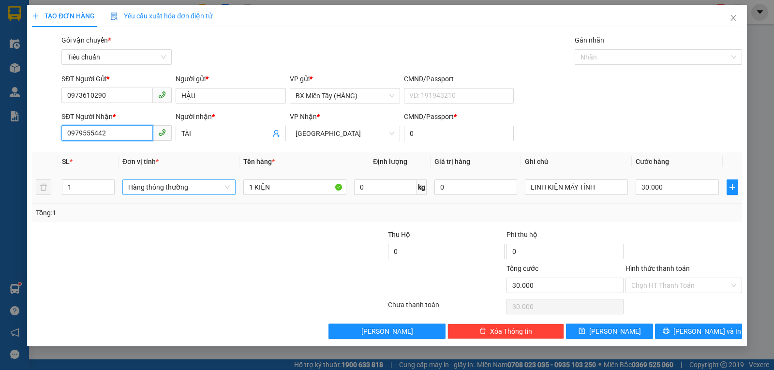
click at [182, 186] on span "Hàng thông thường" at bounding box center [179, 187] width 102 height 15
type input "0979555442"
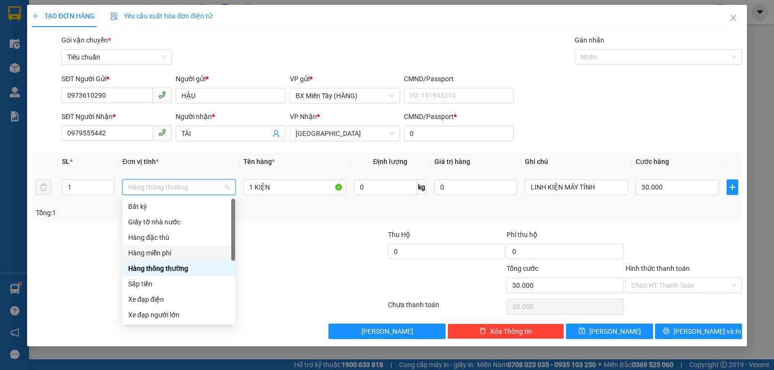
scroll to position [62, 0]
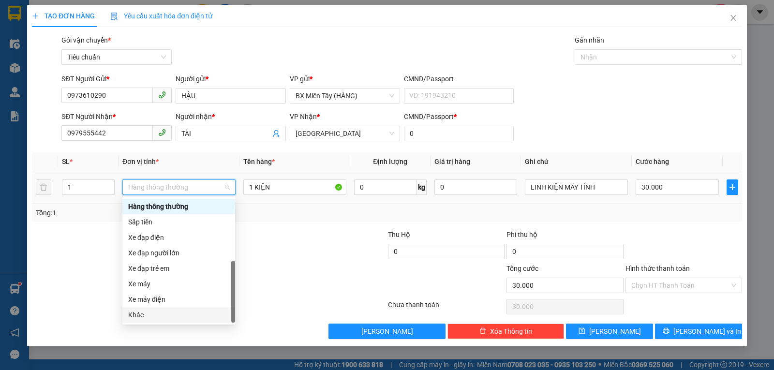
click at [162, 314] on div "Khác" at bounding box center [178, 315] width 101 height 11
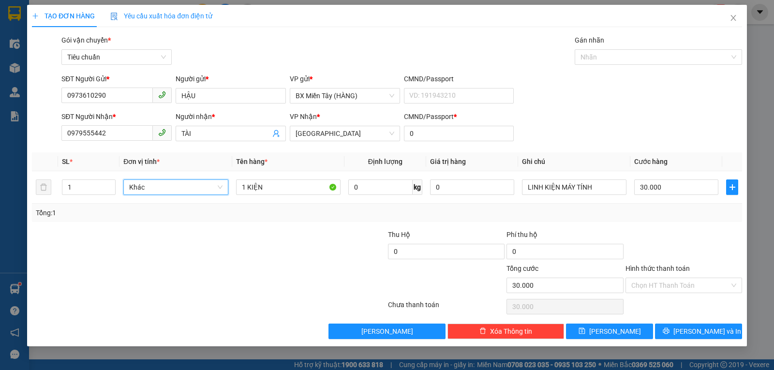
click at [659, 323] on div "Transit Pickup Surcharge Ids Transit Deliver Surcharge Ids Transit Deliver Surc…" at bounding box center [387, 187] width 710 height 304
click at [663, 325] on button "Lưu và In" at bounding box center [698, 331] width 87 height 15
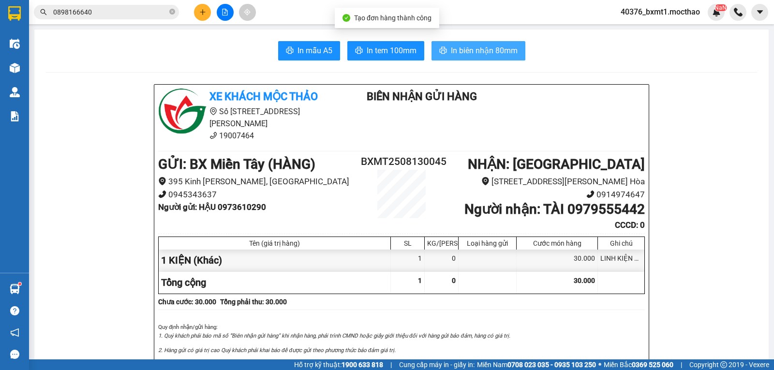
click at [498, 47] on span "In biên nhận 80mm" at bounding box center [484, 51] width 67 height 12
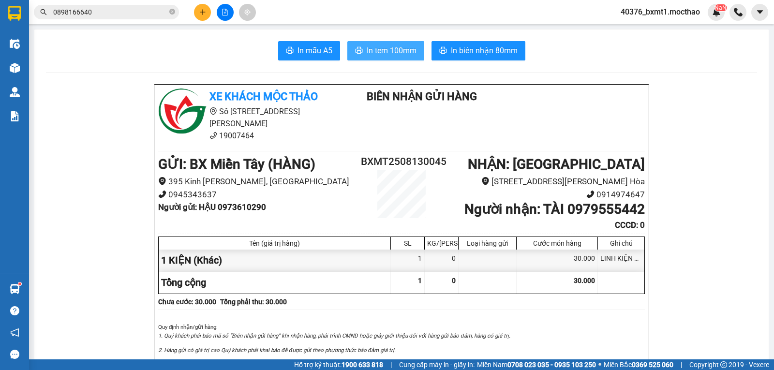
click at [377, 49] on span "In tem 100mm" at bounding box center [392, 51] width 50 height 12
click at [202, 11] on icon "plus" at bounding box center [202, 12] width 7 height 7
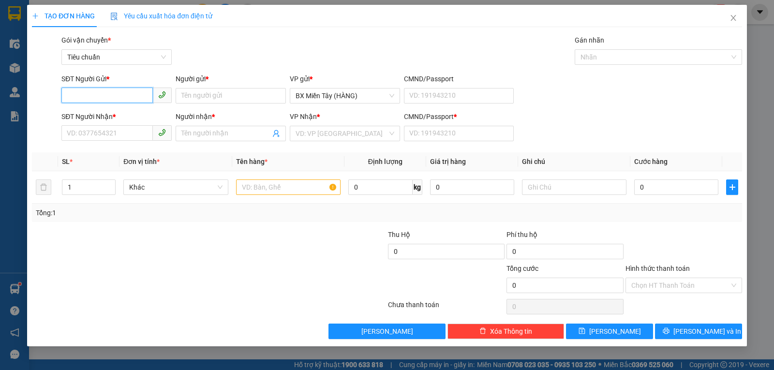
click at [114, 92] on input "SĐT Người Gửi *" at bounding box center [106, 95] width 91 height 15
click at [110, 115] on div "0941885976 - KHÁNH" at bounding box center [116, 115] width 99 height 11
type input "0941885976"
type input "KHÁNH"
type input "0399347174"
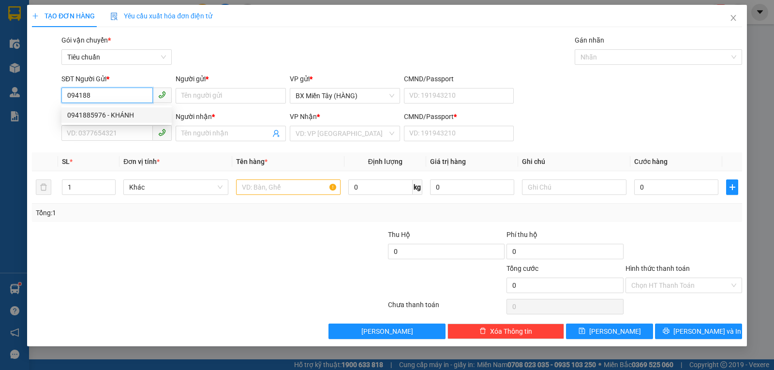
type input "THÚY"
type input "0"
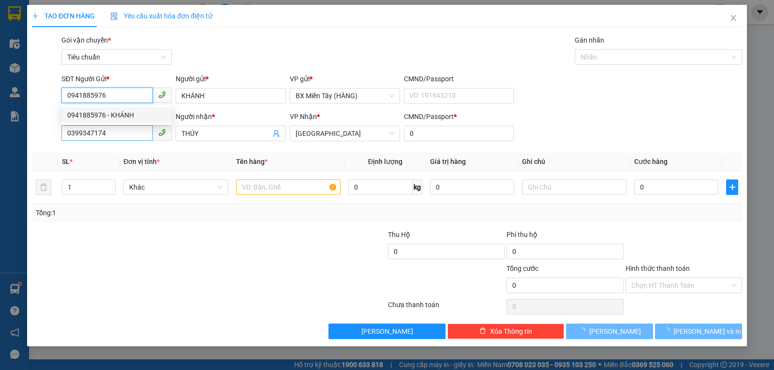
type input "20.000"
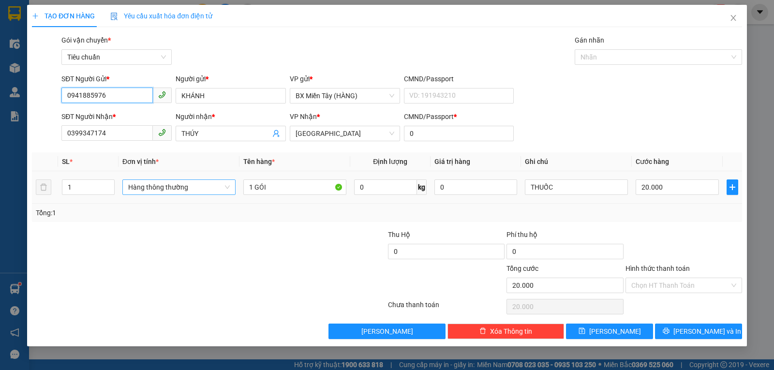
click at [186, 192] on span "Hàng thông thường" at bounding box center [179, 187] width 102 height 15
type input "0941885976"
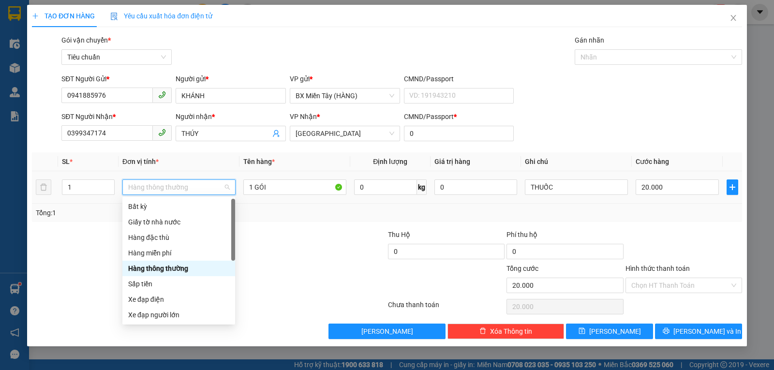
scroll to position [62, 0]
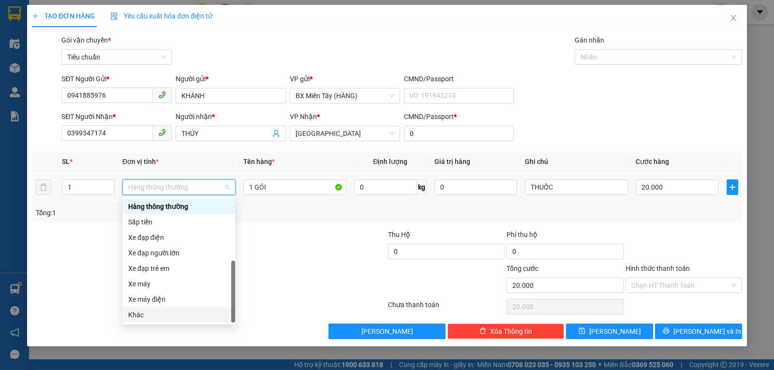
click at [161, 314] on div "Khác" at bounding box center [178, 315] width 101 height 11
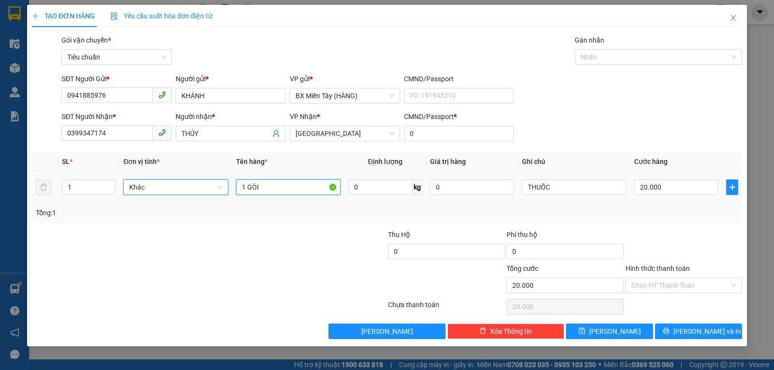
click at [270, 193] on input "1 GÓI" at bounding box center [288, 186] width 104 height 15
type input "1 HỘP"
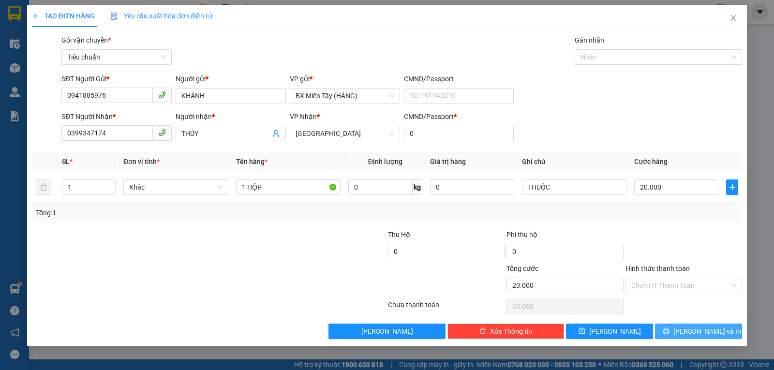
click at [669, 330] on icon "printer" at bounding box center [666, 330] width 7 height 7
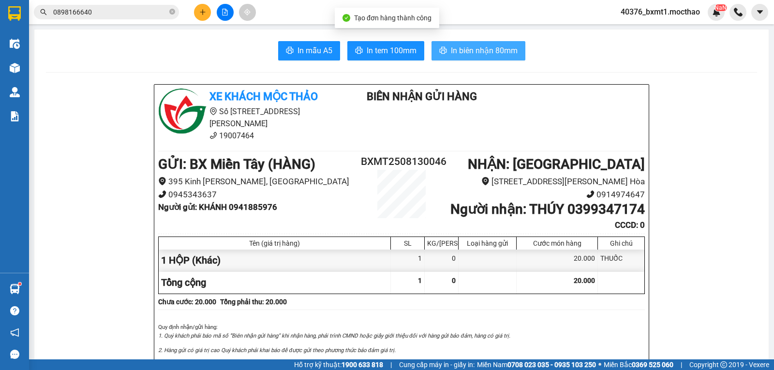
drag, startPoint x: 475, startPoint y: 48, endPoint x: 430, endPoint y: 75, distance: 52.1
click at [475, 49] on span "In biên nhận 80mm" at bounding box center [484, 51] width 67 height 12
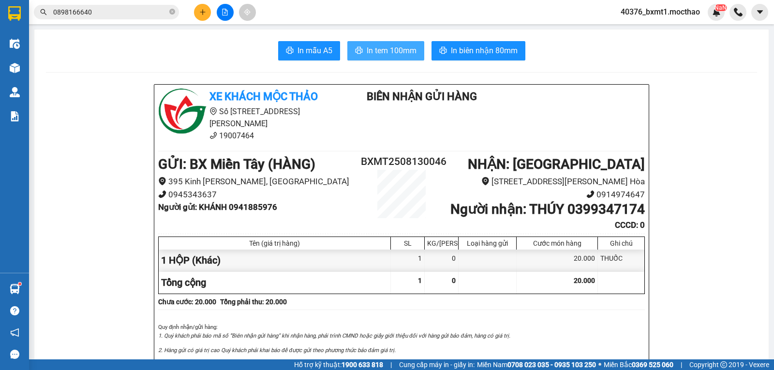
click at [375, 47] on span "In tem 100mm" at bounding box center [392, 51] width 50 height 12
click at [205, 14] on icon "plus" at bounding box center [202, 12] width 7 height 7
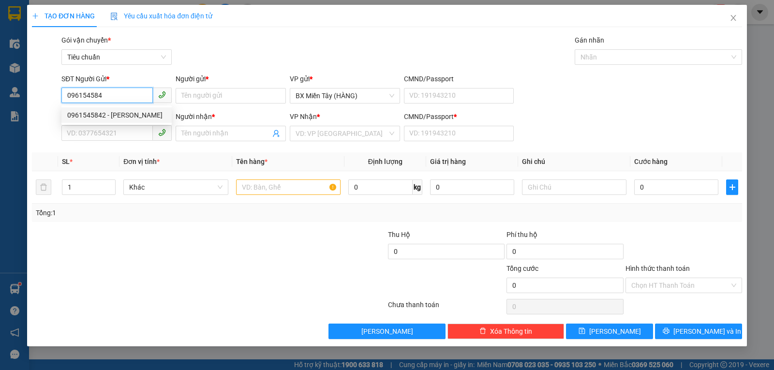
click at [104, 117] on div "0961545842 - MINH" at bounding box center [116, 115] width 99 height 11
type input "0961545842"
type input "MINH"
type input "0775457573"
type input "HIẾU"
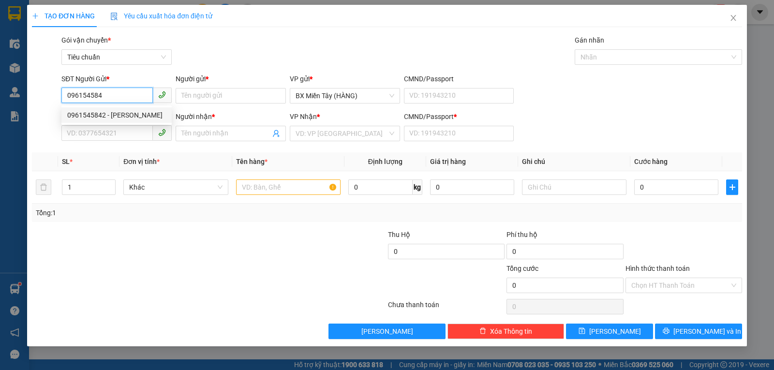
type input "0"
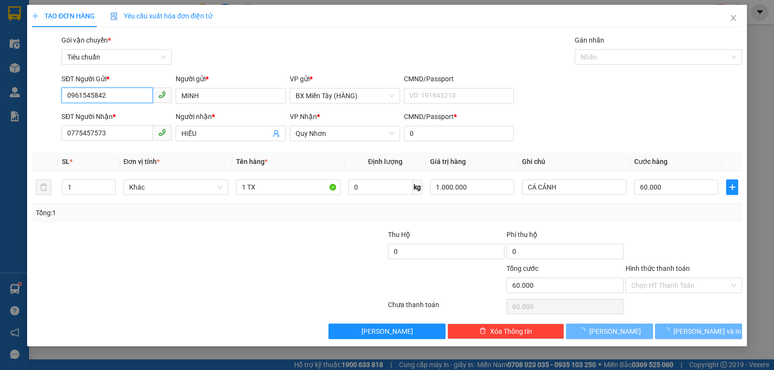
type input "60.000"
type input "0961545842"
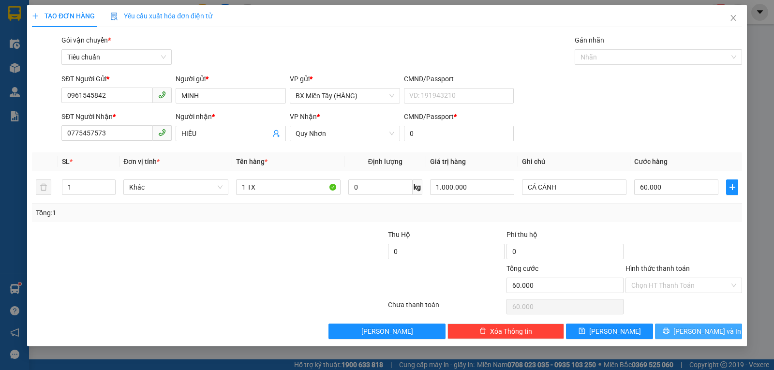
click at [698, 329] on span "Lưu và In" at bounding box center [707, 331] width 68 height 11
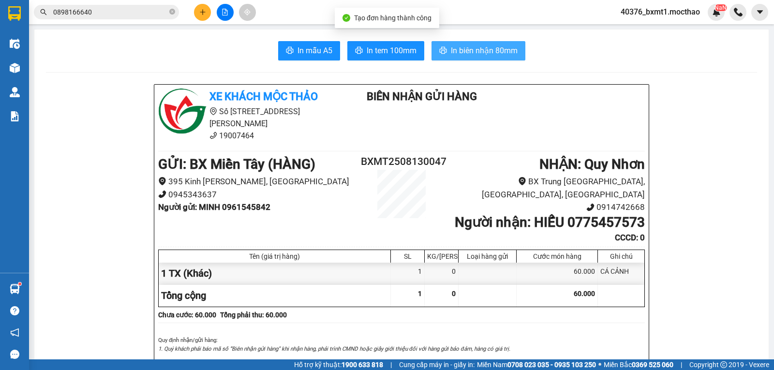
click at [486, 47] on span "In biên nhận 80mm" at bounding box center [484, 51] width 67 height 12
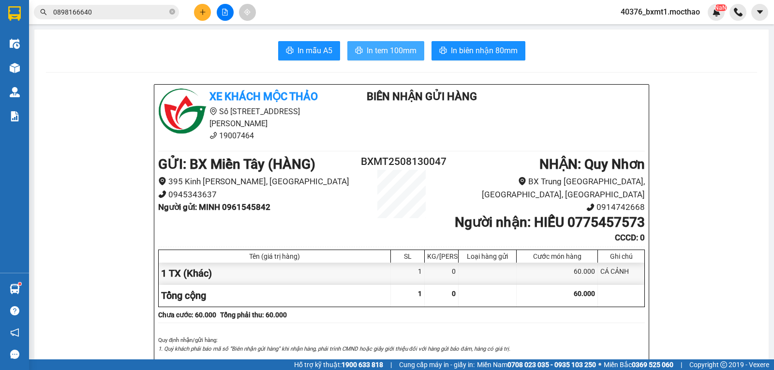
click at [367, 50] on span "In tem 100mm" at bounding box center [392, 51] width 50 height 12
click at [386, 52] on span "In tem 100mm" at bounding box center [392, 51] width 50 height 12
click at [202, 17] on button at bounding box center [202, 12] width 17 height 17
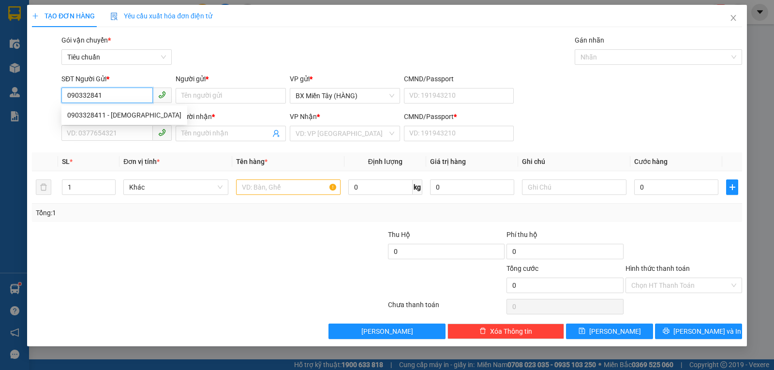
type input "0903328411"
click at [117, 109] on div "0903328411 - VIỆT THÁI" at bounding box center [124, 114] width 126 height 15
type input "VIỆT THÁI"
type input "0906409697"
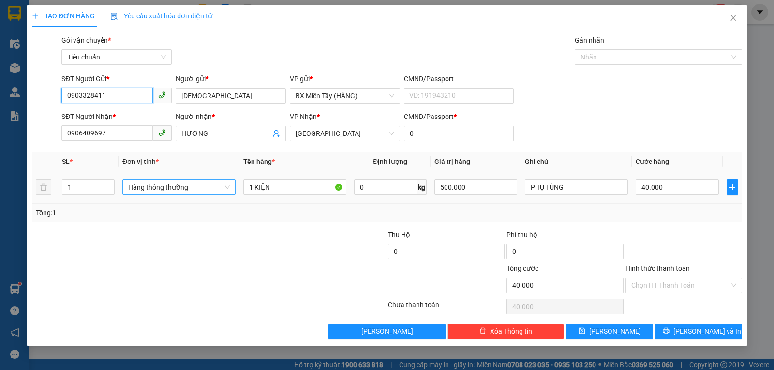
click at [165, 190] on span "Hàng thông thường" at bounding box center [179, 187] width 102 height 15
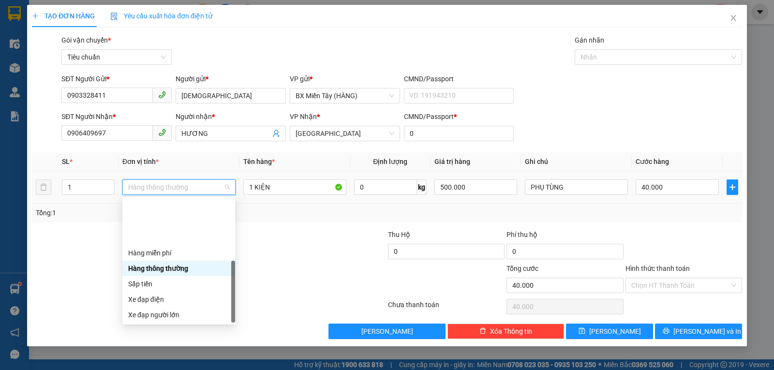
scroll to position [62, 0]
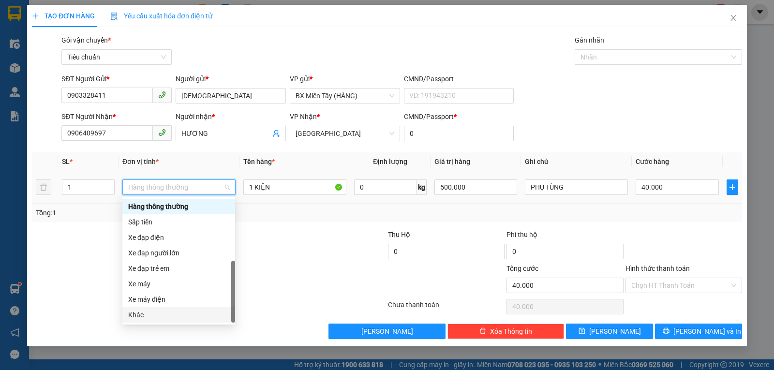
click at [163, 317] on div "Khác" at bounding box center [178, 315] width 101 height 11
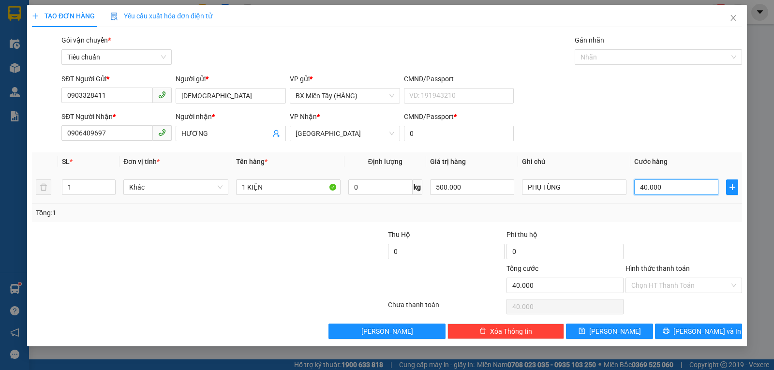
click at [670, 186] on input "40.000" at bounding box center [676, 186] width 84 height 15
drag, startPoint x: 692, startPoint y: 210, endPoint x: 718, endPoint y: 267, distance: 62.1
click at [692, 211] on div "Tổng: 1" at bounding box center [387, 213] width 702 height 11
click at [705, 331] on span "Lưu và In" at bounding box center [707, 331] width 68 height 11
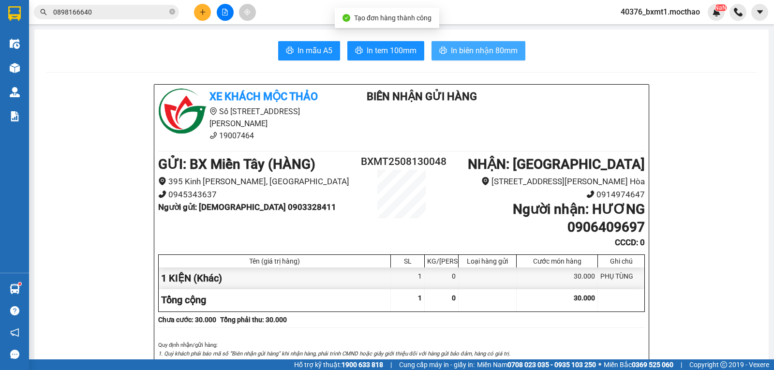
click at [478, 44] on button "In biên nhận 80mm" at bounding box center [478, 50] width 94 height 19
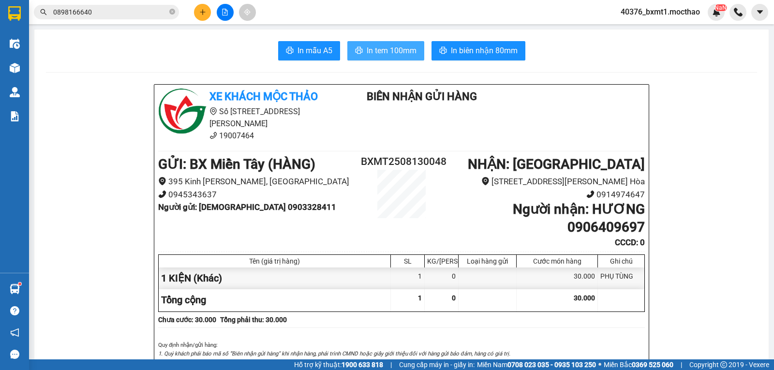
drag, startPoint x: 387, startPoint y: 54, endPoint x: 371, endPoint y: 62, distance: 18.6
click at [386, 54] on span "In tem 100mm" at bounding box center [392, 51] width 50 height 12
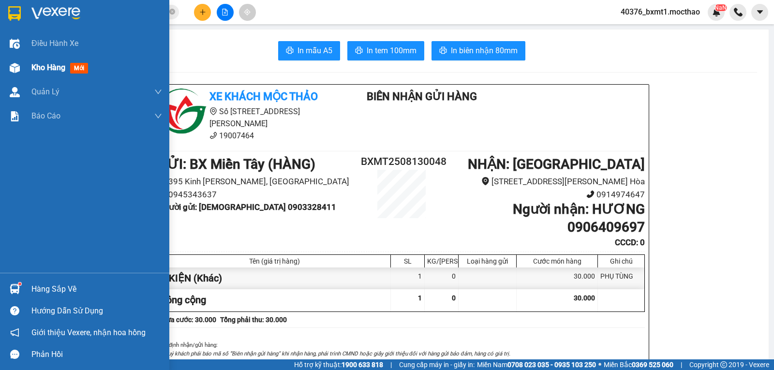
click at [27, 63] on div "Kho hàng mới" at bounding box center [84, 68] width 169 height 24
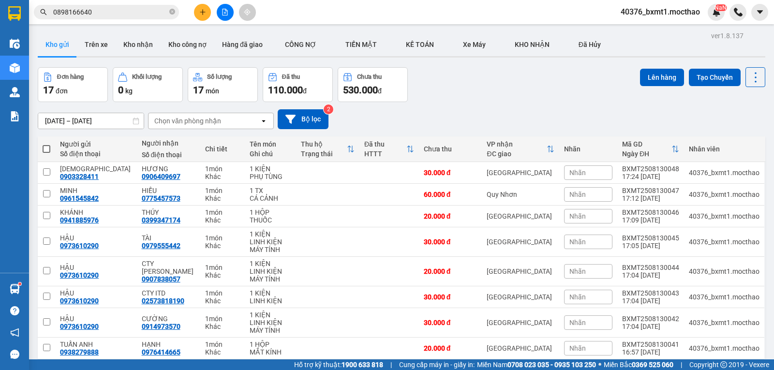
click at [45, 149] on span at bounding box center [47, 149] width 8 height 8
click at [46, 144] on input "checkbox" at bounding box center [46, 144] width 0 height 0
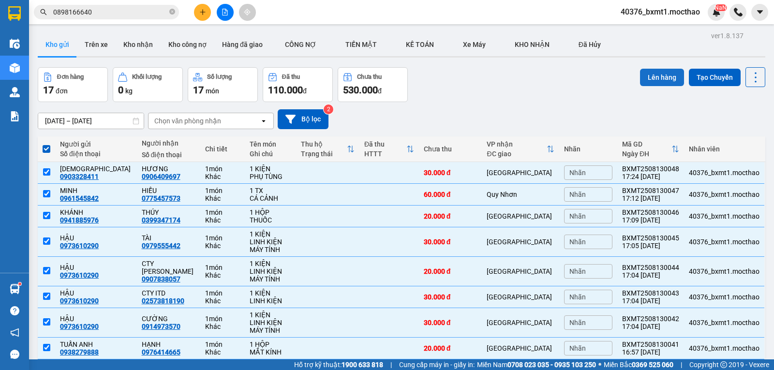
click at [646, 73] on button "Lên hàng" at bounding box center [662, 77] width 44 height 17
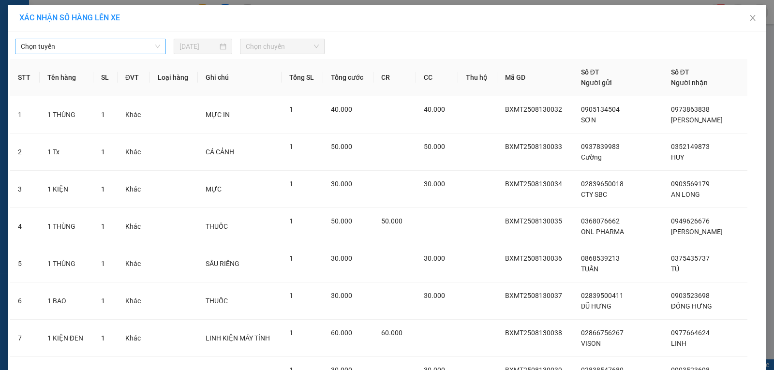
click at [62, 48] on span "Chọn tuyến" at bounding box center [90, 46] width 139 height 15
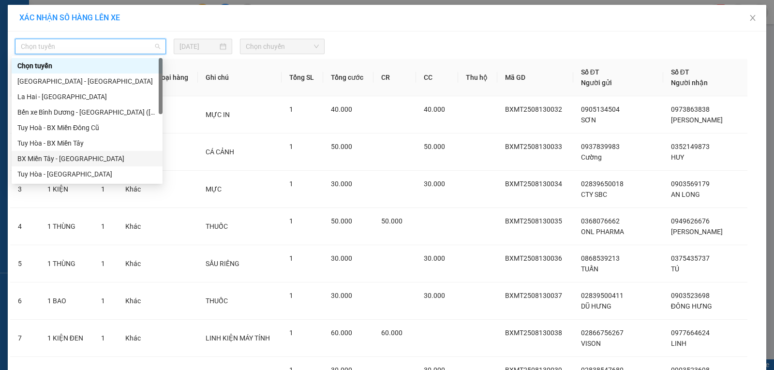
click at [52, 161] on div "BX Miền Tây - [GEOGRAPHIC_DATA]" at bounding box center [86, 158] width 139 height 11
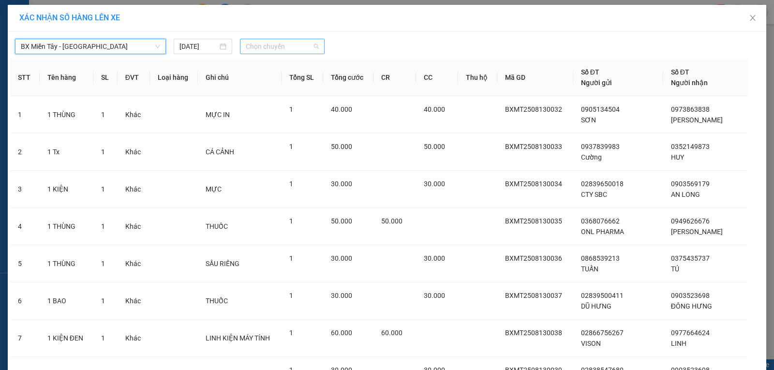
click at [289, 44] on span "Chọn chuyến" at bounding box center [282, 46] width 73 height 15
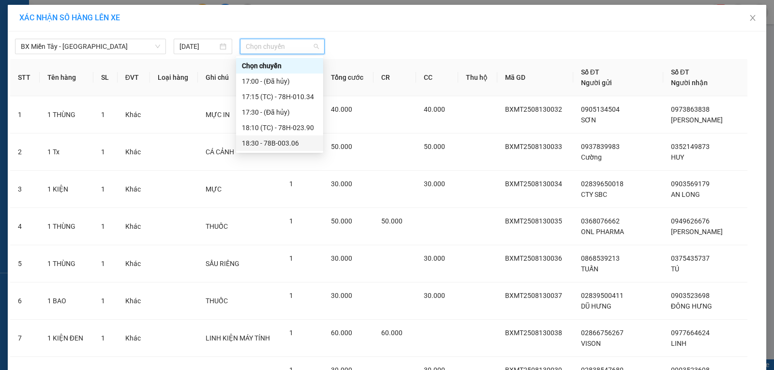
click at [292, 143] on div "18:30 - 78B-003.06" at bounding box center [279, 143] width 75 height 11
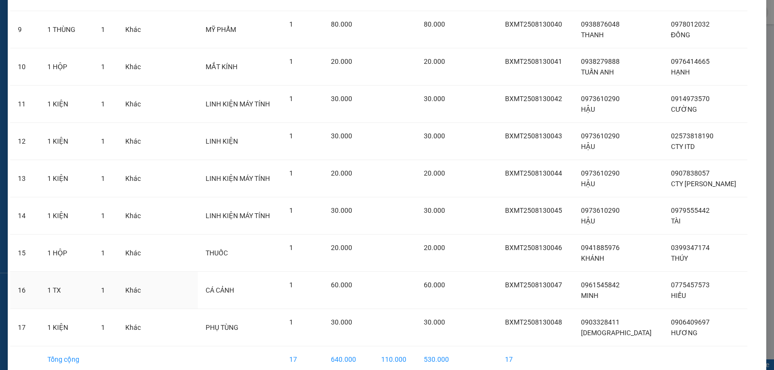
scroll to position [436, 0]
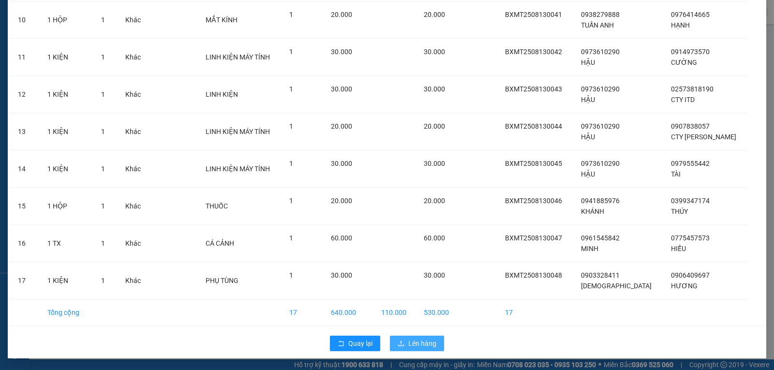
click at [419, 345] on span "Lên hàng" at bounding box center [422, 343] width 28 height 11
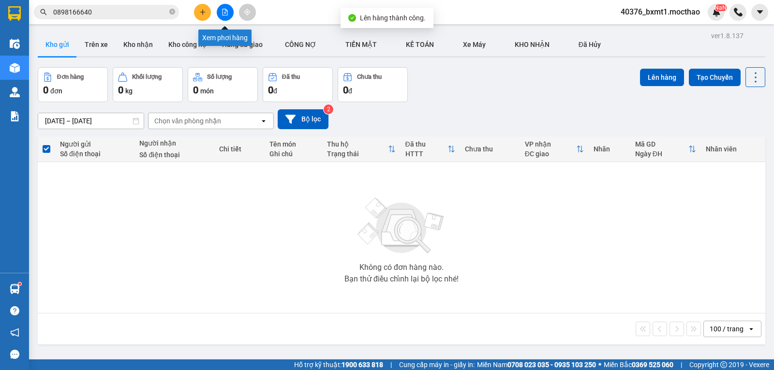
click at [226, 12] on icon "file-add" at bounding box center [225, 12] width 7 height 7
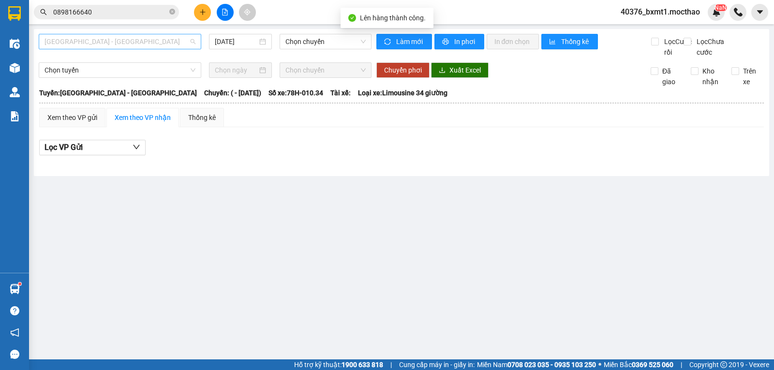
click at [100, 40] on span "[GEOGRAPHIC_DATA] - [GEOGRAPHIC_DATA]" at bounding box center [120, 41] width 151 height 15
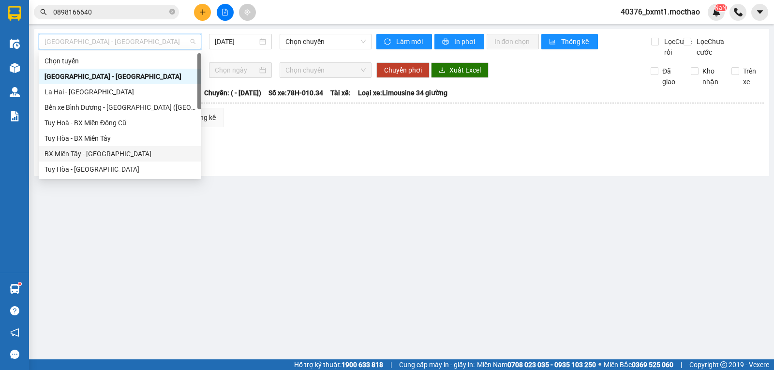
click at [88, 153] on div "BX Miền Tây - [GEOGRAPHIC_DATA]" at bounding box center [120, 154] width 151 height 11
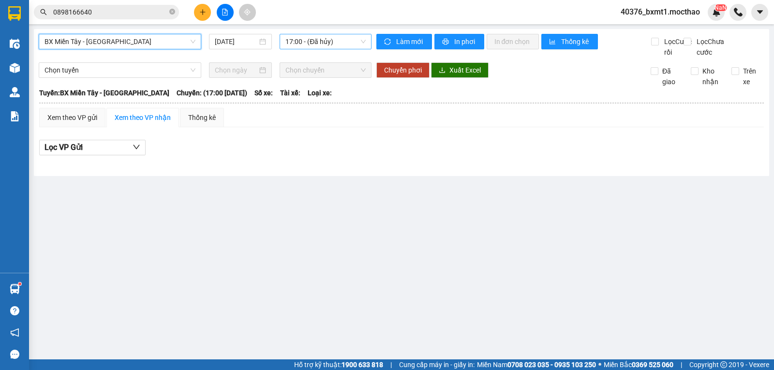
click at [320, 40] on span "17:00 - (Đã hủy)" at bounding box center [325, 41] width 80 height 15
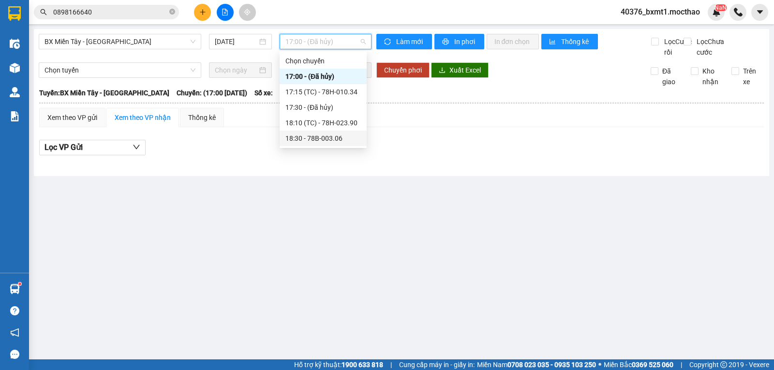
click at [334, 137] on div "18:30 - 78B-003.06" at bounding box center [322, 138] width 75 height 11
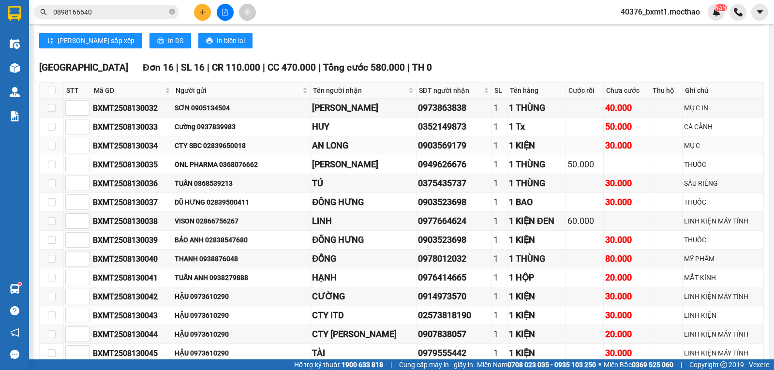
scroll to position [313, 0]
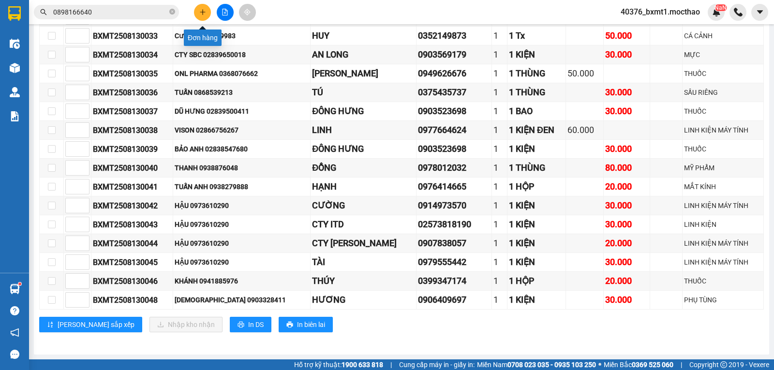
click at [201, 11] on icon "plus" at bounding box center [202, 12] width 7 height 7
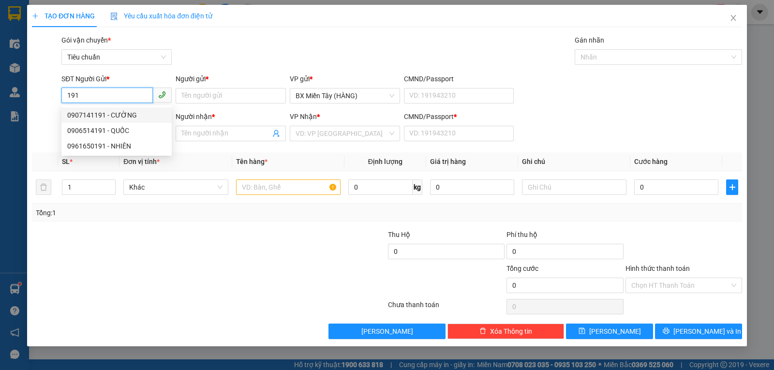
click at [123, 115] on div "0907141191 - CƯỜNG" at bounding box center [116, 115] width 99 height 11
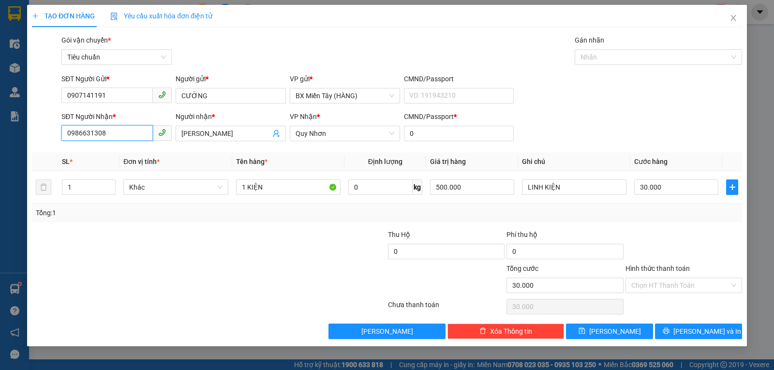
click at [133, 134] on input "0986631308" at bounding box center [106, 132] width 91 height 15
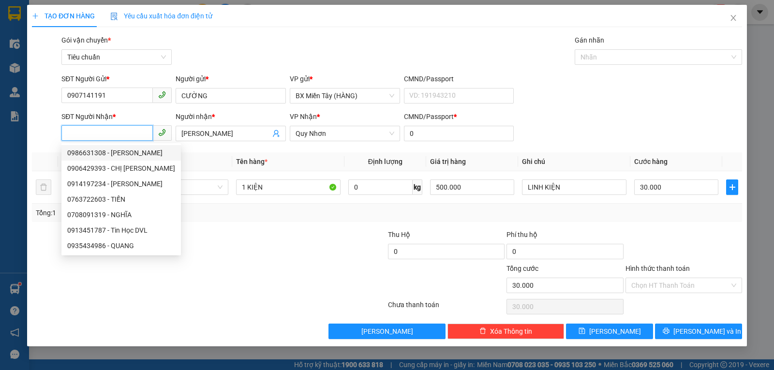
click at [99, 135] on input "SĐT Người Nhận *" at bounding box center [106, 132] width 91 height 15
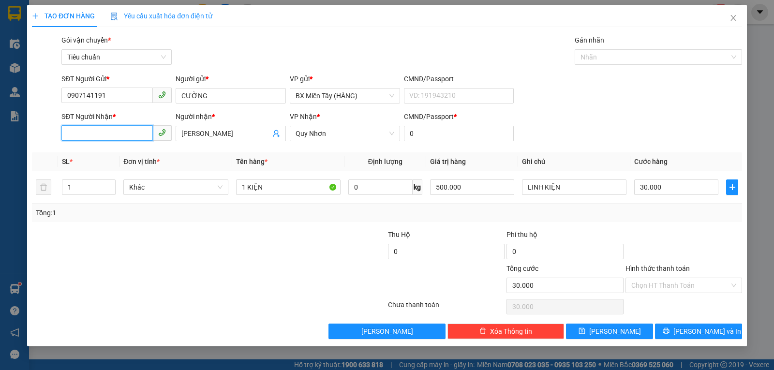
click at [105, 137] on input "SĐT Người Nhận *" at bounding box center [106, 132] width 91 height 15
click at [119, 151] on div "0914924849 - TRANG THỦY" at bounding box center [116, 153] width 99 height 11
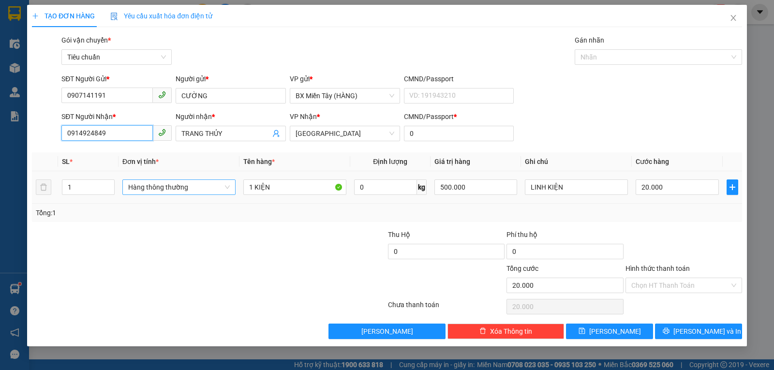
click at [211, 190] on span "Hàng thông thường" at bounding box center [179, 187] width 102 height 15
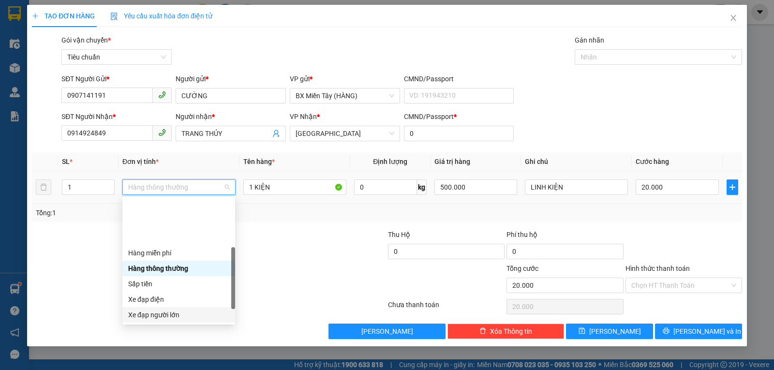
scroll to position [62, 0]
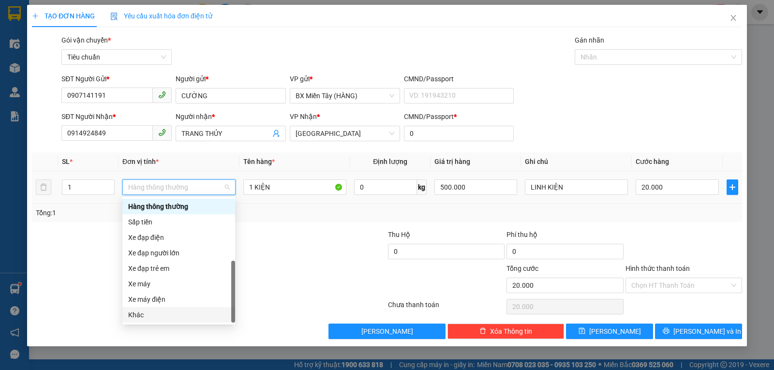
click at [176, 317] on div "Khác" at bounding box center [178, 315] width 101 height 11
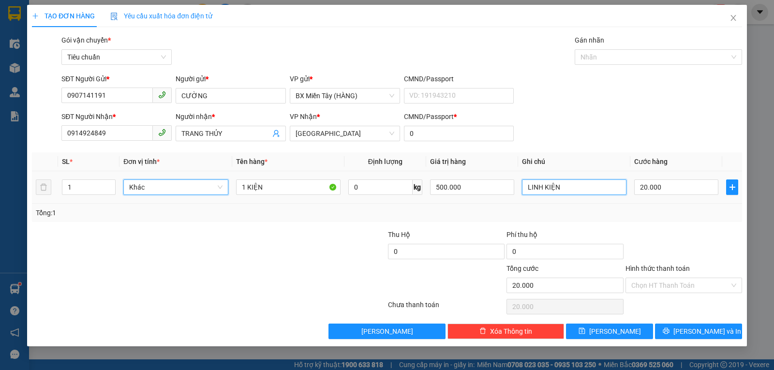
click at [579, 186] on input "LINH KIỆN" at bounding box center [574, 186] width 104 height 15
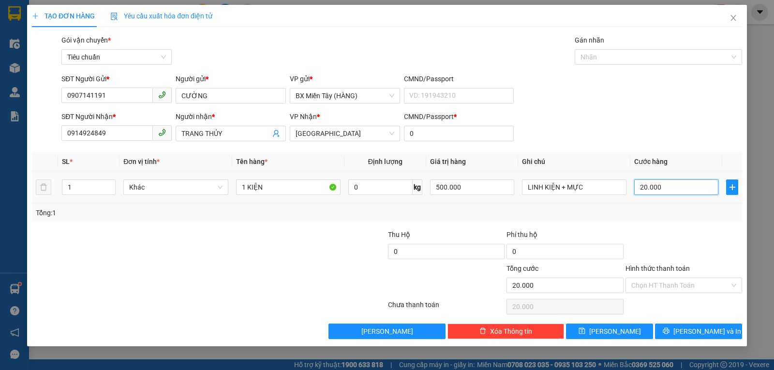
click at [654, 182] on input "20.000" at bounding box center [676, 186] width 84 height 15
drag, startPoint x: 695, startPoint y: 220, endPoint x: 704, endPoint y: 257, distance: 38.4
click at [695, 221] on div "Tổng: 1" at bounding box center [387, 213] width 710 height 18
click at [701, 325] on button "Lưu và In" at bounding box center [698, 331] width 87 height 15
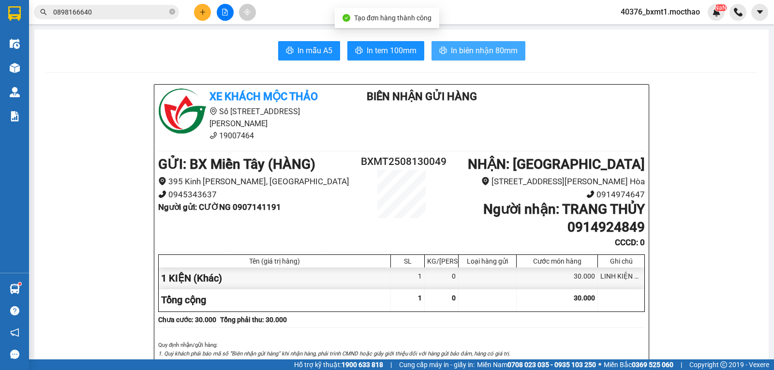
click at [462, 49] on span "In biên nhận 80mm" at bounding box center [484, 51] width 67 height 12
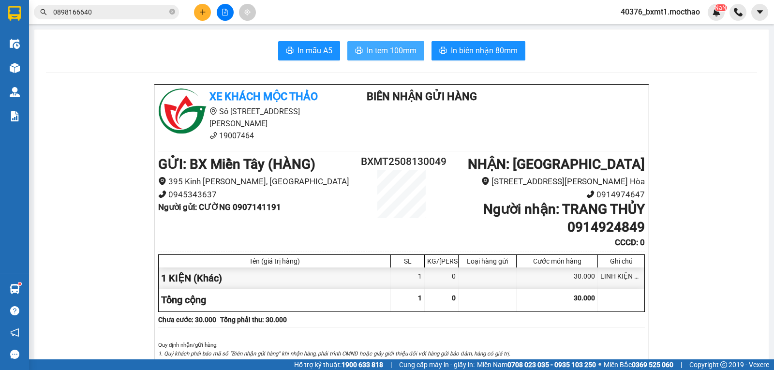
click at [387, 50] on span "In tem 100mm" at bounding box center [392, 51] width 50 height 12
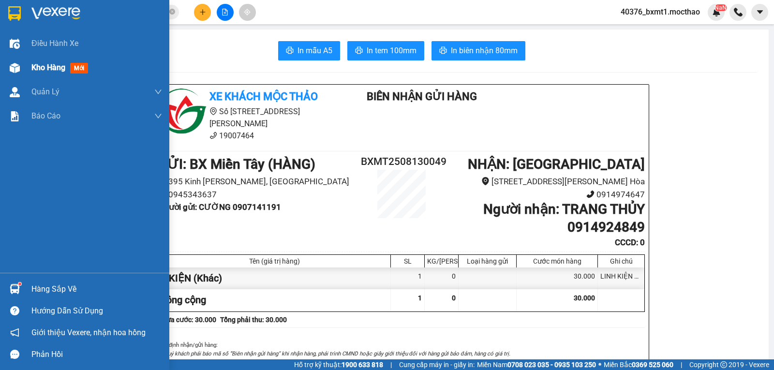
click at [17, 68] on img at bounding box center [15, 68] width 10 height 10
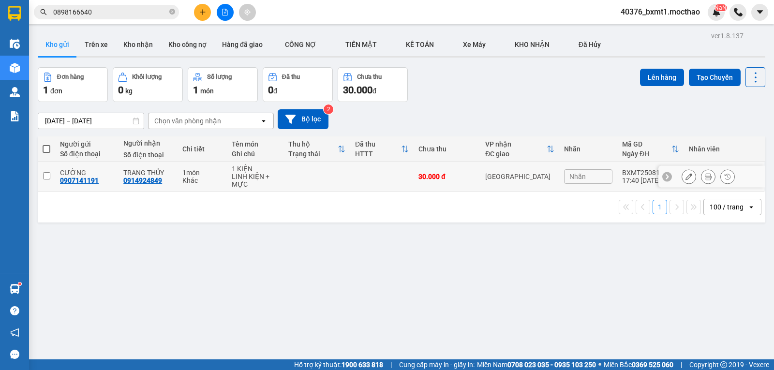
click at [47, 176] on input "checkbox" at bounding box center [46, 175] width 7 height 7
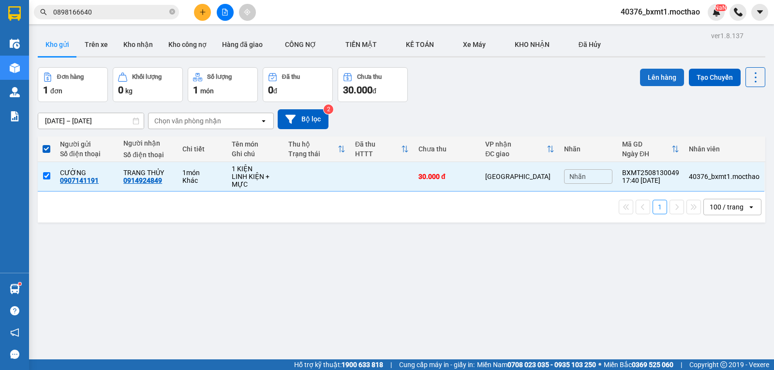
click at [647, 77] on button "Lên hàng" at bounding box center [662, 77] width 44 height 17
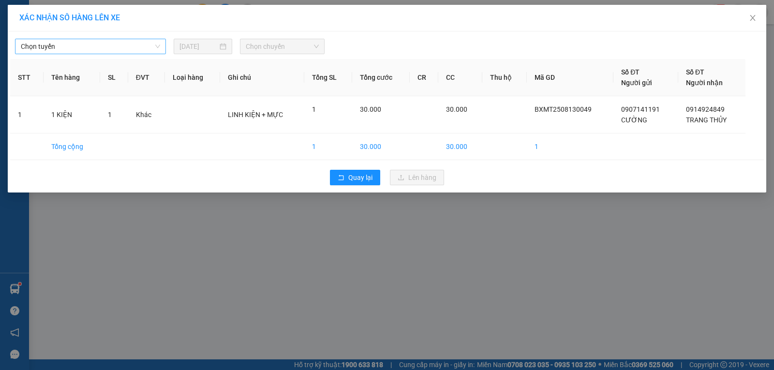
click at [72, 47] on span "Chọn tuyến" at bounding box center [90, 46] width 139 height 15
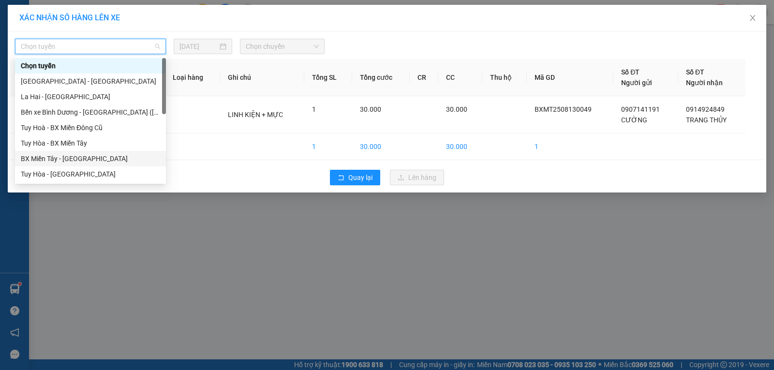
click at [66, 153] on div "BX Miền Tây - [GEOGRAPHIC_DATA]" at bounding box center [90, 158] width 139 height 11
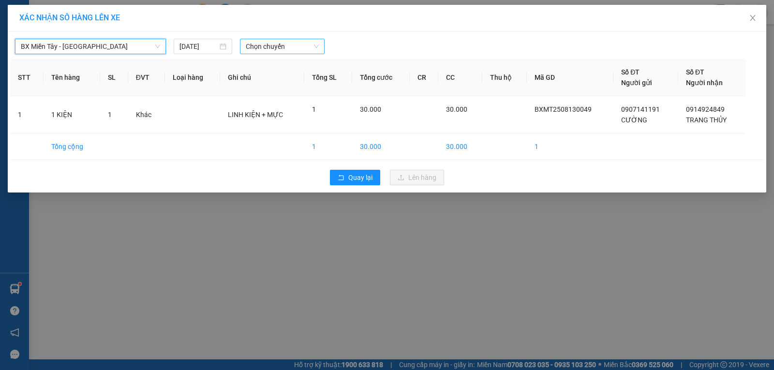
click at [286, 47] on span "Chọn chuyến" at bounding box center [282, 46] width 73 height 15
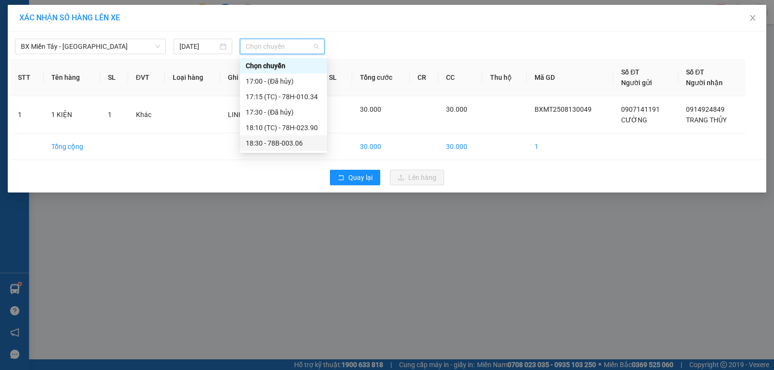
click at [298, 146] on div "18:30 - 78B-003.06" at bounding box center [283, 143] width 75 height 11
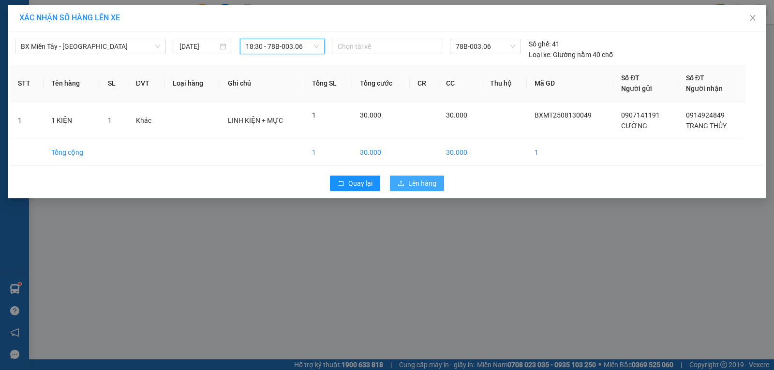
click at [436, 179] on span "Lên hàng" at bounding box center [422, 183] width 28 height 11
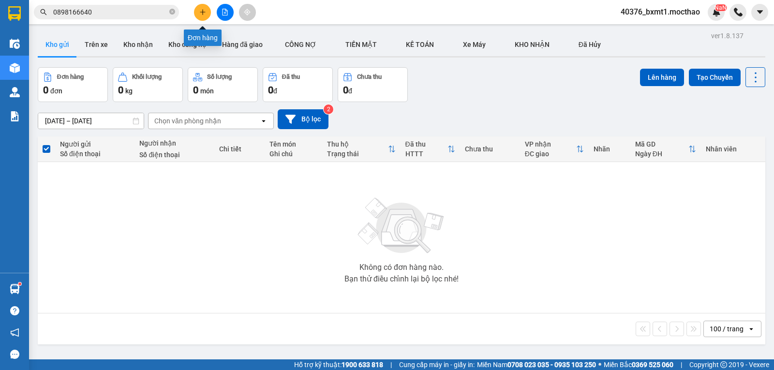
click at [199, 14] on icon "plus" at bounding box center [202, 12] width 7 height 7
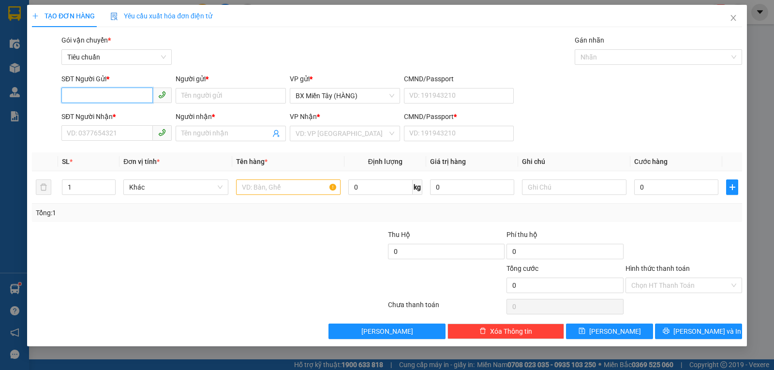
click at [94, 141] on span at bounding box center [116, 133] width 110 height 15
click at [92, 135] on input "SĐT Người Nhận *" at bounding box center [106, 132] width 91 height 15
click at [98, 134] on input "8014" at bounding box center [106, 132] width 91 height 15
click at [115, 98] on input "SĐT Người Gửi *" at bounding box center [106, 95] width 91 height 15
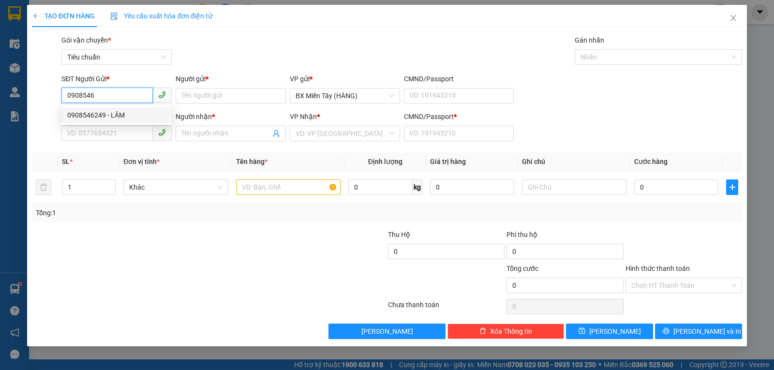
click at [116, 116] on div "0908546249 - LÂM" at bounding box center [116, 115] width 99 height 11
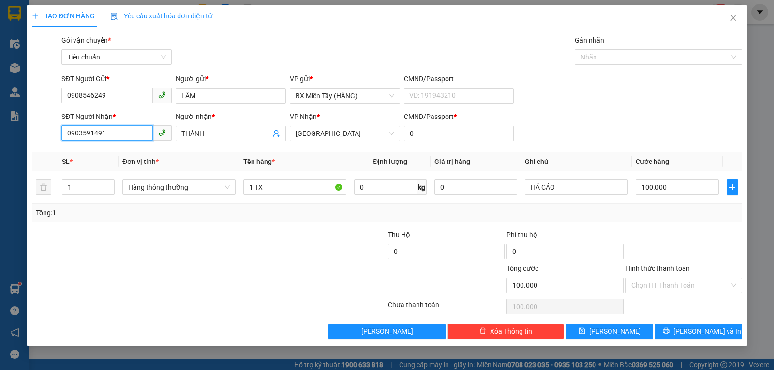
click at [135, 136] on input "0903591491" at bounding box center [106, 132] width 91 height 15
click at [132, 164] on div "0913400214 - PHƯƠNG" at bounding box center [116, 168] width 99 height 11
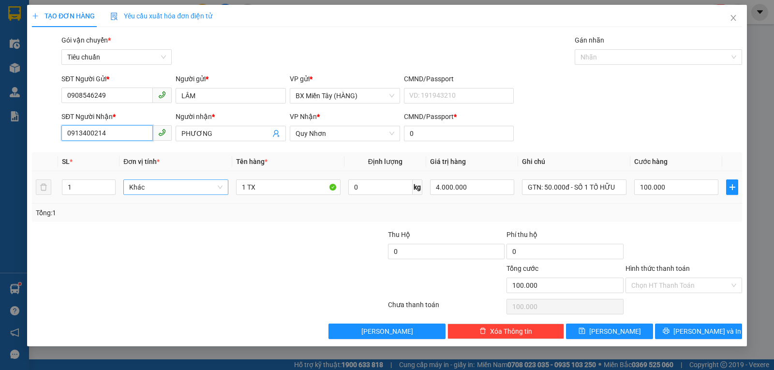
click at [161, 189] on span "Khác" at bounding box center [175, 187] width 93 height 15
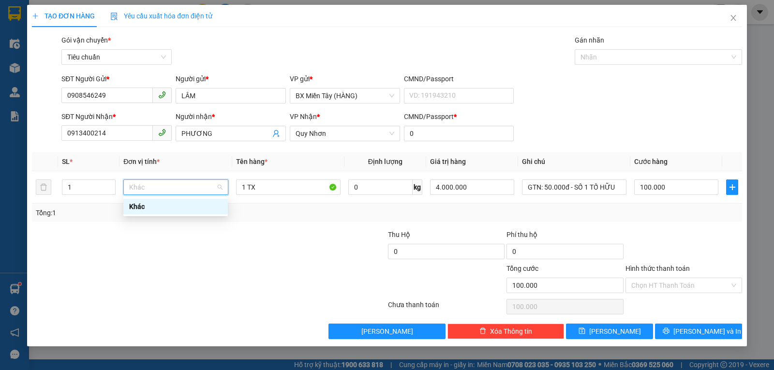
click at [184, 271] on div at bounding box center [150, 280] width 238 height 34
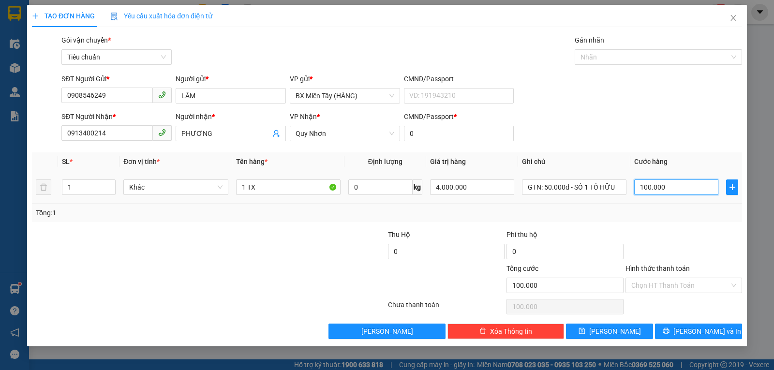
click at [670, 184] on input "100.000" at bounding box center [676, 186] width 84 height 15
click at [665, 221] on div "Tổng: 1" at bounding box center [387, 213] width 710 height 18
click at [676, 283] on input "Hình thức thanh toán" at bounding box center [680, 285] width 98 height 15
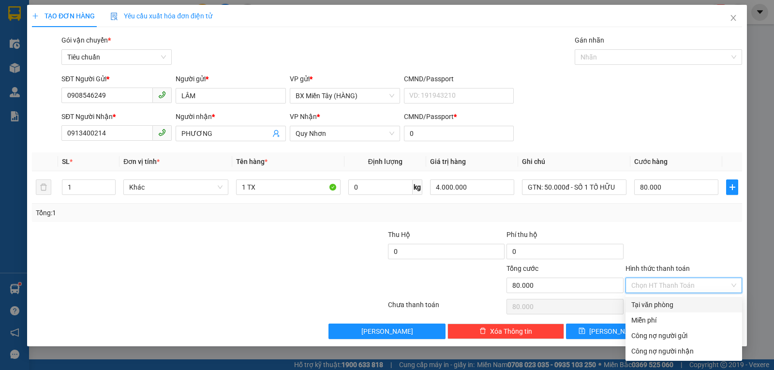
click at [657, 305] on div "Tại văn phòng" at bounding box center [683, 304] width 105 height 11
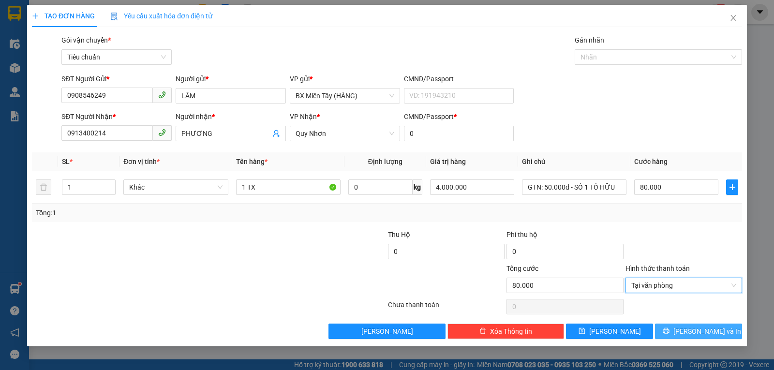
click at [690, 329] on button "Lưu và In" at bounding box center [698, 331] width 87 height 15
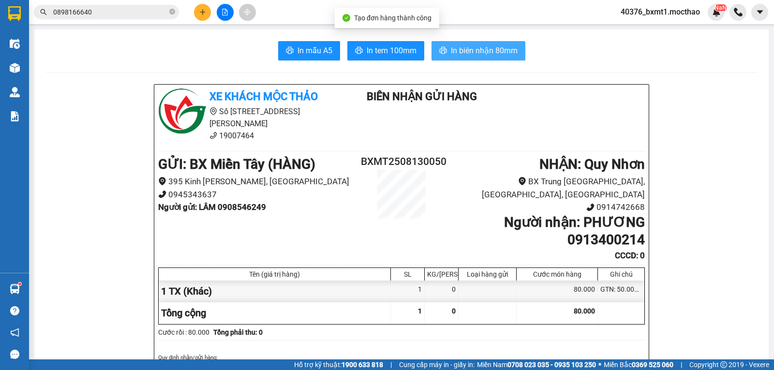
click at [442, 56] on span "printer" at bounding box center [443, 50] width 8 height 9
click at [475, 56] on span "In biên nhận 80mm" at bounding box center [484, 51] width 67 height 12
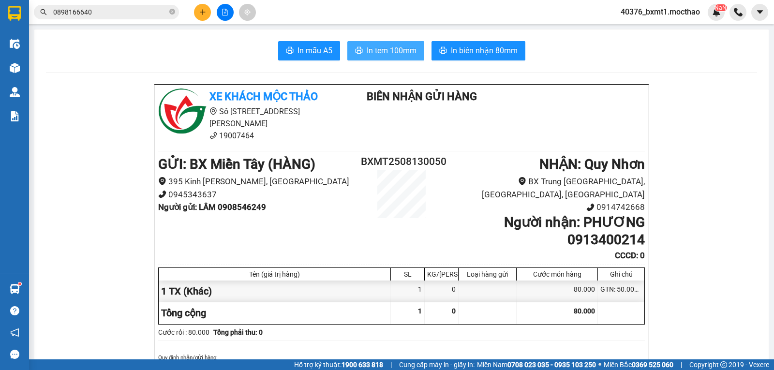
click at [389, 50] on span "In tem 100mm" at bounding box center [392, 51] width 50 height 12
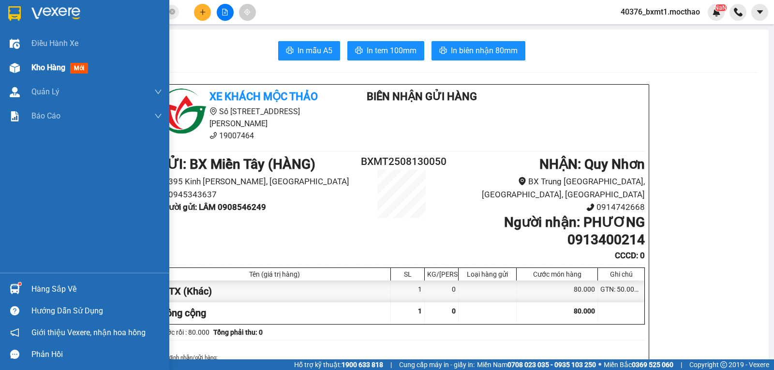
click at [53, 66] on span "Kho hàng" at bounding box center [48, 67] width 34 height 9
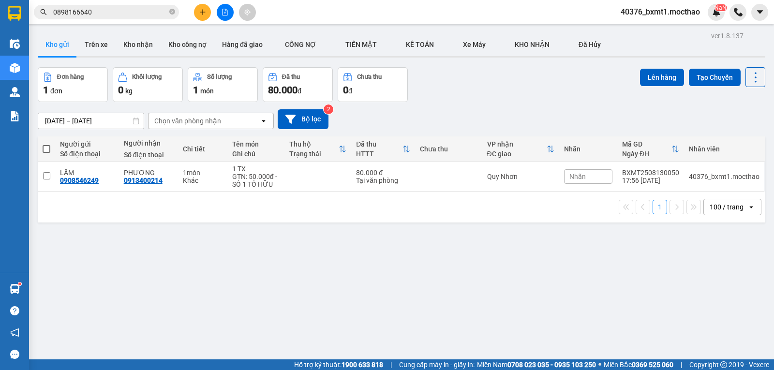
click at [46, 149] on span at bounding box center [47, 149] width 8 height 8
click at [46, 144] on input "checkbox" at bounding box center [46, 144] width 0 height 0
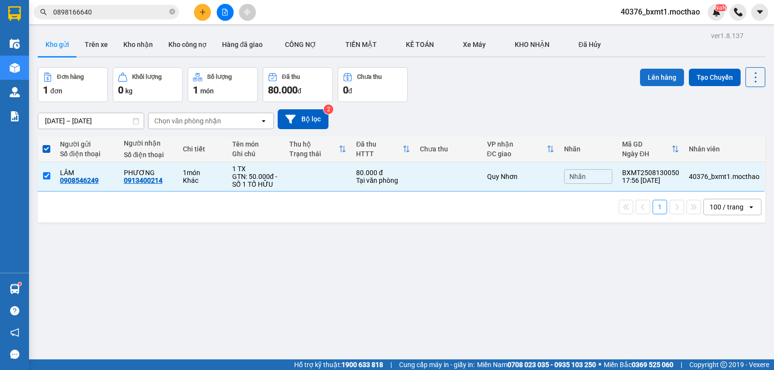
click at [650, 74] on button "Lên hàng" at bounding box center [662, 77] width 44 height 17
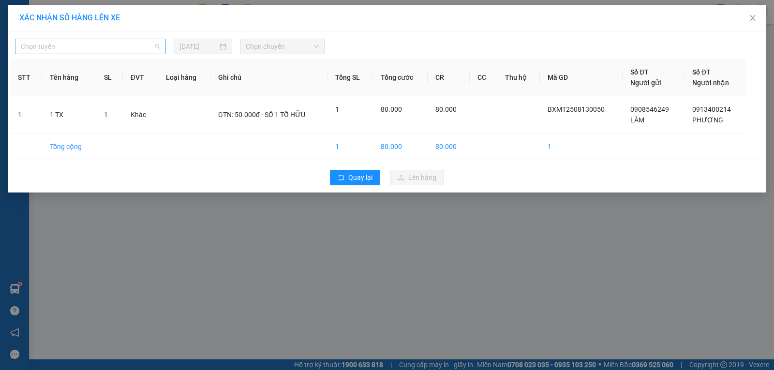
click at [130, 45] on span "Chọn tuyến" at bounding box center [90, 46] width 139 height 15
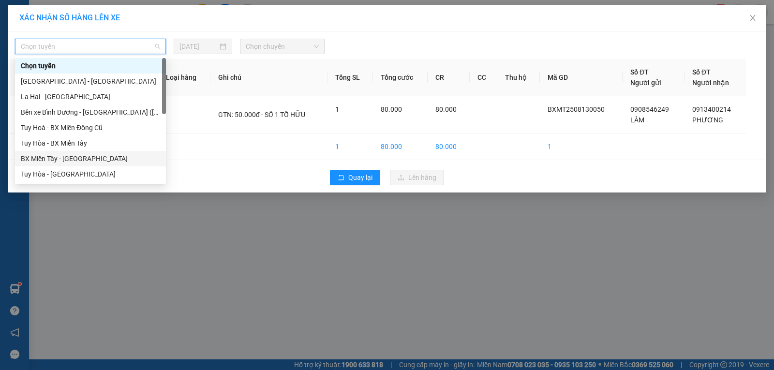
click at [51, 156] on div "BX Miền Tây - [GEOGRAPHIC_DATA]" at bounding box center [90, 158] width 139 height 11
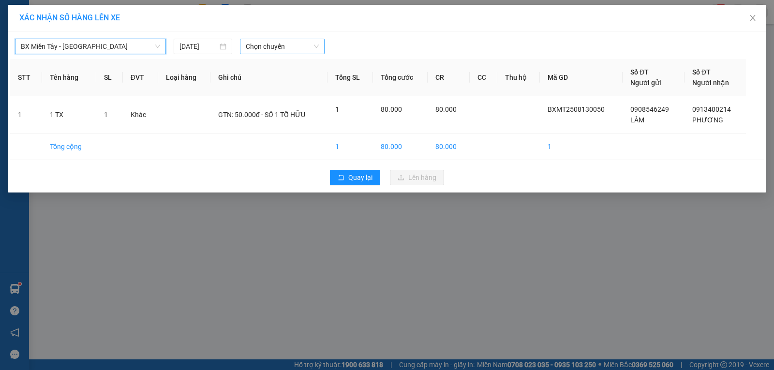
click at [261, 49] on span "Chọn chuyến" at bounding box center [282, 46] width 73 height 15
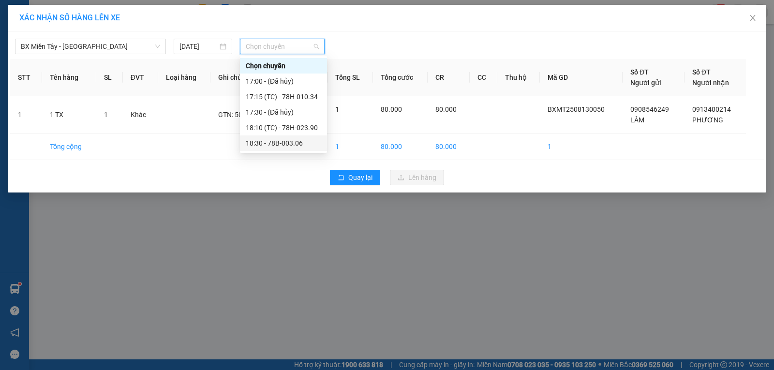
click at [301, 139] on div "18:30 - 78B-003.06" at bounding box center [283, 143] width 75 height 11
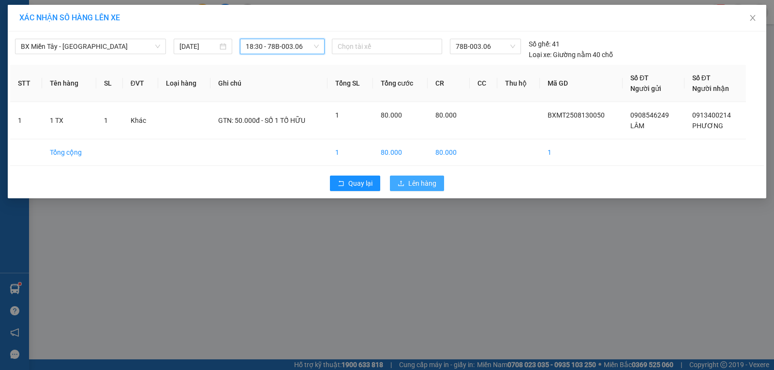
click at [425, 176] on button "Lên hàng" at bounding box center [417, 183] width 54 height 15
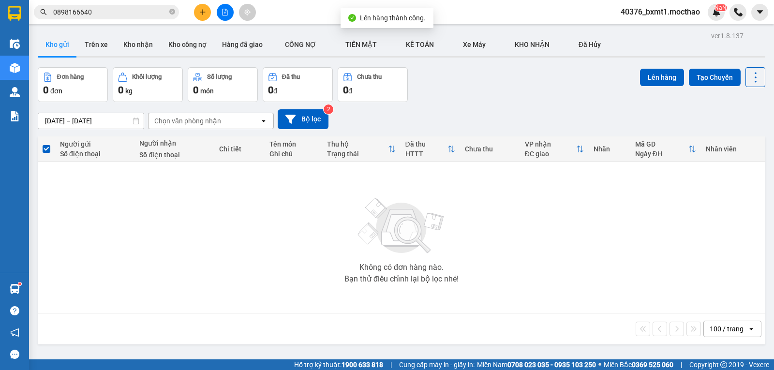
click at [222, 16] on button at bounding box center [225, 12] width 17 height 17
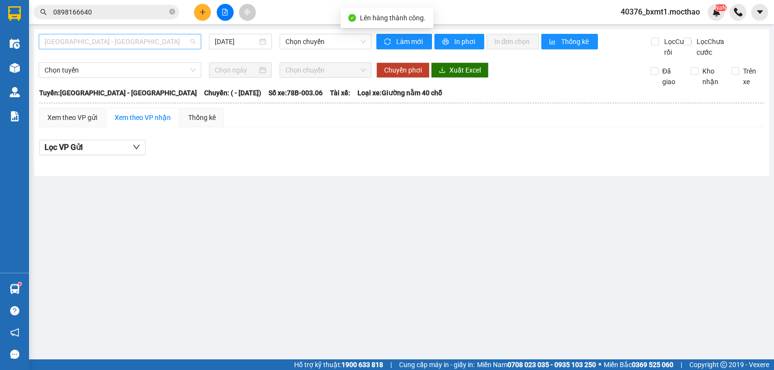
click at [94, 40] on span "[GEOGRAPHIC_DATA] - [GEOGRAPHIC_DATA]" at bounding box center [120, 41] width 151 height 15
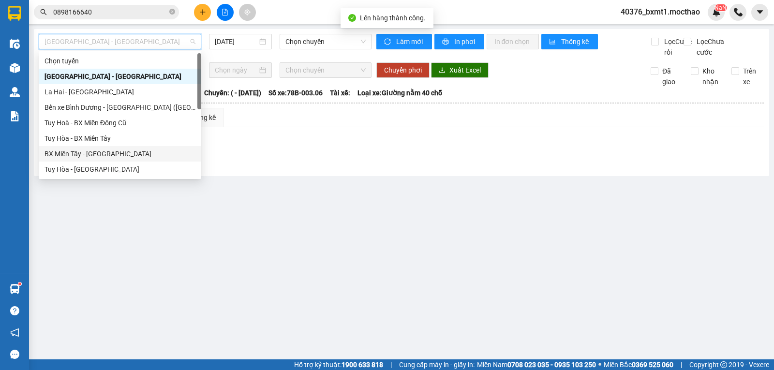
drag, startPoint x: 71, startPoint y: 154, endPoint x: 240, endPoint y: 85, distance: 183.5
click at [71, 155] on div "BX Miền Tây - [GEOGRAPHIC_DATA]" at bounding box center [120, 154] width 151 height 11
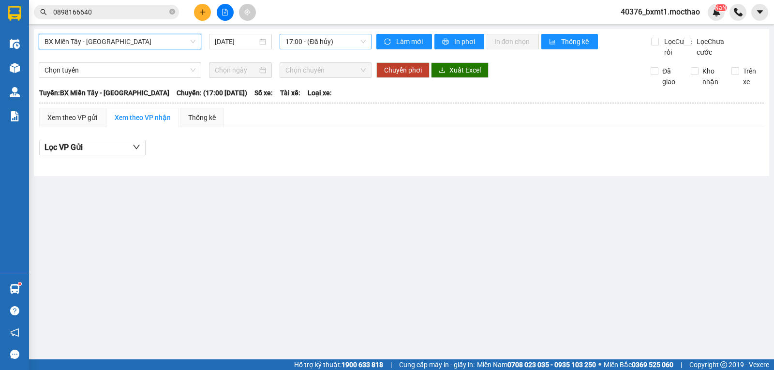
click at [311, 42] on span "17:00 - (Đã hủy)" at bounding box center [325, 41] width 80 height 15
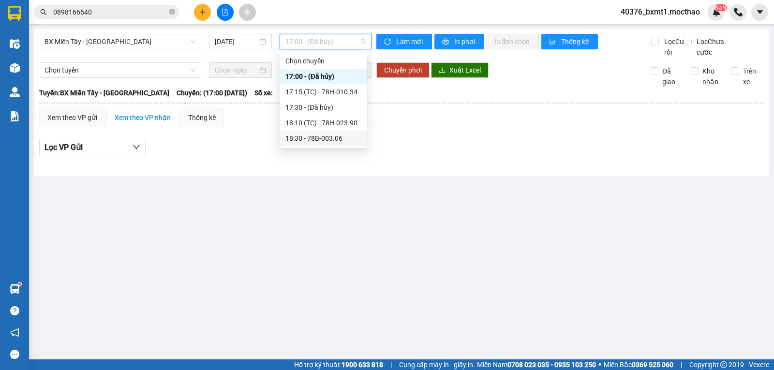
click at [317, 143] on div "18:30 - 78B-003.06" at bounding box center [322, 138] width 75 height 11
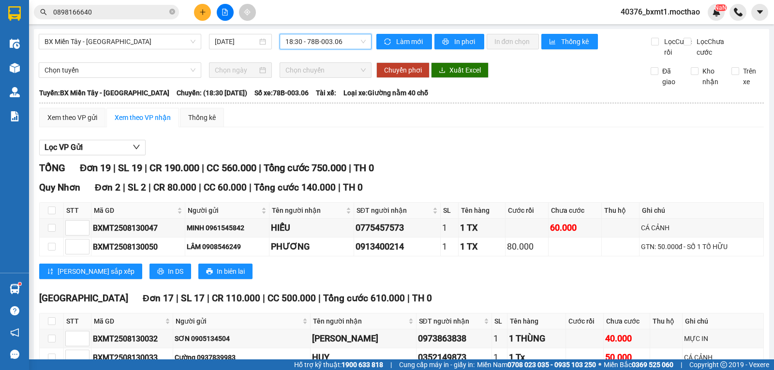
click at [331, 41] on span "18:30 - 78B-003.06" at bounding box center [325, 41] width 80 height 15
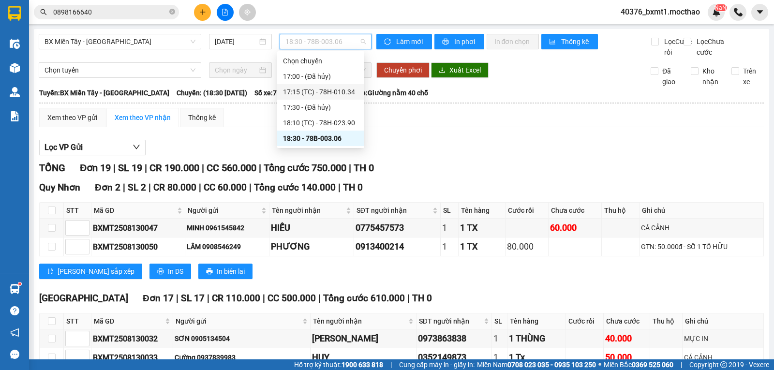
click at [338, 88] on div "17:15 (TC) - 78H-010.34" at bounding box center [320, 92] width 75 height 11
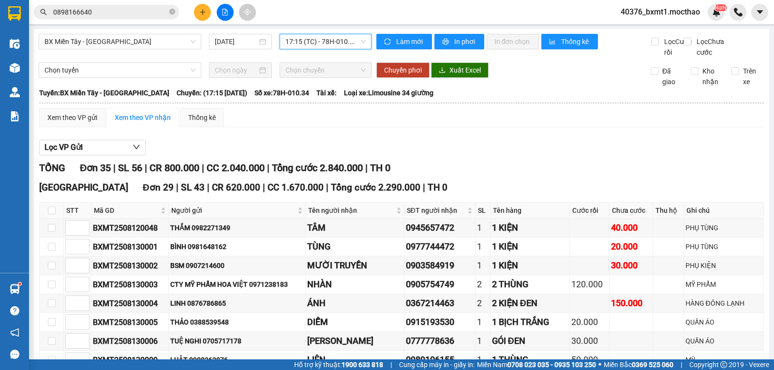
click at [204, 7] on button at bounding box center [202, 12] width 17 height 17
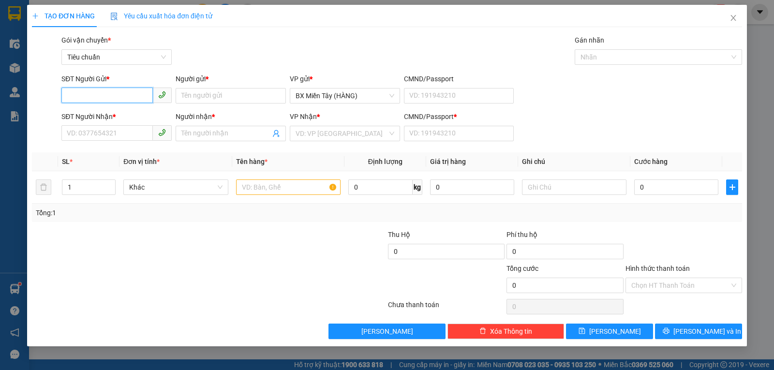
click at [98, 99] on input "SĐT Người Gửi *" at bounding box center [106, 95] width 91 height 15
click at [99, 114] on div "0343069400 - CTY LIÊN MINH" at bounding box center [116, 115] width 99 height 11
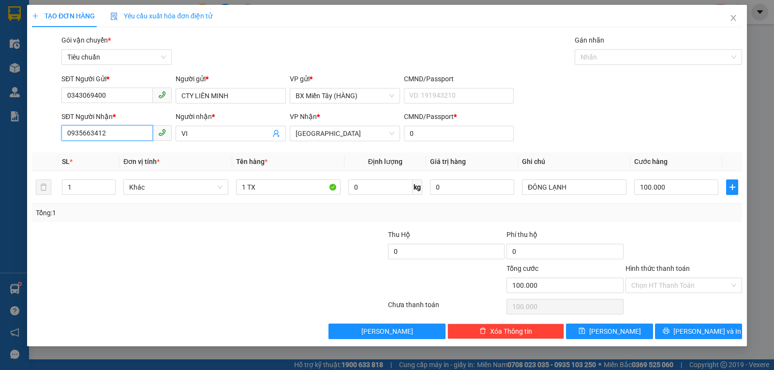
click at [112, 136] on input "0935663412" at bounding box center [106, 132] width 91 height 15
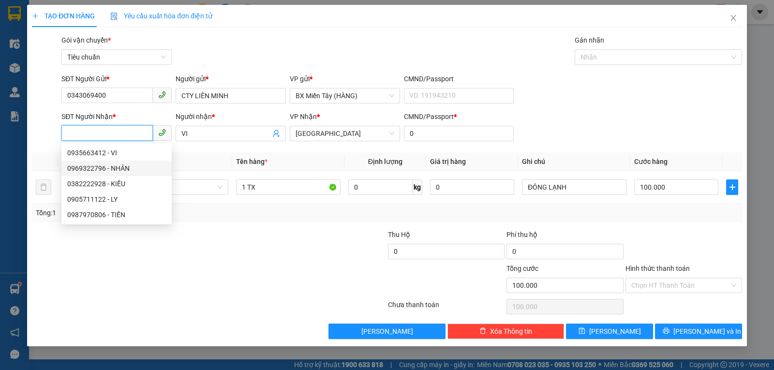
click at [124, 174] on div "0969322796 - NHÂN" at bounding box center [116, 168] width 110 height 15
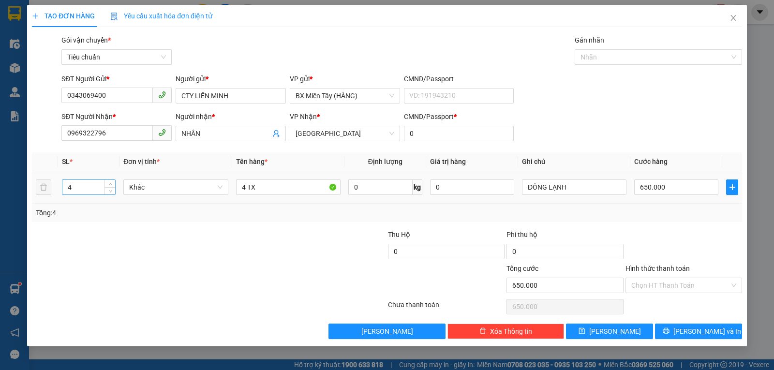
click at [86, 184] on input "4" at bounding box center [88, 187] width 53 height 15
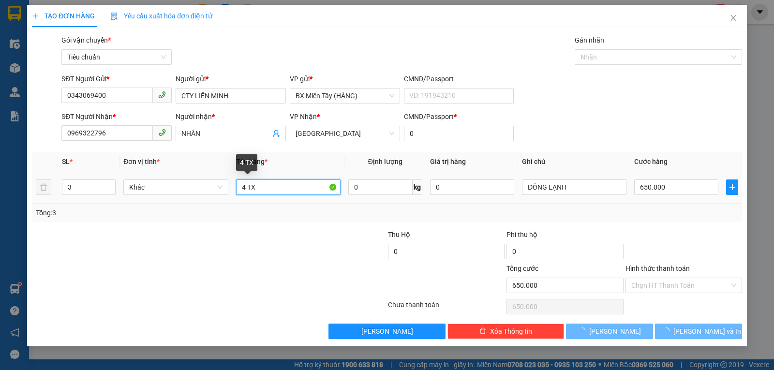
drag, startPoint x: 245, startPoint y: 190, endPoint x: 237, endPoint y: 193, distance: 8.7
click at [237, 193] on input "4 TX" at bounding box center [288, 186] width 104 height 15
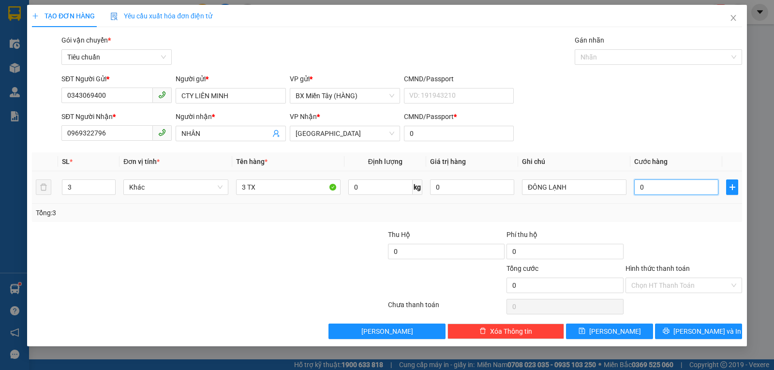
click at [645, 191] on input "0" at bounding box center [676, 186] width 84 height 15
click at [607, 211] on div "Tổng: 3" at bounding box center [387, 213] width 702 height 11
click at [669, 335] on span "printer" at bounding box center [666, 331] width 7 height 8
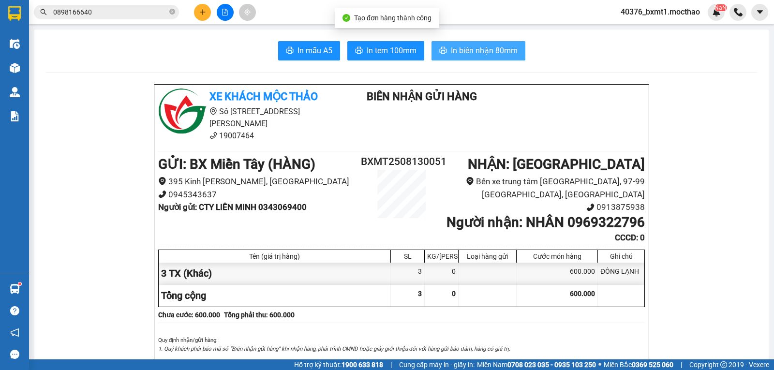
click at [479, 54] on span "In biên nhận 80mm" at bounding box center [484, 51] width 67 height 12
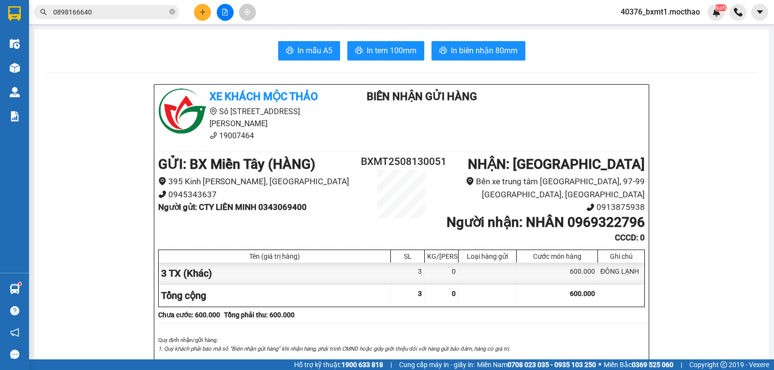
click at [378, 48] on span "In tem 100mm" at bounding box center [392, 51] width 50 height 12
click at [222, 12] on icon "file-add" at bounding box center [225, 12] width 7 height 7
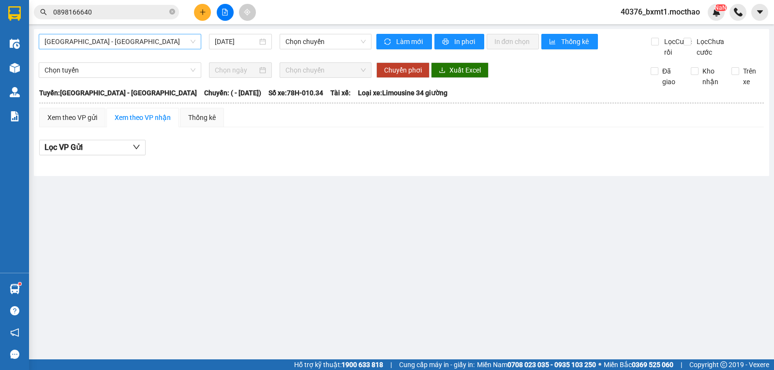
click at [96, 45] on span "[GEOGRAPHIC_DATA] - [GEOGRAPHIC_DATA]" at bounding box center [120, 41] width 151 height 15
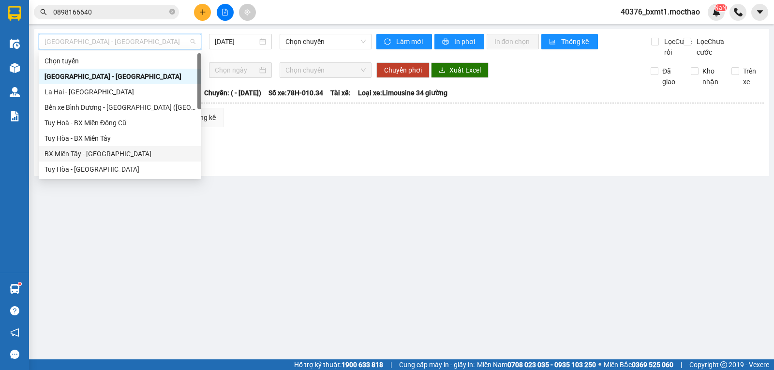
click at [68, 153] on div "BX Miền Tây - [GEOGRAPHIC_DATA]" at bounding box center [120, 154] width 151 height 11
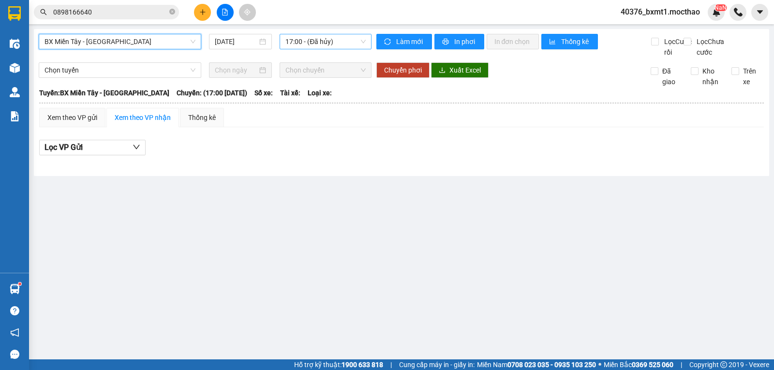
click at [321, 44] on span "17:00 - (Đã hủy)" at bounding box center [325, 41] width 80 height 15
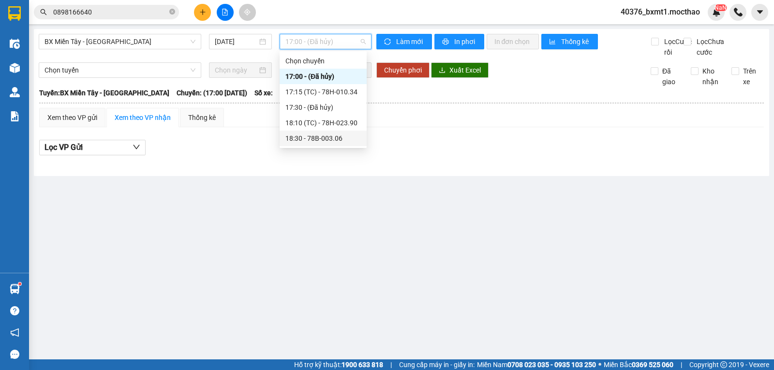
click at [321, 136] on div "18:30 - 78B-003.06" at bounding box center [322, 138] width 75 height 11
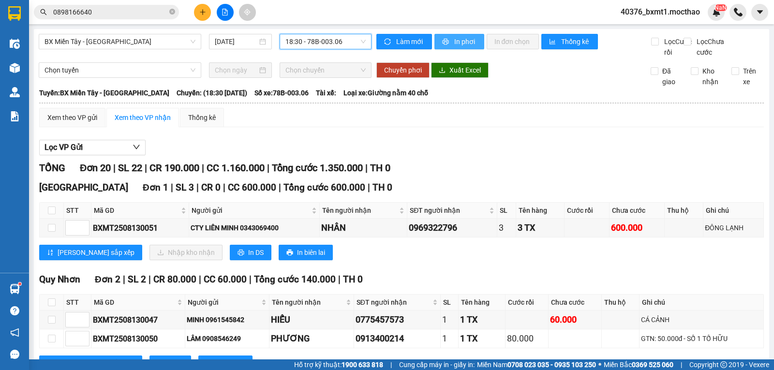
click at [447, 38] on button "In phơi" at bounding box center [459, 41] width 50 height 15
click at [448, 49] on button "In phơi" at bounding box center [459, 41] width 50 height 15
click at [456, 42] on span "In phơi" at bounding box center [465, 41] width 22 height 11
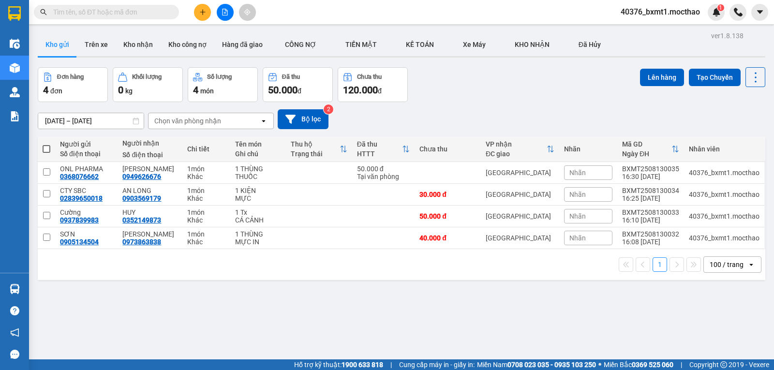
click at [208, 13] on button at bounding box center [202, 12] width 17 height 17
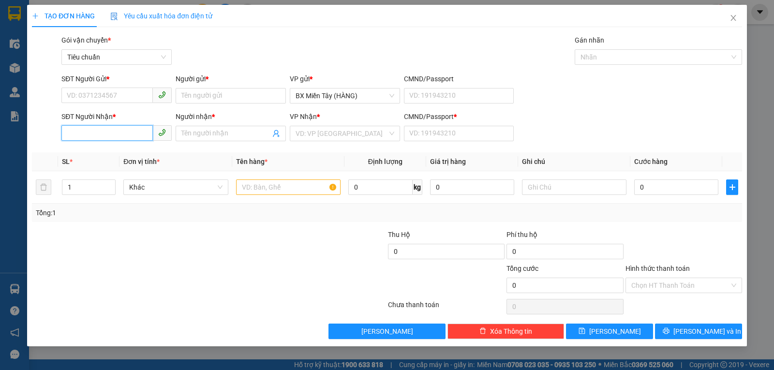
click at [109, 133] on input "SĐT Người Nhận *" at bounding box center [106, 132] width 91 height 15
click at [104, 151] on div "0978012032 - ĐỒNG" at bounding box center [116, 153] width 99 height 11
type input "0978012032"
type input "ĐỒNG"
type input "0"
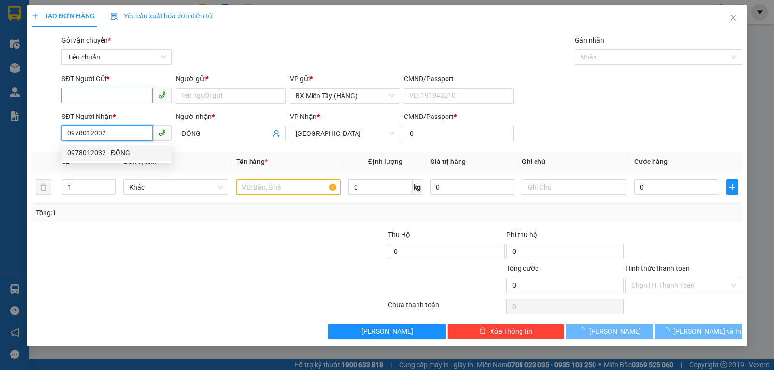
type input "60.000"
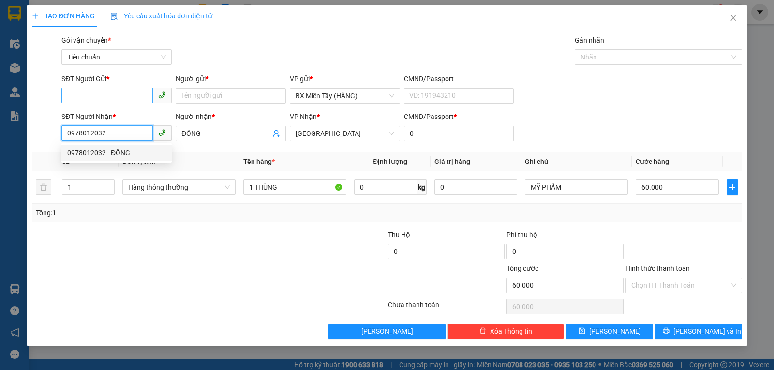
type input "0978012032"
click at [121, 88] on input "SĐT Người Gửi *" at bounding box center [106, 95] width 91 height 15
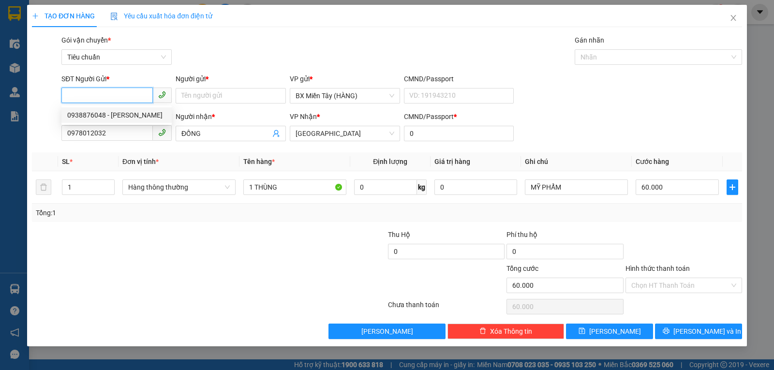
click at [118, 119] on div "0938876048 - [PERSON_NAME]" at bounding box center [116, 115] width 99 height 11
type input "0938876048"
type input "THANH"
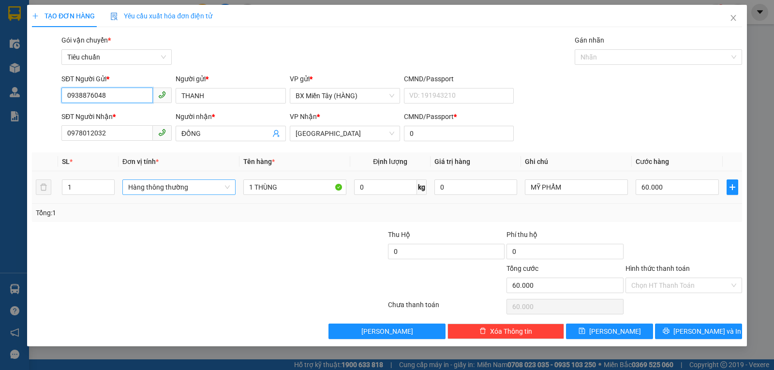
click at [173, 191] on span "Hàng thông thường" at bounding box center [179, 187] width 102 height 15
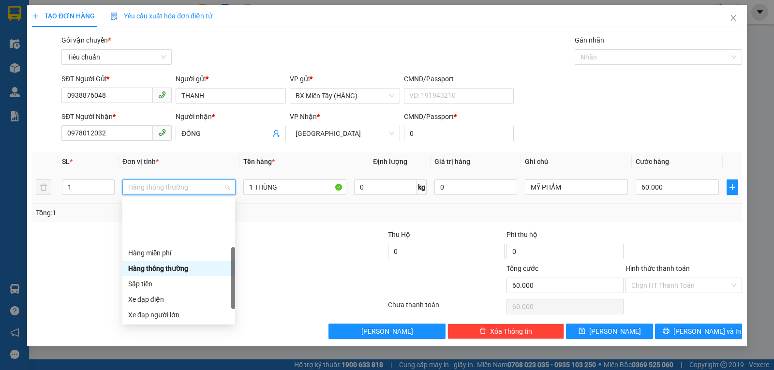
scroll to position [62, 0]
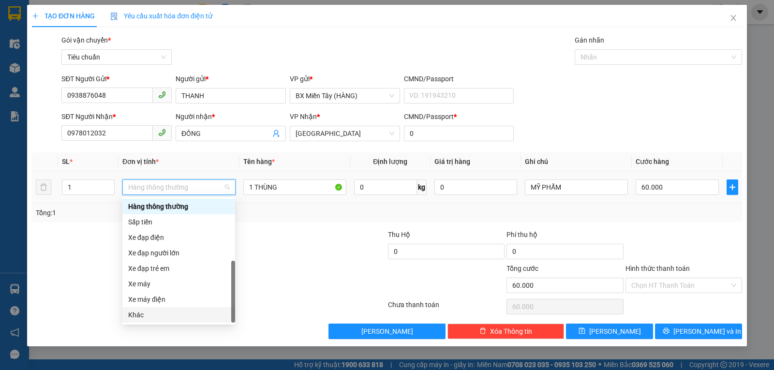
click at [154, 317] on div "Khác" at bounding box center [178, 315] width 101 height 11
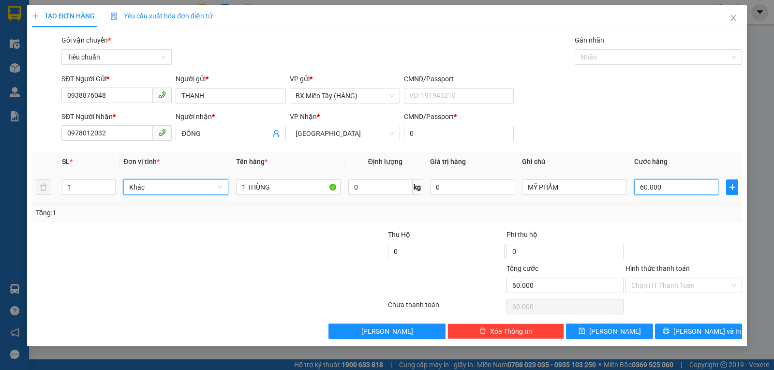
click at [659, 184] on input "60.000" at bounding box center [676, 186] width 84 height 15
type input "8"
type input "80"
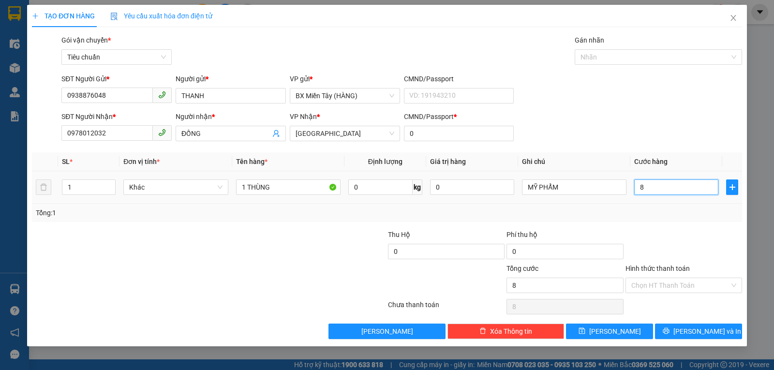
type input "80"
type input "80.000"
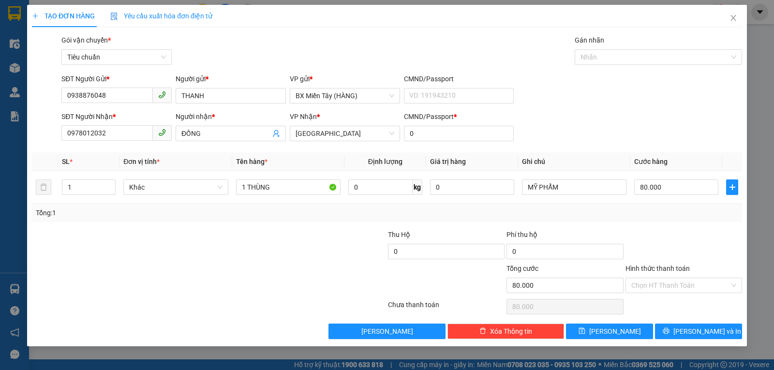
click at [662, 208] on div "Tổng: 1" at bounding box center [387, 213] width 702 height 11
click at [688, 328] on button "[PERSON_NAME] và In" at bounding box center [698, 331] width 87 height 15
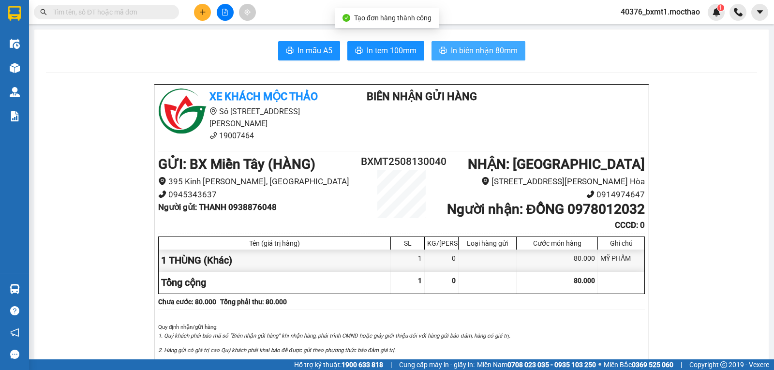
click at [490, 52] on span "In biên nhận 80mm" at bounding box center [484, 51] width 67 height 12
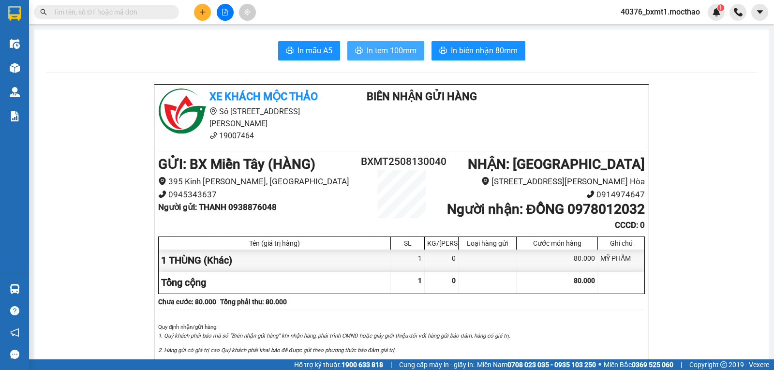
click at [391, 54] on span "In tem 100mm" at bounding box center [392, 51] width 50 height 12
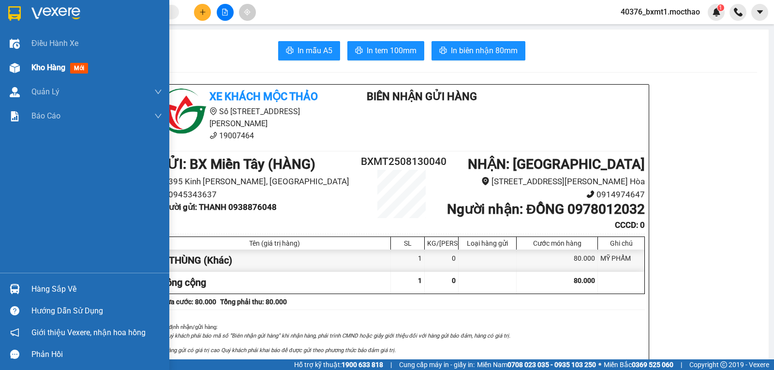
click at [24, 70] on div "Kho hàng mới" at bounding box center [84, 68] width 169 height 24
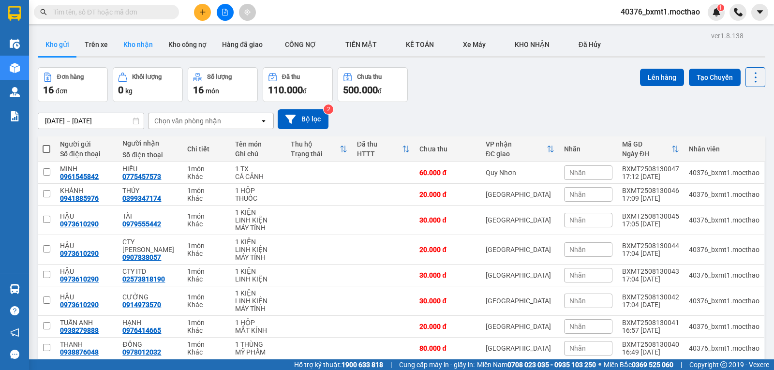
click at [136, 48] on button "Kho nhận" at bounding box center [138, 44] width 45 height 23
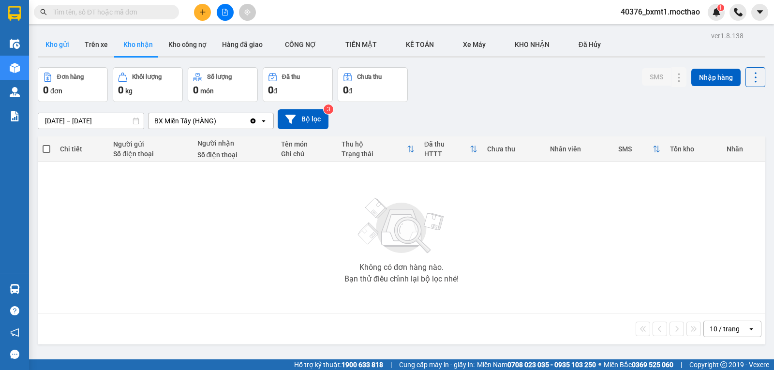
click at [60, 45] on button "Kho gửi" at bounding box center [57, 44] width 39 height 23
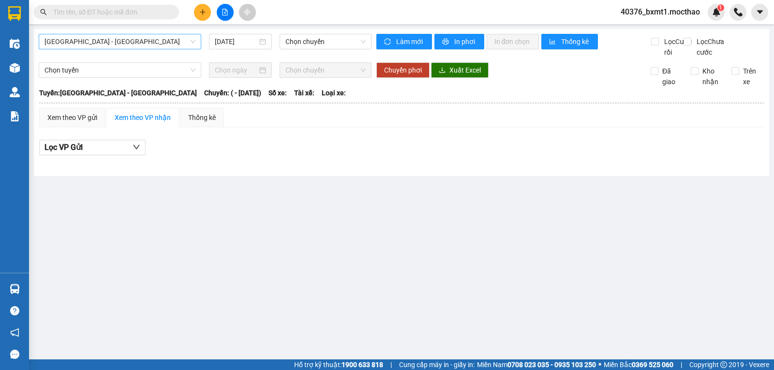
click at [102, 45] on span "[GEOGRAPHIC_DATA] - [GEOGRAPHIC_DATA]" at bounding box center [120, 41] width 151 height 15
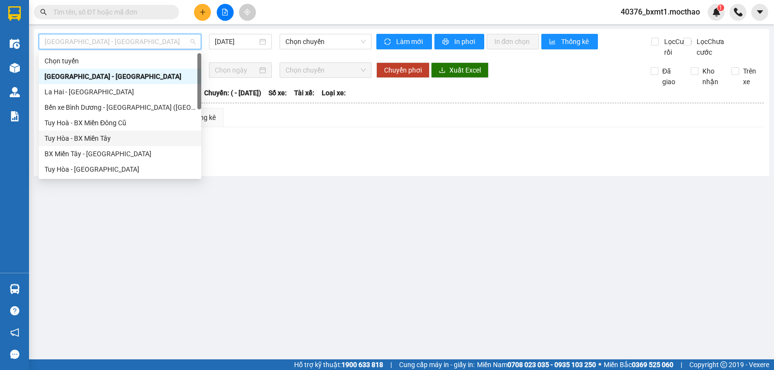
click at [76, 139] on div "Tuy Hòa - BX Miền Tây" at bounding box center [120, 138] width 151 height 11
type input "[DATE]"
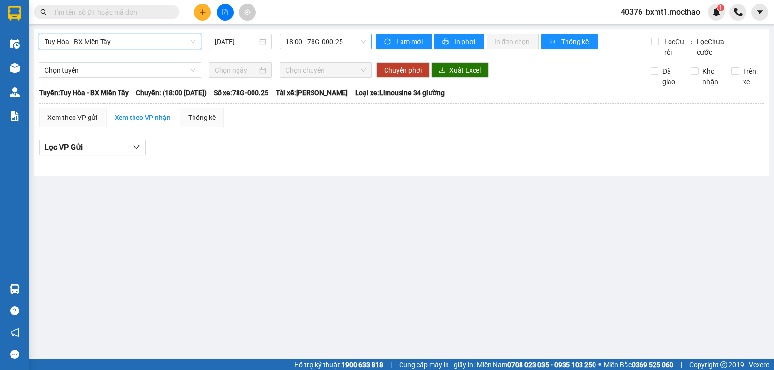
click at [328, 46] on span "18:00 - 78G-000.25" at bounding box center [325, 41] width 80 height 15
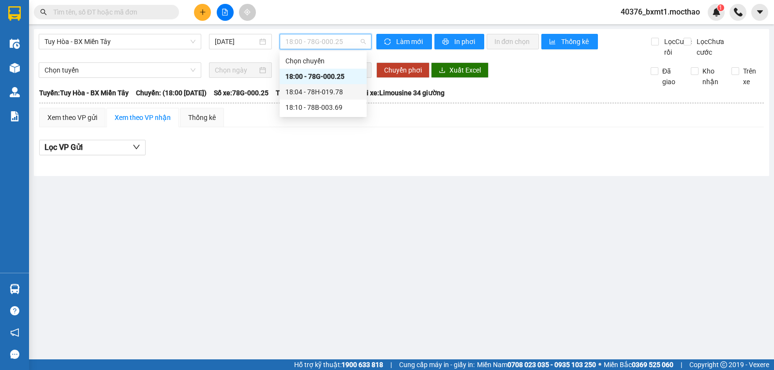
click at [335, 91] on div "18:04 - 78H-019.78" at bounding box center [322, 92] width 75 height 11
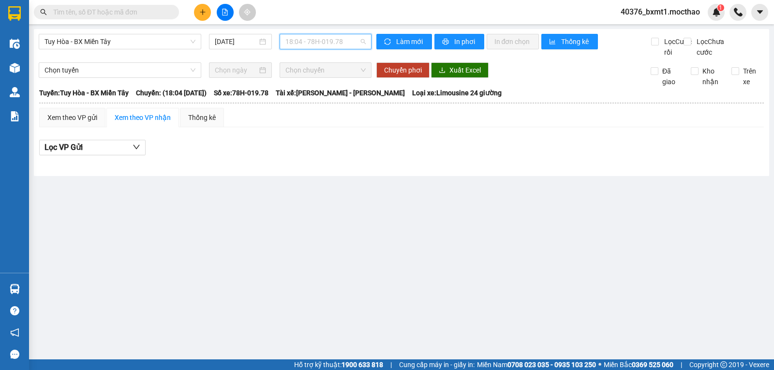
click at [341, 46] on span "18:04 - 78H-019.78" at bounding box center [325, 41] width 80 height 15
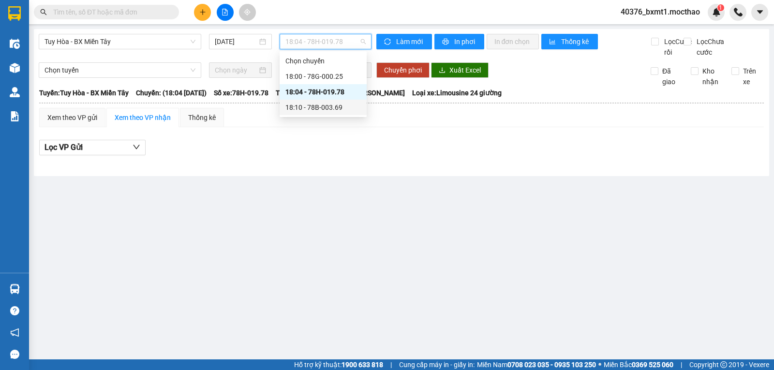
click at [332, 110] on div "18:10 - 78B-003.69" at bounding box center [322, 107] width 75 height 11
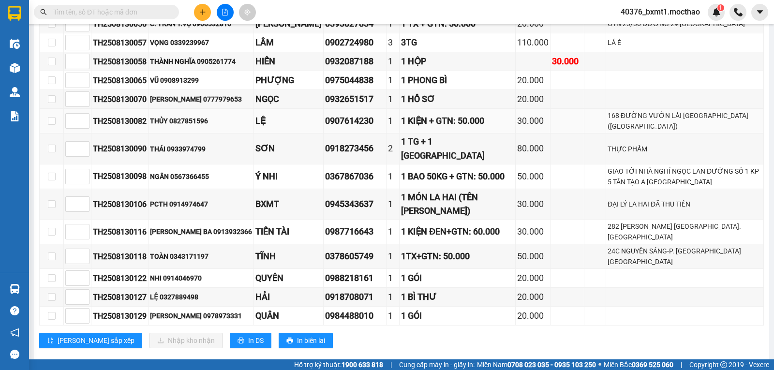
scroll to position [312, 0]
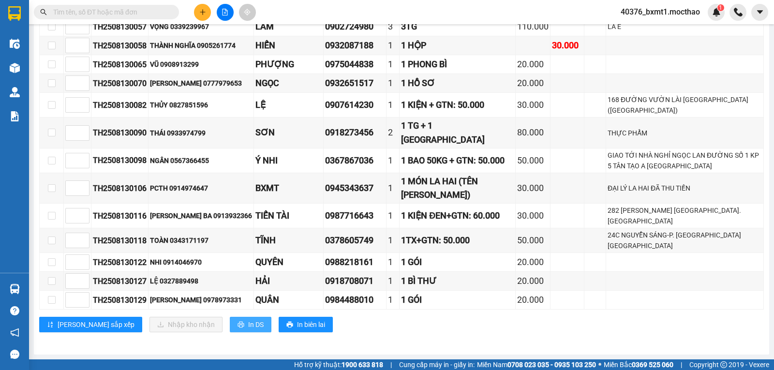
click at [248, 326] on span "In DS" at bounding box center [255, 324] width 15 height 11
click at [550, 228] on td at bounding box center [567, 216] width 34 height 25
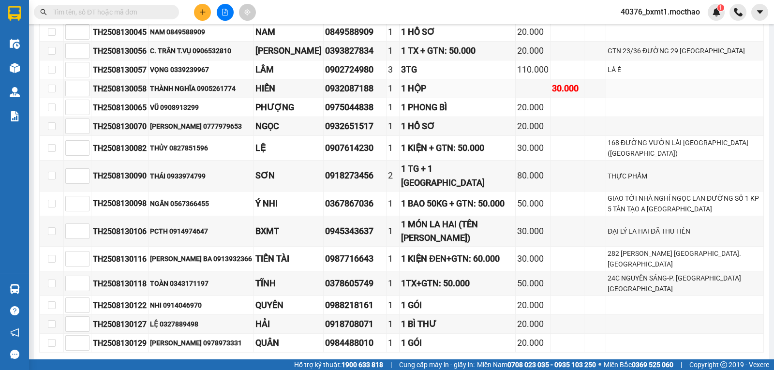
scroll to position [70, 0]
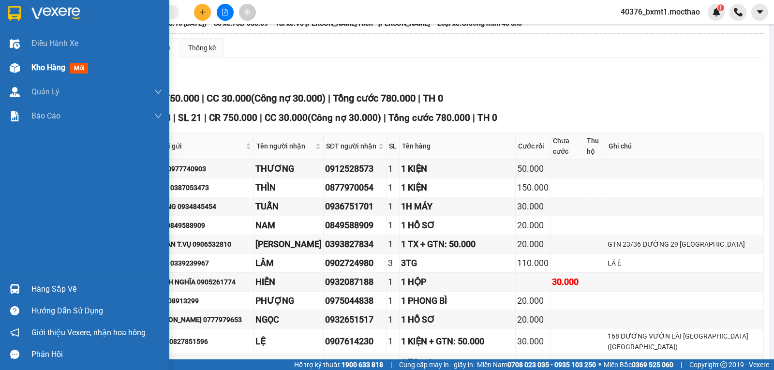
click at [13, 59] on div "Kho hàng mới" at bounding box center [84, 68] width 169 height 24
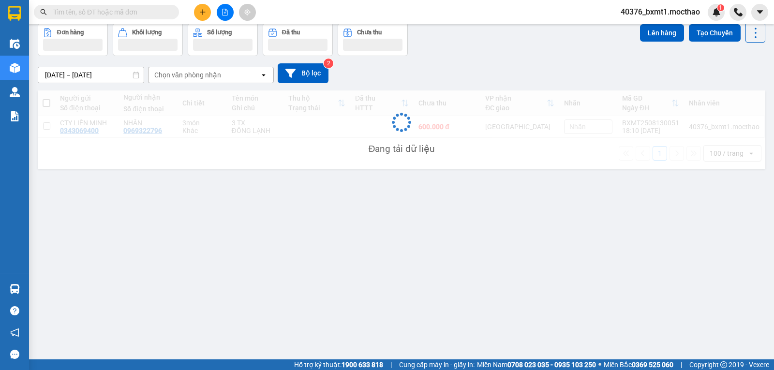
scroll to position [45, 0]
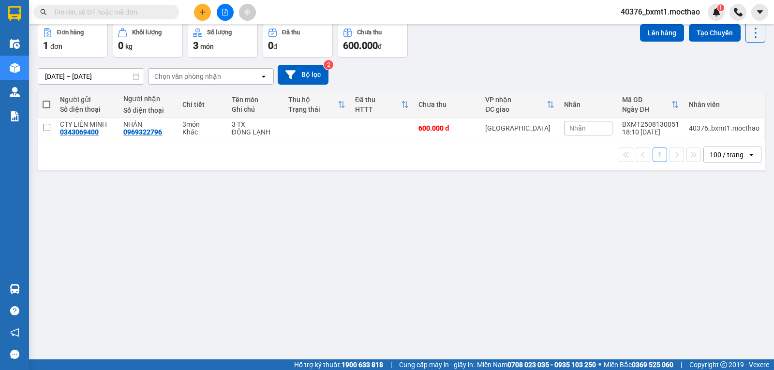
click at [44, 105] on span at bounding box center [47, 105] width 8 height 8
click at [46, 100] on input "checkbox" at bounding box center [46, 100] width 0 height 0
checkbox input "true"
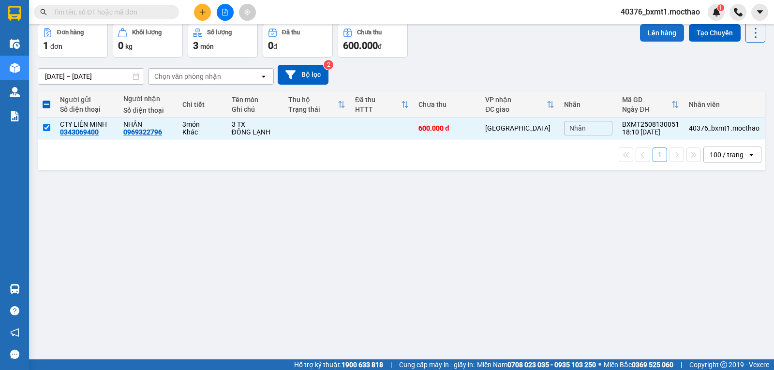
click at [642, 30] on button "Lên hàng" at bounding box center [662, 32] width 44 height 17
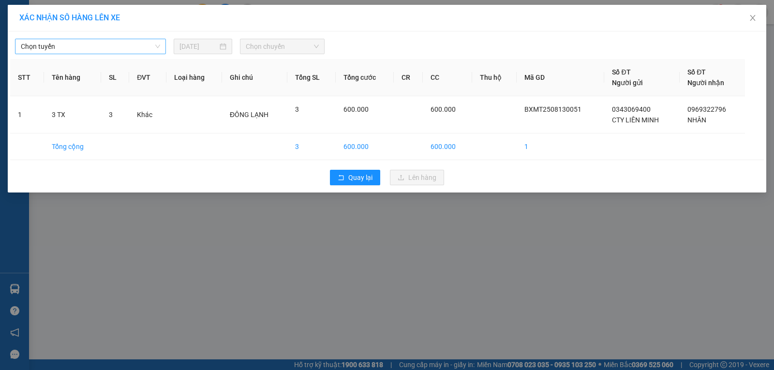
click at [29, 48] on span "Chọn tuyến" at bounding box center [90, 46] width 139 height 15
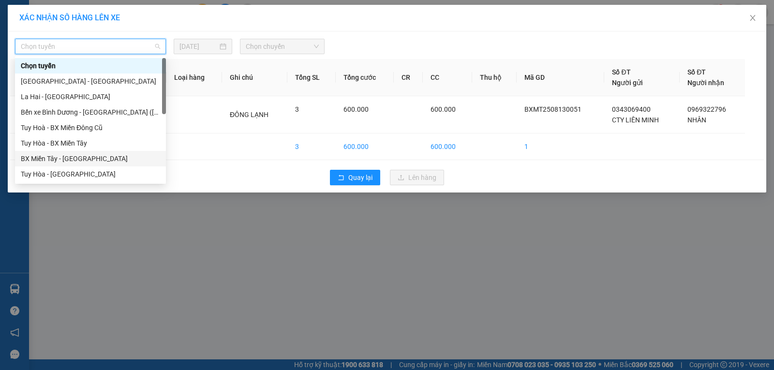
click at [52, 156] on div "BX Miền Tây - [GEOGRAPHIC_DATA]" at bounding box center [90, 158] width 139 height 11
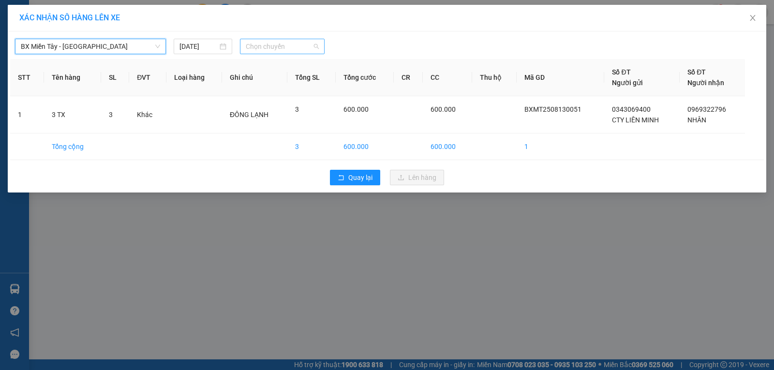
click at [265, 46] on span "Chọn chuyến" at bounding box center [282, 46] width 73 height 15
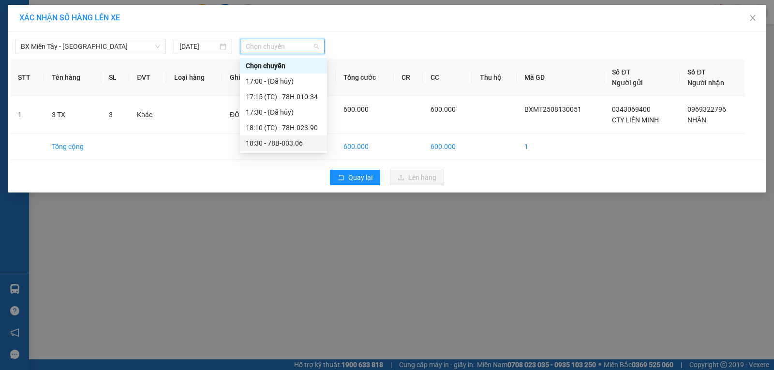
click at [288, 142] on div "18:30 - 78B-003.06" at bounding box center [283, 143] width 75 height 11
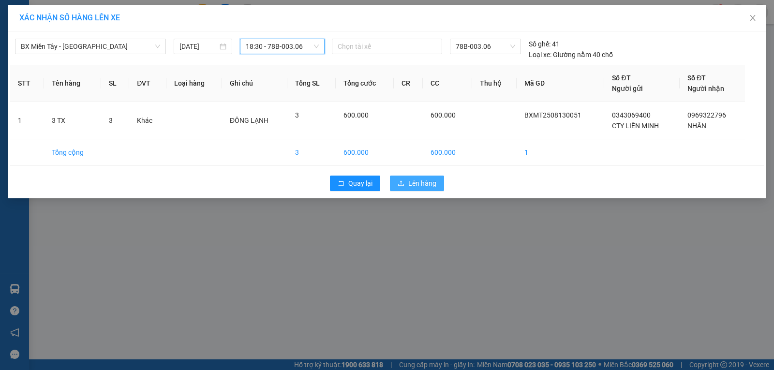
click at [406, 178] on button "Lên hàng" at bounding box center [417, 183] width 54 height 15
